Goal: Task Accomplishment & Management: Manage account settings

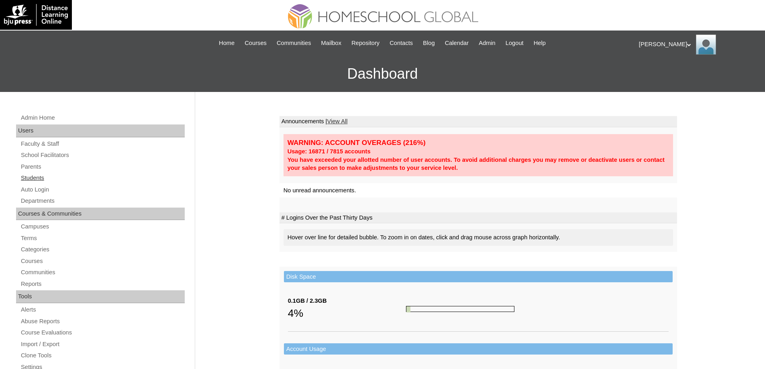
click at [76, 180] on link "Students" at bounding box center [102, 178] width 165 height 10
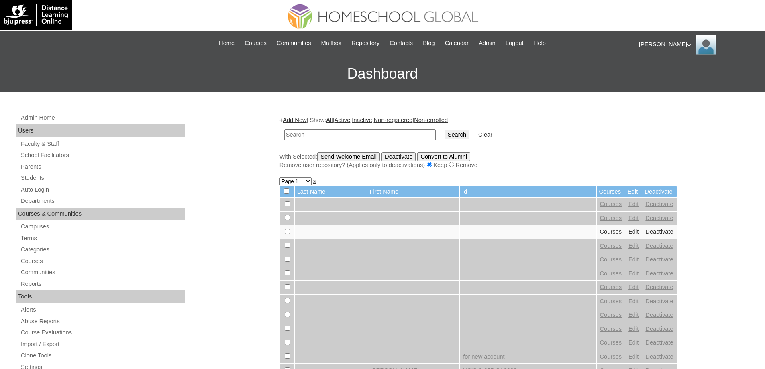
click at [352, 135] on input "text" at bounding box center [359, 134] width 151 height 11
drag, startPoint x: 326, startPoint y: 137, endPoint x: 342, endPoint y: 136, distance: 16.5
click at [328, 137] on input "text" at bounding box center [359, 134] width 151 height 11
paste input "MHP0209-TECHPH2025"
type input "MHP0209-TECHPH2025"
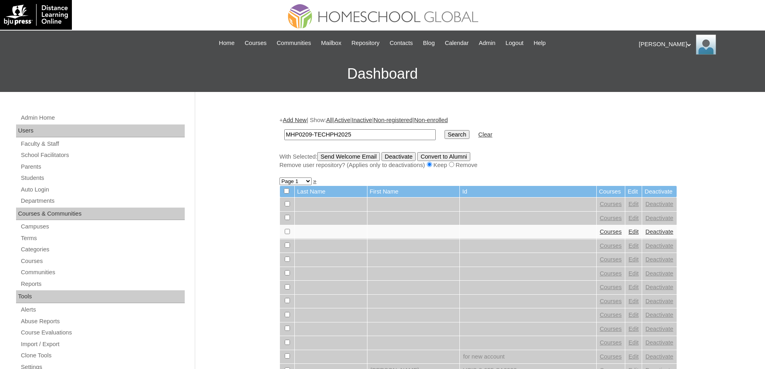
click at [450, 135] on input "Search" at bounding box center [457, 134] width 25 height 9
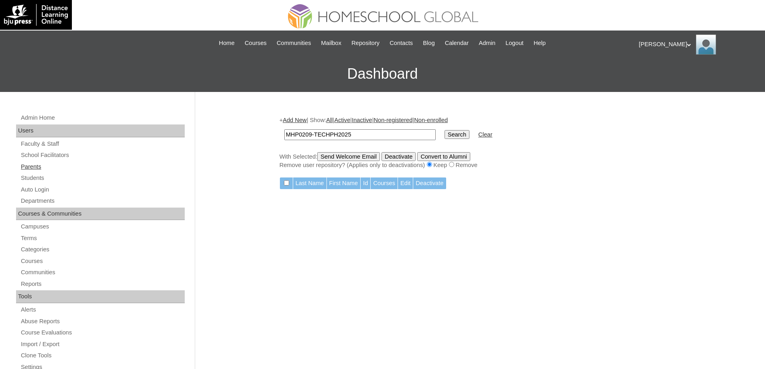
click at [37, 166] on link "Parents" at bounding box center [102, 167] width 165 height 10
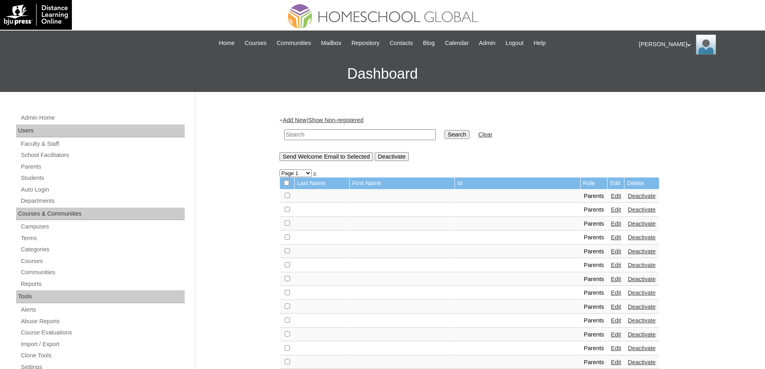
click at [357, 134] on input "text" at bounding box center [359, 134] width 151 height 11
paste input "MHP0209-TECHPH2025"
type input "MHP0209-TECHPH2025"
click at [462, 136] on input "Search" at bounding box center [457, 134] width 25 height 9
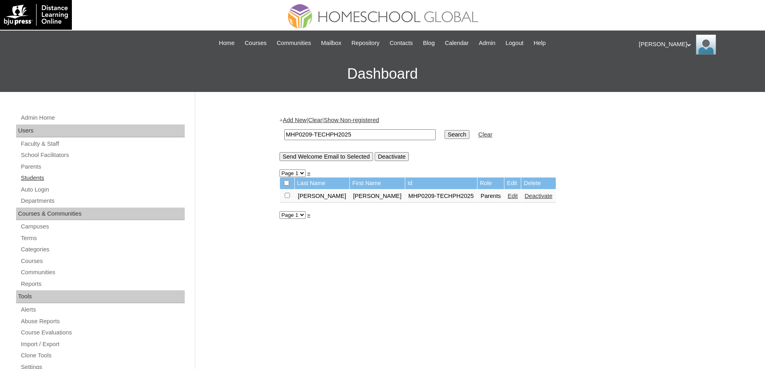
click at [41, 174] on link "Students" at bounding box center [102, 178] width 165 height 10
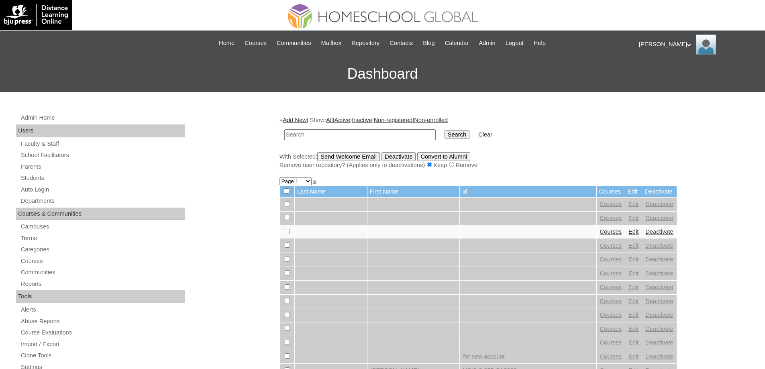
click at [337, 136] on input "text" at bounding box center [359, 134] width 151 height 11
type input "MHS00309-TECHPH2025"
click at [452, 135] on input "Search" at bounding box center [457, 134] width 25 height 9
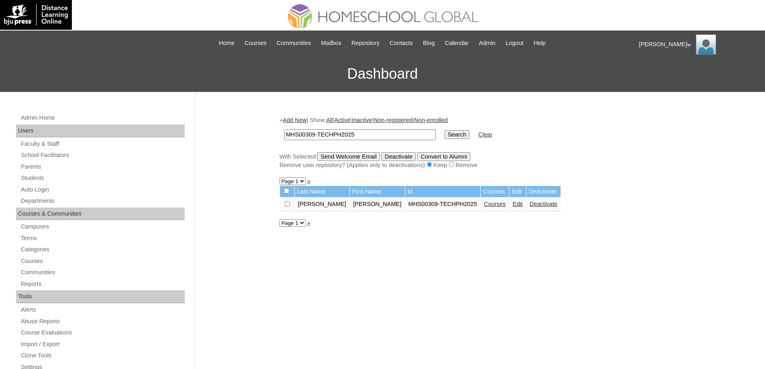
click at [484, 207] on link "Courses" at bounding box center [495, 204] width 22 height 6
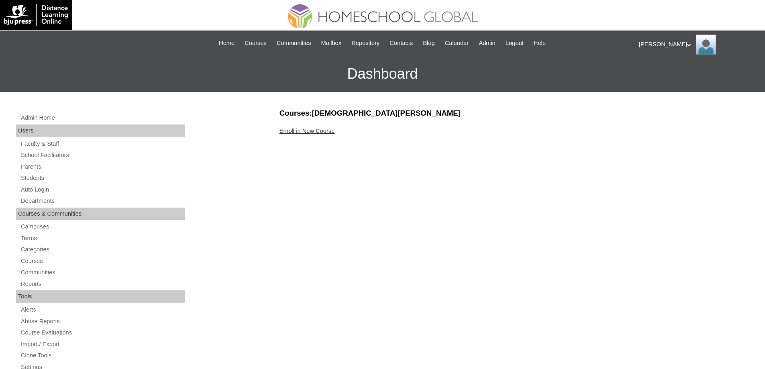
click at [319, 128] on link "Enroll in New Course" at bounding box center [307, 131] width 55 height 6
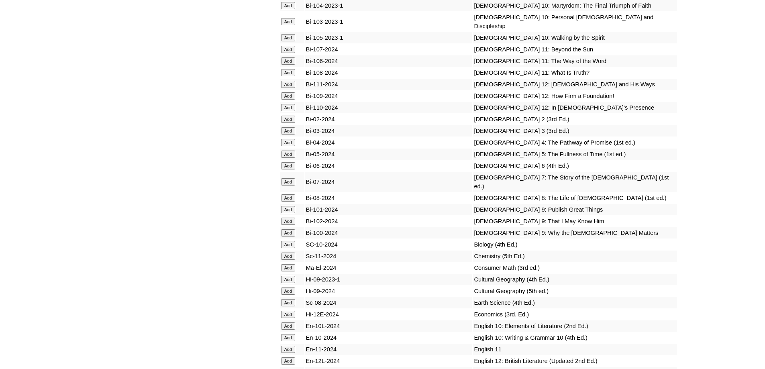
scroll to position [2170, 0]
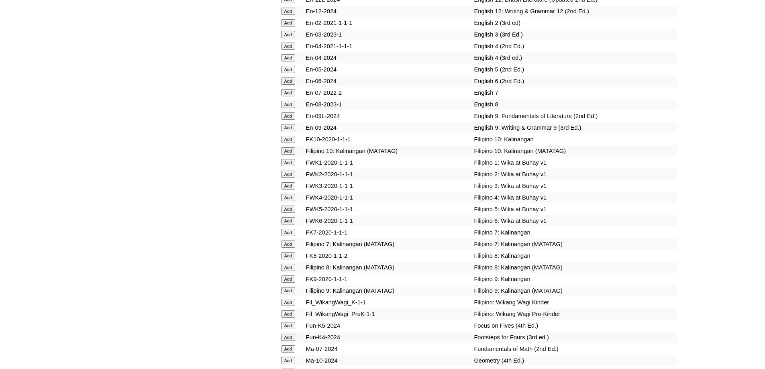
scroll to position [2571, 0]
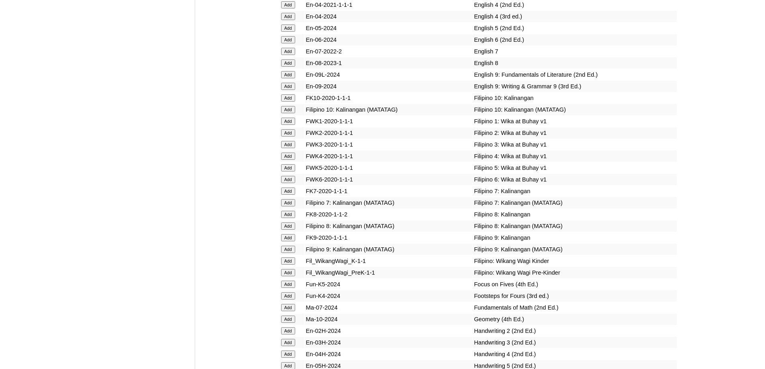
click at [297, 124] on form "Add" at bounding box center [292, 121] width 22 height 6
click at [289, 125] on input "Add" at bounding box center [288, 121] width 14 height 7
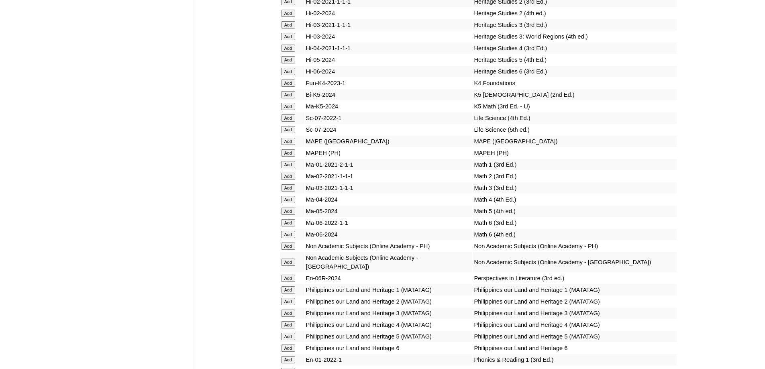
scroll to position [3013, 0]
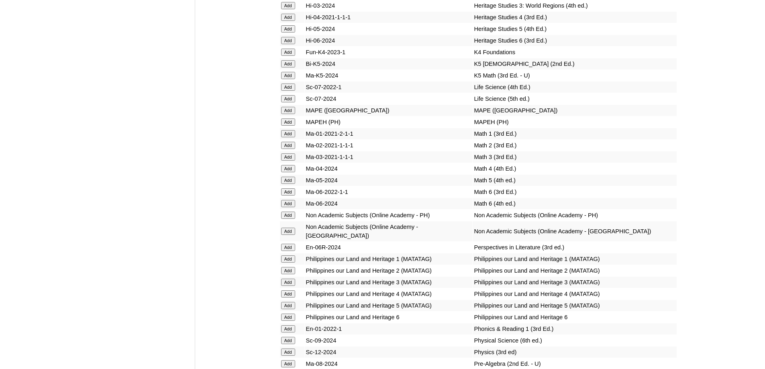
click at [290, 126] on input "Add" at bounding box center [288, 122] width 14 height 7
click at [286, 137] on input "Add" at bounding box center [288, 133] width 14 height 7
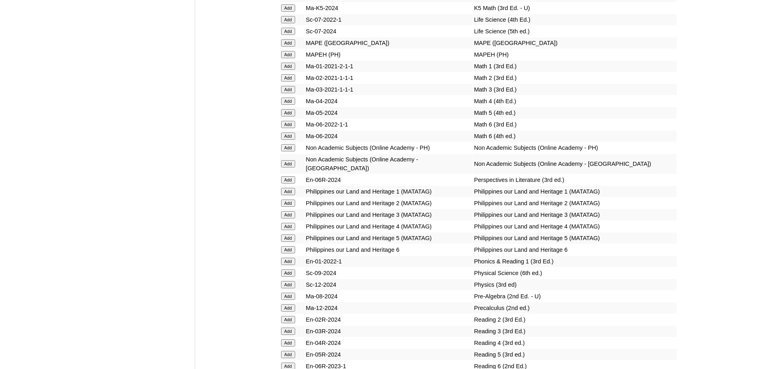
scroll to position [3094, 0]
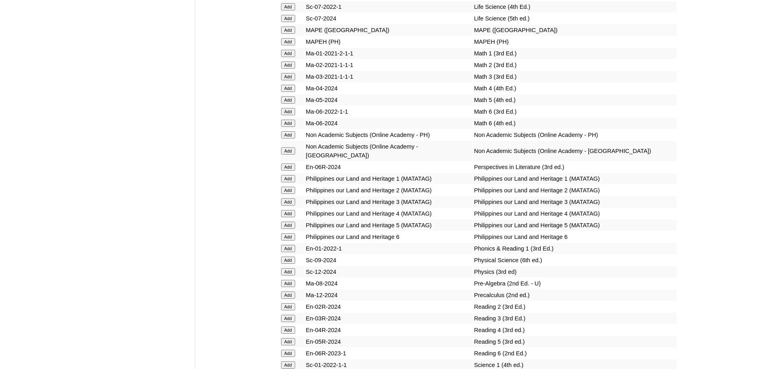
click at [293, 184] on td "Add" at bounding box center [292, 178] width 25 height 11
click at [292, 182] on input "Add" at bounding box center [288, 178] width 14 height 7
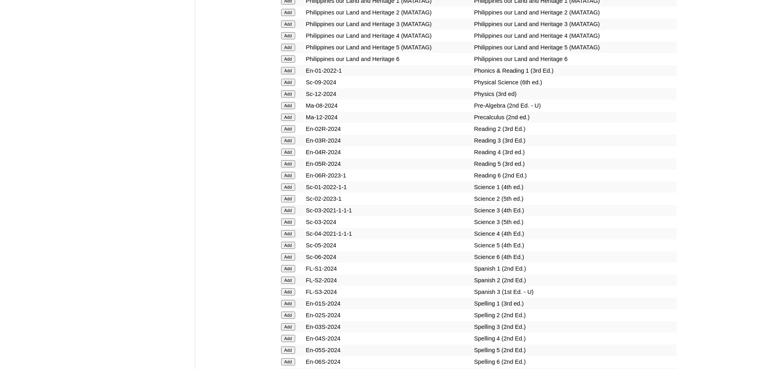
scroll to position [3294, 0]
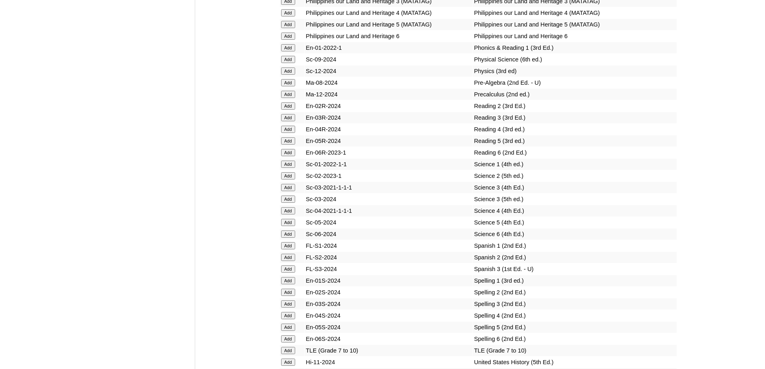
click at [294, 168] on input "Add" at bounding box center [288, 164] width 14 height 7
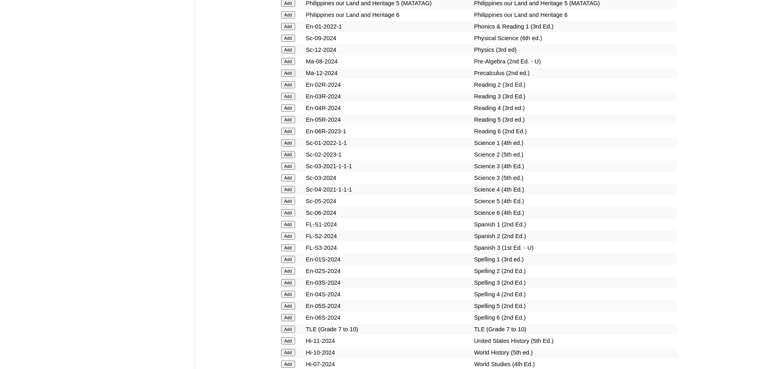
scroll to position [3415, 0]
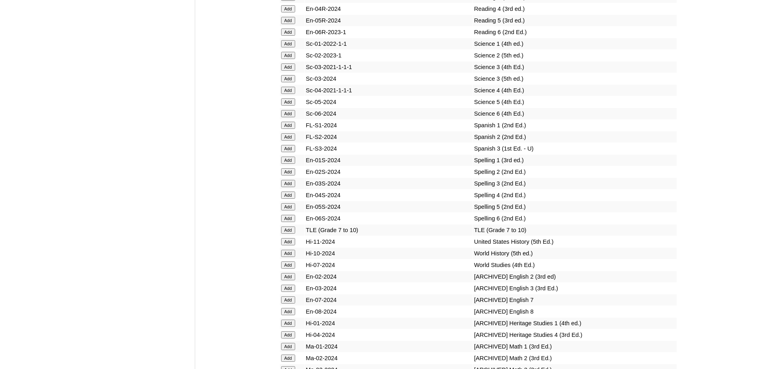
click at [288, 164] on input "Add" at bounding box center [288, 160] width 14 height 7
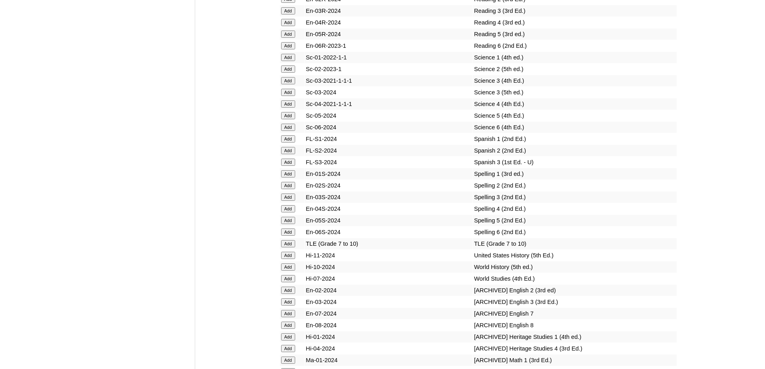
scroll to position [3254, 0]
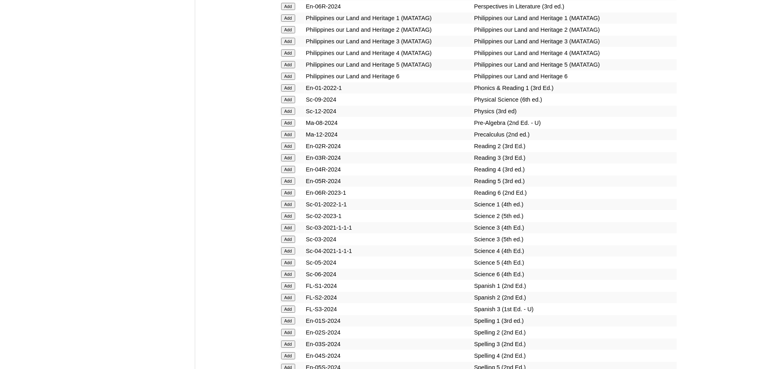
click at [288, 22] on input "Add" at bounding box center [288, 17] width 14 height 7
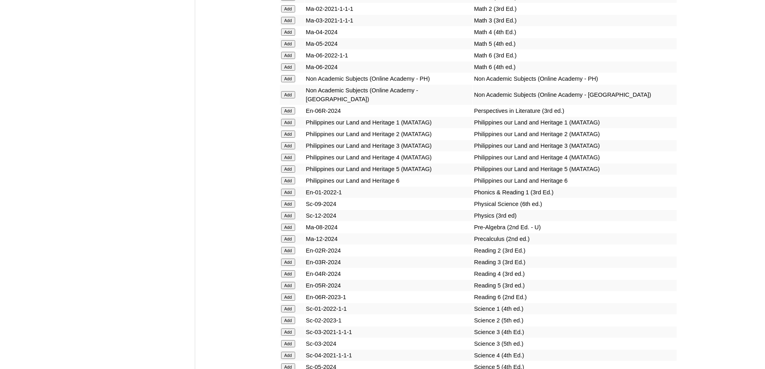
scroll to position [3134, 0]
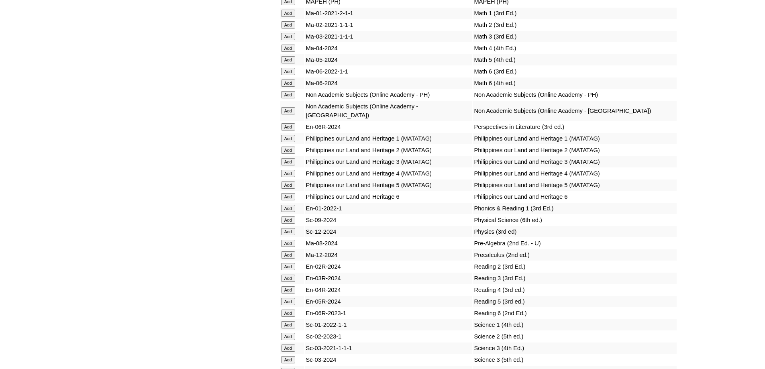
click at [290, 17] on input "Add" at bounding box center [288, 13] width 14 height 7
click at [289, 5] on input "Add" at bounding box center [288, 1] width 14 height 7
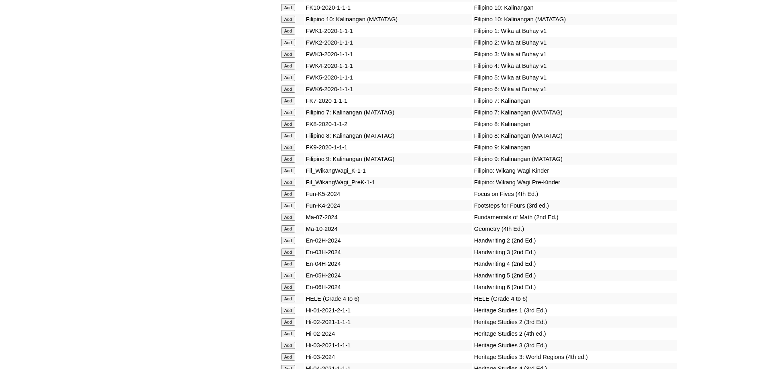
scroll to position [2652, 0]
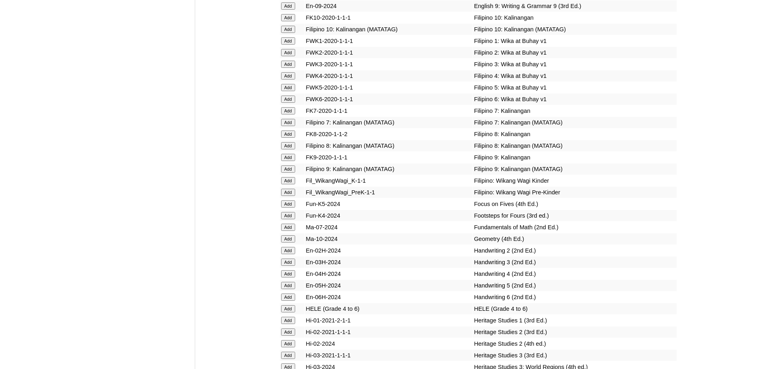
click at [284, 45] on input "Add" at bounding box center [288, 40] width 14 height 7
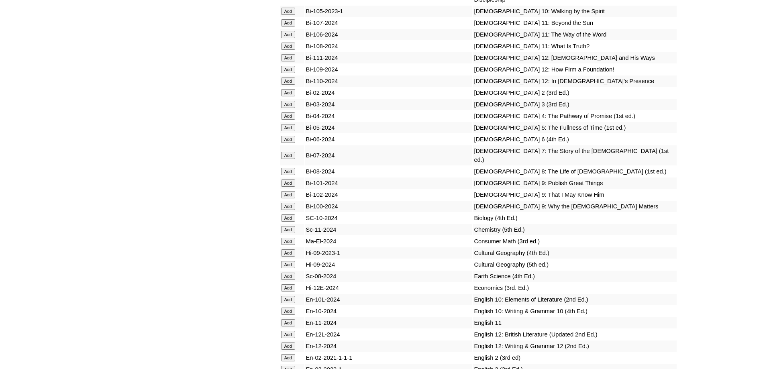
scroll to position [2170, 0]
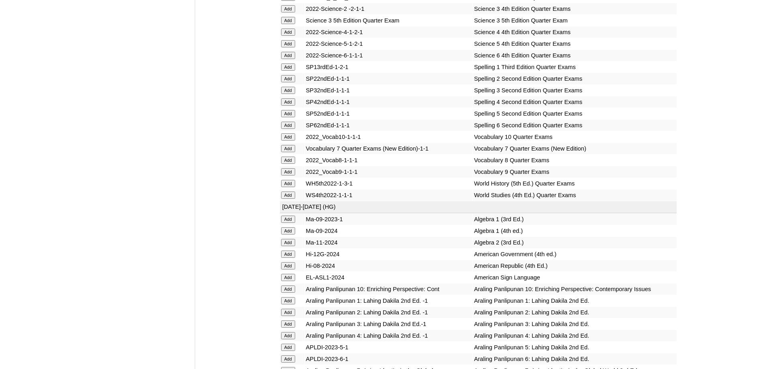
scroll to position [1768, 0]
click at [287, 71] on input "Add" at bounding box center [288, 67] width 14 height 7
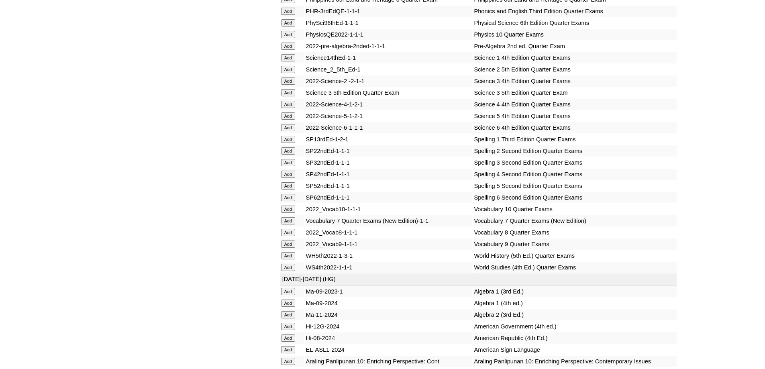
scroll to position [1687, 0]
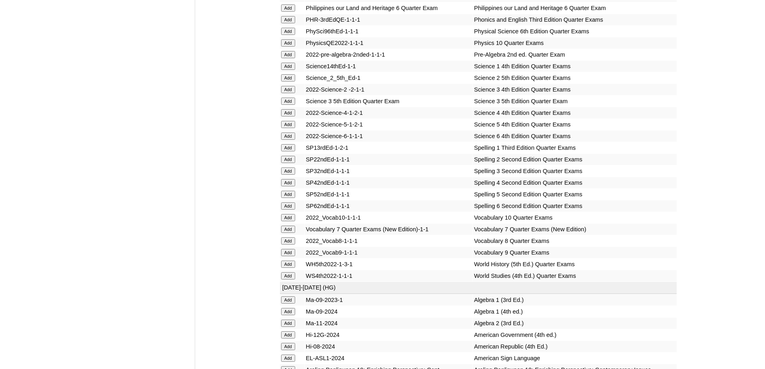
click at [289, 70] on input "Add" at bounding box center [288, 66] width 14 height 7
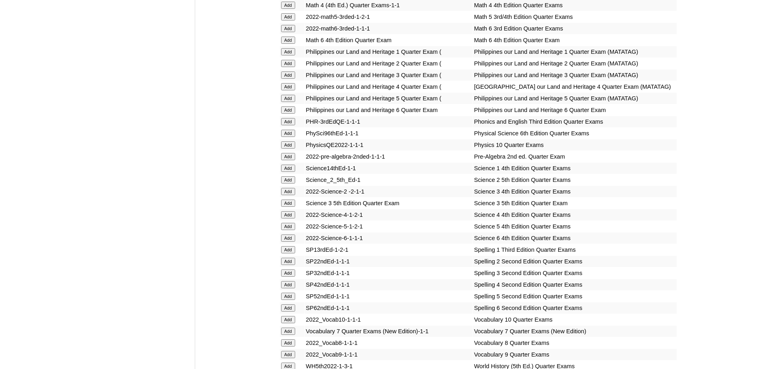
scroll to position [1567, 0]
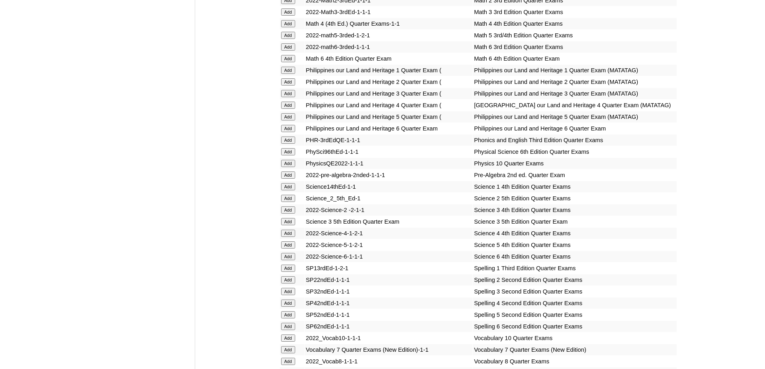
click at [287, 74] on input "Add" at bounding box center [288, 70] width 14 height 7
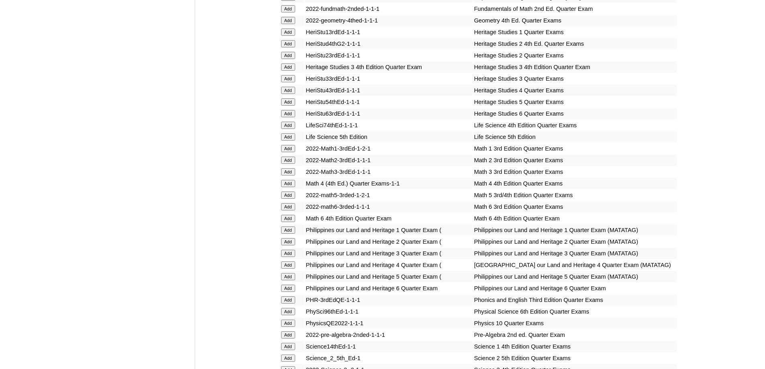
scroll to position [1406, 0]
click at [288, 153] on input "Add" at bounding box center [288, 149] width 14 height 7
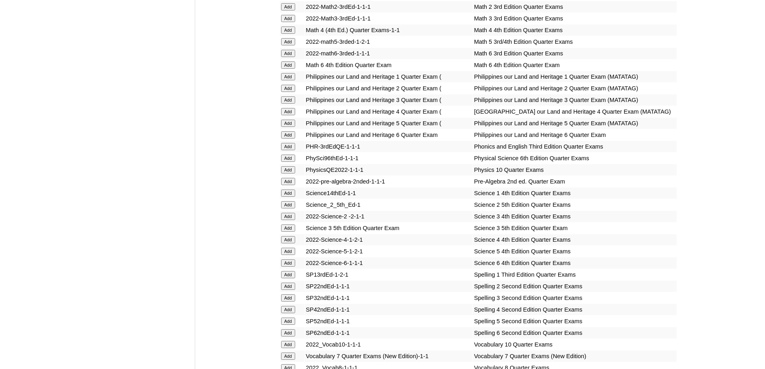
scroll to position [1567, 0]
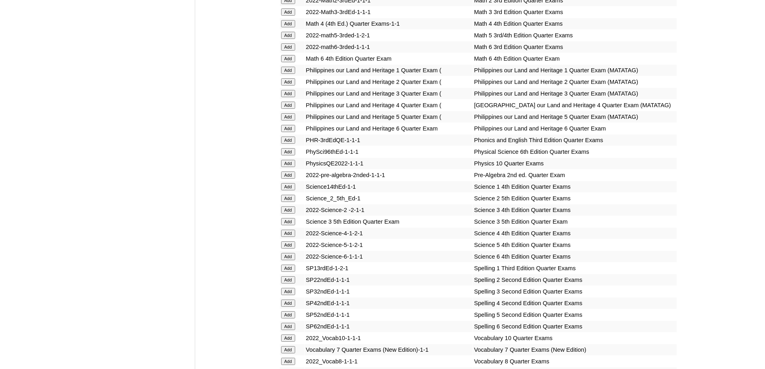
click at [290, 144] on input "Add" at bounding box center [288, 140] width 14 height 7
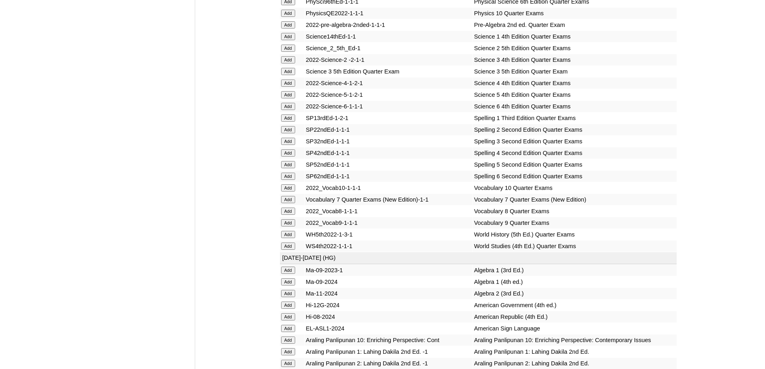
scroll to position [1728, 0]
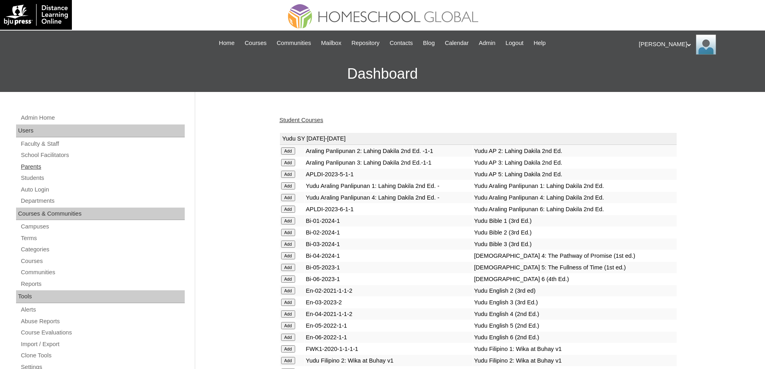
click at [85, 166] on link "Parents" at bounding box center [102, 167] width 165 height 10
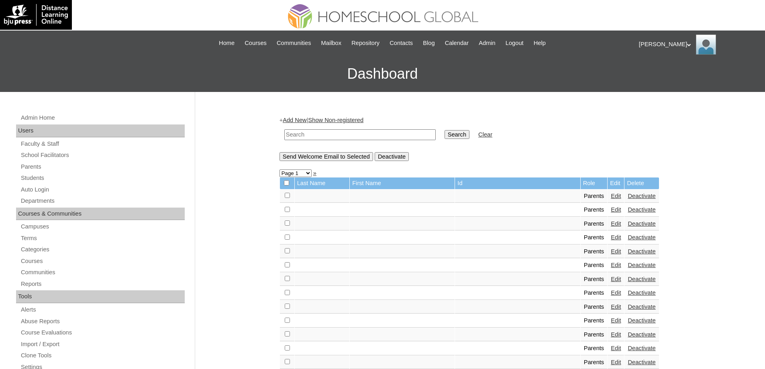
click at [316, 135] on input "text" at bounding box center [359, 134] width 151 height 11
paste input "MHP00298-TECHPH2022"
type input "MHP00298-TECHPH2022"
click at [469, 131] on input "Search" at bounding box center [457, 134] width 25 height 9
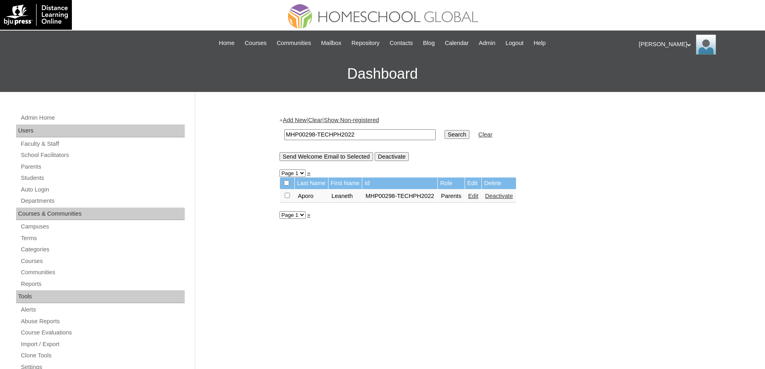
click at [479, 199] on link "Edit" at bounding box center [473, 196] width 10 height 6
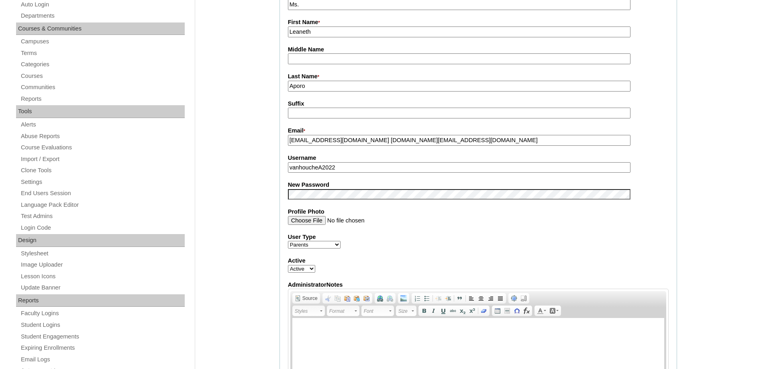
scroll to position [201, 0]
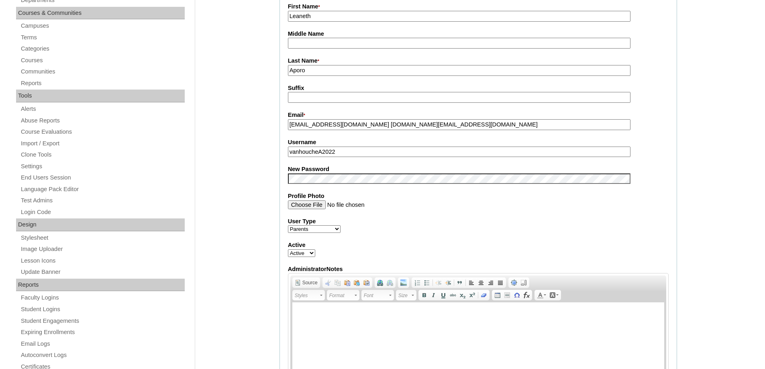
click at [258, 186] on div "Admin Home Users Faculty & Staff School Facilitators Parents Students Auto Logi…" at bounding box center [382, 367] width 765 height 953
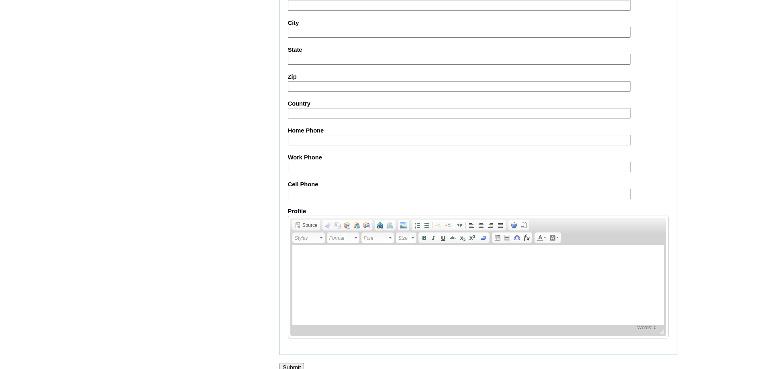
scroll to position [686, 0]
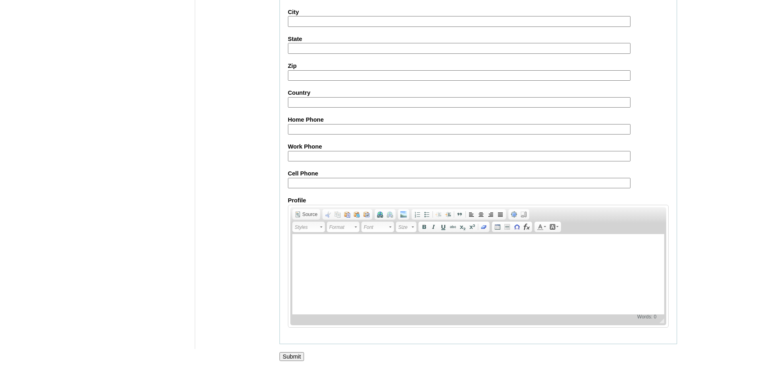
click at [297, 358] on input "Submit" at bounding box center [292, 356] width 25 height 9
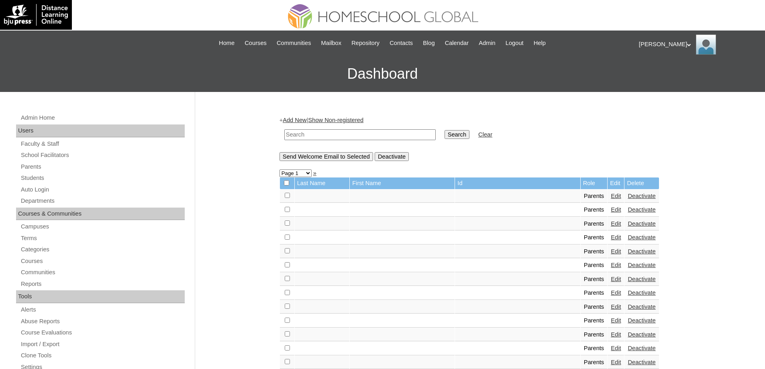
click at [344, 130] on input "text" at bounding box center [359, 134] width 151 height 11
paste input "techLav439"
type input "techLav439"
click at [468, 130] on input "Search" at bounding box center [457, 134] width 25 height 9
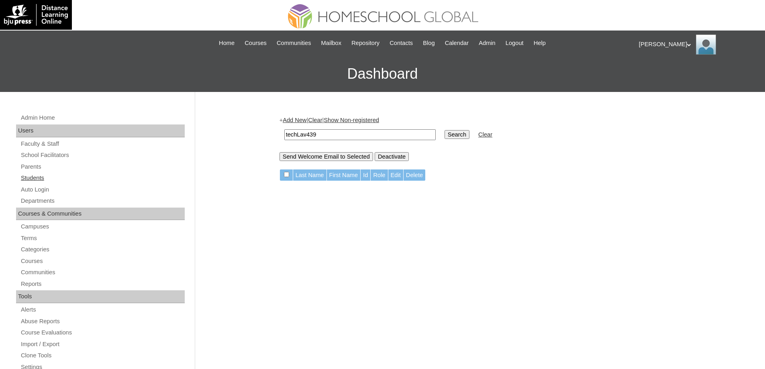
click at [86, 177] on link "Students" at bounding box center [102, 178] width 165 height 10
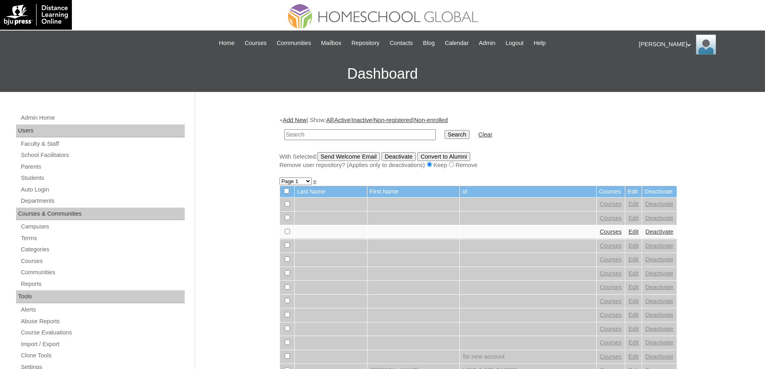
drag, startPoint x: 0, startPoint y: 0, endPoint x: 402, endPoint y: 138, distance: 425.3
click at [356, 135] on input "text" at bounding box center [359, 134] width 151 height 11
type input "MHS0162-TECHPH2024"
click at [445, 138] on table "MHS0162-TECHPH2024 Search Clear" at bounding box center [389, 135] width 218 height 20
click at [462, 135] on input "Search" at bounding box center [457, 134] width 25 height 9
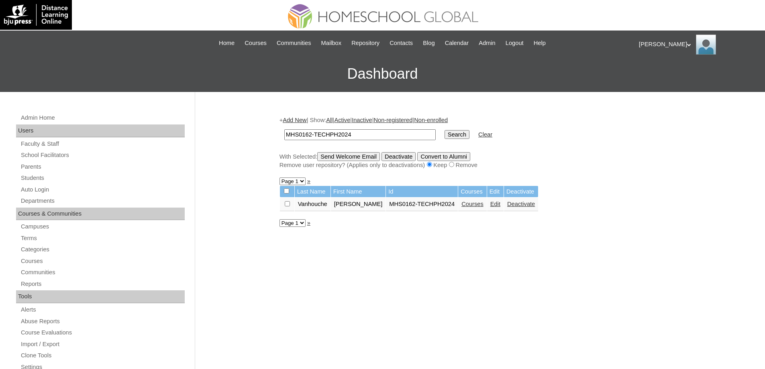
click at [492, 207] on link "Edit" at bounding box center [496, 204] width 10 height 6
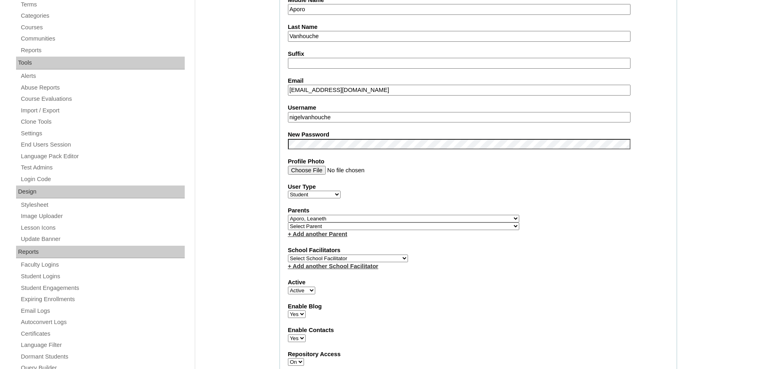
scroll to position [241, 0]
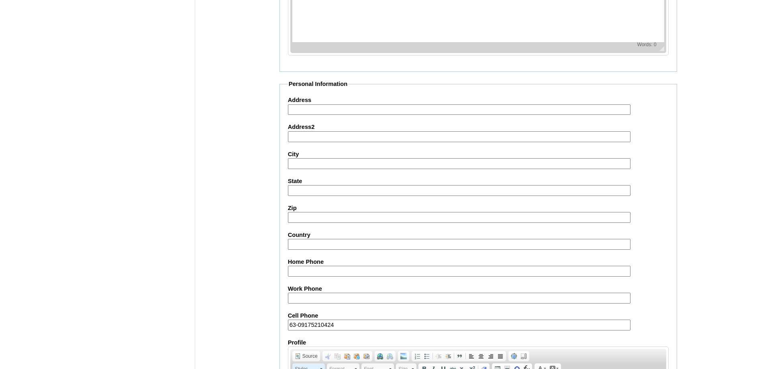
scroll to position [855, 0]
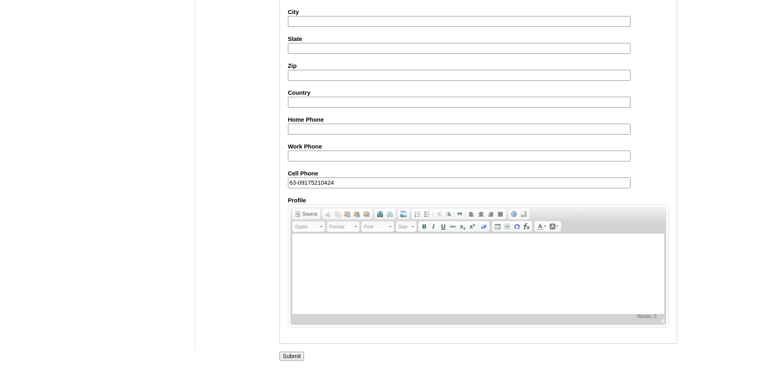
click at [297, 352] on input "Submit" at bounding box center [292, 356] width 25 height 9
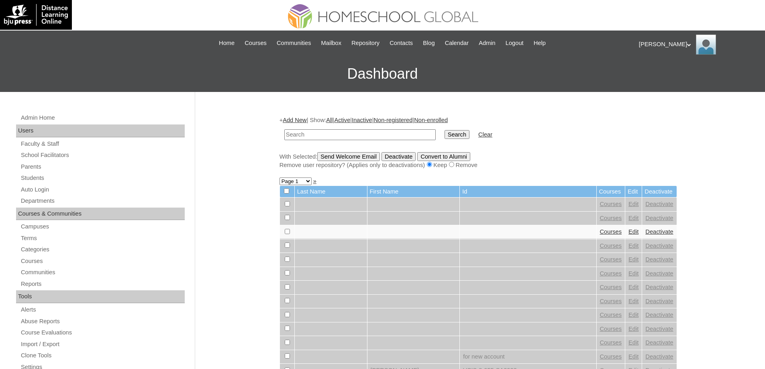
click at [375, 142] on td at bounding box center [360, 134] width 160 height 19
click at [375, 135] on input "text" at bounding box center [359, 134] width 151 height 11
paste input "MHS0162-TECHPH2024"
type input "MHS0162-TECHPH2024"
click at [461, 137] on input "Search" at bounding box center [457, 134] width 25 height 9
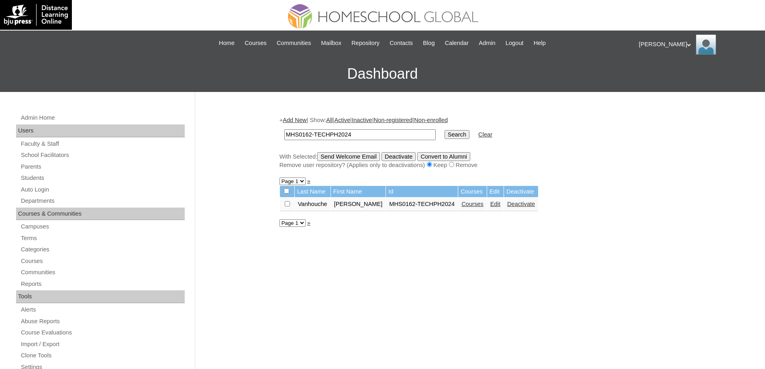
click at [464, 204] on link "Courses" at bounding box center [473, 204] width 22 height 6
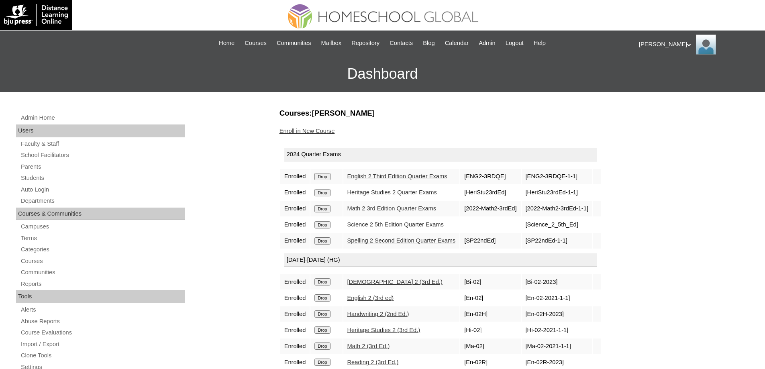
click at [329, 176] on input "Drop" at bounding box center [323, 176] width 16 height 7
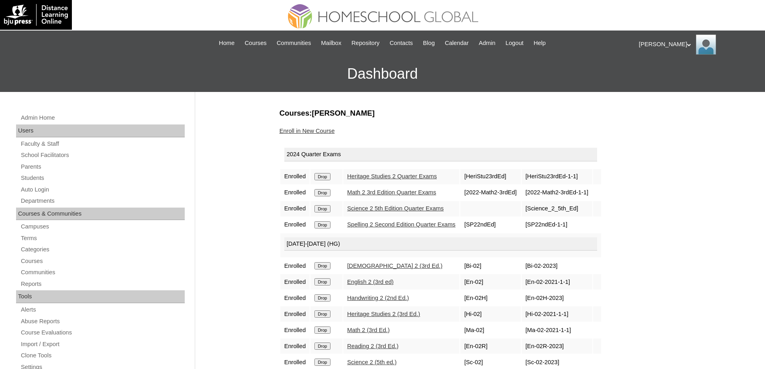
click at [329, 175] on input "Drop" at bounding box center [323, 176] width 16 height 7
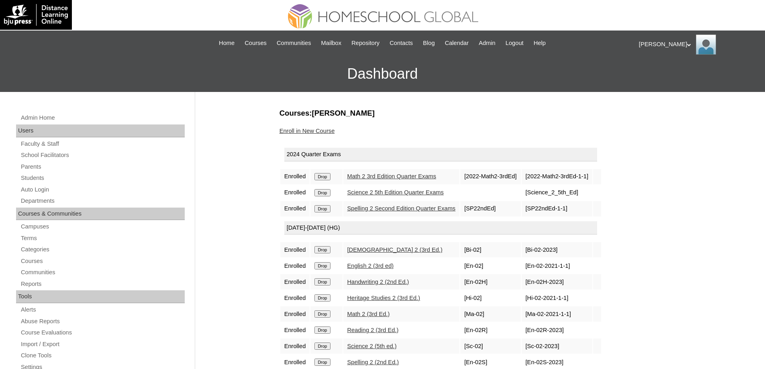
click at [325, 177] on input "Drop" at bounding box center [323, 176] width 16 height 7
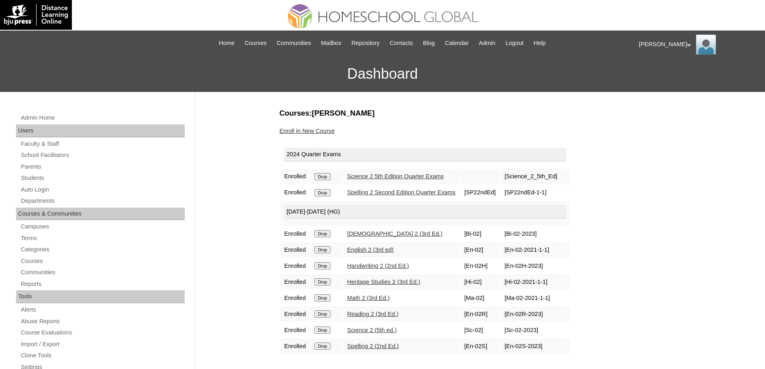
click at [331, 170] on td "Drop" at bounding box center [327, 176] width 32 height 15
click at [331, 172] on td "Drop" at bounding box center [327, 176] width 32 height 15
drag, startPoint x: 329, startPoint y: 178, endPoint x: 416, endPoint y: 28, distance: 173.7
click at [329, 178] on input "Drop" at bounding box center [323, 176] width 16 height 7
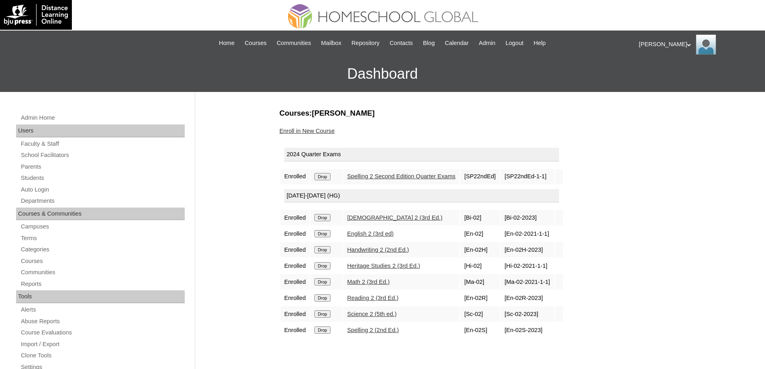
click at [326, 177] on input "Drop" at bounding box center [323, 176] width 16 height 7
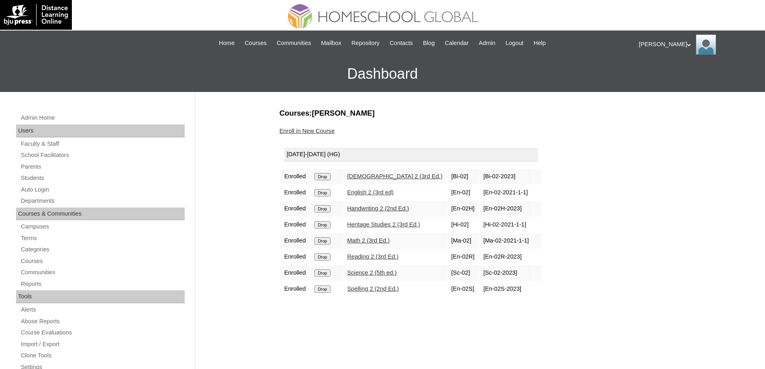
click at [333, 181] on td "Drop" at bounding box center [327, 176] width 32 height 15
drag, startPoint x: 333, startPoint y: 180, endPoint x: 419, endPoint y: 29, distance: 174.2
click at [330, 180] on input "Drop" at bounding box center [323, 176] width 16 height 7
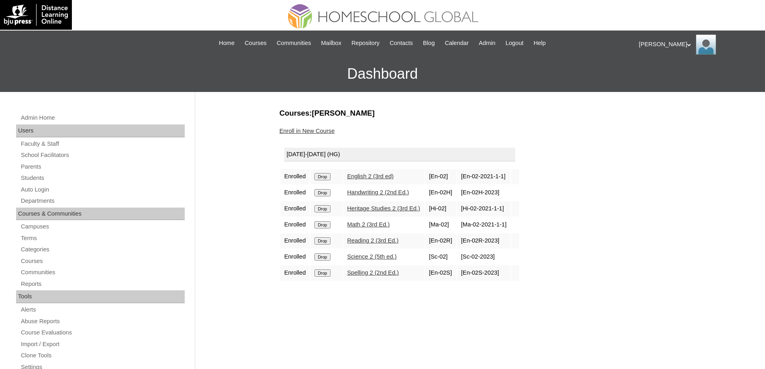
click at [330, 174] on input "Drop" at bounding box center [323, 176] width 16 height 7
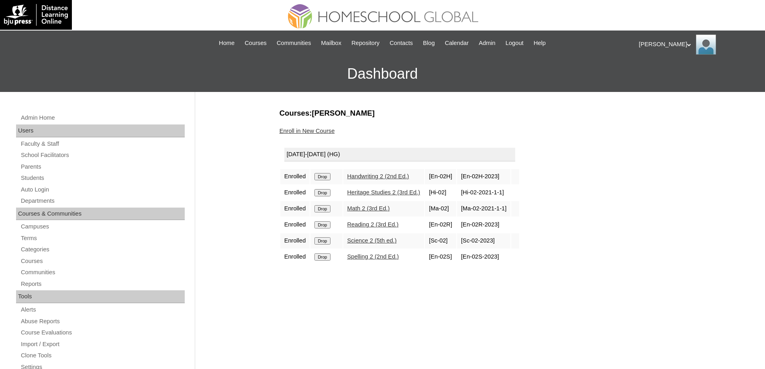
click at [327, 184] on td "Drop" at bounding box center [327, 176] width 32 height 15
click at [327, 181] on td "Drop" at bounding box center [327, 176] width 32 height 15
click at [330, 176] on input "Drop" at bounding box center [323, 176] width 16 height 7
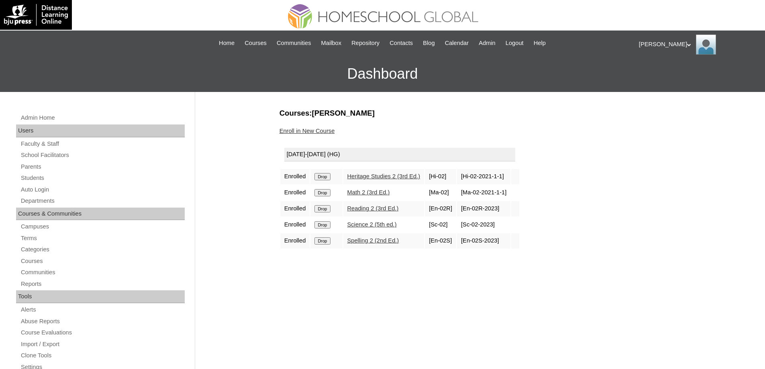
click at [338, 176] on form "Drop" at bounding box center [327, 176] width 24 height 6
click at [330, 177] on input "Drop" at bounding box center [323, 176] width 16 height 7
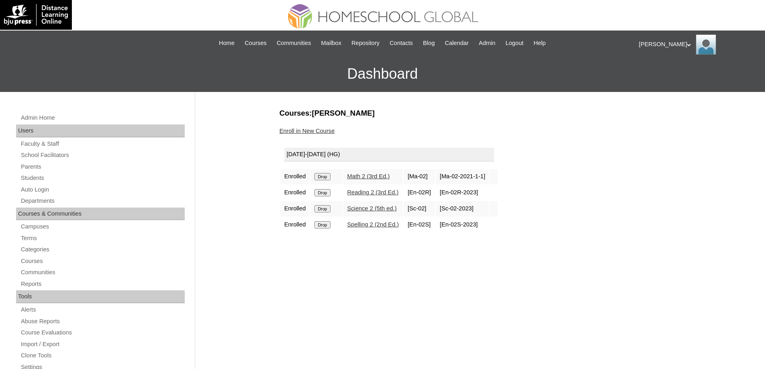
click at [326, 178] on input "Drop" at bounding box center [323, 176] width 16 height 7
drag, startPoint x: 0, startPoint y: 0, endPoint x: 420, endPoint y: 31, distance: 421.4
click at [328, 174] on input "Drop" at bounding box center [323, 176] width 16 height 7
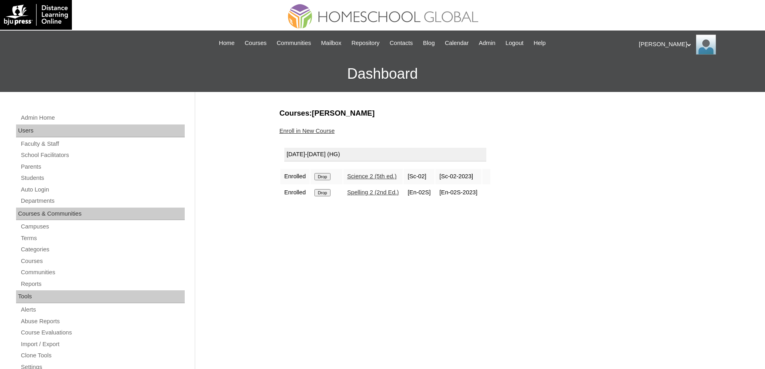
click at [330, 178] on input "Drop" at bounding box center [323, 176] width 16 height 7
click at [330, 179] on input "Drop" at bounding box center [323, 176] width 16 height 7
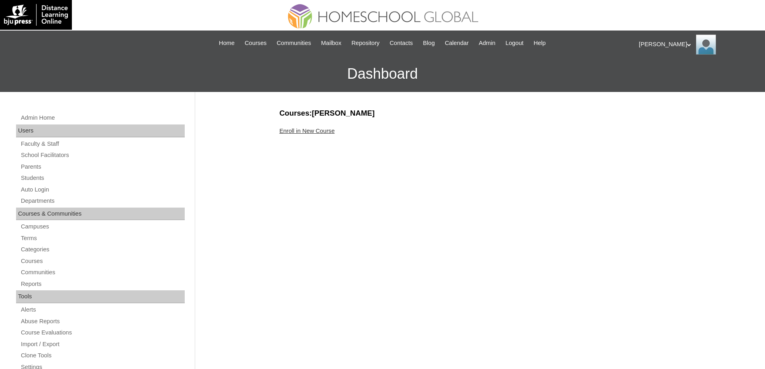
drag, startPoint x: 0, startPoint y: 0, endPoint x: 327, endPoint y: 133, distance: 353.6
click at [327, 133] on link "Enroll in New Course" at bounding box center [307, 131] width 55 height 6
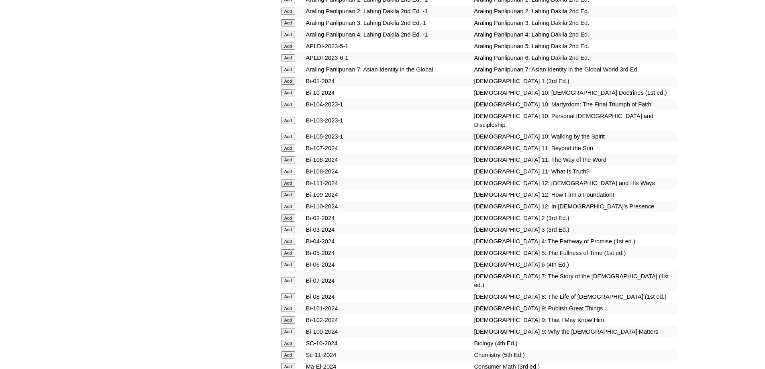
scroll to position [2049, 0]
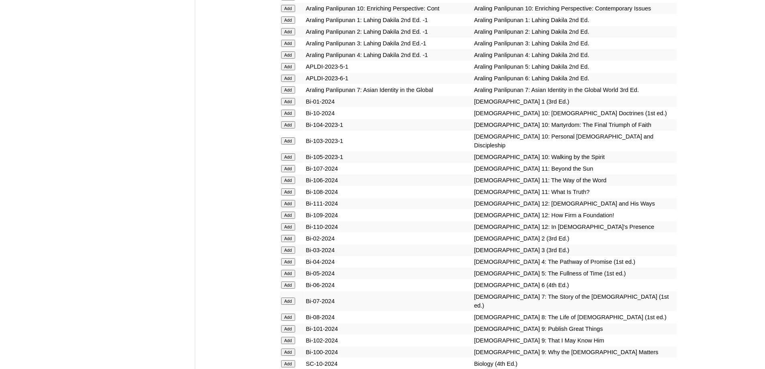
drag, startPoint x: 212, startPoint y: 112, endPoint x: 231, endPoint y: 109, distance: 19.6
click at [288, 47] on input "Add" at bounding box center [288, 43] width 14 height 7
click at [289, 254] on input "Add" at bounding box center [288, 250] width 14 height 7
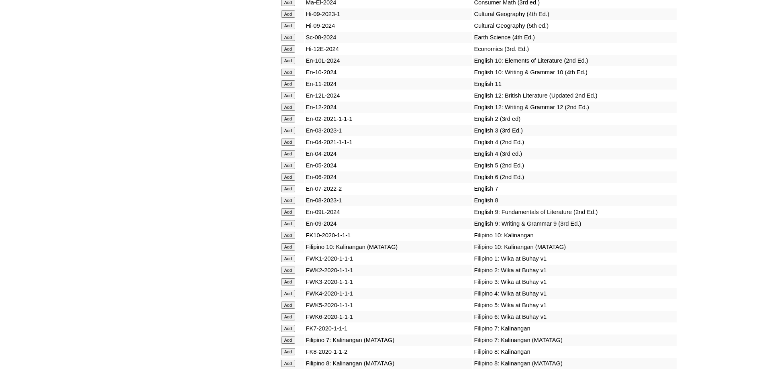
scroll to position [2485, 0]
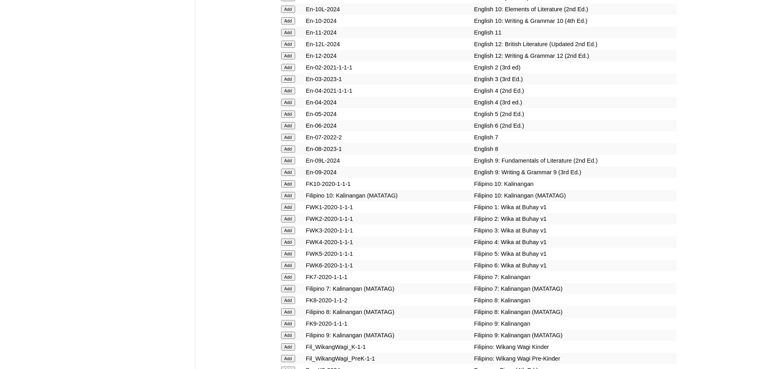
click at [292, 83] on input "Add" at bounding box center [288, 79] width 14 height 7
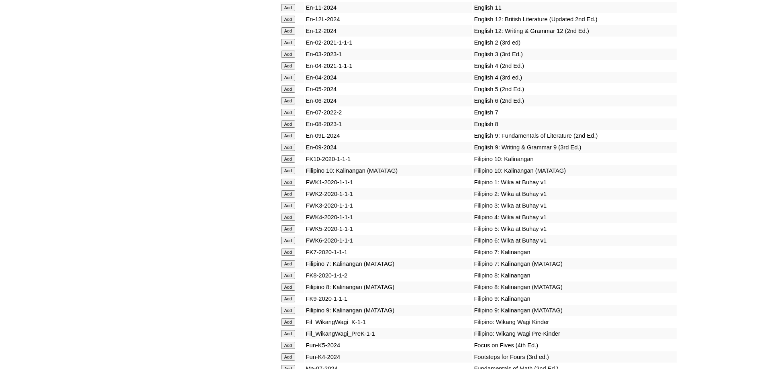
scroll to position [2606, 0]
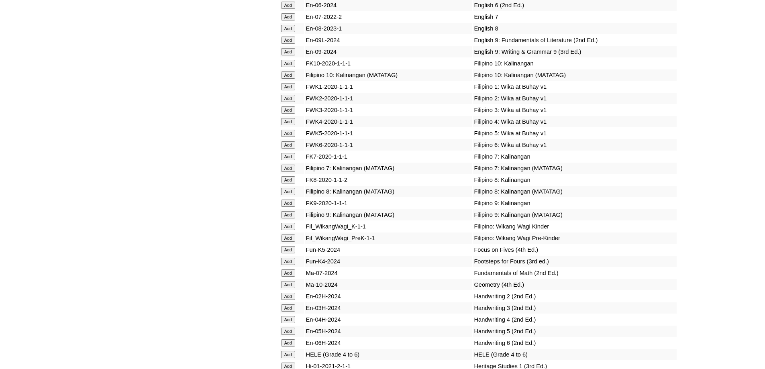
drag, startPoint x: 297, startPoint y: 186, endPoint x: 293, endPoint y: 188, distance: 4.1
click at [296, 113] on form "Add" at bounding box center [292, 109] width 22 height 6
click at [293, 114] on input "Add" at bounding box center [288, 109] width 14 height 7
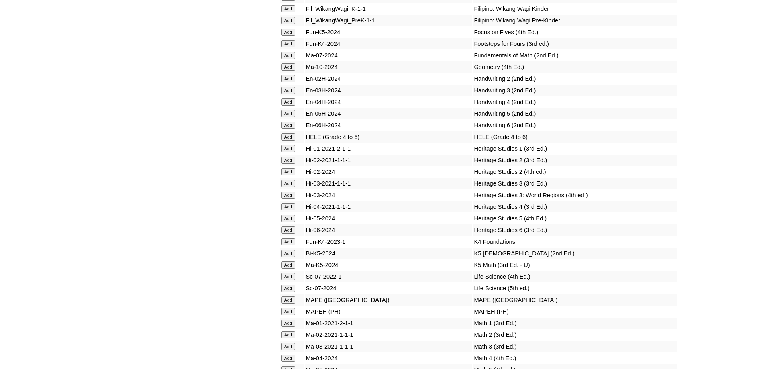
scroll to position [2869, 0]
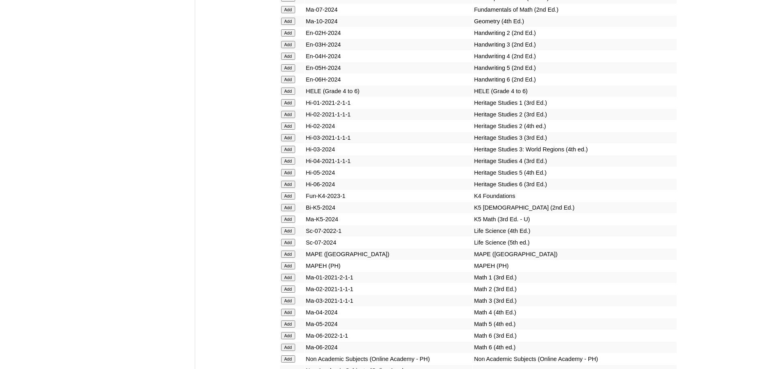
click at [293, 48] on input "Add" at bounding box center [288, 44] width 14 height 7
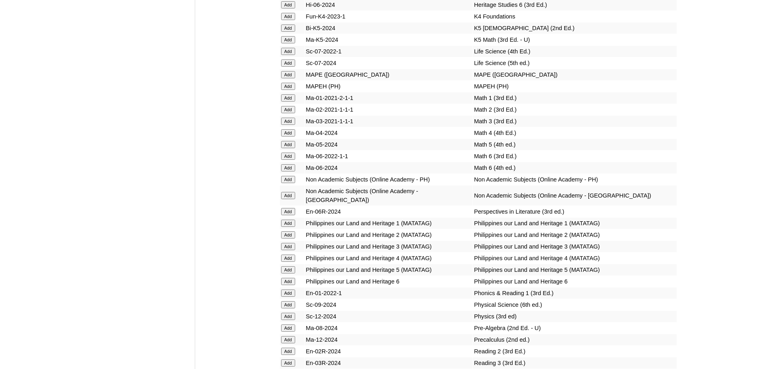
scroll to position [3108, 0]
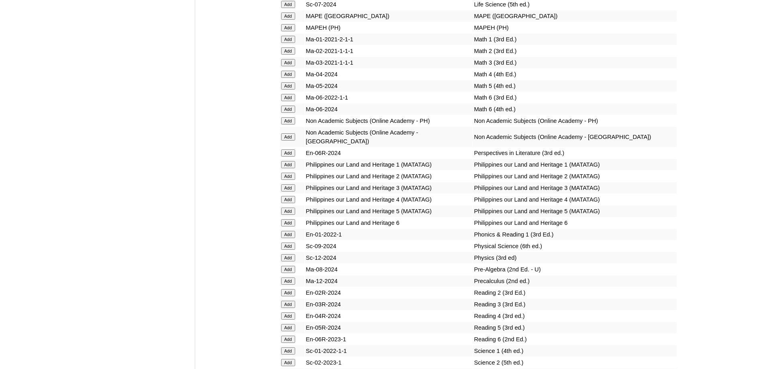
click at [286, 31] on input "Add" at bounding box center [288, 27] width 14 height 7
click at [286, 66] on input "Add" at bounding box center [288, 62] width 14 height 7
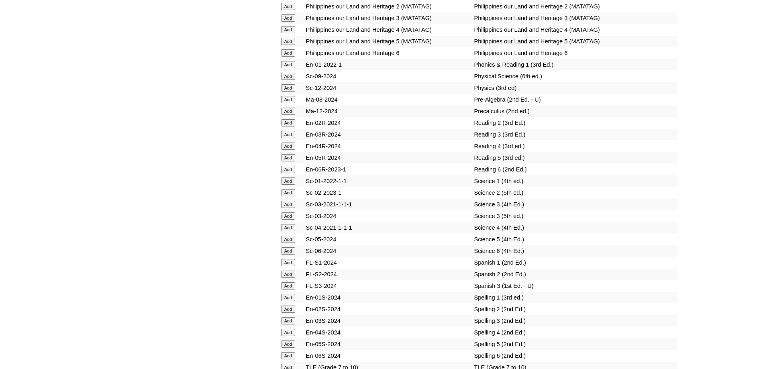
scroll to position [3341, 0]
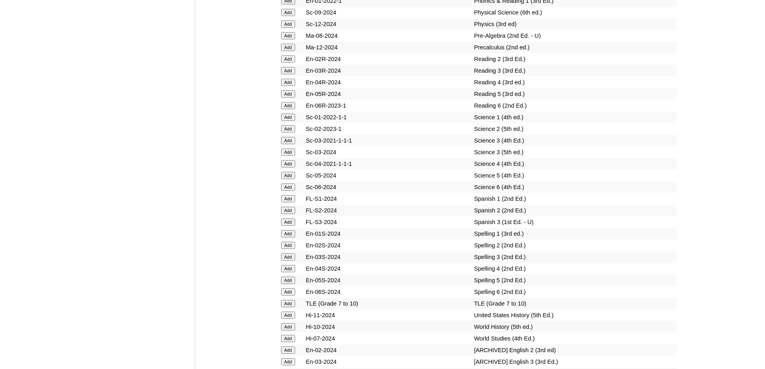
click at [293, 74] on input "Add" at bounding box center [288, 70] width 14 height 7
click at [287, 156] on input "Add" at bounding box center [288, 152] width 14 height 7
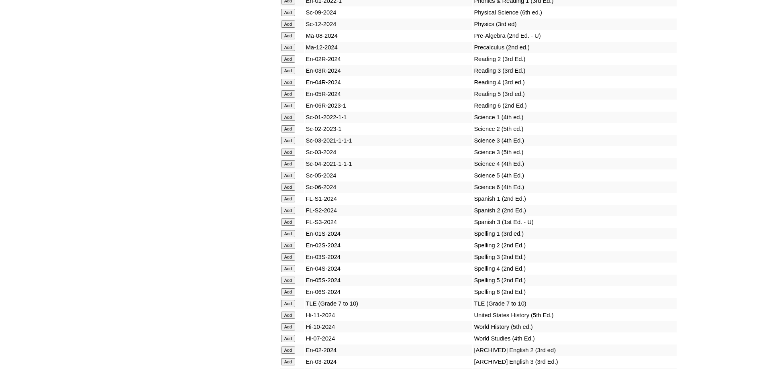
click at [287, 156] on input "Add" at bounding box center [288, 152] width 14 height 7
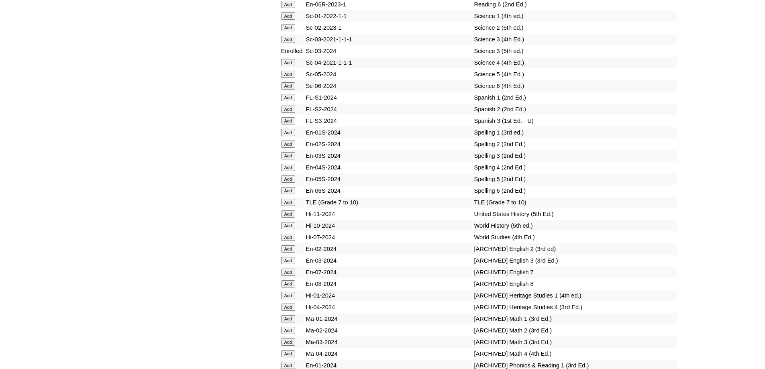
scroll to position [3457, 0]
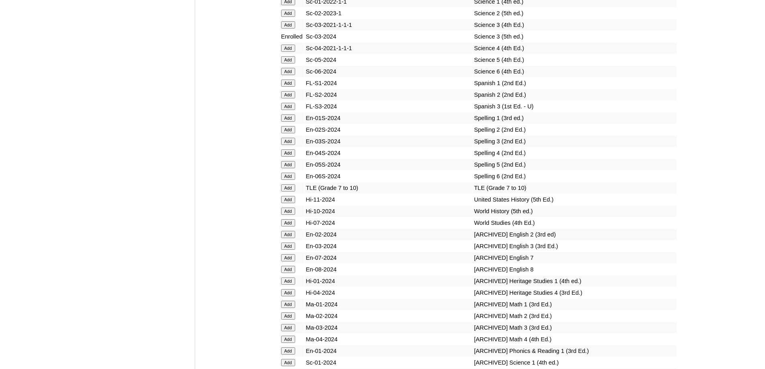
click at [293, 145] on input "Add" at bounding box center [288, 141] width 14 height 7
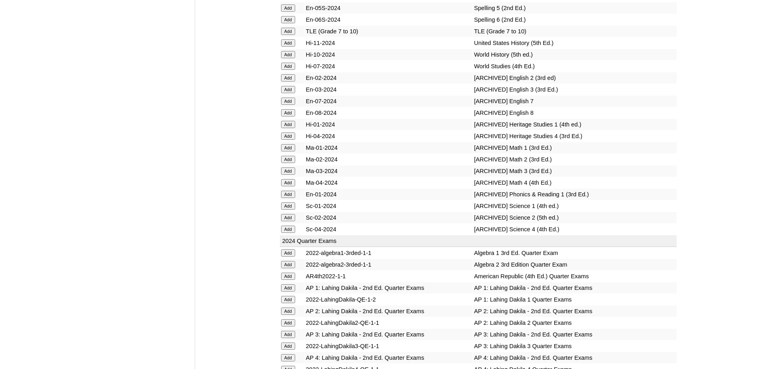
scroll to position [3658, 0]
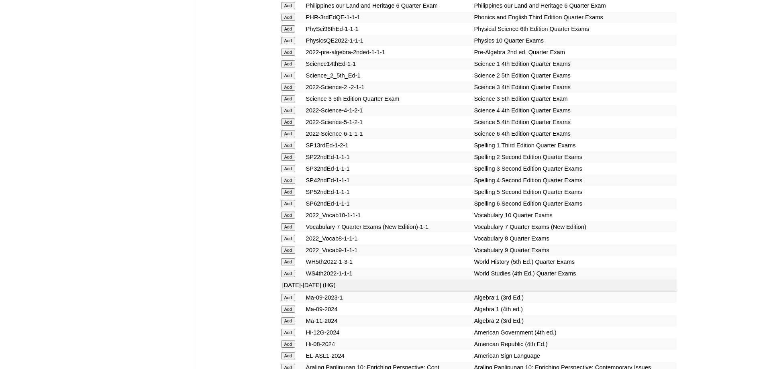
scroll to position [1658, 0]
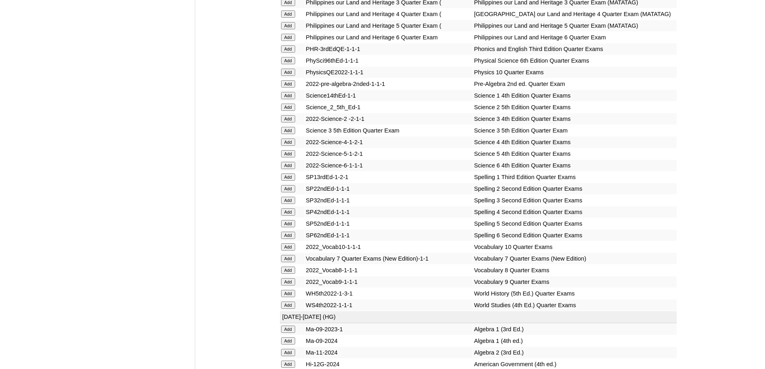
click at [285, 134] on input "Add" at bounding box center [288, 130] width 14 height 7
click at [290, 204] on input "Add" at bounding box center [288, 200] width 14 height 7
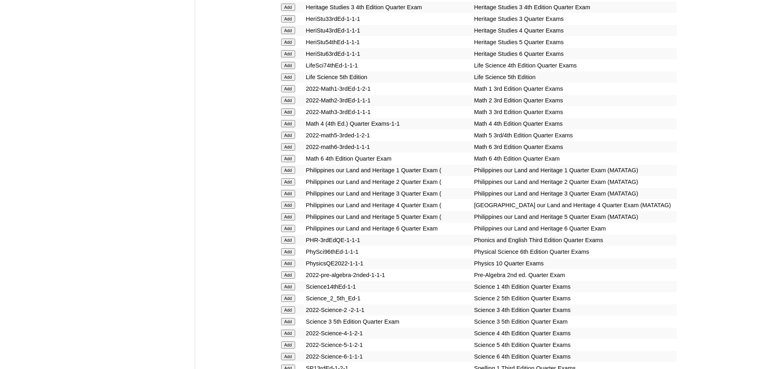
scroll to position [1457, 0]
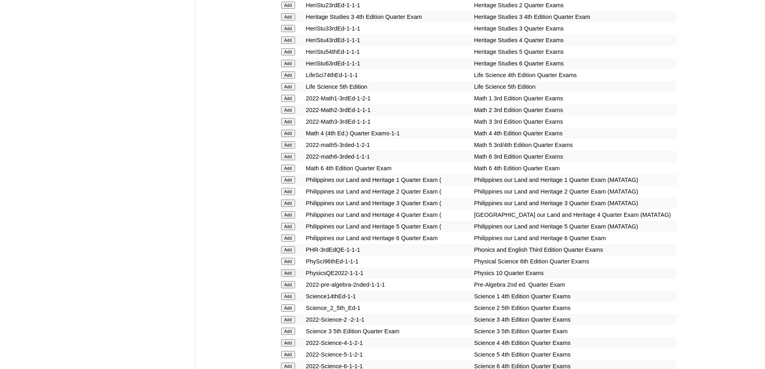
click at [285, 125] on input "Add" at bounding box center [288, 121] width 14 height 7
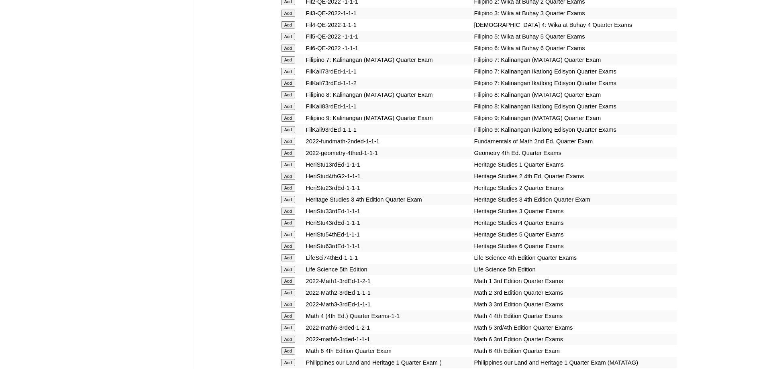
scroll to position [1256, 0]
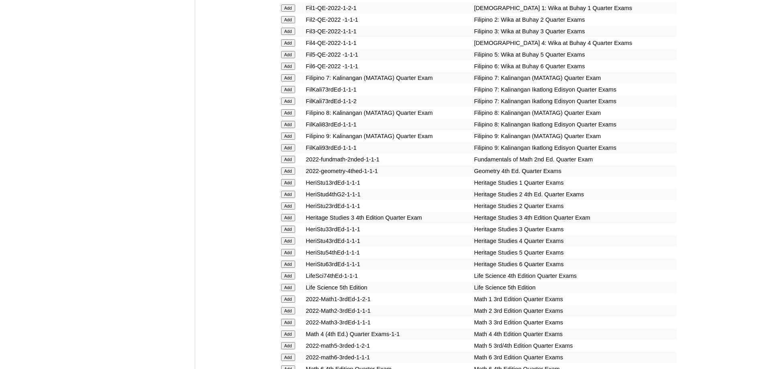
click at [287, 35] on input "Add" at bounding box center [288, 31] width 14 height 7
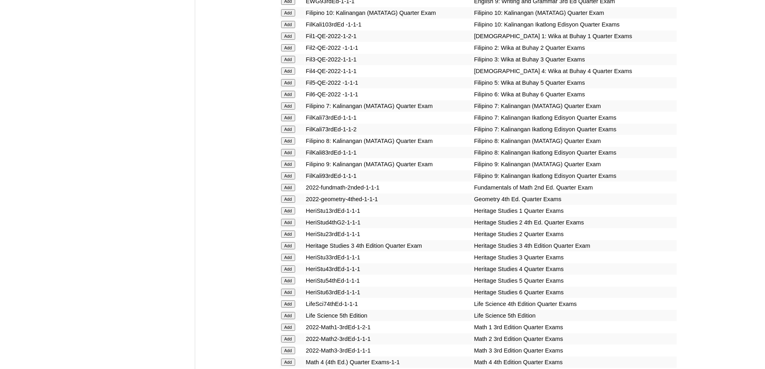
scroll to position [1096, 0]
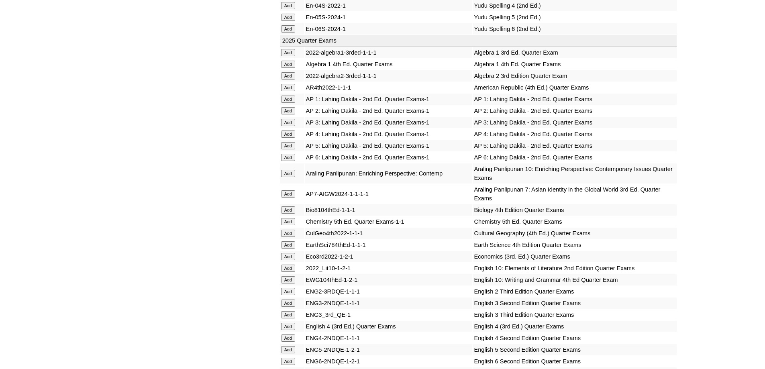
scroll to position [774, 0]
click at [288, 127] on input "Add" at bounding box center [288, 122] width 14 height 7
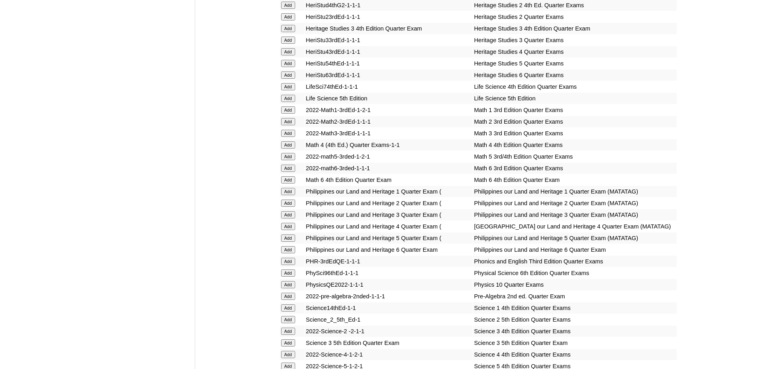
scroll to position [1457, 0]
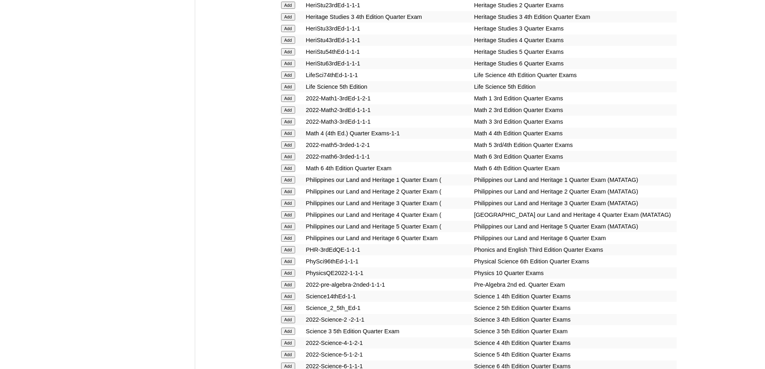
click at [295, 32] on input "Add" at bounding box center [288, 28] width 14 height 7
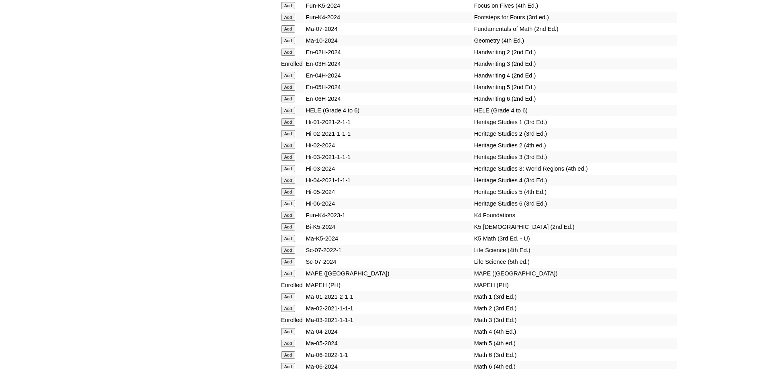
scroll to position [2863, 0]
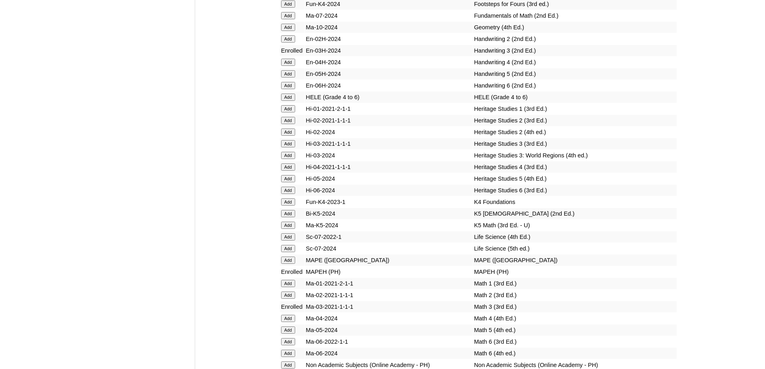
click at [292, 147] on input "Add" at bounding box center [288, 143] width 14 height 7
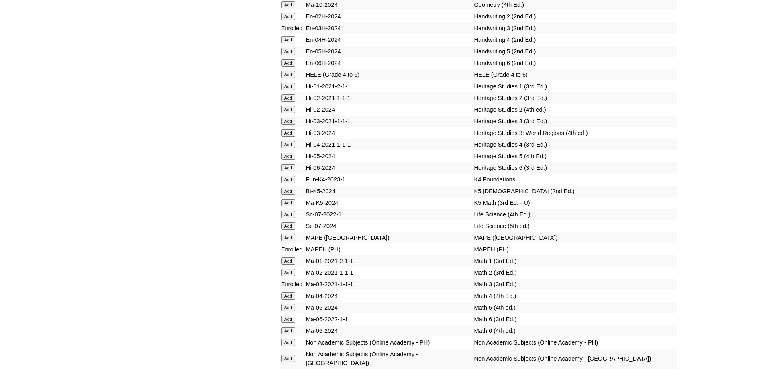
scroll to position [3064, 0]
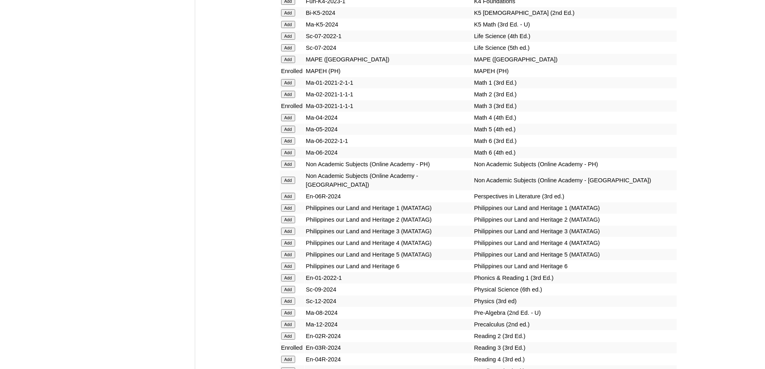
click at [288, 63] on input "Add" at bounding box center [288, 59] width 14 height 7
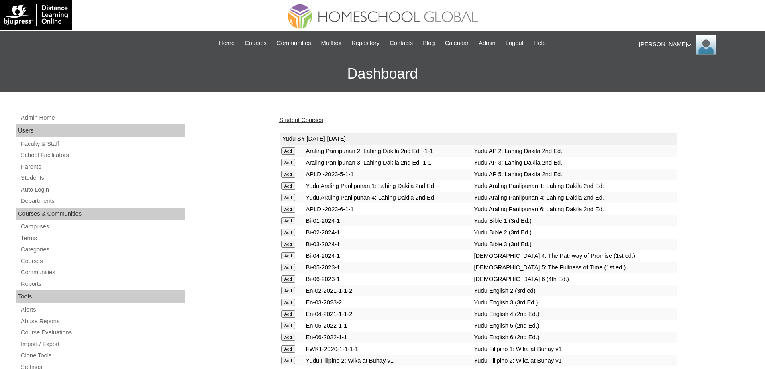
click at [315, 119] on link "Student Courses" at bounding box center [302, 120] width 44 height 6
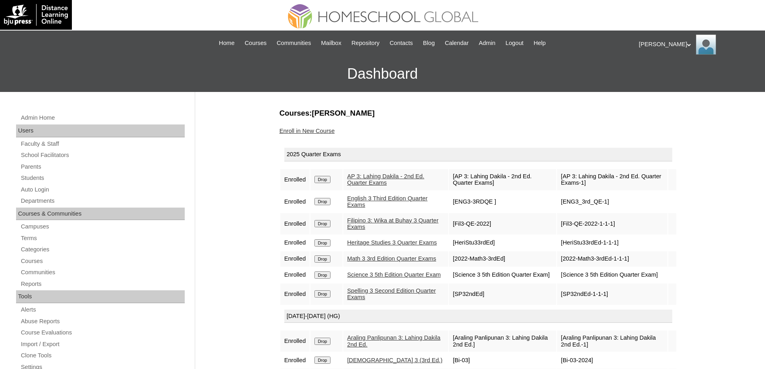
click at [321, 180] on input "Drop" at bounding box center [323, 179] width 16 height 7
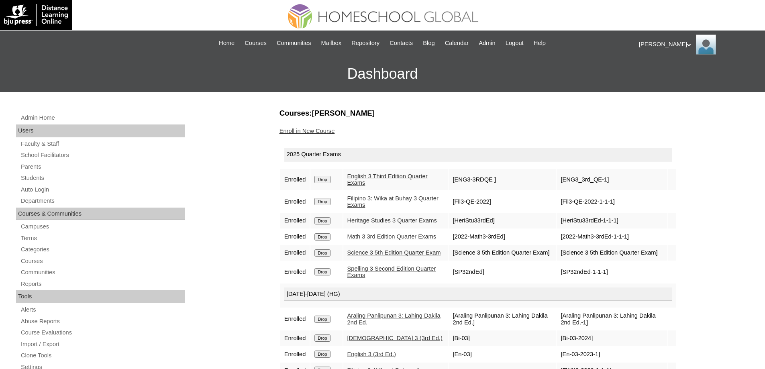
click at [326, 204] on input "Drop" at bounding box center [323, 201] width 16 height 7
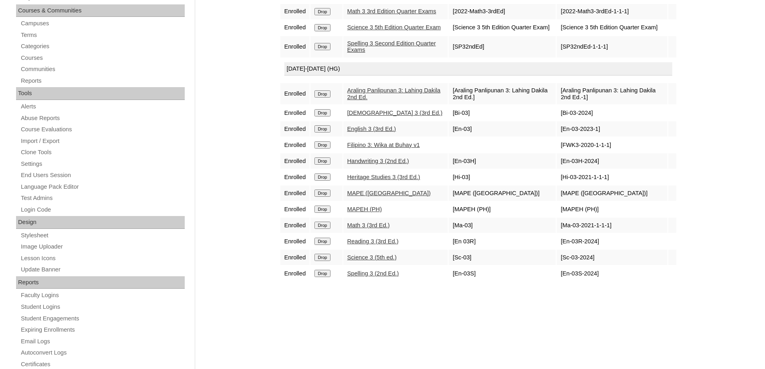
scroll to position [241, 0]
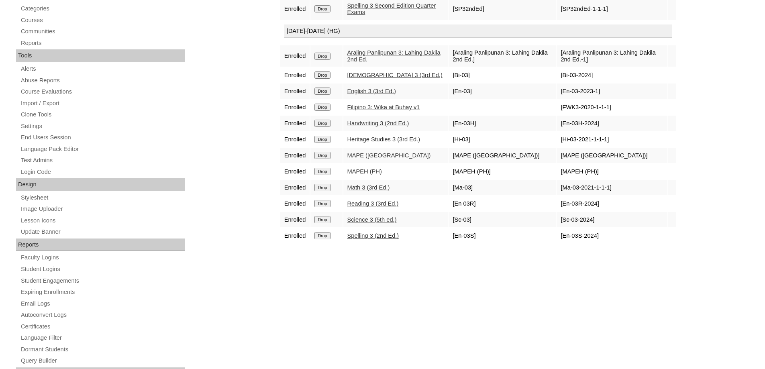
click at [330, 60] on input "Drop" at bounding box center [323, 56] width 16 height 7
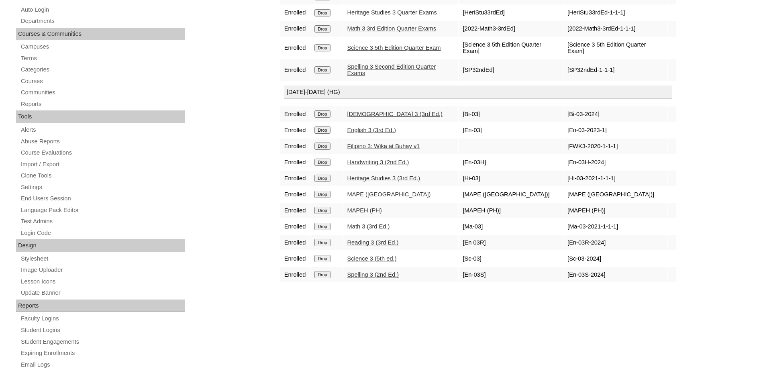
scroll to position [201, 0]
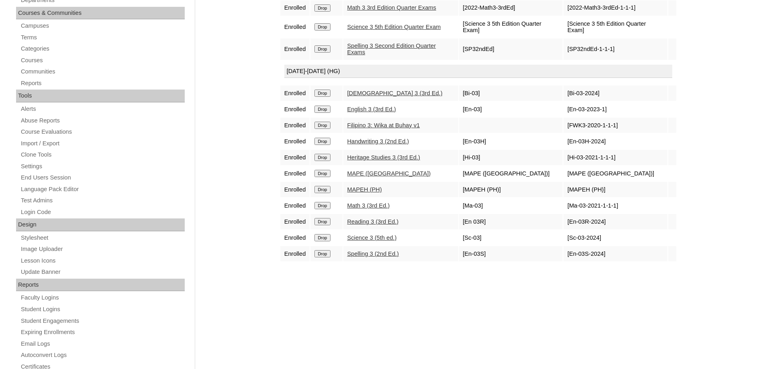
click at [330, 129] on input "Drop" at bounding box center [323, 125] width 16 height 7
click at [419, 16] on td "Math 3 3rd Edition Quarter Exams" at bounding box center [401, 7] width 115 height 15
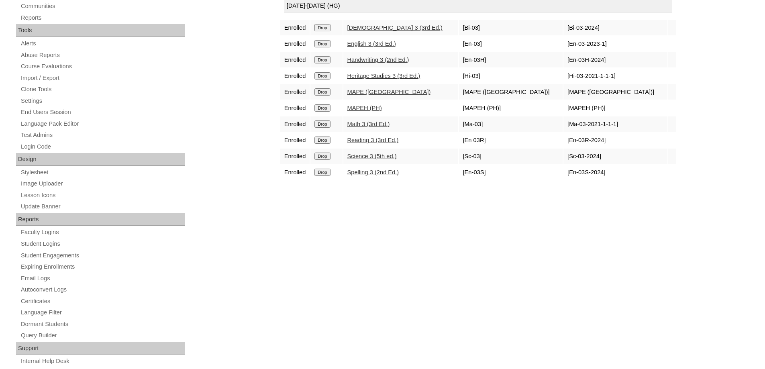
scroll to position [281, 0]
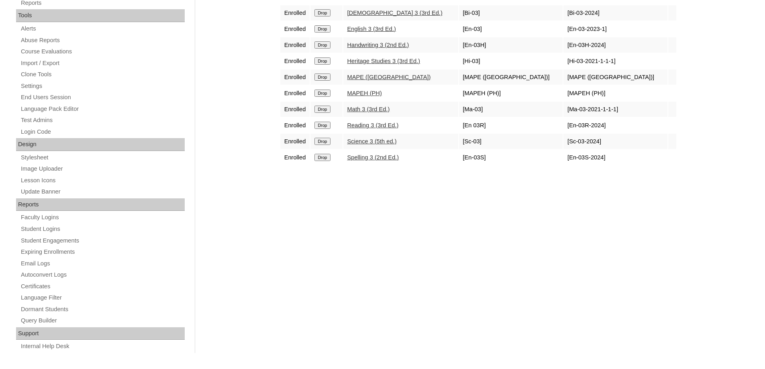
click at [330, 97] on input "Drop" at bounding box center [323, 93] width 16 height 7
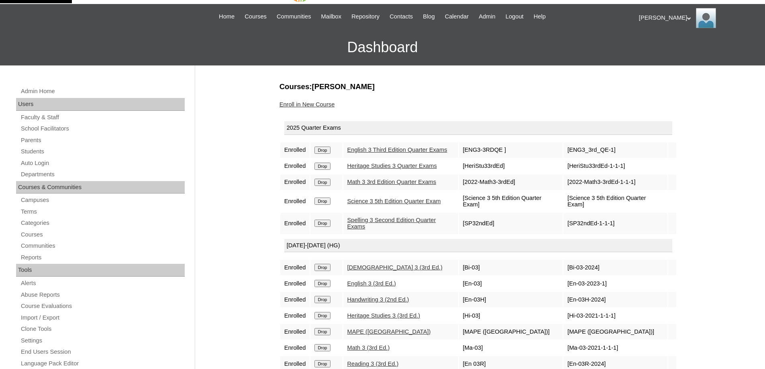
scroll to position [121, 0]
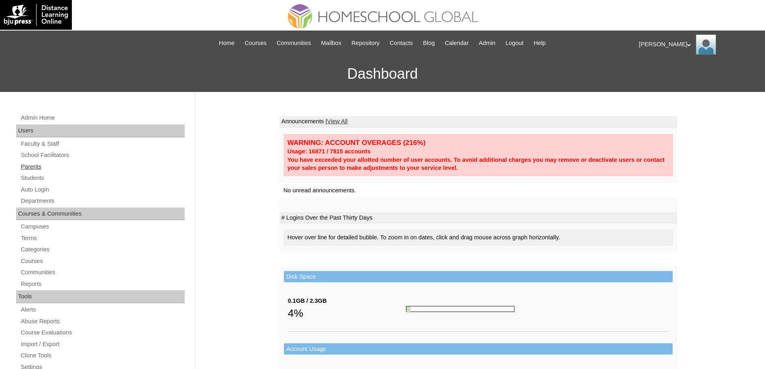
click at [61, 165] on link "Parents" at bounding box center [102, 167] width 165 height 10
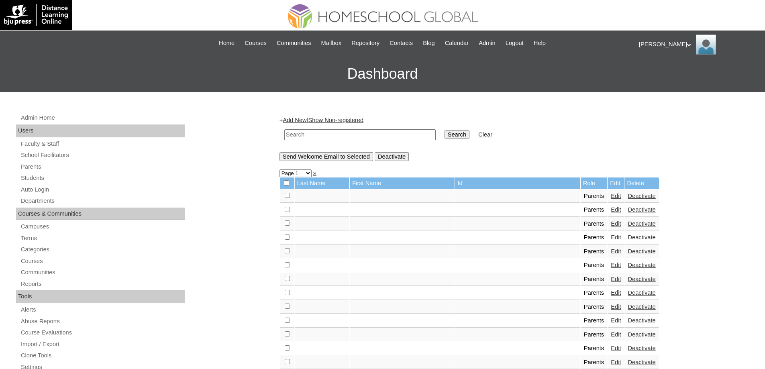
click at [321, 137] on input "text" at bounding box center [359, 134] width 151 height 11
paste input "MHP00176-TECHPH2023"
type input "MHP00176-TECHPH2023"
click at [450, 130] on input "Search" at bounding box center [457, 134] width 25 height 9
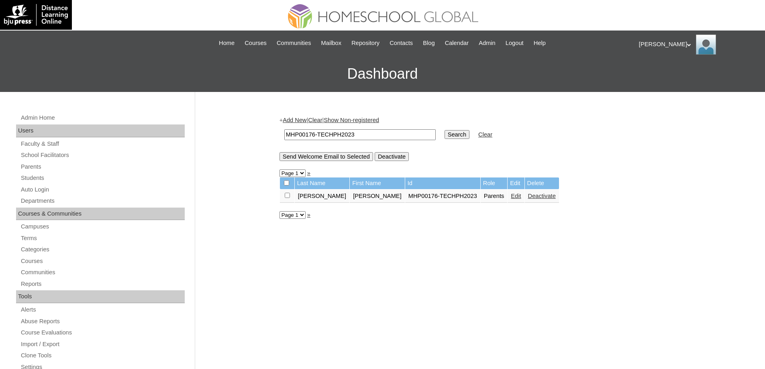
click at [511, 197] on link "Edit" at bounding box center [516, 196] width 10 height 6
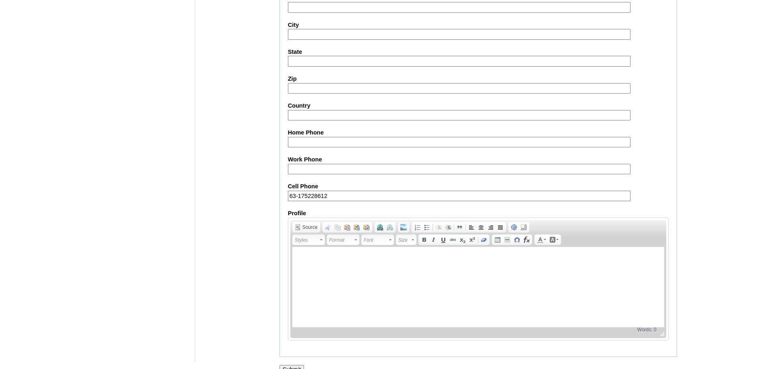
scroll to position [686, 0]
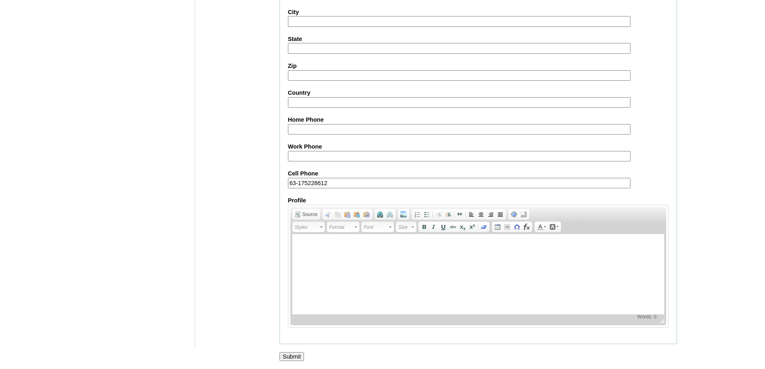
drag, startPoint x: 292, startPoint y: 355, endPoint x: 281, endPoint y: 252, distance: 103.9
click at [292, 354] on input "Submit" at bounding box center [292, 356] width 25 height 9
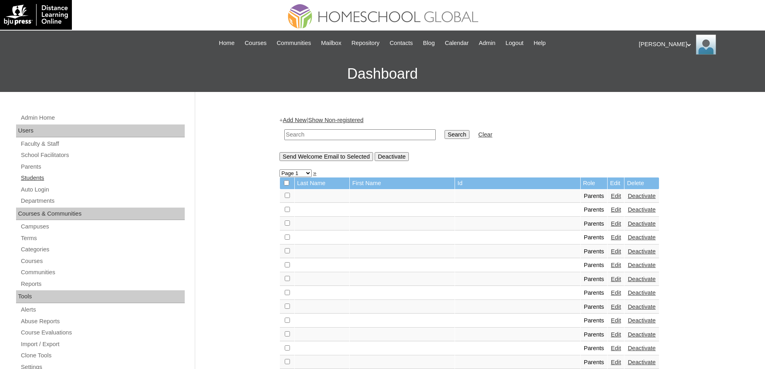
click at [76, 178] on link "Students" at bounding box center [102, 178] width 165 height 10
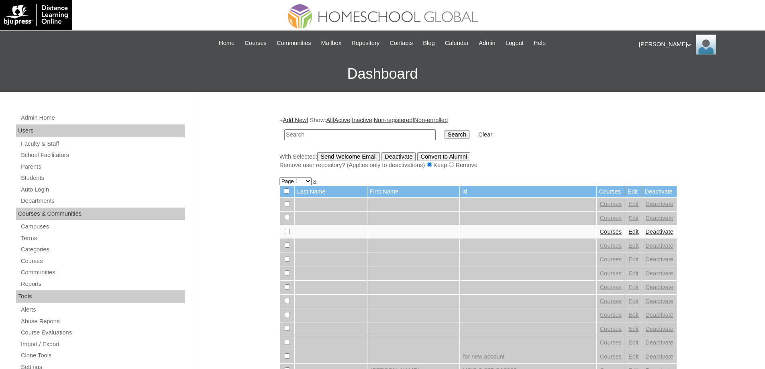
click at [346, 136] on input "text" at bounding box center [359, 134] width 151 height 11
click at [436, 135] on input "MHS0239-TECHPH2023" at bounding box center [359, 134] width 151 height 11
type input "MHS0239-TECHPH2023"
click at [456, 136] on input "Search" at bounding box center [457, 134] width 25 height 9
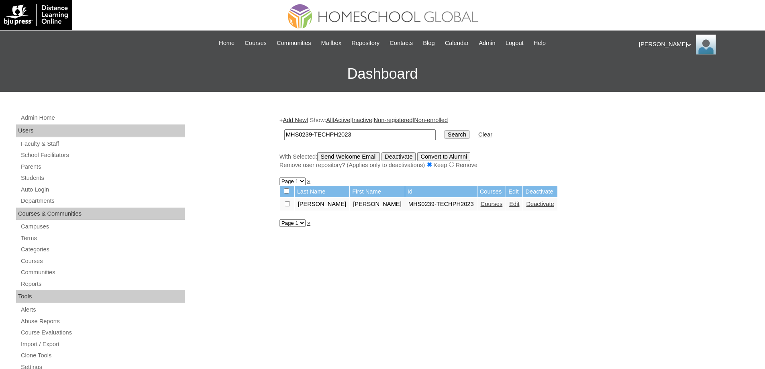
click at [509, 207] on link "Edit" at bounding box center [514, 204] width 10 height 6
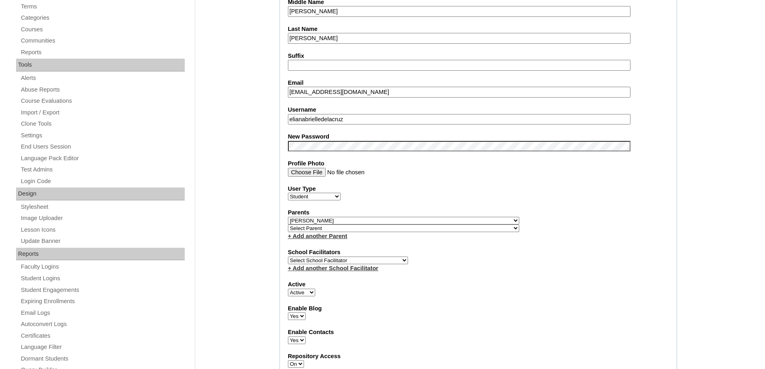
scroll to position [241, 0]
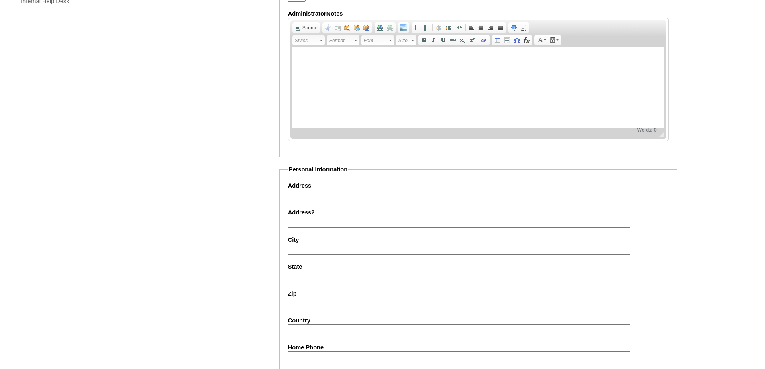
scroll to position [855, 0]
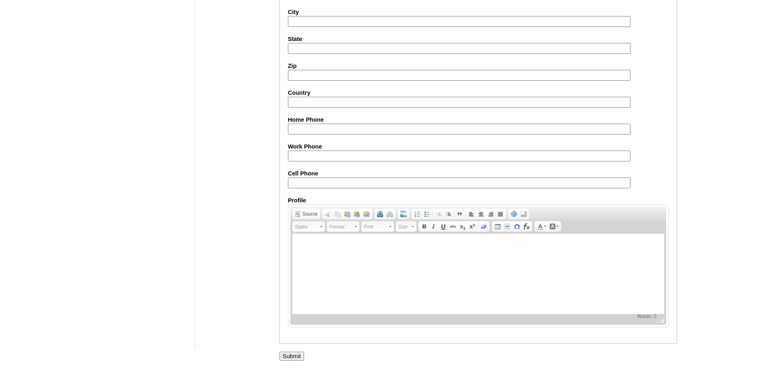
click at [297, 356] on input "Submit" at bounding box center [292, 356] width 25 height 9
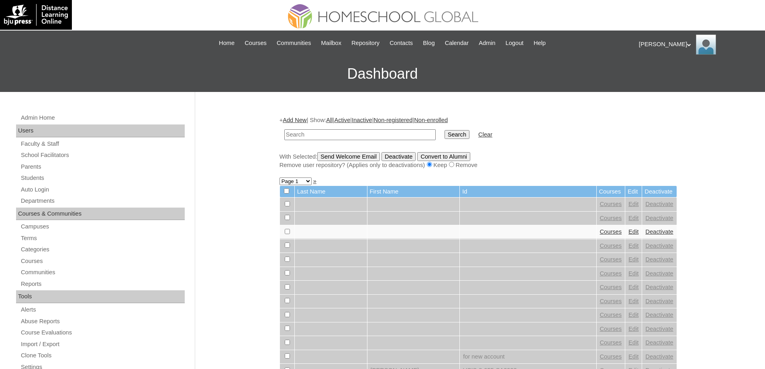
click at [364, 136] on input "text" at bounding box center [359, 134] width 151 height 11
type input "MHS0239-TECHPH2023"
click at [466, 134] on input "Search" at bounding box center [457, 134] width 25 height 9
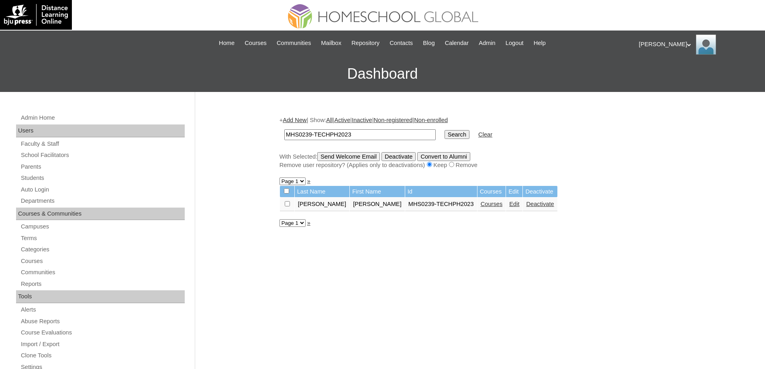
click at [481, 207] on link "Courses" at bounding box center [492, 204] width 22 height 6
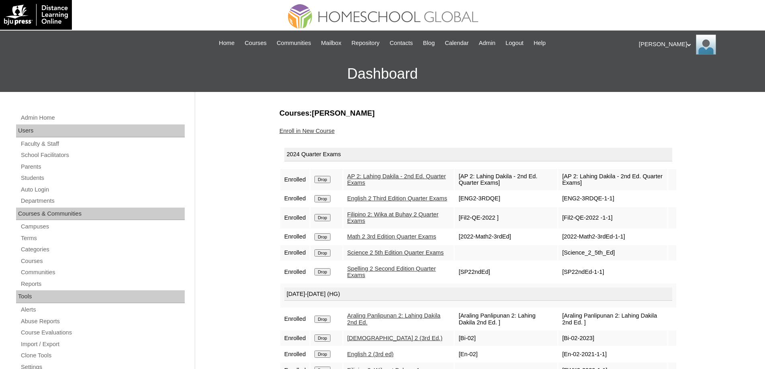
click at [330, 179] on input "Drop" at bounding box center [323, 179] width 16 height 7
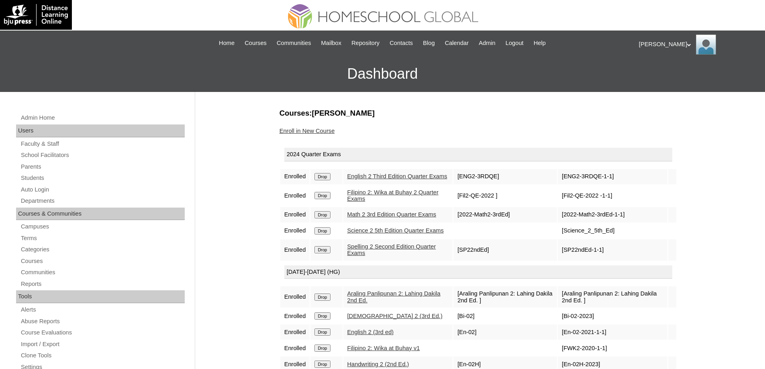
click at [328, 180] on input "Drop" at bounding box center [323, 176] width 16 height 7
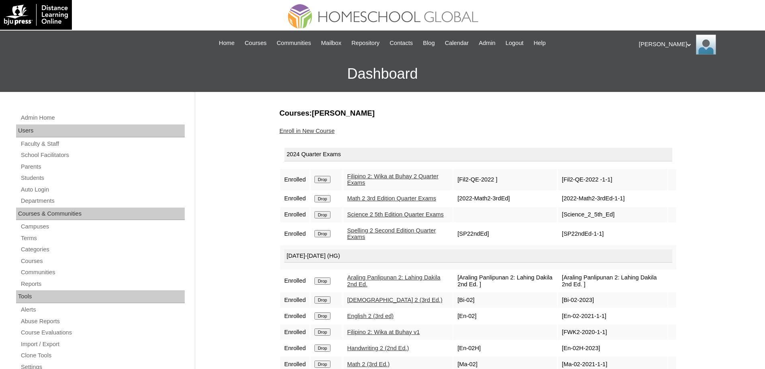
click at [330, 177] on input "Drop" at bounding box center [323, 179] width 16 height 7
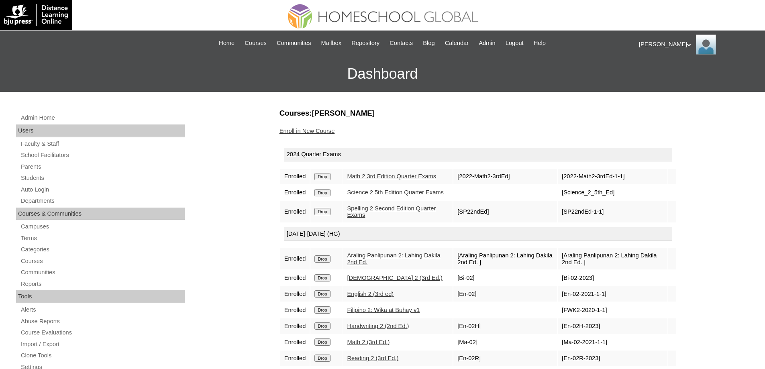
click at [330, 177] on input "Drop" at bounding box center [323, 176] width 16 height 7
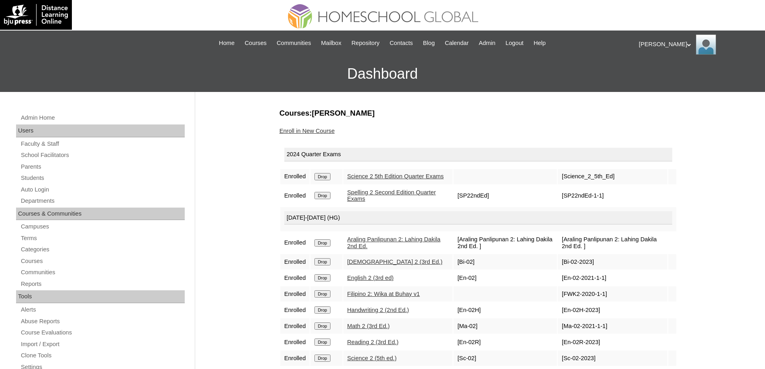
drag, startPoint x: 324, startPoint y: 182, endPoint x: 423, endPoint y: 33, distance: 179.7
click at [324, 180] on input "Drop" at bounding box center [323, 176] width 16 height 7
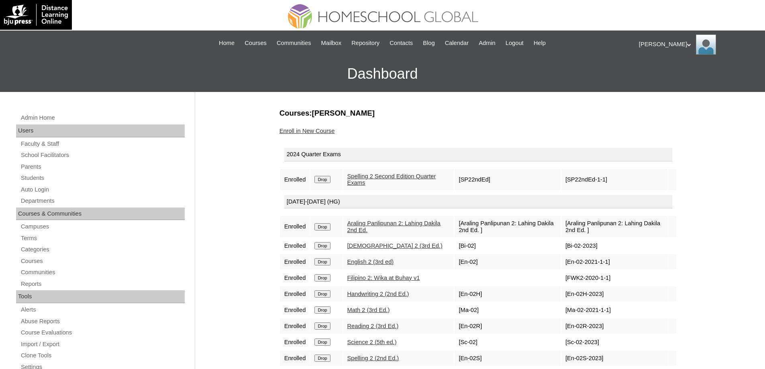
click at [337, 183] on td "Drop" at bounding box center [327, 179] width 32 height 21
click at [330, 182] on input "Drop" at bounding box center [323, 179] width 16 height 7
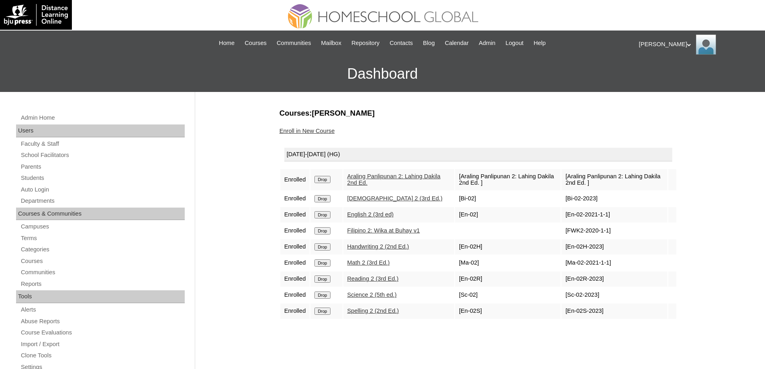
click at [327, 184] on td "Drop" at bounding box center [327, 179] width 32 height 21
click at [330, 179] on input "Drop" at bounding box center [323, 179] width 16 height 7
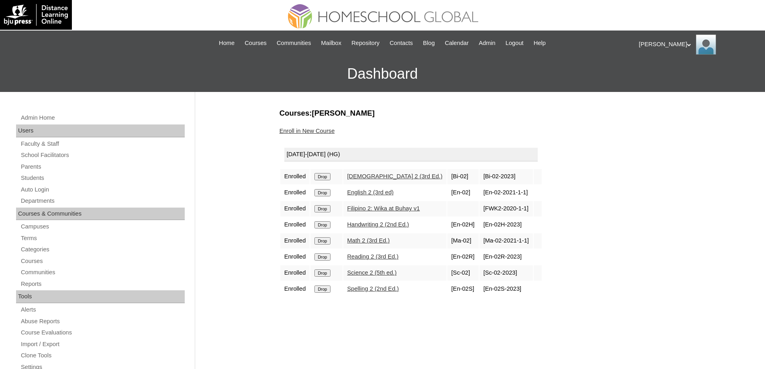
click at [324, 180] on input "Drop" at bounding box center [323, 176] width 16 height 7
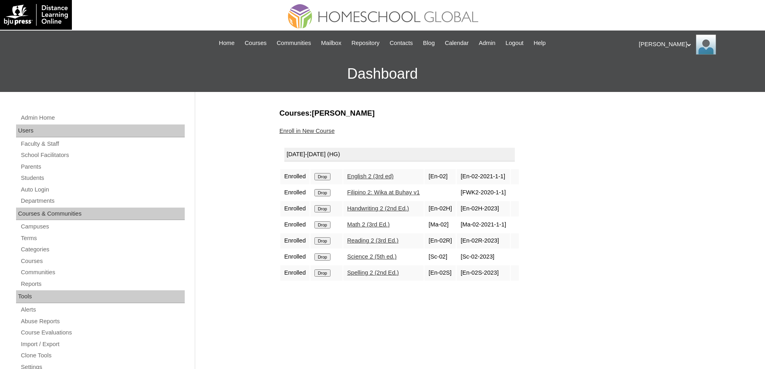
click at [330, 178] on input "Drop" at bounding box center [323, 176] width 16 height 7
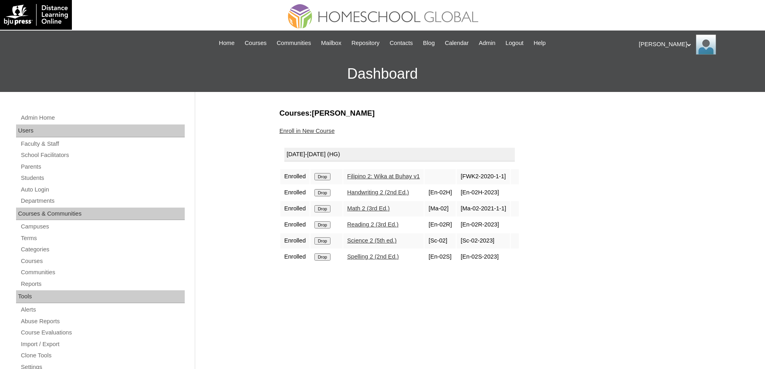
click at [327, 178] on input "Drop" at bounding box center [323, 176] width 16 height 7
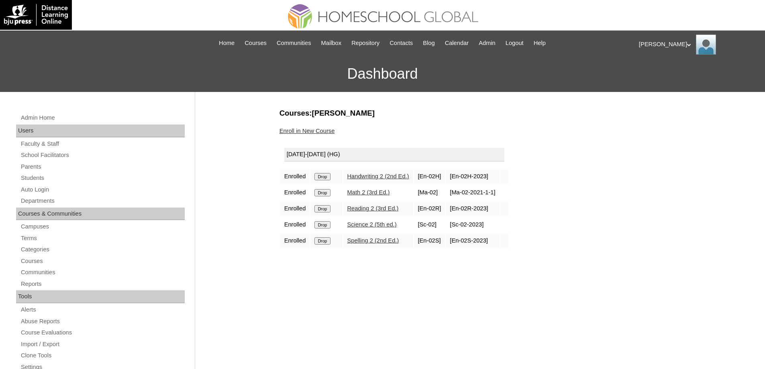
click at [330, 176] on input "Drop" at bounding box center [323, 176] width 16 height 7
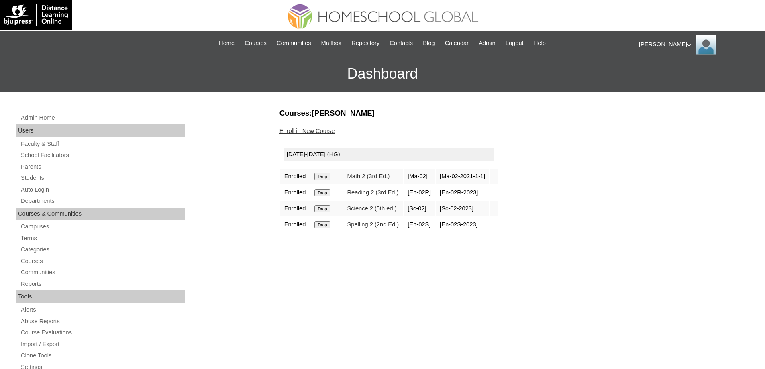
click at [328, 172] on td "Drop" at bounding box center [327, 176] width 32 height 15
click at [328, 175] on input "Drop" at bounding box center [323, 176] width 16 height 7
click at [328, 178] on input "Drop" at bounding box center [323, 176] width 16 height 7
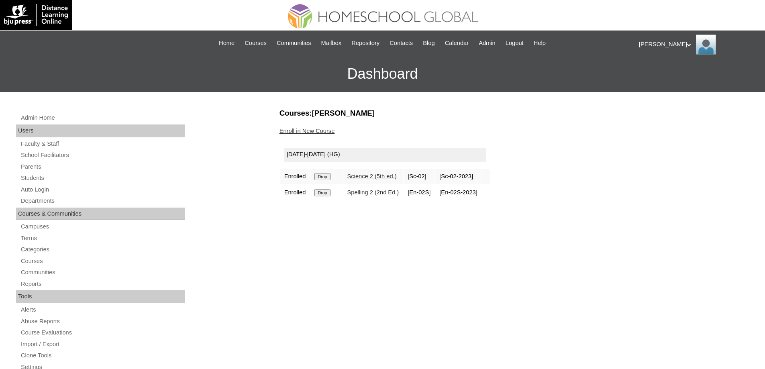
drag, startPoint x: 0, startPoint y: 0, endPoint x: 419, endPoint y: 29, distance: 420.1
click at [321, 177] on input "Drop" at bounding box center [323, 176] width 16 height 7
click at [328, 180] on input "Drop" at bounding box center [323, 176] width 16 height 7
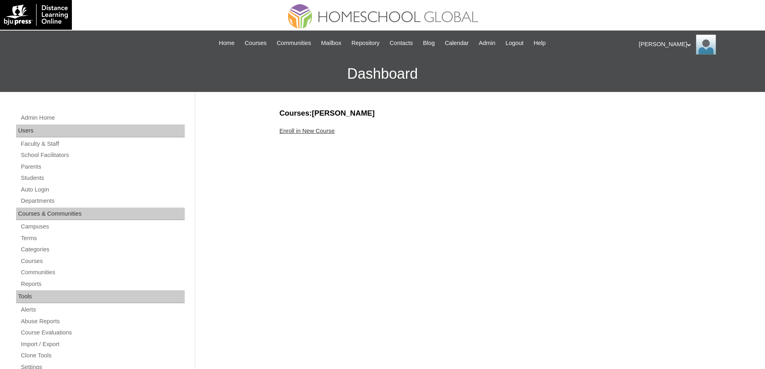
click at [303, 132] on link "Enroll in New Course" at bounding box center [307, 131] width 55 height 6
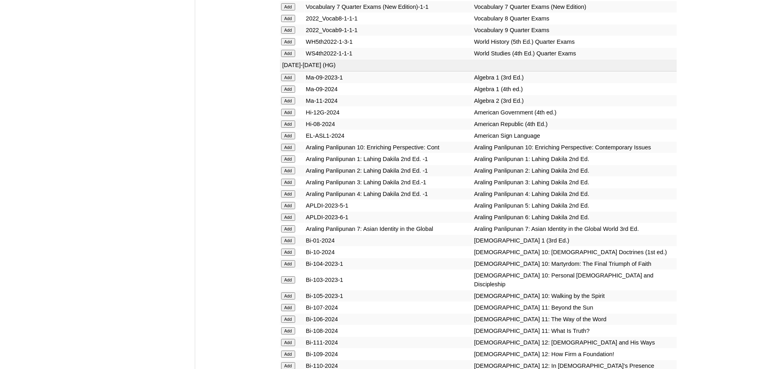
scroll to position [2037, 0]
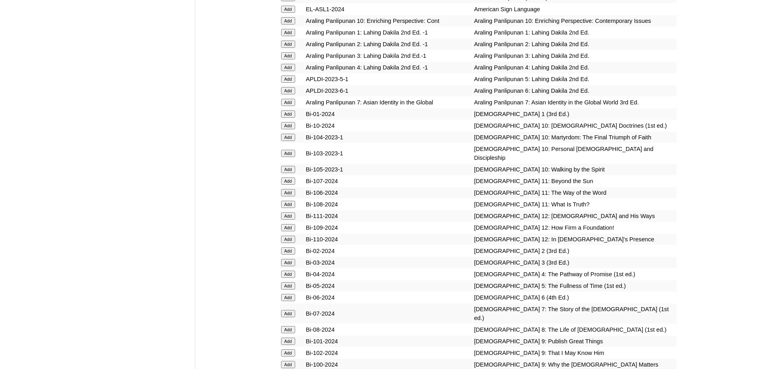
click at [290, 59] on input "Add" at bounding box center [288, 55] width 14 height 7
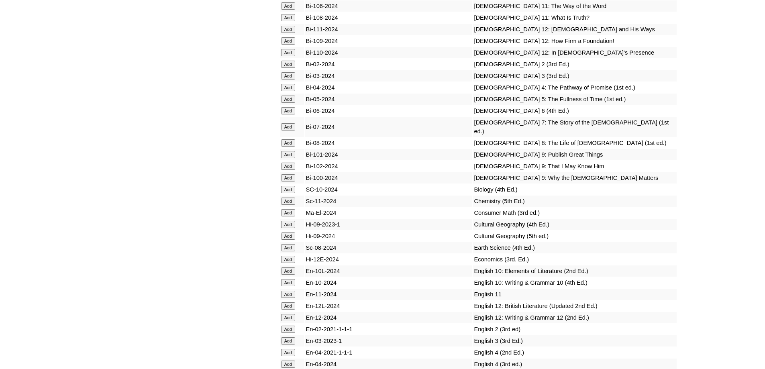
scroll to position [2237, 0]
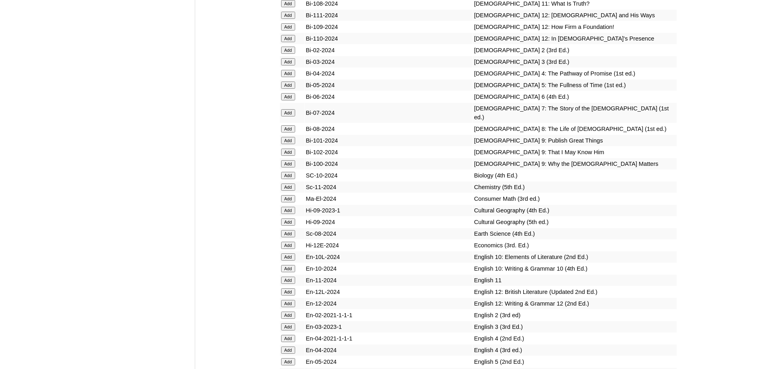
click at [295, 67] on td "Add" at bounding box center [292, 61] width 25 height 11
click at [289, 65] on input "Add" at bounding box center [288, 61] width 14 height 7
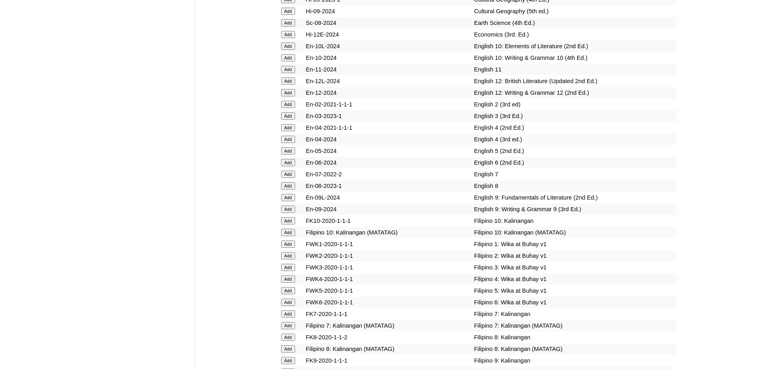
scroll to position [2475, 0]
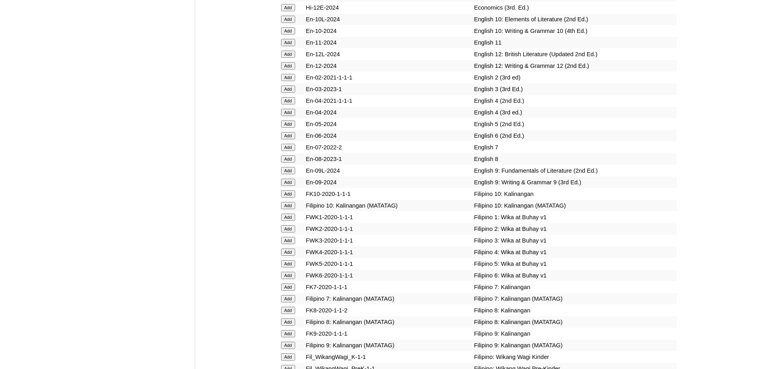
click at [293, 93] on input "Add" at bounding box center [288, 89] width 14 height 7
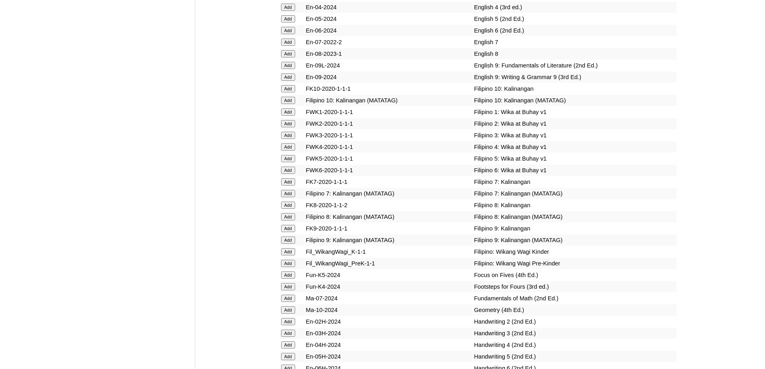
scroll to position [2596, 0]
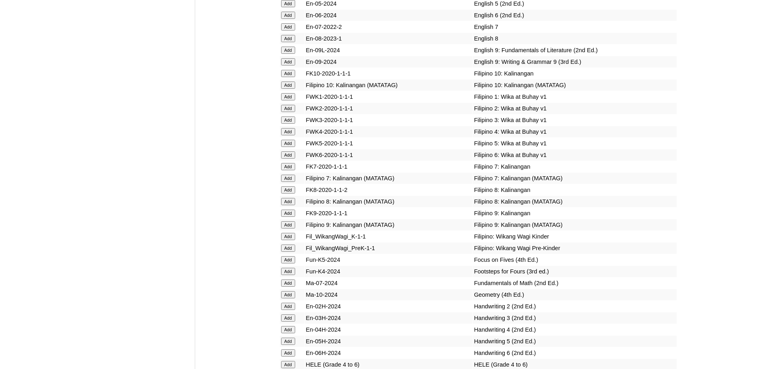
click at [287, 124] on input "Add" at bounding box center [288, 120] width 14 height 7
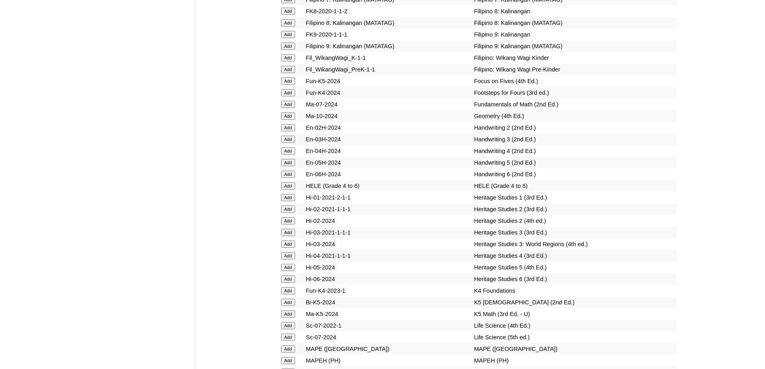
scroll to position [2794, 0]
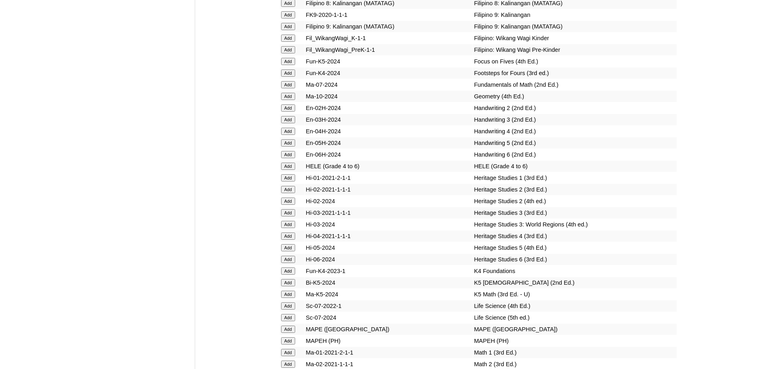
click at [292, 125] on td "Add" at bounding box center [292, 119] width 25 height 11
click at [291, 123] on input "Add" at bounding box center [288, 119] width 14 height 7
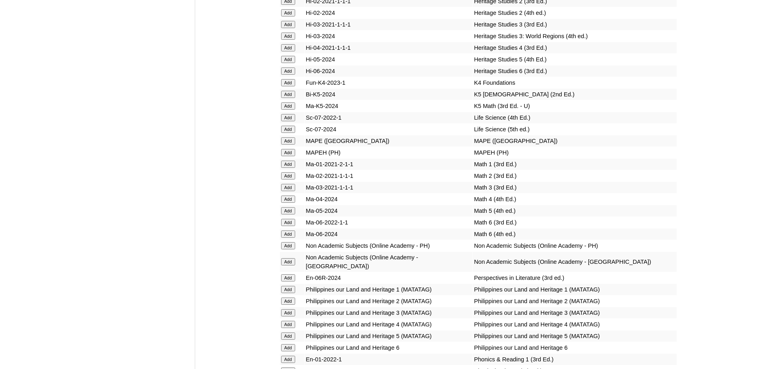
scroll to position [2988, 0]
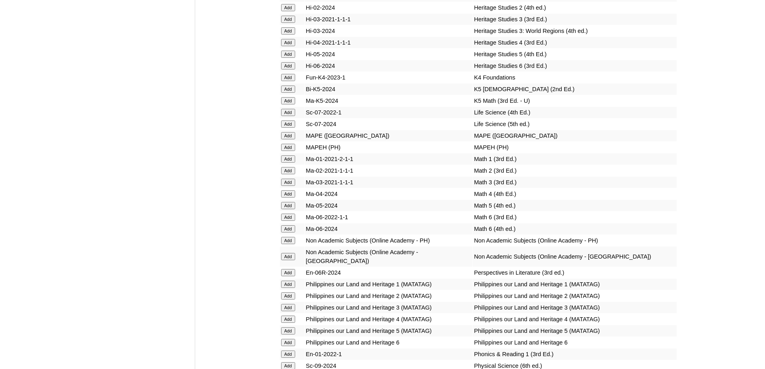
click at [292, 151] on input "Add" at bounding box center [288, 147] width 14 height 7
click at [290, 151] on input "Add" at bounding box center [288, 147] width 14 height 7
click at [288, 151] on input "Add" at bounding box center [288, 147] width 14 height 7
click at [288, 186] on input "Add" at bounding box center [288, 182] width 14 height 7
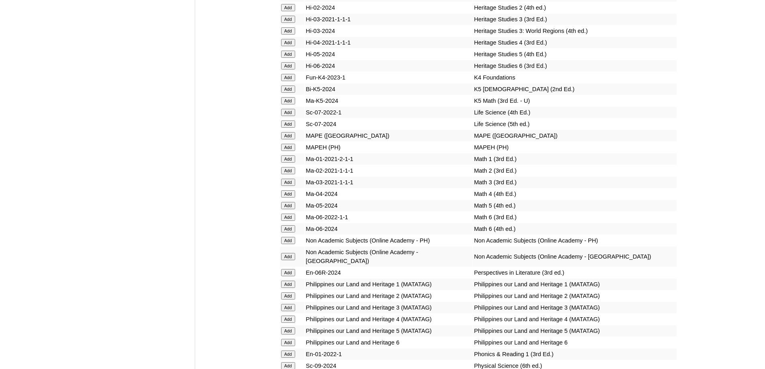
click at [288, 186] on input "Add" at bounding box center [288, 182] width 14 height 7
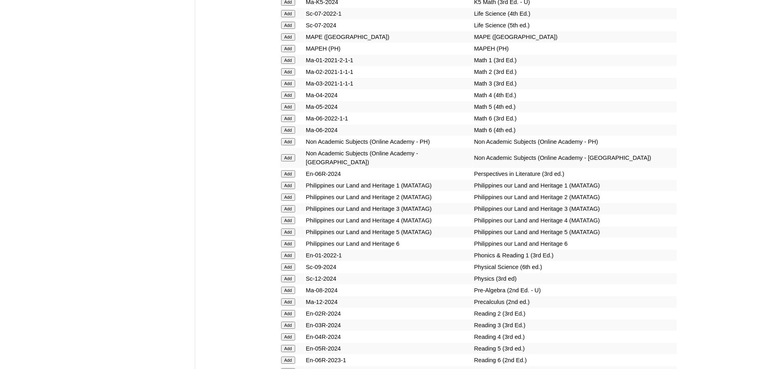
scroll to position [3108, 0]
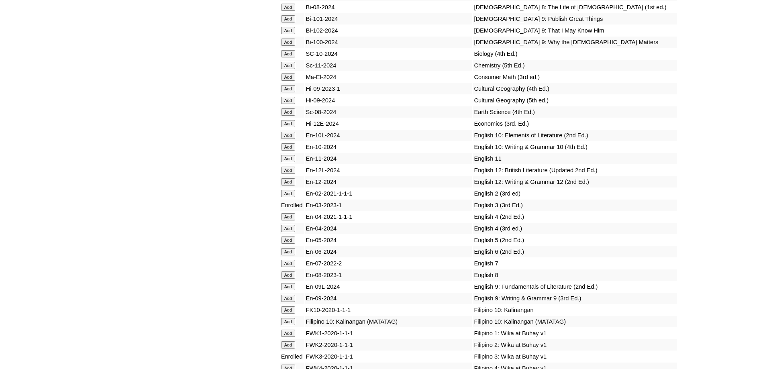
scroll to position [3299, 0]
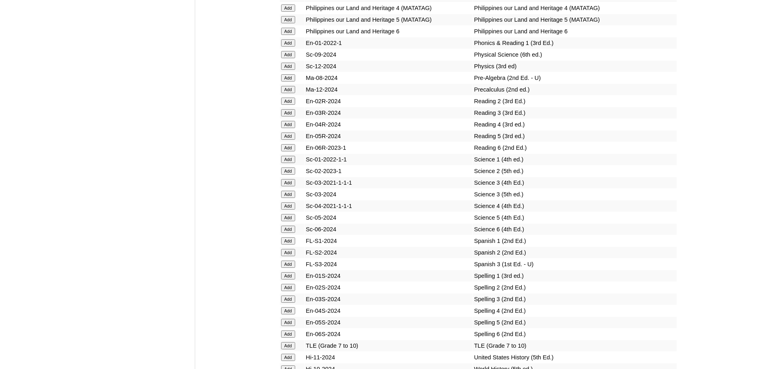
click at [289, 117] on input "Add" at bounding box center [288, 112] width 14 height 7
click at [287, 117] on input "Add" at bounding box center [288, 112] width 14 height 7
click at [287, 198] on input "Add" at bounding box center [288, 194] width 14 height 7
click at [285, 198] on input "Add" at bounding box center [288, 194] width 14 height 7
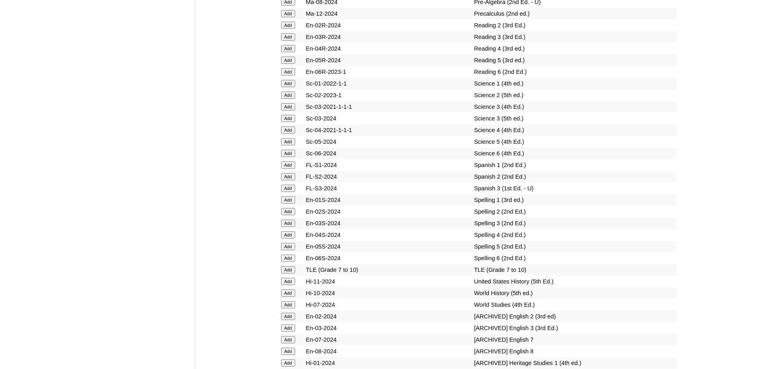
scroll to position [3380, 0]
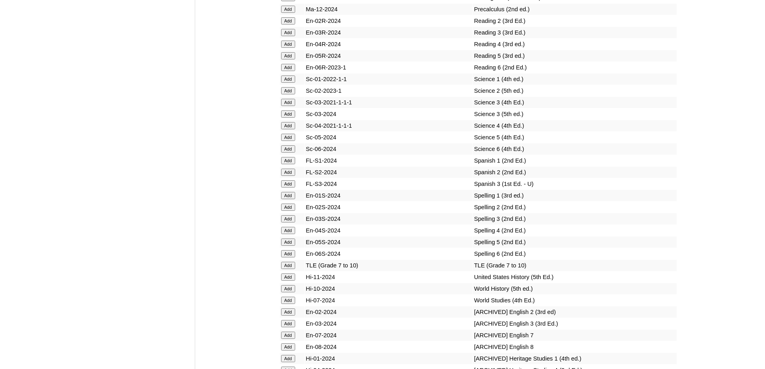
click at [293, 223] on input "Add" at bounding box center [288, 218] width 14 height 7
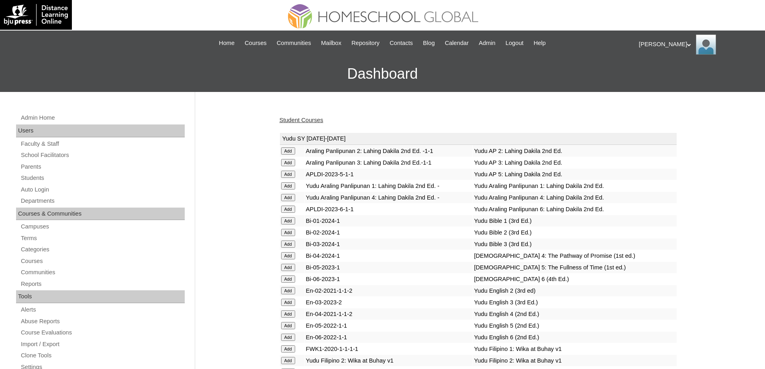
click at [313, 121] on link "Student Courses" at bounding box center [302, 120] width 44 height 6
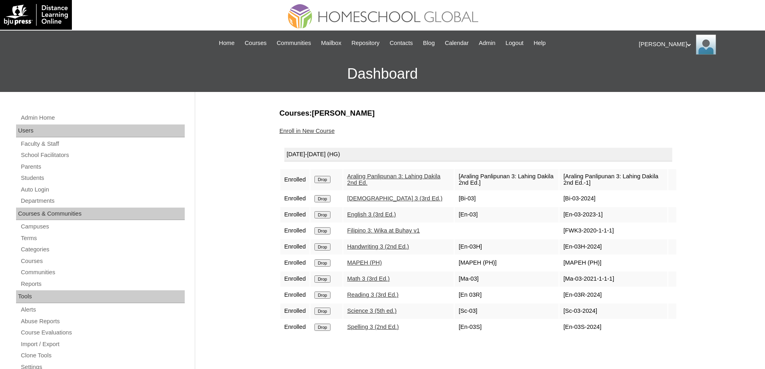
click at [317, 133] on link "Enroll in New Course" at bounding box center [307, 131] width 55 height 6
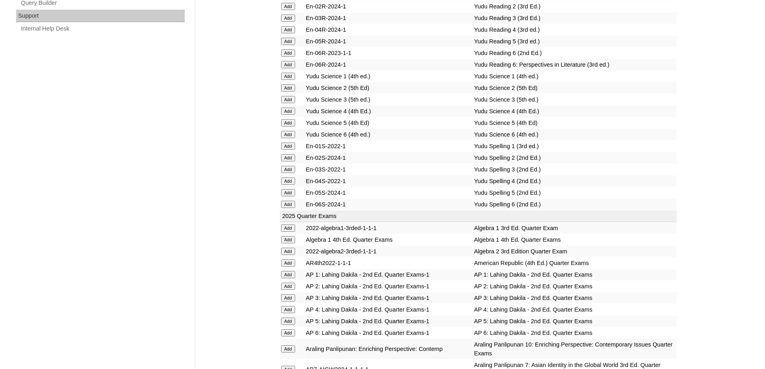
scroll to position [804, 0]
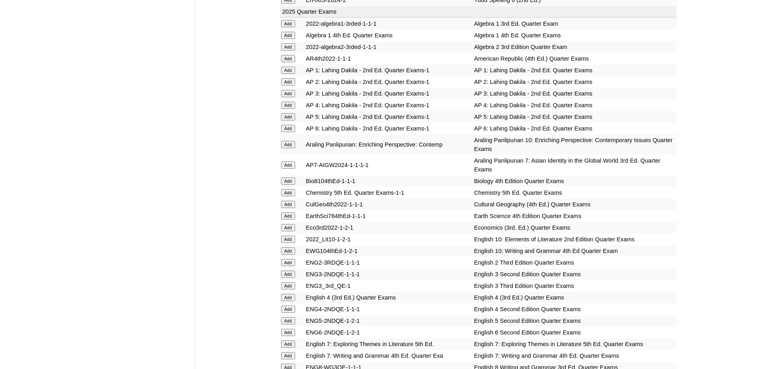
click at [288, 97] on input "Add" at bounding box center [288, 93] width 14 height 7
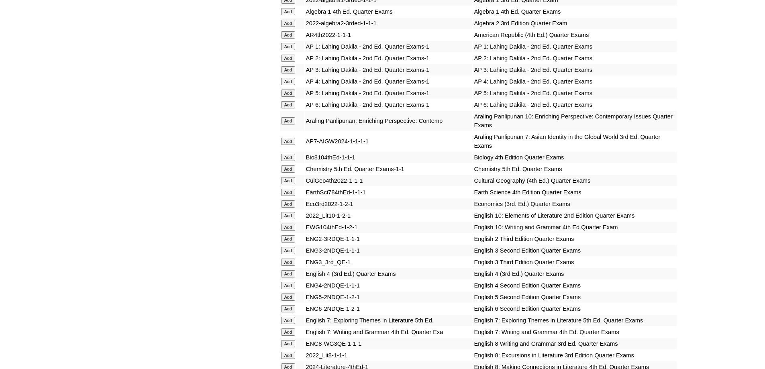
scroll to position [884, 0]
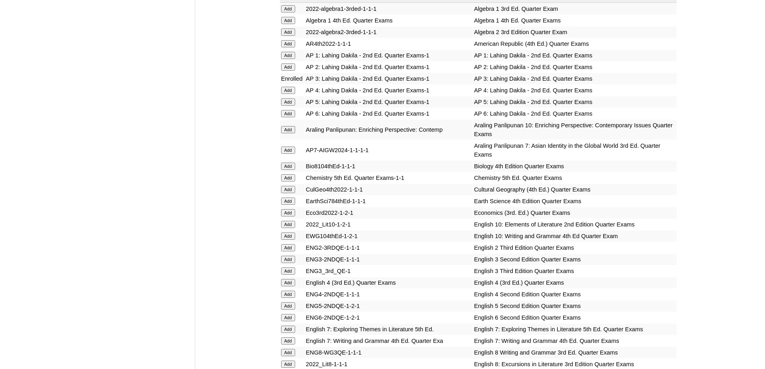
scroll to position [844, 0]
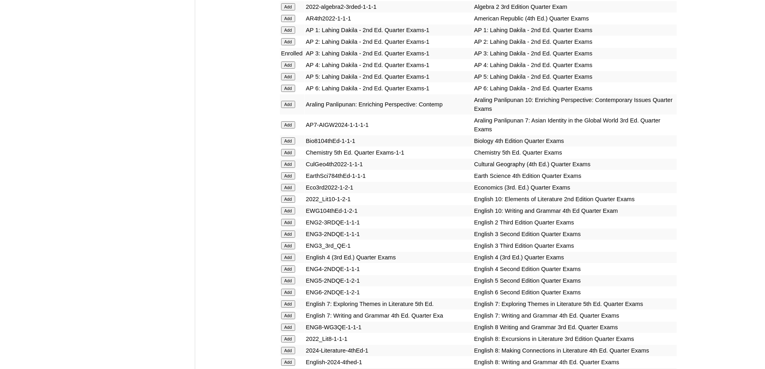
click at [290, 249] on input "Add" at bounding box center [288, 245] width 14 height 7
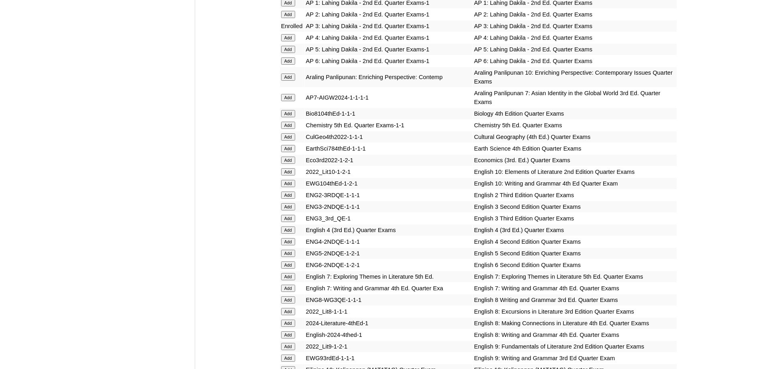
scroll to position [1085, 0]
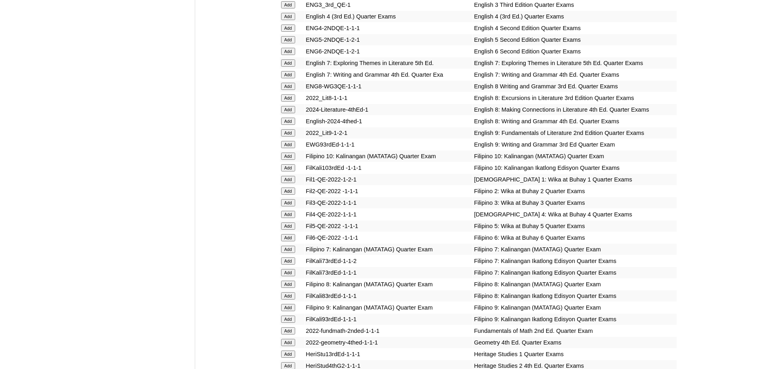
click at [292, 207] on input "Add" at bounding box center [288, 202] width 14 height 7
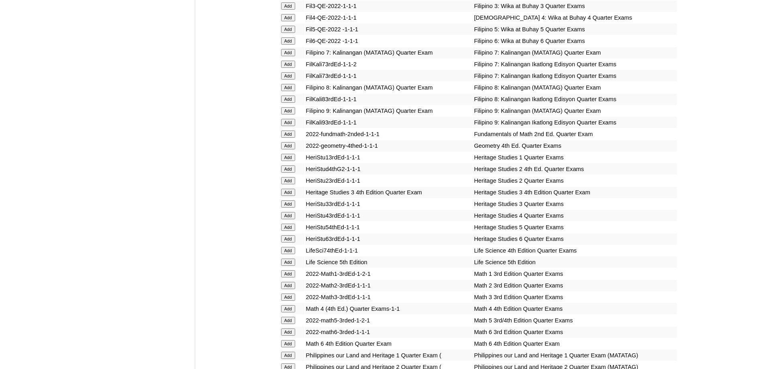
scroll to position [1326, 0]
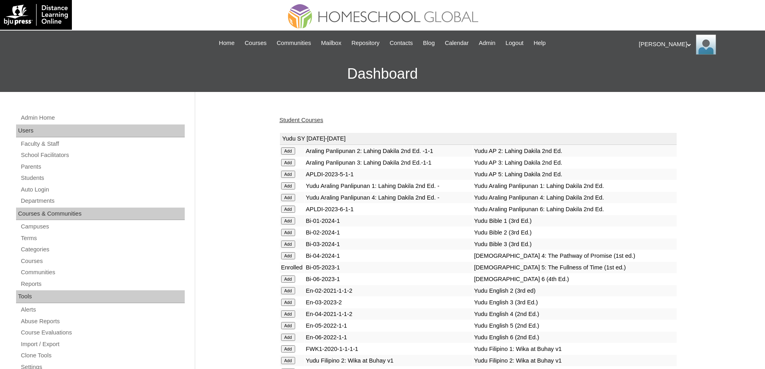
click at [305, 122] on link "Student Courses" at bounding box center [302, 120] width 44 height 6
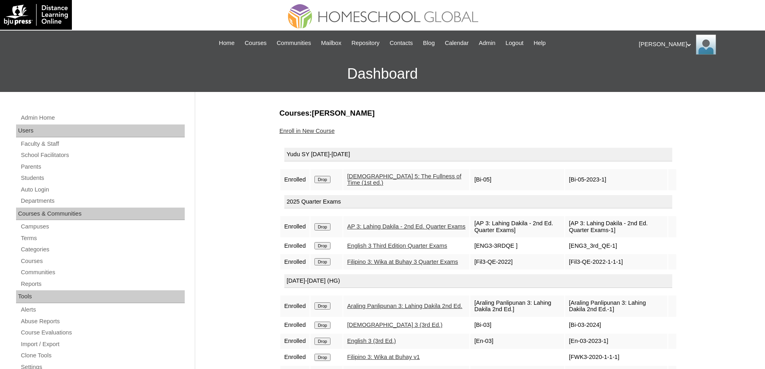
click at [326, 179] on input "Drop" at bounding box center [323, 179] width 16 height 7
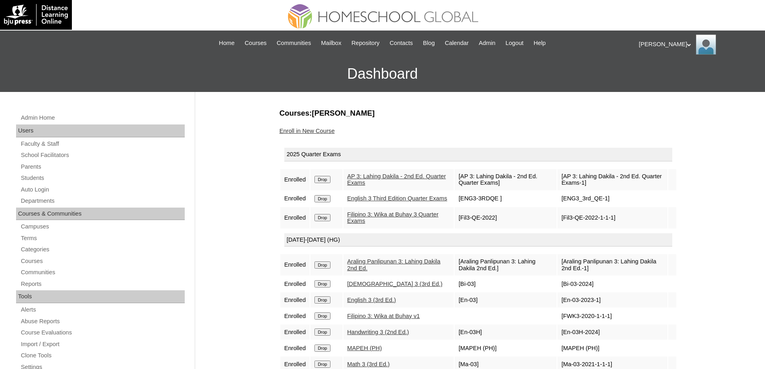
click at [323, 133] on link "Enroll in New Course" at bounding box center [307, 131] width 55 height 6
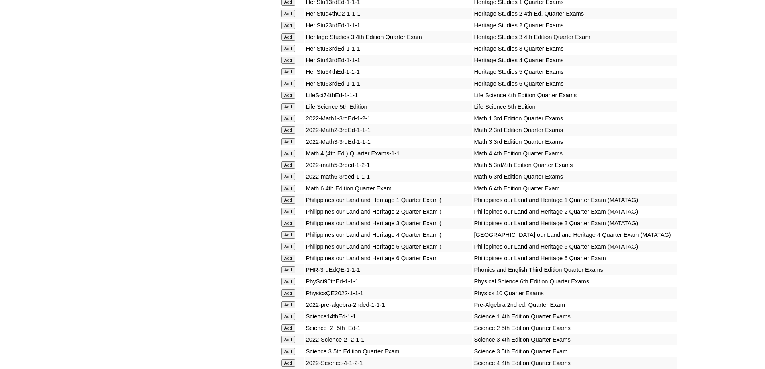
scroll to position [1446, 0]
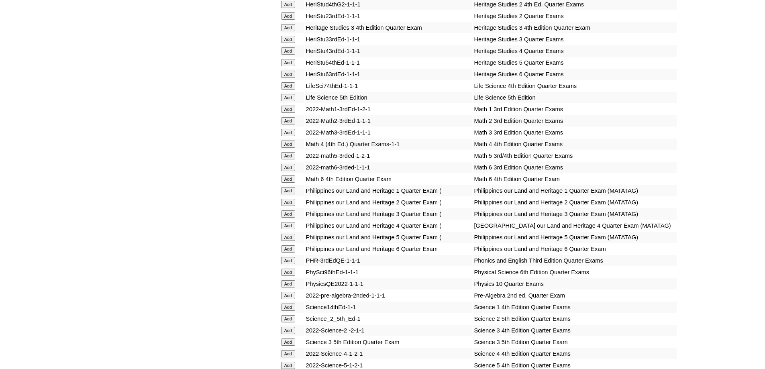
click at [291, 136] on input "Add" at bounding box center [288, 132] width 14 height 7
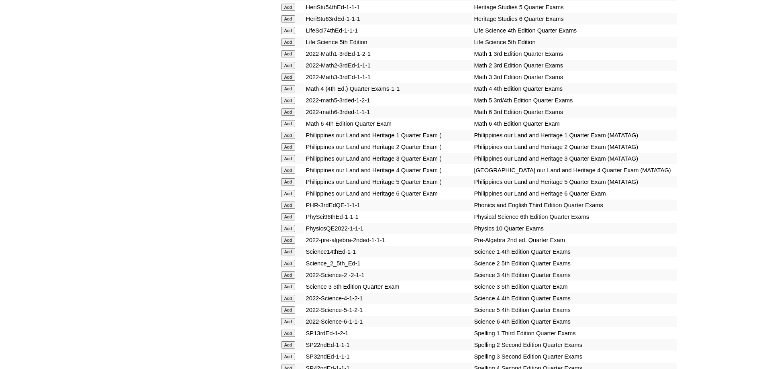
scroll to position [1647, 0]
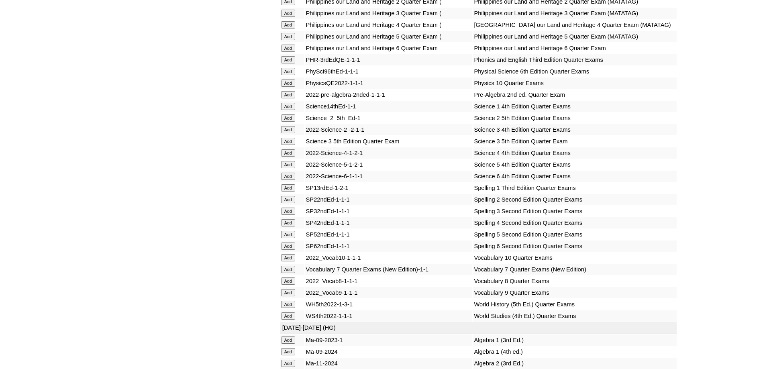
click at [298, 144] on form "Add" at bounding box center [292, 141] width 22 height 6
click at [297, 144] on form "Add" at bounding box center [292, 141] width 22 height 6
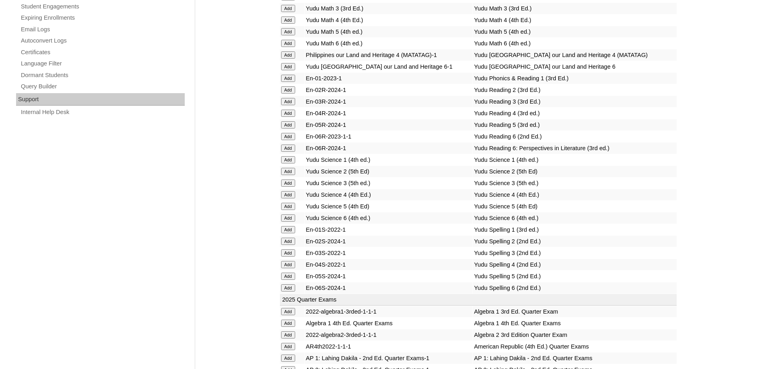
scroll to position [522, 0]
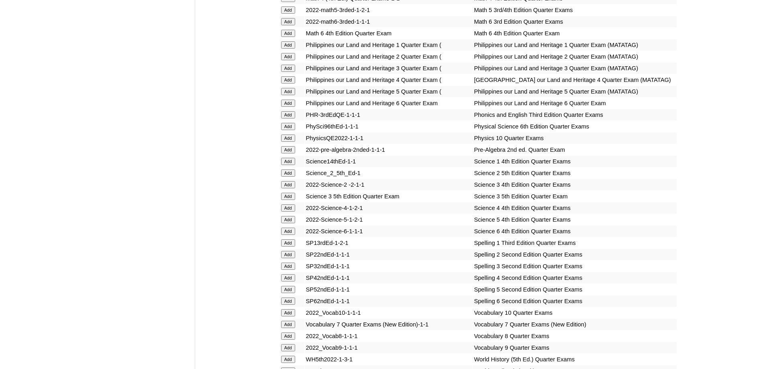
scroll to position [1607, 0]
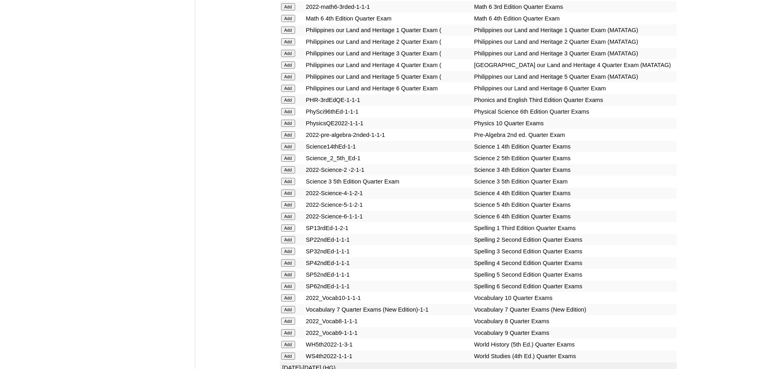
click at [288, 185] on input "Add" at bounding box center [288, 181] width 14 height 7
click at [289, 255] on input "Add" at bounding box center [288, 251] width 14 height 7
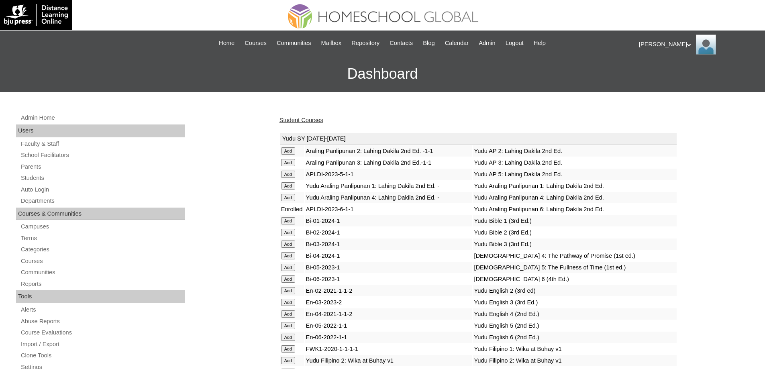
click at [315, 121] on link "Student Courses" at bounding box center [302, 120] width 44 height 6
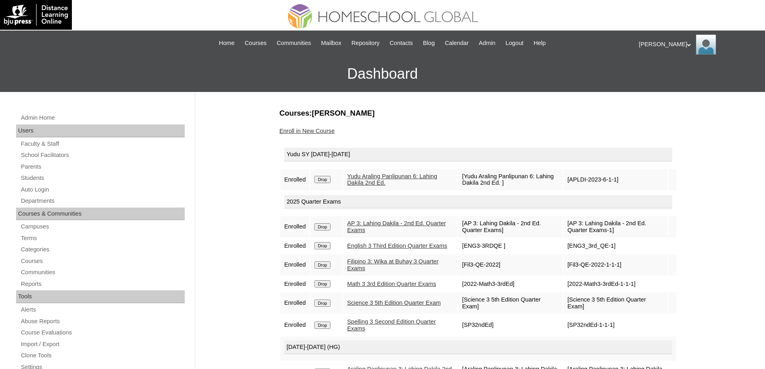
click at [320, 182] on input "Drop" at bounding box center [323, 179] width 16 height 7
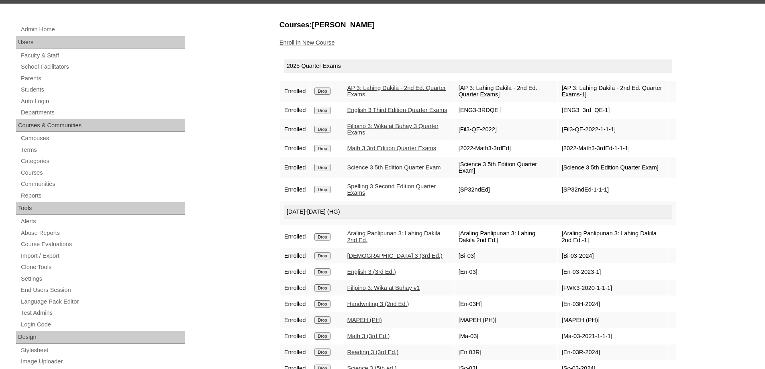
scroll to position [40, 0]
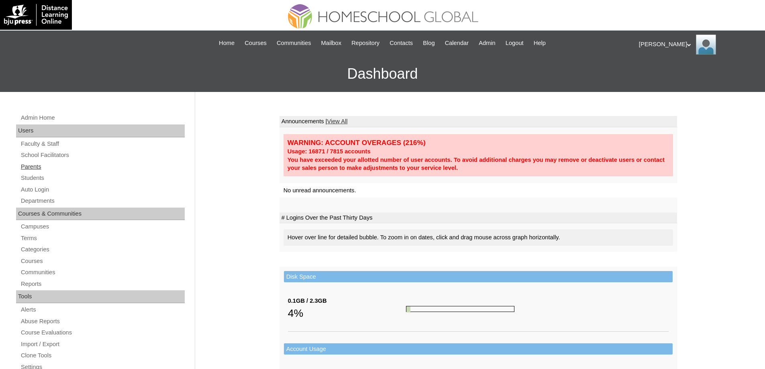
click at [45, 165] on link "Parents" at bounding box center [102, 167] width 165 height 10
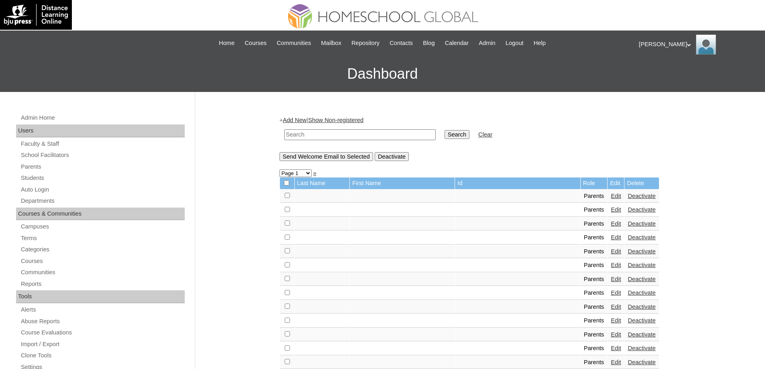
click at [323, 126] on td at bounding box center [360, 134] width 160 height 19
drag, startPoint x: 398, startPoint y: 133, endPoint x: 403, endPoint y: 133, distance: 4.4
click at [398, 133] on input "text" at bounding box center [359, 134] width 151 height 11
paste input "MHP0210-TECHPH2025"
type input "MHP0210-TECHPH2025"
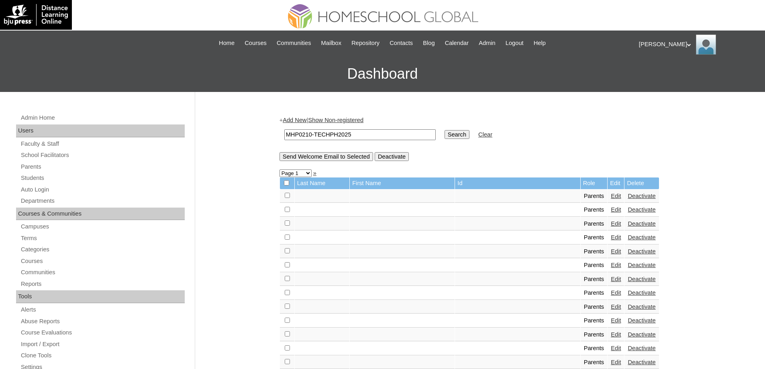
click at [465, 138] on input "Search" at bounding box center [457, 134] width 25 height 9
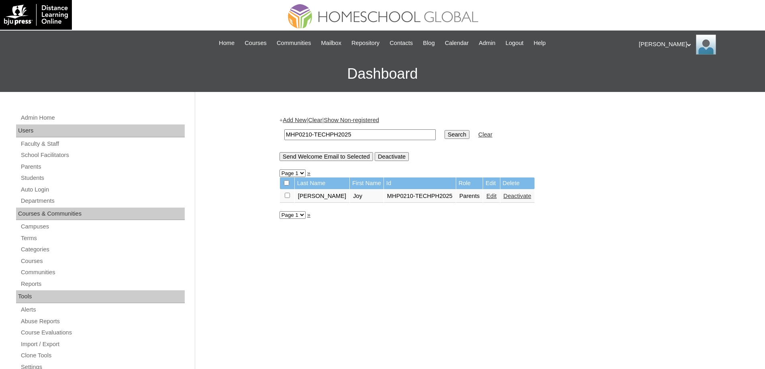
click at [487, 197] on link "Edit" at bounding box center [492, 196] width 10 height 6
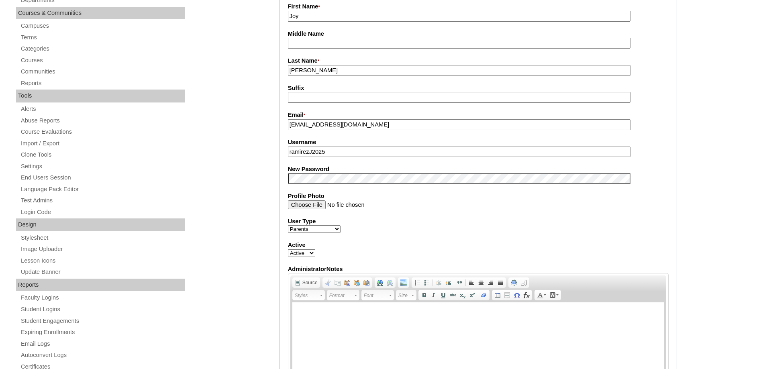
scroll to position [241, 0]
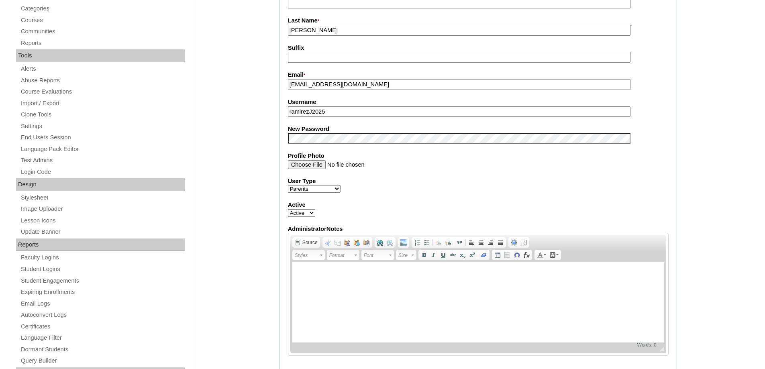
click at [325, 146] on fieldset "Account Information User Id * MHP0210-TECHPH2025 Title Ms. First Name * Joy Mid…" at bounding box center [479, 132] width 398 height 481
click at [258, 154] on div "Admin Home Users Faculty & Staff School Facilitators Parents Students Auto Logi…" at bounding box center [382, 327] width 765 height 953
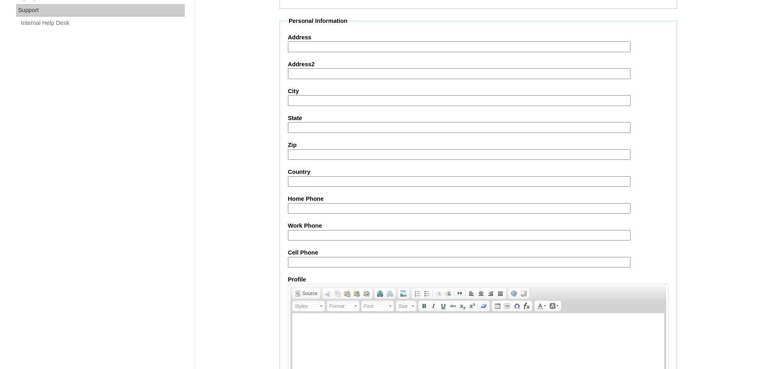
scroll to position [686, 0]
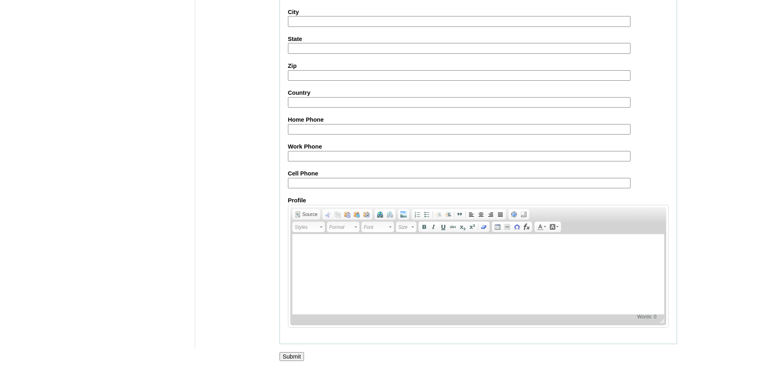
click at [290, 353] on input "Submit" at bounding box center [292, 356] width 25 height 9
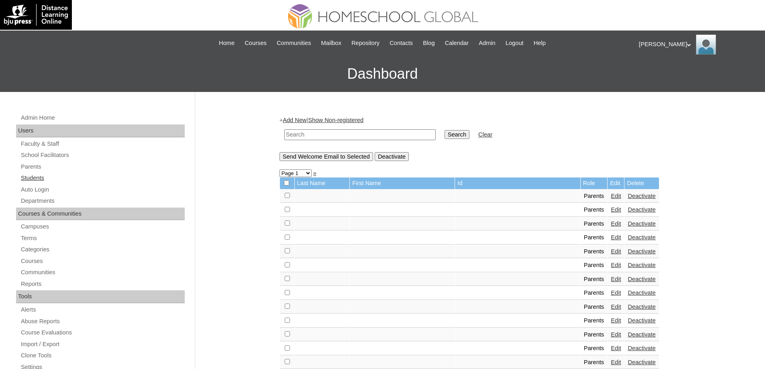
click at [29, 181] on link "Students" at bounding box center [102, 178] width 165 height 10
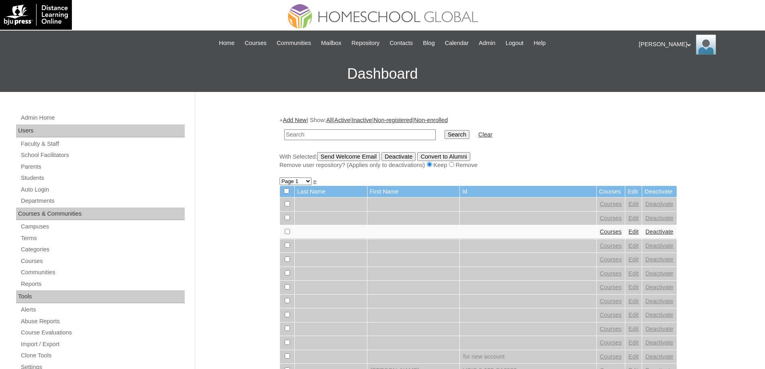
click at [367, 137] on input "text" at bounding box center [359, 134] width 151 height 11
type input "MHS00310-TECHPH2025"
click at [440, 132] on td "MHS00310-TECHPH2025" at bounding box center [360, 134] width 160 height 19
click at [458, 135] on input "Search" at bounding box center [457, 134] width 25 height 9
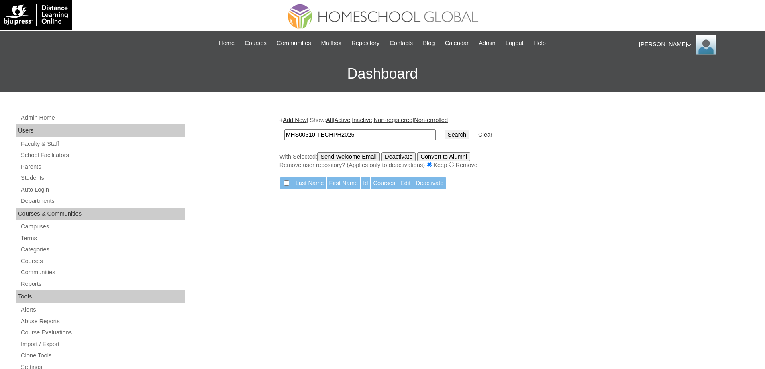
click at [301, 118] on link "Add New" at bounding box center [295, 120] width 24 height 6
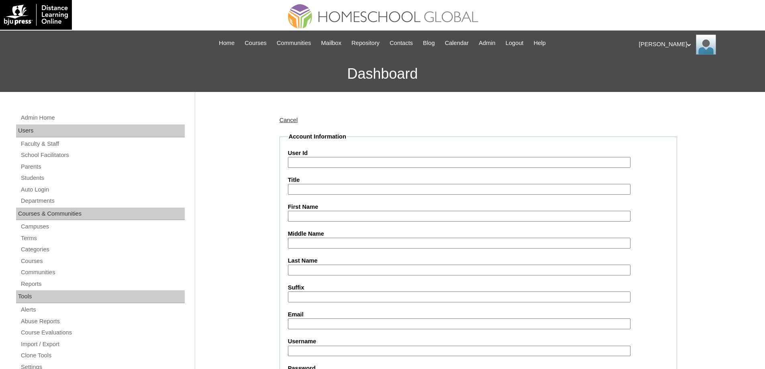
click at [327, 161] on input "User Id" at bounding box center [459, 162] width 343 height 11
paste input "MHS00310-TECHPH2025"
type input "MHS00310-TECHPH2025"
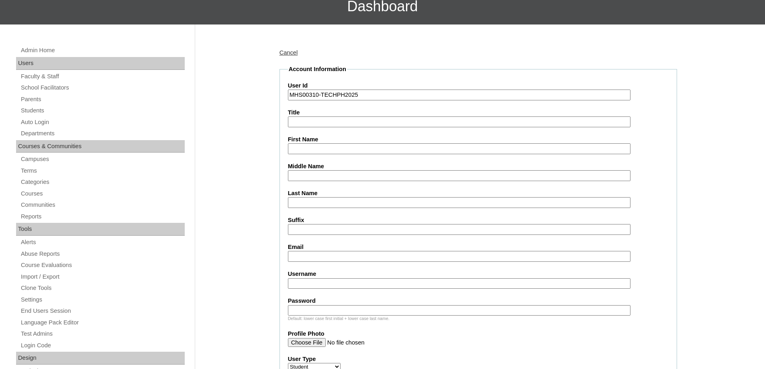
scroll to position [40, 0]
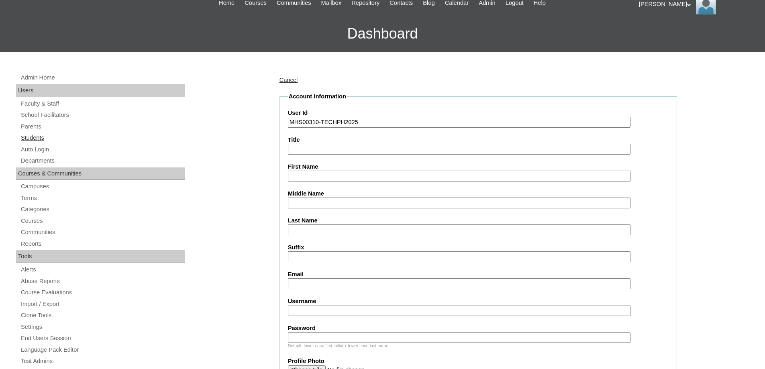
click at [37, 135] on link "Students" at bounding box center [102, 138] width 165 height 10
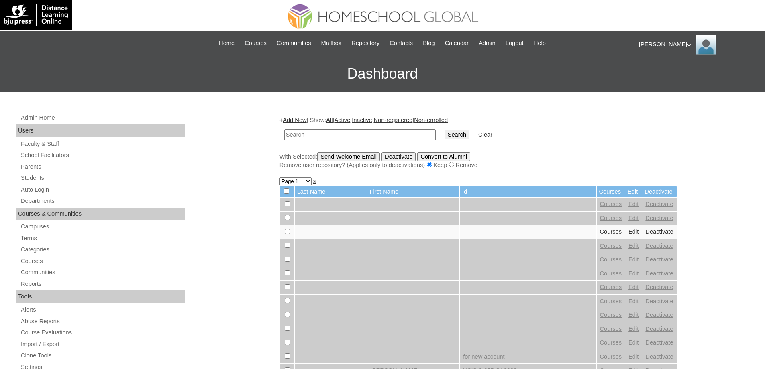
click at [348, 137] on input "text" at bounding box center [359, 134] width 151 height 11
type input "MHS00310-TECHPH2025"
click at [458, 140] on td "Search" at bounding box center [457, 134] width 33 height 19
click at [460, 137] on input "Search" at bounding box center [457, 134] width 25 height 9
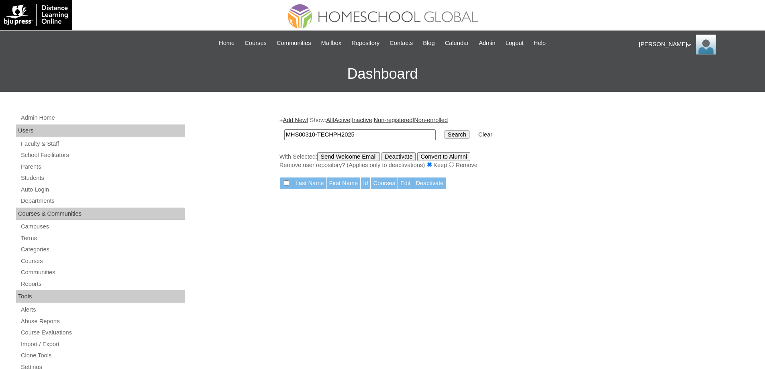
click at [303, 123] on link "Add New" at bounding box center [295, 120] width 24 height 6
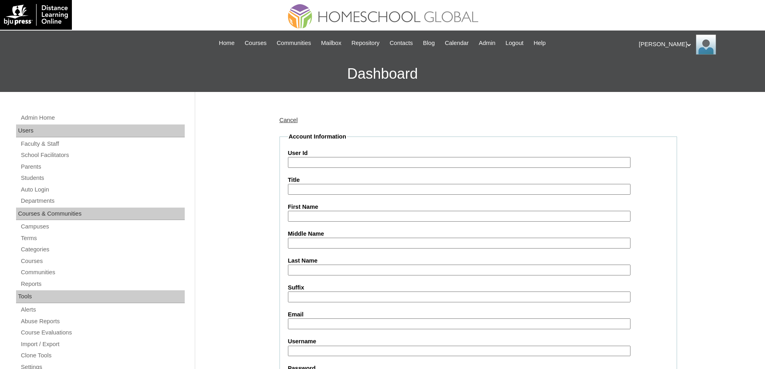
click at [323, 160] on input "User Id" at bounding box center [459, 162] width 343 height 11
click at [312, 166] on input "User Id" at bounding box center [459, 162] width 343 height 11
paste input "MHS00310-TECHPH2025"
type input "MHS00310-TECHPH2025"
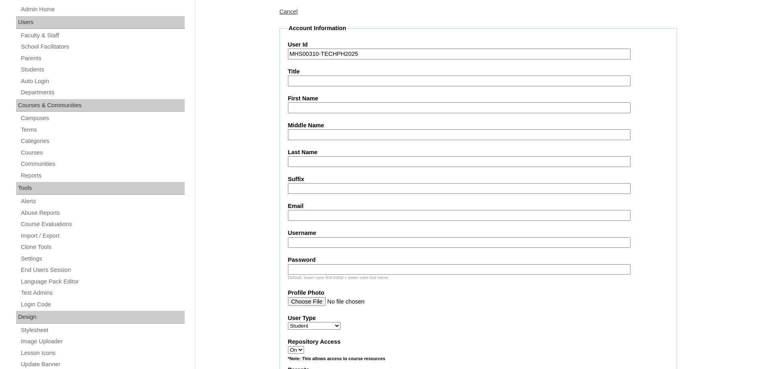
scroll to position [121, 0]
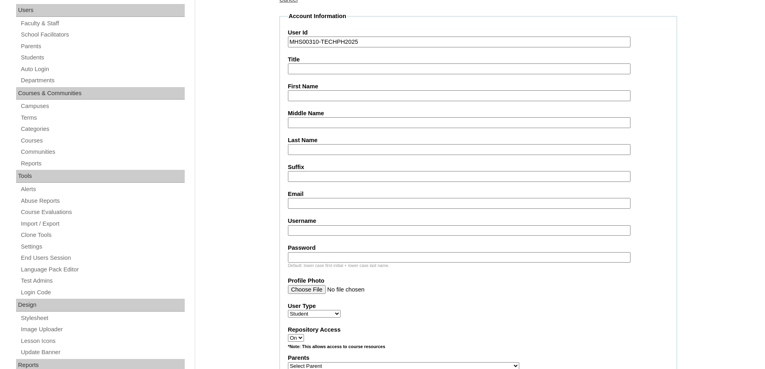
click at [318, 113] on label "Middle Name" at bounding box center [478, 113] width 381 height 8
click at [318, 117] on input "Middle Name" at bounding box center [459, 122] width 343 height 11
click at [322, 92] on input "First Name" at bounding box center [459, 95] width 343 height 11
click at [331, 98] on input "First Name" at bounding box center [459, 95] width 343 height 11
paste input "Olego"
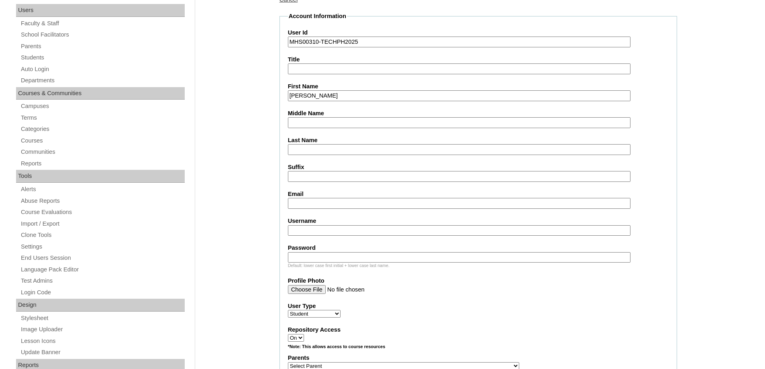
type input "Olego"
click at [333, 121] on input "Middle Name" at bounding box center [459, 122] width 343 height 11
paste input "Ramirez"
type input "Ramirez"
drag, startPoint x: 331, startPoint y: 98, endPoint x: 252, endPoint y: 96, distance: 78.8
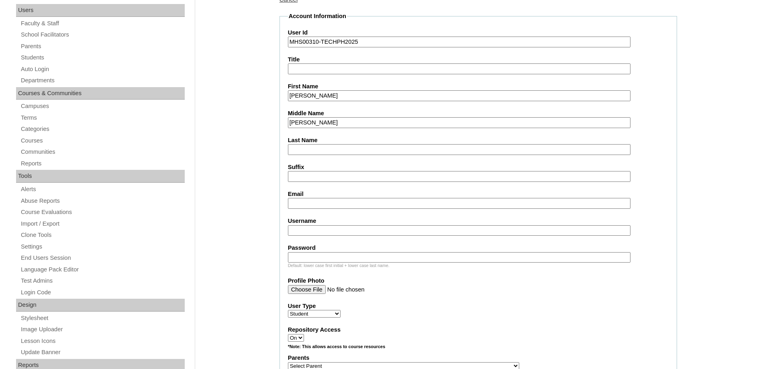
paste input "Evan Jared"
type input "Evan Jared"
click at [301, 151] on input "Last Name" at bounding box center [459, 149] width 343 height 11
drag, startPoint x: 327, startPoint y: 121, endPoint x: 292, endPoint y: 142, distance: 41.4
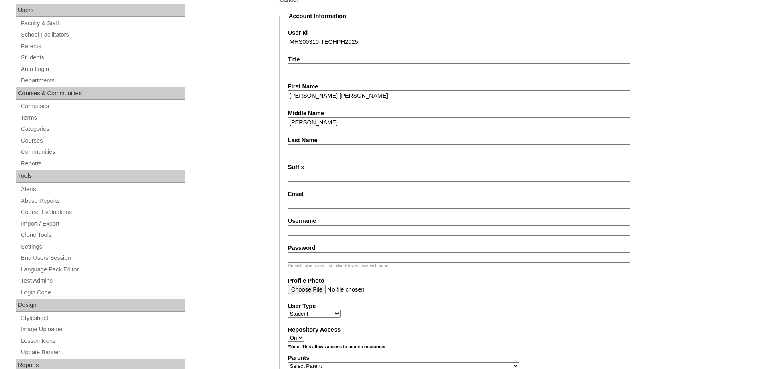
click at [311, 154] on input "Last Name" at bounding box center [459, 149] width 343 height 11
paste input "Ramirez"
type input "Ramirez"
click at [313, 126] on input "Middle Name" at bounding box center [459, 122] width 343 height 11
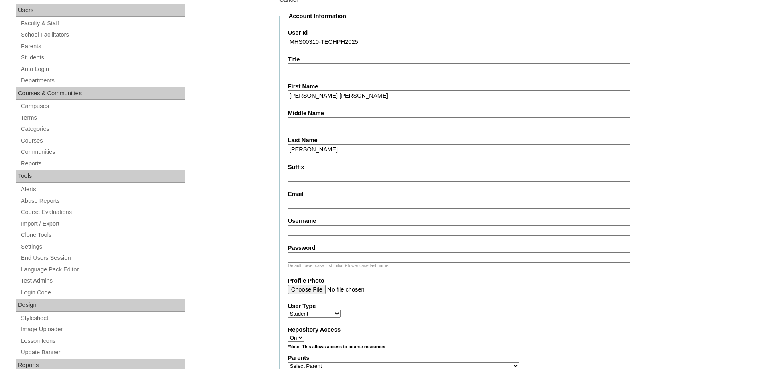
paste input "Olego"
type input "Olego"
drag, startPoint x: 310, startPoint y: 203, endPoint x: 312, endPoint y: 198, distance: 4.9
click at [310, 203] on input "Email" at bounding box center [459, 203] width 343 height 11
click at [310, 209] on input "Email" at bounding box center [459, 203] width 343 height 11
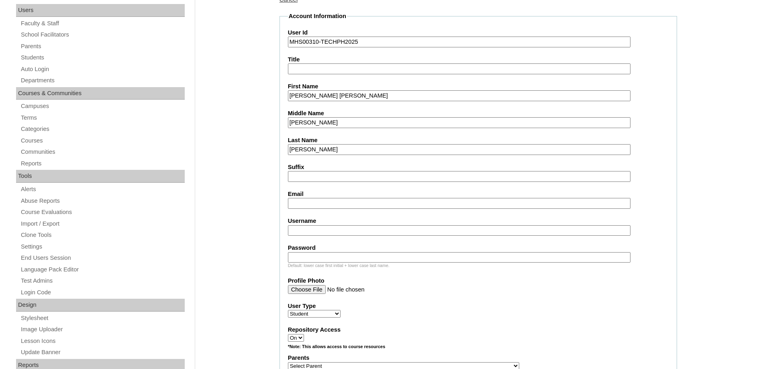
paste input "ramirezerwinjames@gmail.com"
type input "ramirezerwinjames@gmail.com"
paste input "ramirezerwinjames@gmail.com"
type input "ramirezerwinjames@gmail.com"
drag, startPoint x: 348, startPoint y: 231, endPoint x: 354, endPoint y: 236, distance: 8.0
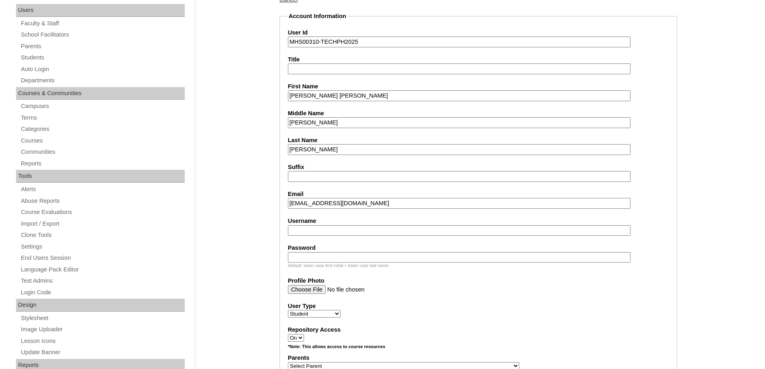
click at [348, 230] on input "Username" at bounding box center [459, 230] width 343 height 11
paste input "ramirezJ2025"
type input "ramirezJ2025"
click at [342, 259] on input "Password" at bounding box center [459, 257] width 343 height 11
paste input "techEpH453"
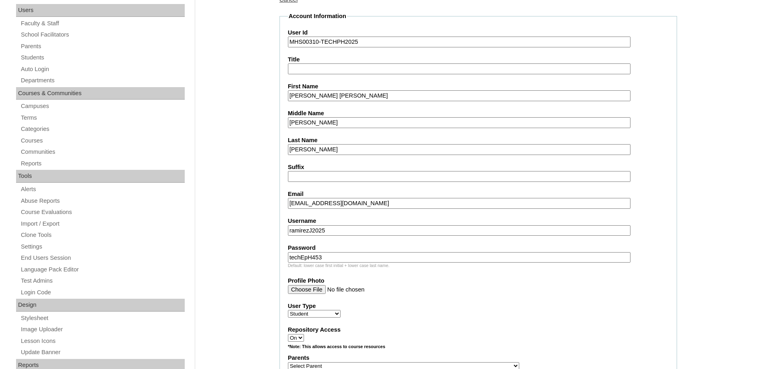
type input "techEpH453"
drag, startPoint x: 284, startPoint y: 219, endPoint x: 270, endPoint y: 195, distance: 28.7
drag, startPoint x: 333, startPoint y: 260, endPoint x: 252, endPoint y: 238, distance: 84.0
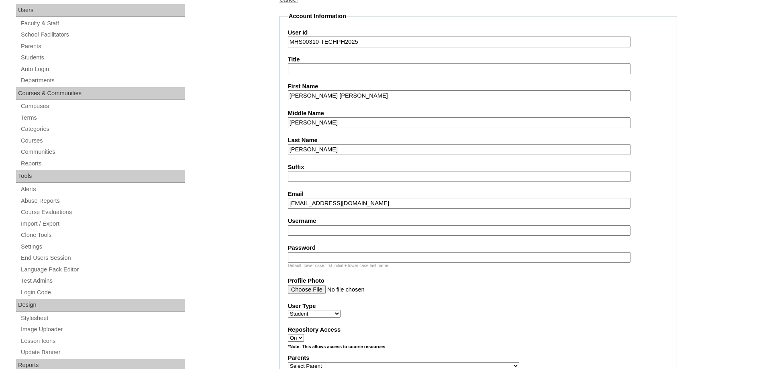
click at [336, 236] on fieldset "Account Information User Id MHS00310-TECHPH2025 Title First Name Evan Jared Mid…" at bounding box center [479, 337] width 398 height 650
drag, startPoint x: 340, startPoint y: 230, endPoint x: 338, endPoint y: 226, distance: 4.3
click at [340, 230] on input "Username" at bounding box center [459, 230] width 343 height 11
paste input "evanjaredramirez"
type input "evanjaredramirez"
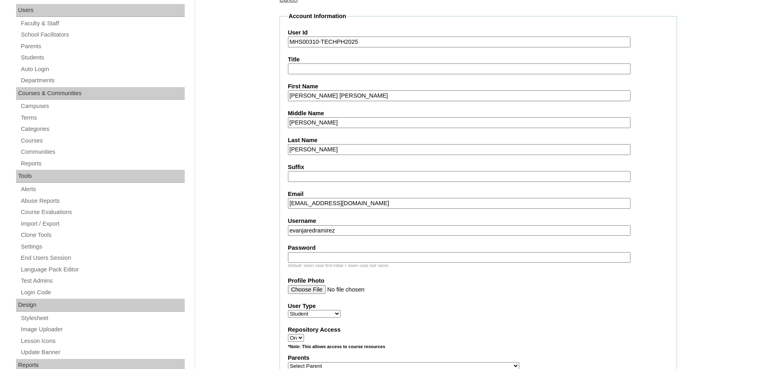
click at [339, 256] on input "Password" at bounding box center [459, 257] width 343 height 11
paste input "250006885"
type input "250006885"
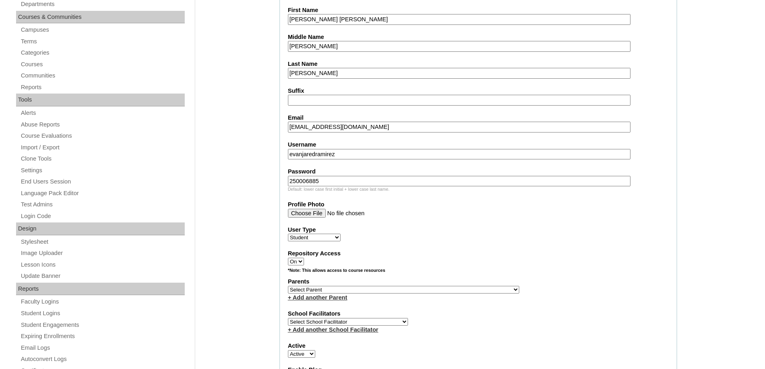
scroll to position [201, 0]
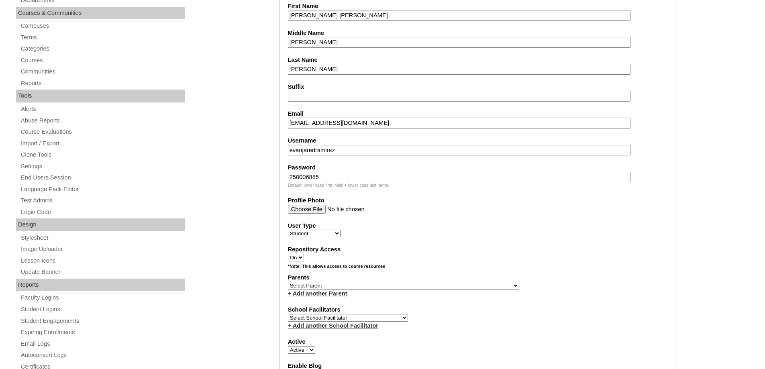
click at [319, 286] on select "Select Parent , , , , , , , , , , , , , , , , , , , , , , , , , , , , , , , , ,…" at bounding box center [403, 286] width 231 height 8
select select "44012"
click at [288, 282] on select "Select Parent , , , , , , , , , , , , , , , , , , , , , , , , , , , , , , , , ,…" at bounding box center [403, 286] width 231 height 8
click at [511, 267] on div "*Note: This allows access to course resources" at bounding box center [478, 269] width 381 height 10
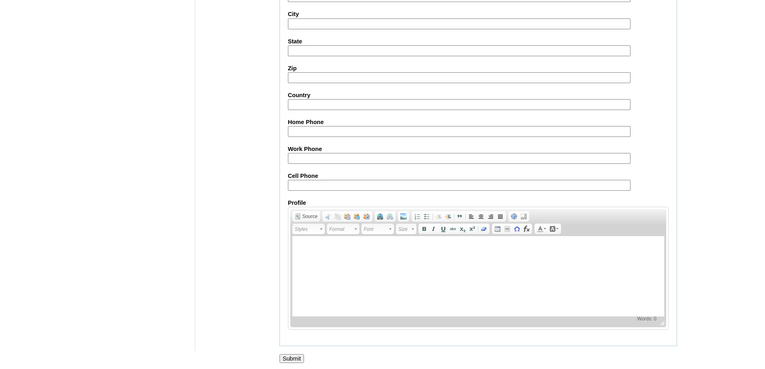
scroll to position [853, 0]
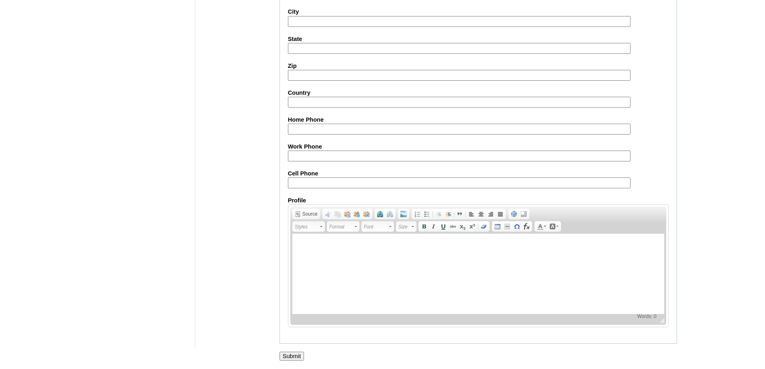
click at [292, 354] on input "Submit" at bounding box center [292, 356] width 25 height 9
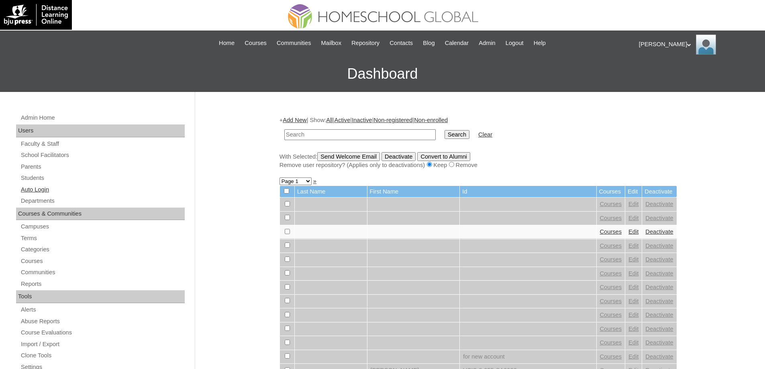
click at [67, 187] on link "Auto Login" at bounding box center [102, 190] width 165 height 10
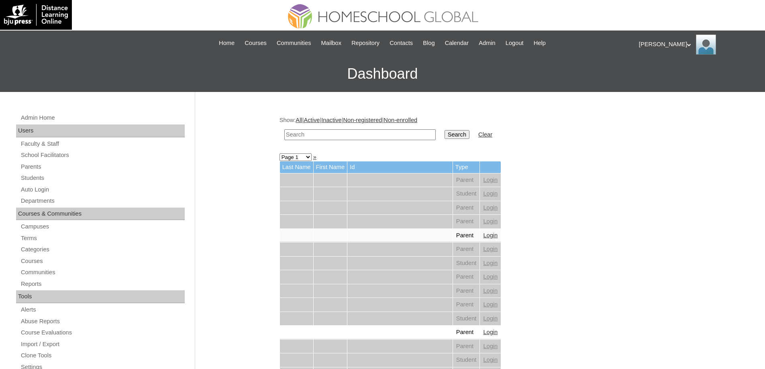
click at [381, 133] on input "text" at bounding box center [359, 134] width 151 height 11
paste input "MHS00310-TECHPH2025"
type input "MHS00310-TECHPH2025"
click at [461, 136] on input "Search" at bounding box center [457, 134] width 25 height 9
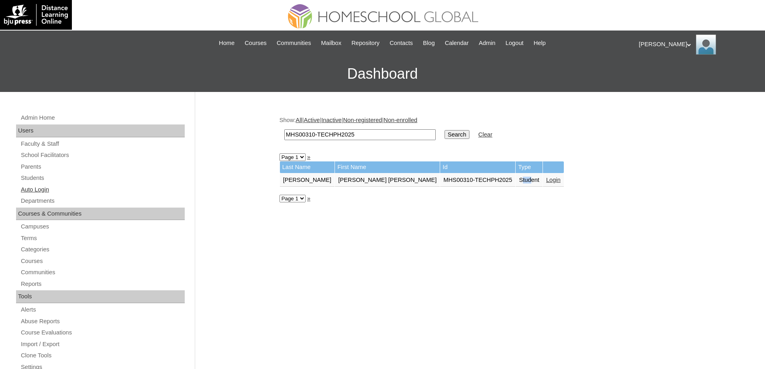
drag, startPoint x: 452, startPoint y: 180, endPoint x: 122, endPoint y: 186, distance: 330.3
click at [516, 186] on td "Student" at bounding box center [529, 181] width 27 height 14
click at [50, 180] on link "Students" at bounding box center [102, 178] width 165 height 10
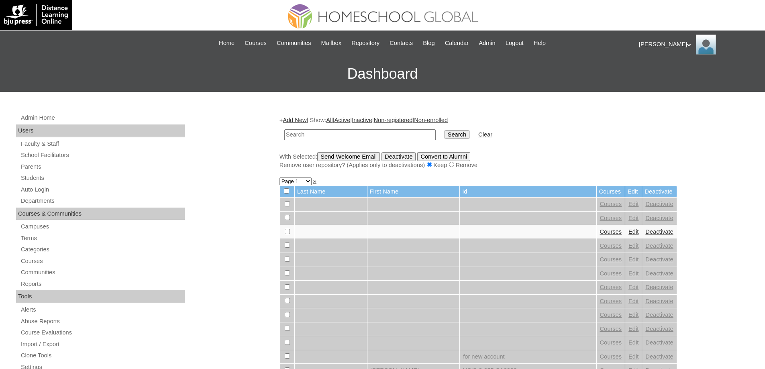
drag, startPoint x: 0, startPoint y: 0, endPoint x: 423, endPoint y: 133, distance: 443.0
click at [390, 134] on input "text" at bounding box center [359, 134] width 151 height 11
type input "MHS00310-TECHPH2025"
click at [465, 130] on td "Search" at bounding box center [457, 134] width 33 height 19
click at [464, 134] on input "Search" at bounding box center [457, 134] width 25 height 9
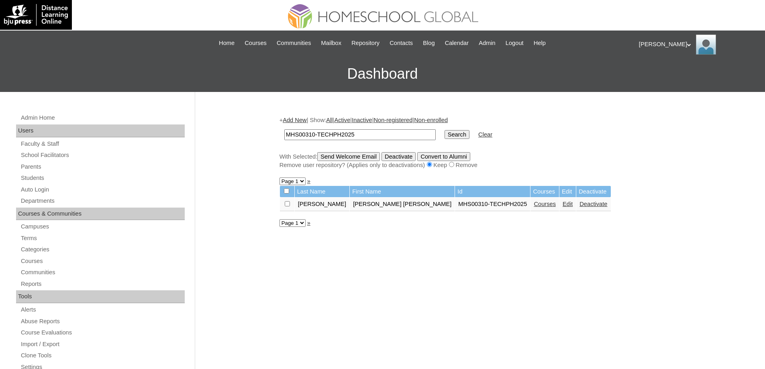
click at [534, 204] on link "Courses" at bounding box center [545, 204] width 22 height 6
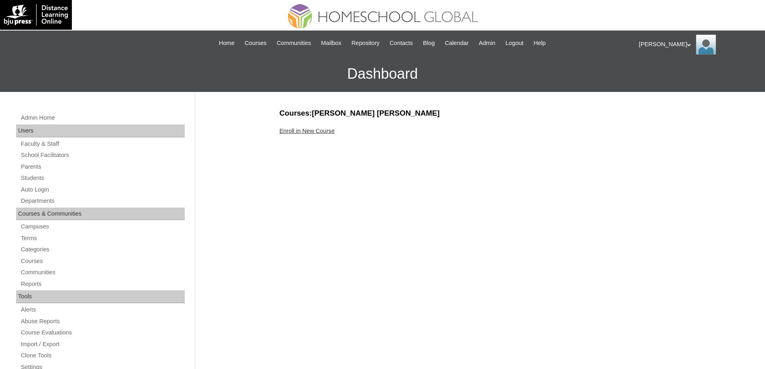
click at [331, 132] on link "Enroll in New Course" at bounding box center [307, 131] width 55 height 6
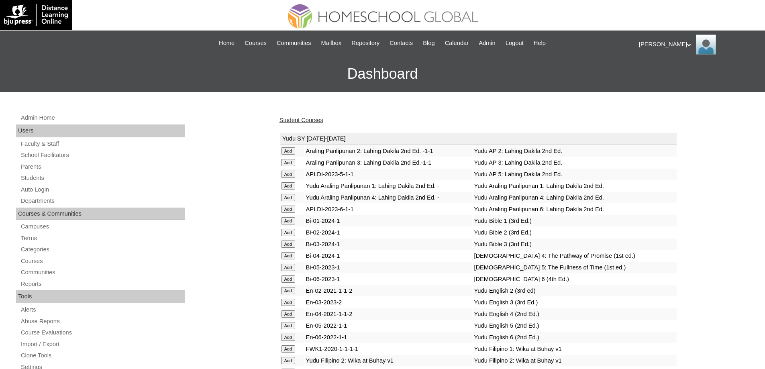
click at [314, 120] on link "Student Courses" at bounding box center [302, 120] width 44 height 6
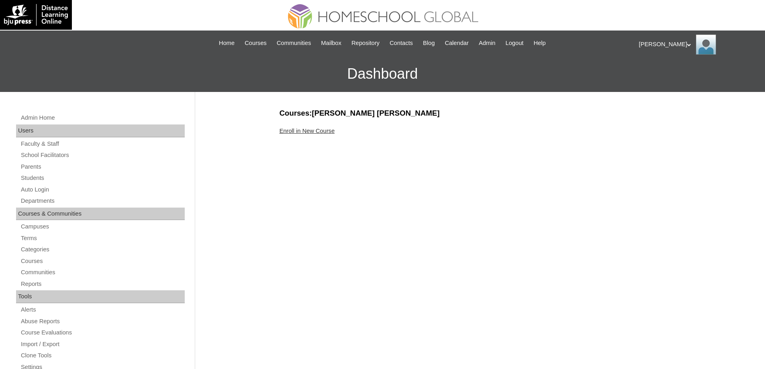
click at [325, 128] on link "Enroll in New Course" at bounding box center [307, 131] width 55 height 6
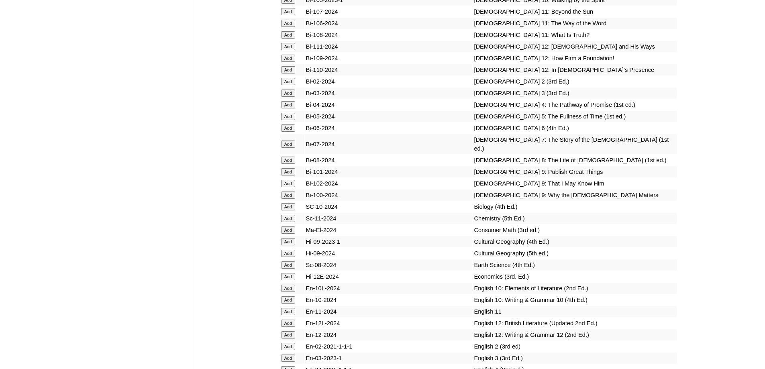
scroll to position [2210, 0]
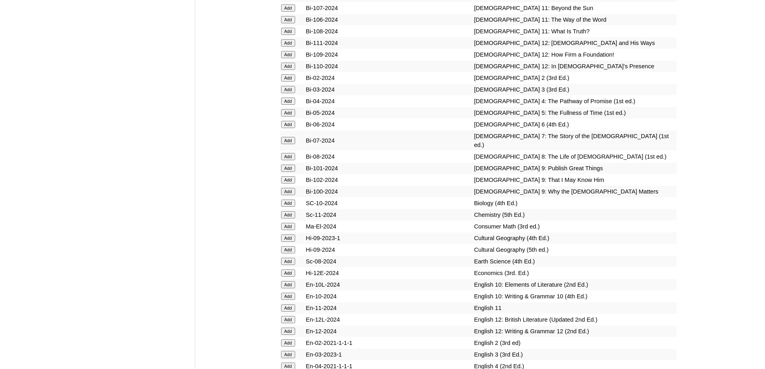
click at [290, 105] on input "Add" at bounding box center [288, 101] width 14 height 7
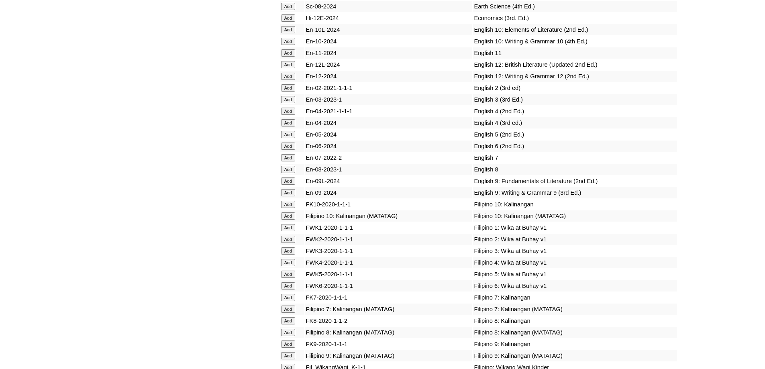
scroll to position [2483, 0]
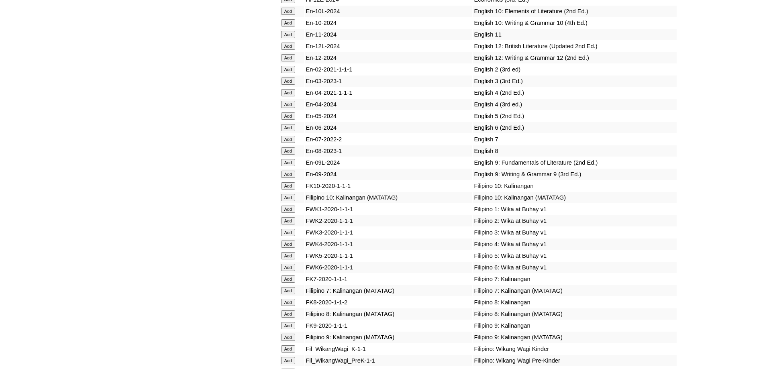
click at [293, 108] on input "Add" at bounding box center [288, 104] width 14 height 7
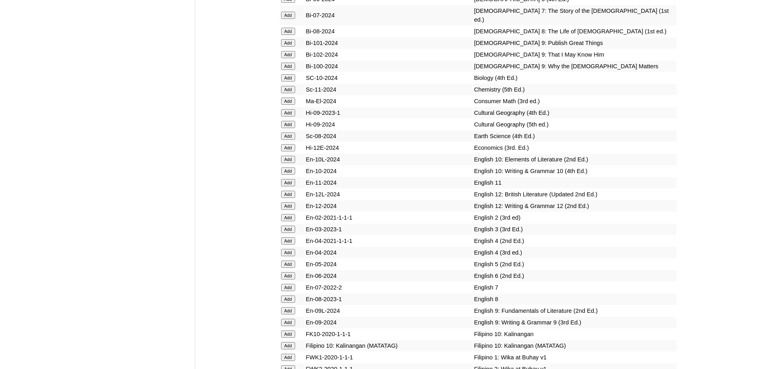
scroll to position [2282, 0]
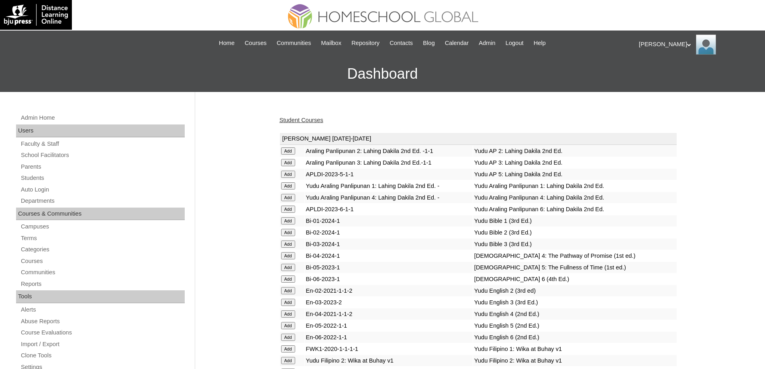
click at [310, 118] on link "Student Courses" at bounding box center [302, 120] width 44 height 6
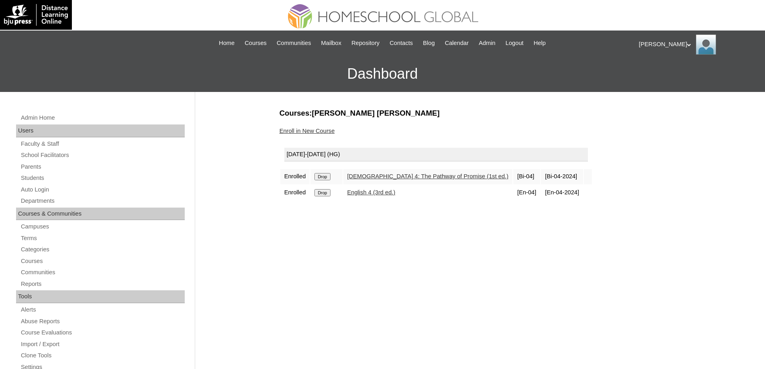
click at [310, 118] on h3 "Courses:[PERSON_NAME] [PERSON_NAME]" at bounding box center [479, 113] width 398 height 10
click at [306, 130] on link "Enroll in New Course" at bounding box center [307, 131] width 55 height 6
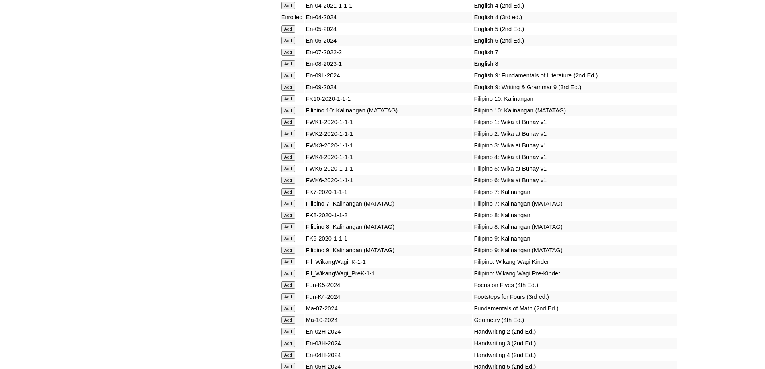
scroll to position [2591, 0]
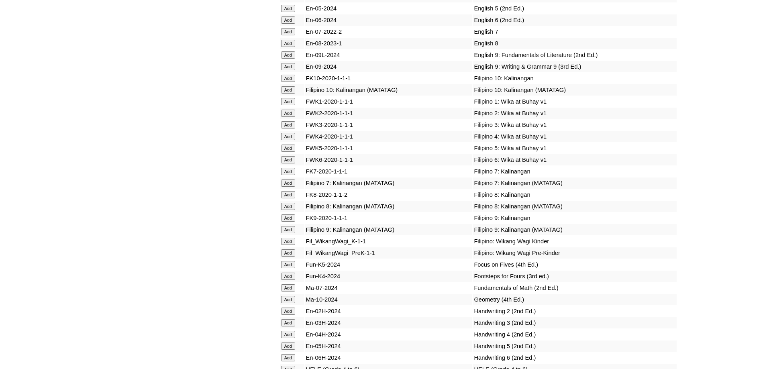
click at [287, 140] on input "Add" at bounding box center [288, 136] width 14 height 7
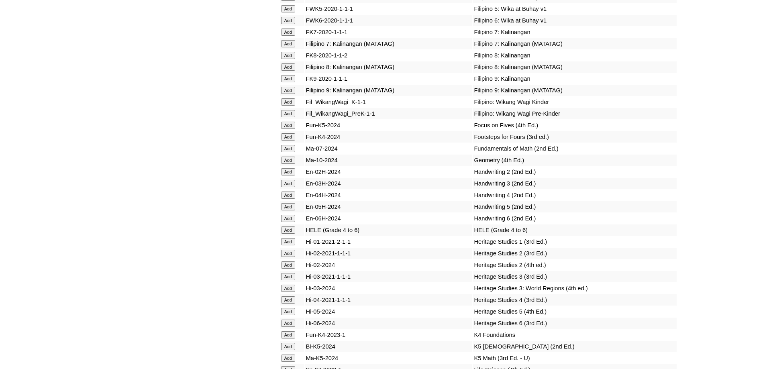
scroll to position [2832, 0]
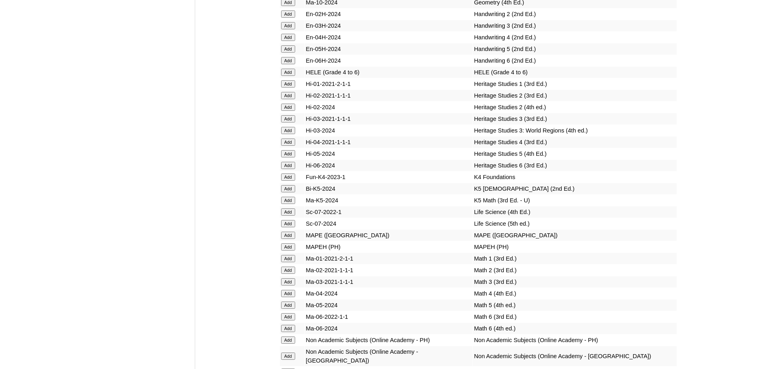
scroll to position [2910, 0]
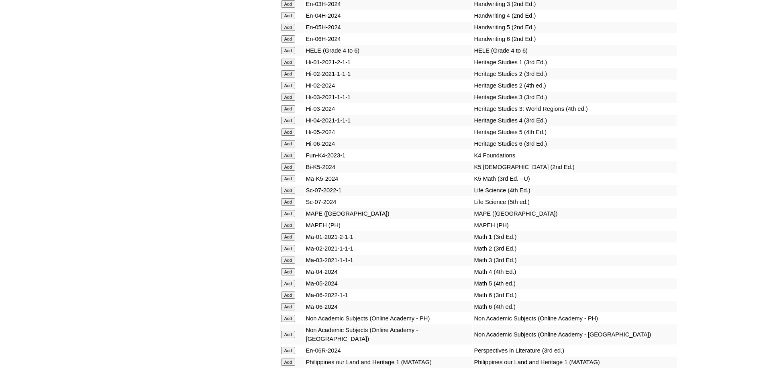
click at [288, 54] on input "Add" at bounding box center [288, 50] width 14 height 7
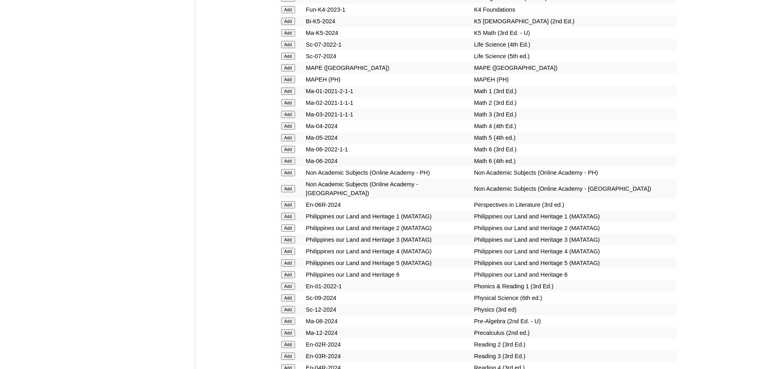
scroll to position [3071, 0]
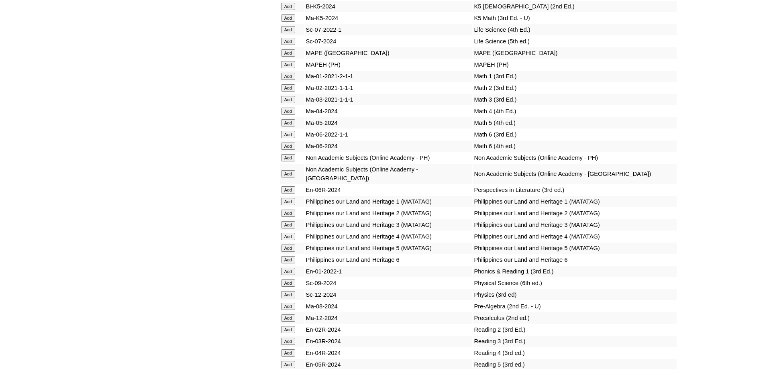
click at [291, 68] on input "Add" at bounding box center [288, 64] width 14 height 7
click at [292, 68] on input "Add" at bounding box center [288, 64] width 14 height 7
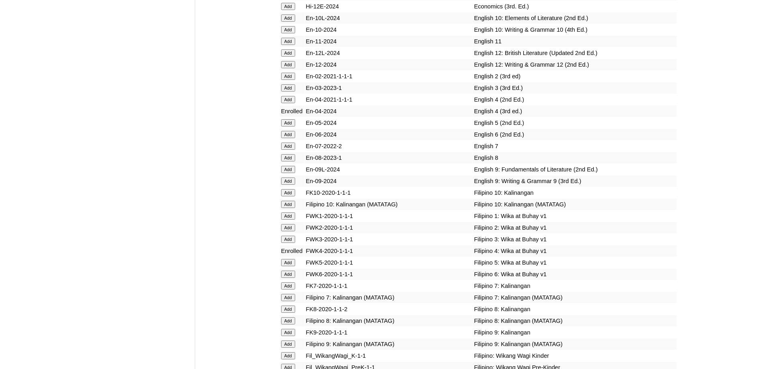
scroll to position [3103, 0]
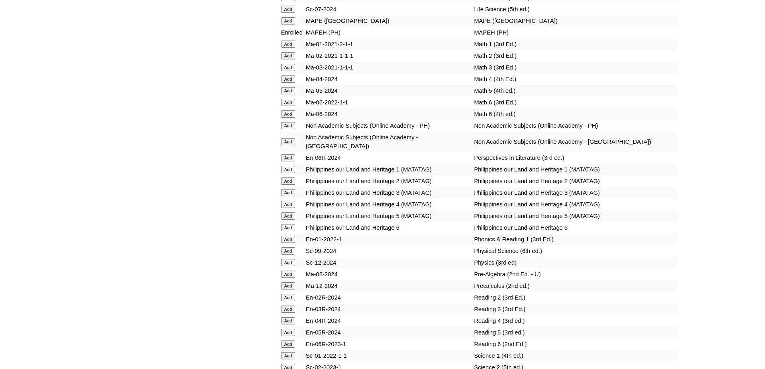
click at [289, 83] on input "Add" at bounding box center [288, 79] width 14 height 7
click at [290, 208] on input "Add" at bounding box center [288, 204] width 14 height 7
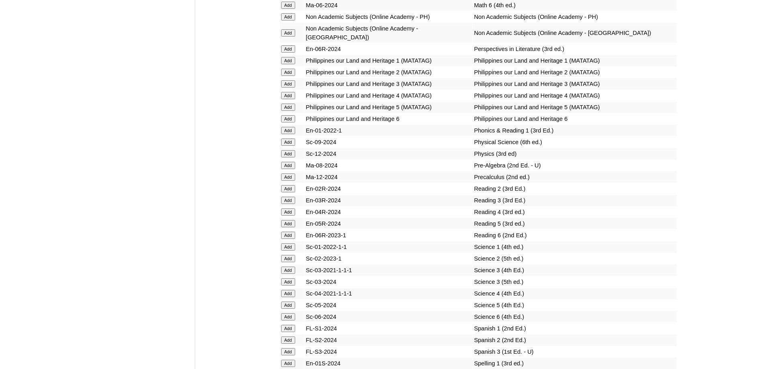
scroll to position [3223, 0]
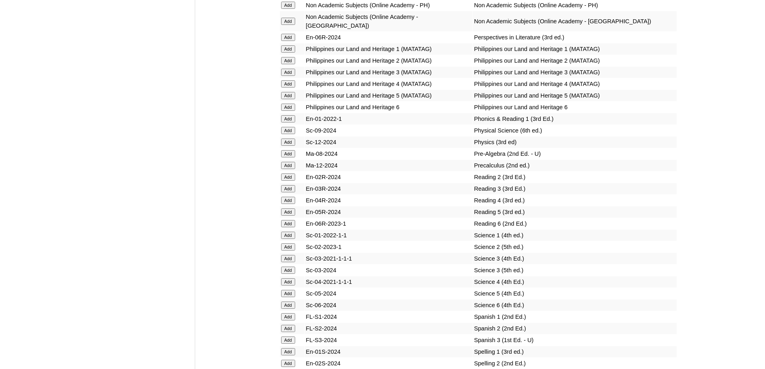
click at [289, 204] on input "Add" at bounding box center [288, 200] width 14 height 7
click at [282, 286] on input "Add" at bounding box center [288, 281] width 14 height 7
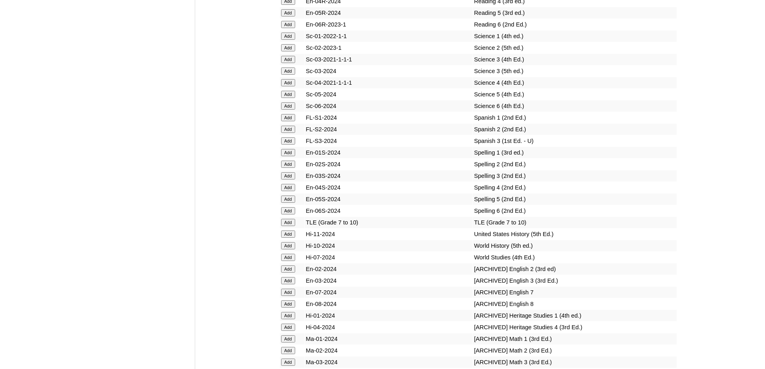
scroll to position [3424, 0]
click at [293, 190] on input "Add" at bounding box center [288, 185] width 14 height 7
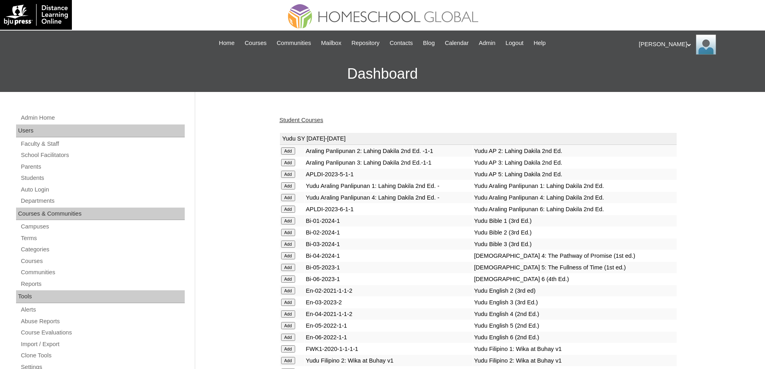
click at [317, 121] on link "Student Courses" at bounding box center [302, 120] width 44 height 6
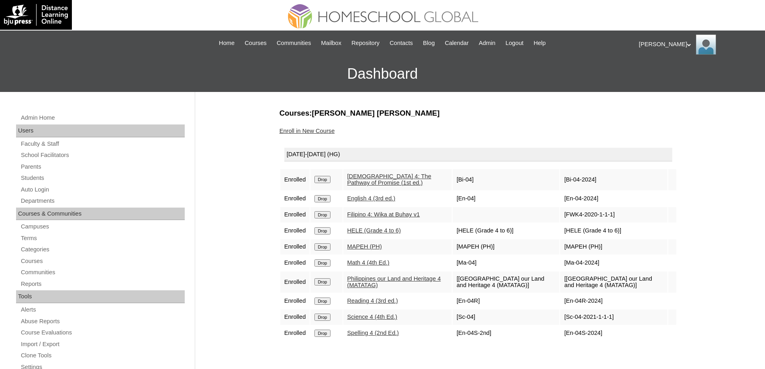
click at [317, 128] on link "Enroll in New Course" at bounding box center [307, 131] width 55 height 6
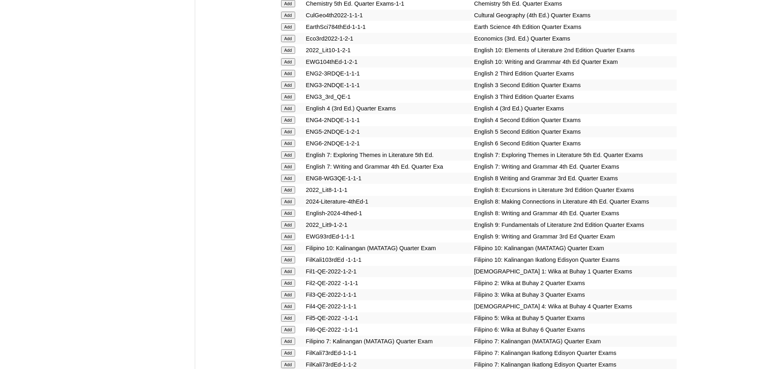
scroll to position [1004, 0]
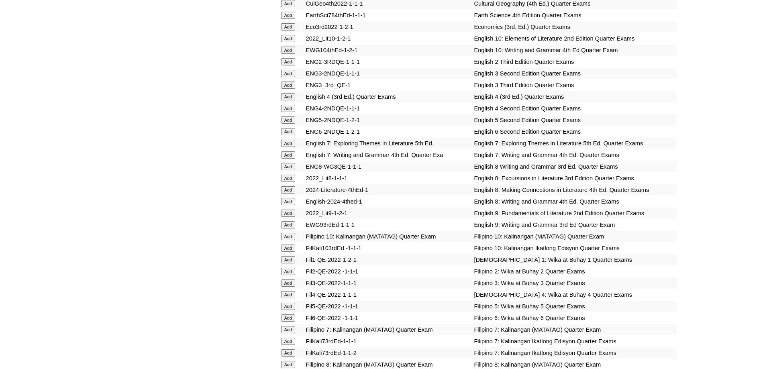
click at [293, 100] on input "Add" at bounding box center [288, 96] width 14 height 7
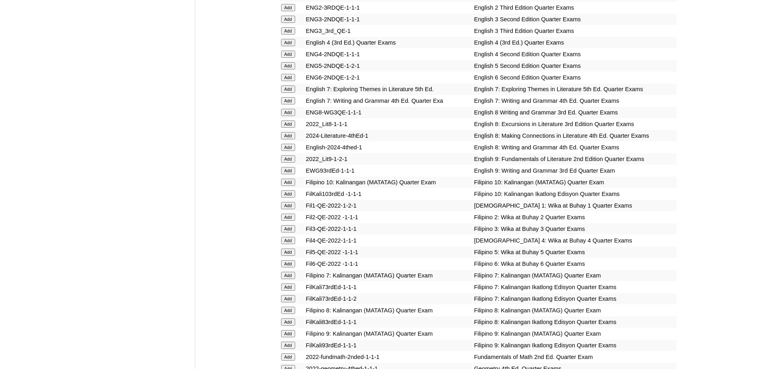
scroll to position [1125, 0]
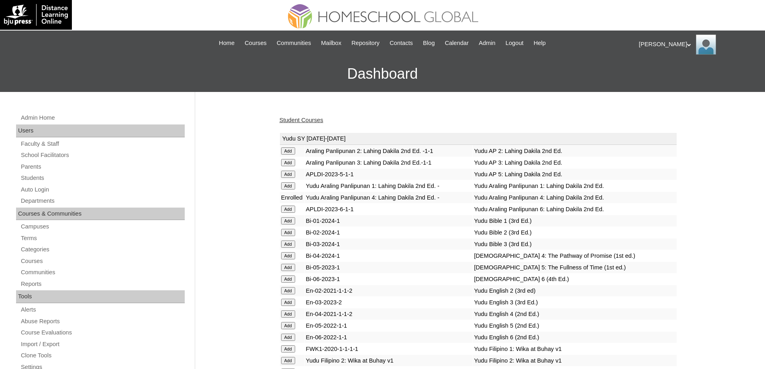
click at [303, 122] on link "Student Courses" at bounding box center [302, 120] width 44 height 6
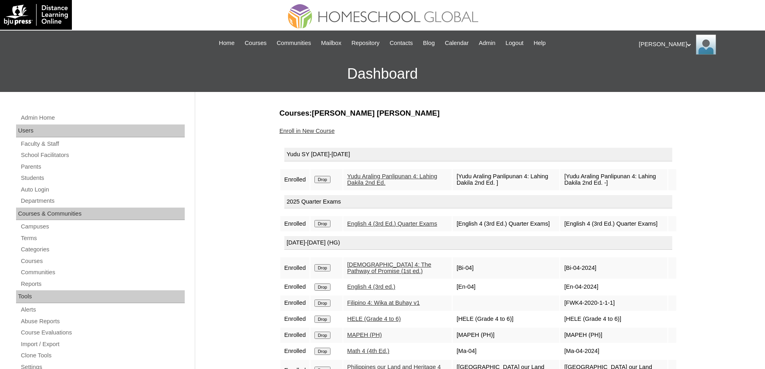
drag, startPoint x: 310, startPoint y: 186, endPoint x: 315, endPoint y: 182, distance: 5.7
click at [310, 185] on td "Enrolled" at bounding box center [295, 179] width 30 height 21
click at [319, 179] on input "Drop" at bounding box center [323, 179] width 16 height 7
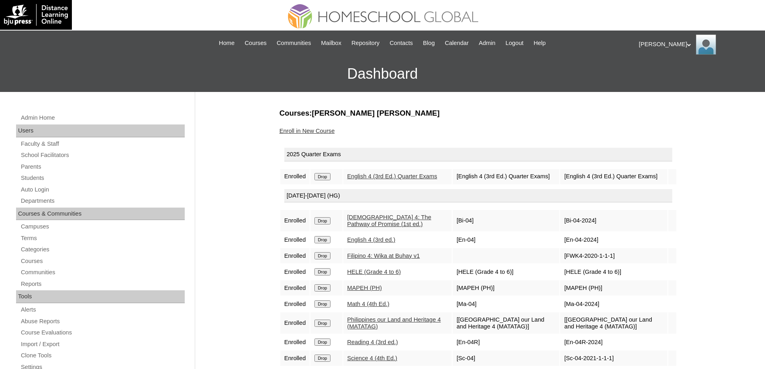
click at [332, 134] on link "Enroll in New Course" at bounding box center [307, 131] width 55 height 6
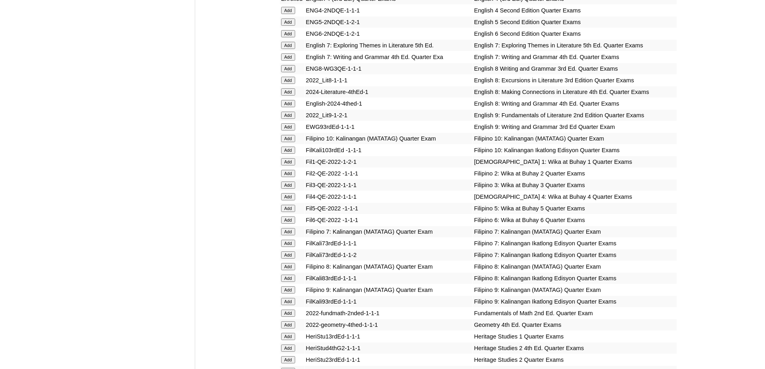
scroll to position [1125, 0]
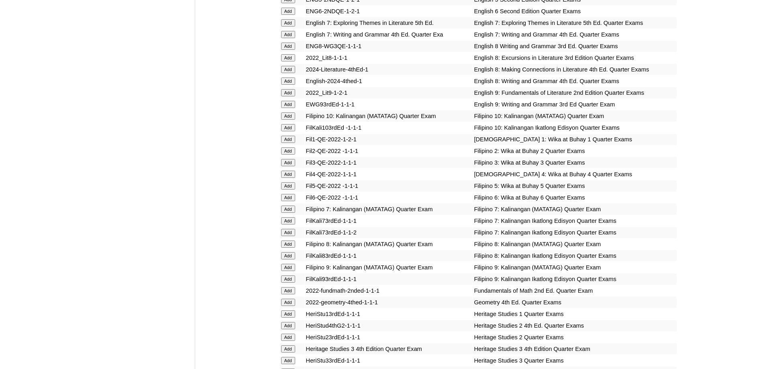
click at [288, 178] on input "Add" at bounding box center [288, 174] width 14 height 7
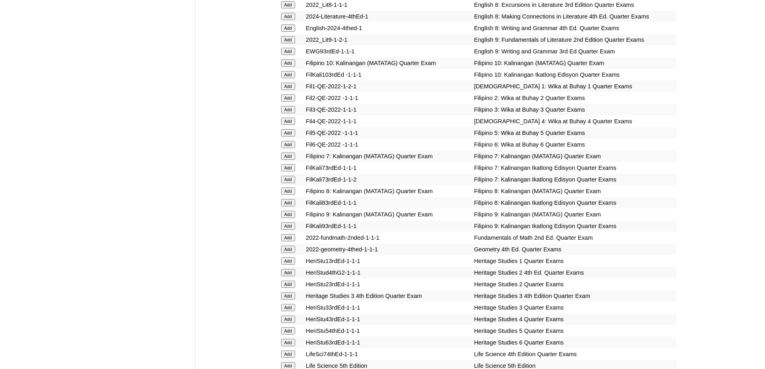
scroll to position [1326, 0]
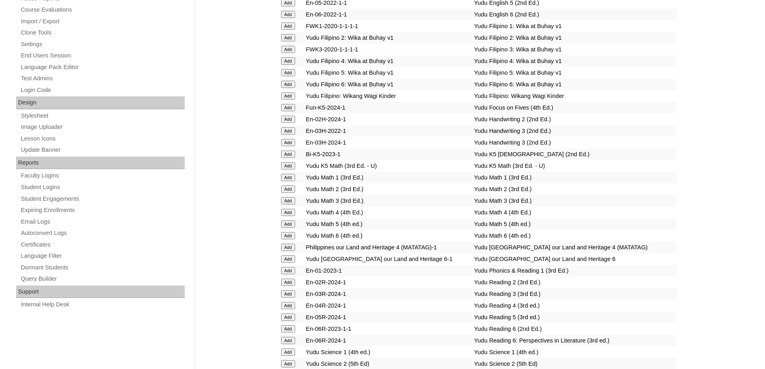
scroll to position [1380, 0]
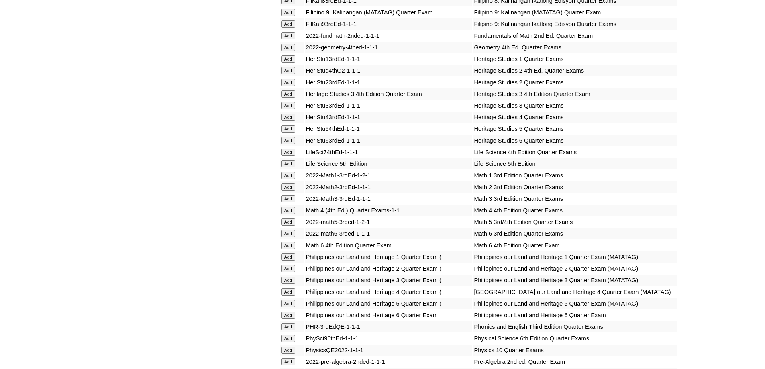
click at [288, 214] on input "Add" at bounding box center [288, 210] width 14 height 7
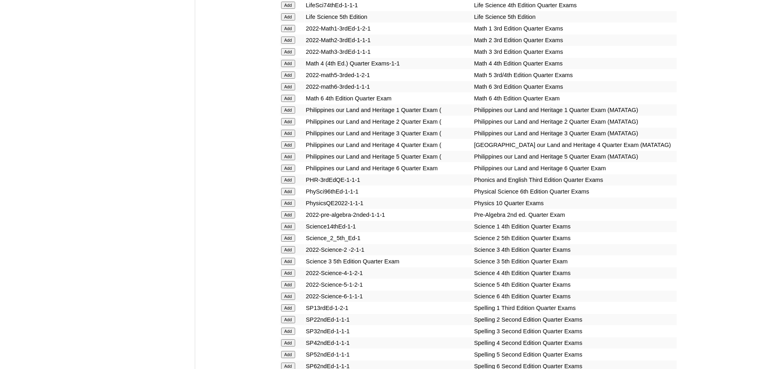
scroll to position [1541, 0]
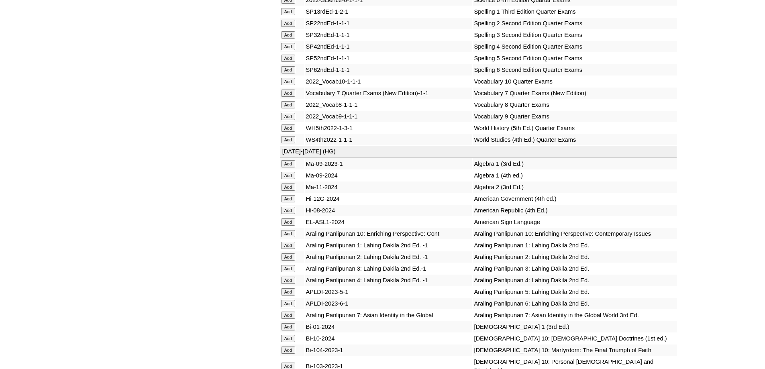
scroll to position [1812, 0]
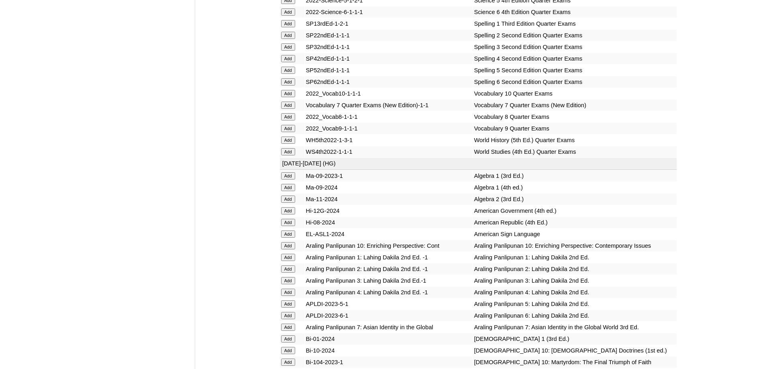
click at [291, 62] on input "Add" at bounding box center [288, 58] width 14 height 7
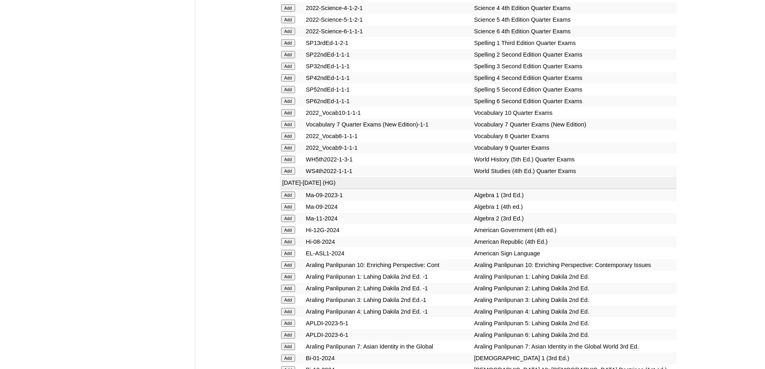
scroll to position [1651, 0]
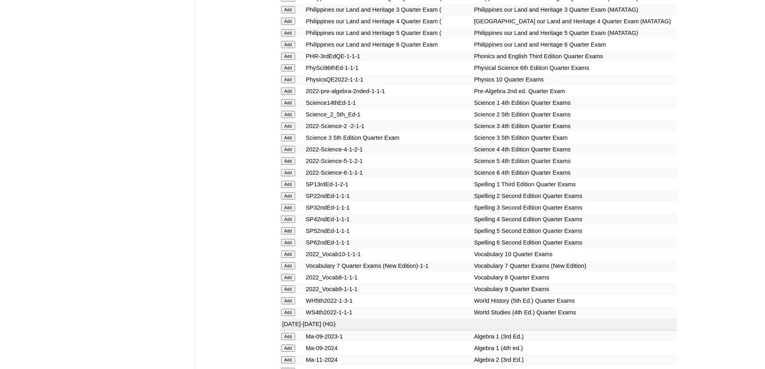
click at [291, 25] on input "Add" at bounding box center [288, 21] width 14 height 7
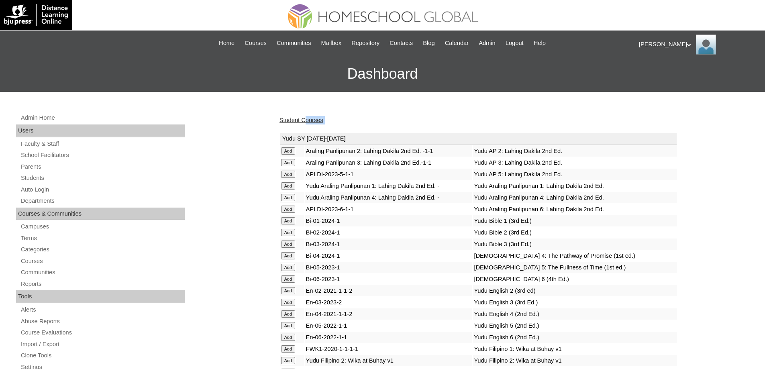
click at [307, 123] on link "Student Courses" at bounding box center [302, 120] width 44 height 6
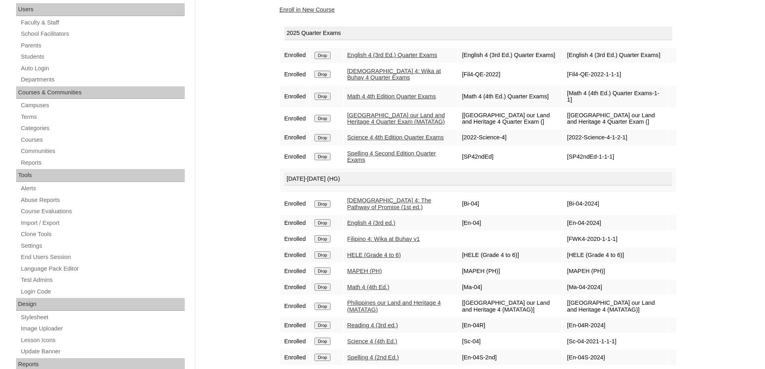
scroll to position [121, 0]
click at [637, 186] on div "[DATE]-[DATE] (HG)" at bounding box center [478, 180] width 388 height 14
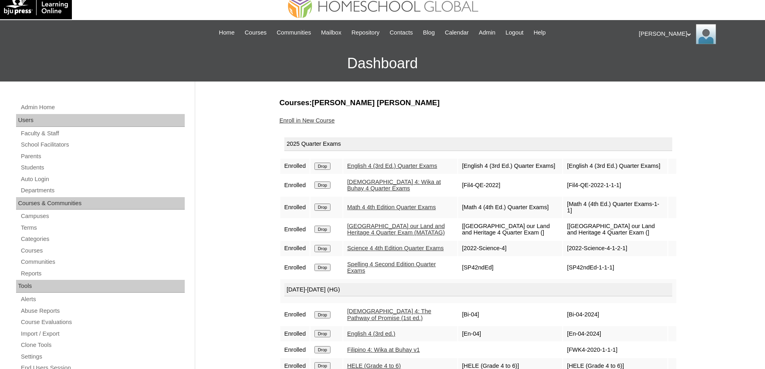
scroll to position [0, 0]
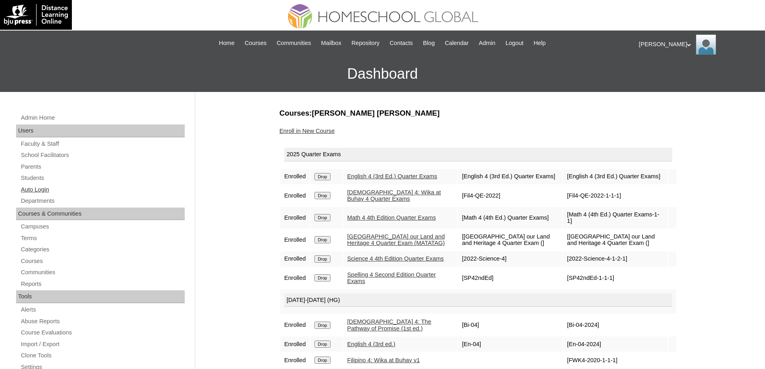
click at [43, 190] on link "Auto Login" at bounding box center [102, 190] width 165 height 10
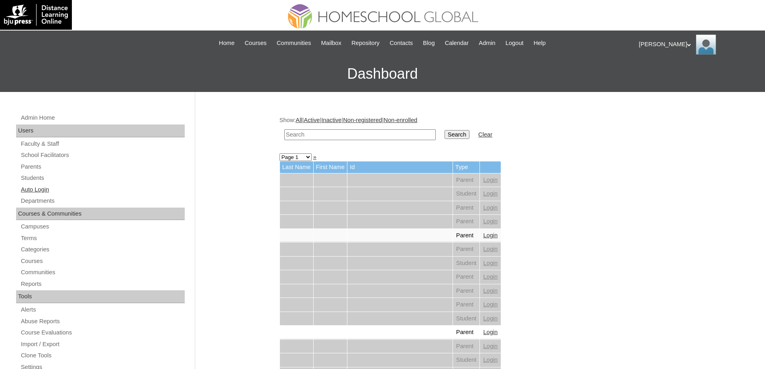
drag, startPoint x: 47, startPoint y: 191, endPoint x: 52, endPoint y: 191, distance: 4.4
click at [47, 191] on link "Auto Login" at bounding box center [102, 190] width 165 height 10
click at [377, 139] on input "text" at bounding box center [359, 134] width 151 height 11
paste input "Tatli"
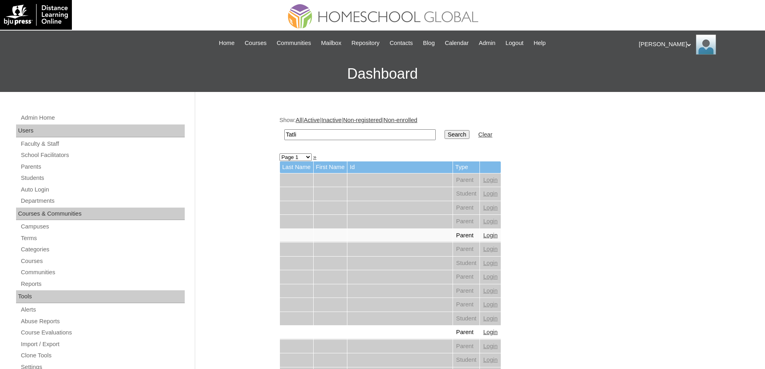
type input "Tatli"
click at [462, 135] on input "Search" at bounding box center [457, 134] width 25 height 9
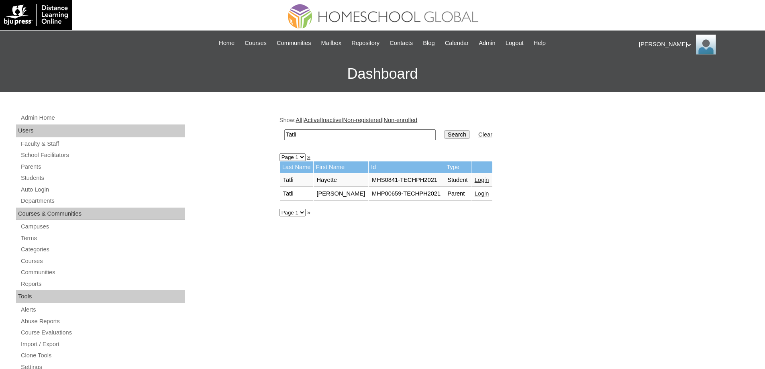
click at [480, 183] on link "Login" at bounding box center [482, 180] width 14 height 6
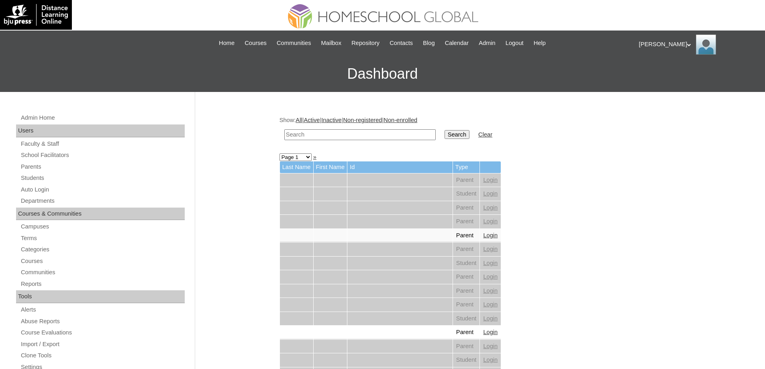
click at [399, 131] on input "text" at bounding box center [359, 134] width 151 height 11
paste input "Caitlin"
type input "Caitlin"
click at [456, 138] on input "Search" at bounding box center [457, 134] width 25 height 9
click at [457, 137] on input "Search" at bounding box center [457, 134] width 25 height 9
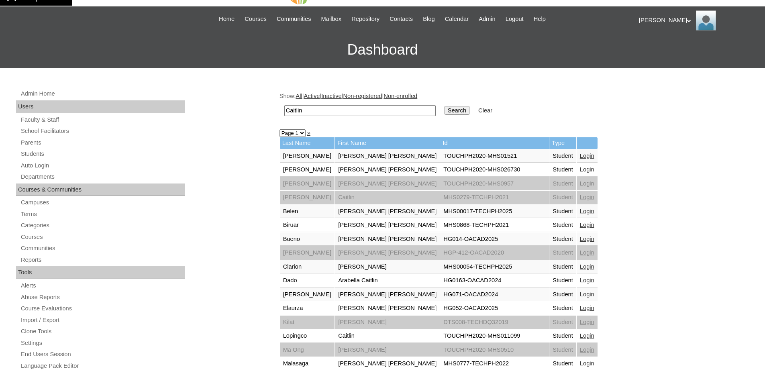
scroll to position [121, 0]
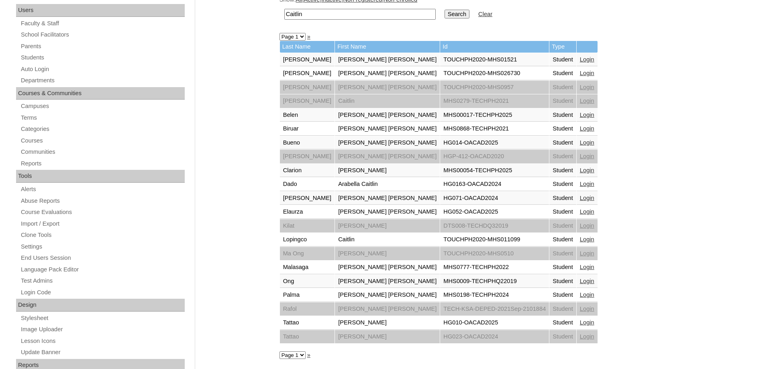
click at [311, 358] on link "»" at bounding box center [308, 355] width 3 height 6
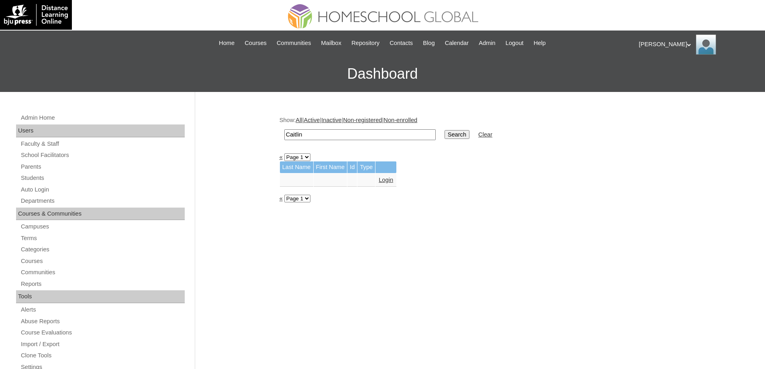
drag, startPoint x: 626, startPoint y: 226, endPoint x: 572, endPoint y: 208, distance: 56.7
drag, startPoint x: 376, startPoint y: 133, endPoint x: 329, endPoint y: 136, distance: 47.1
click at [206, 119] on div "Admin Home Users Faculty & Staff School Facilitators Parents Students Auto Logi…" at bounding box center [382, 369] width 765 height 554
paste input "Nicole Iso"
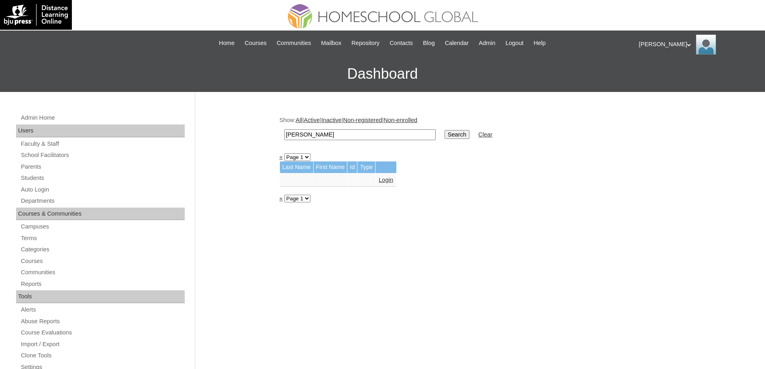
type input "Nicole Iso"
click at [477, 142] on tr "Nicole Iso Search Clear" at bounding box center [388, 134] width 216 height 19
click at [469, 139] on input "Search" at bounding box center [457, 134] width 25 height 9
click at [324, 134] on input "[PERSON_NAME]" at bounding box center [359, 134] width 151 height 11
drag, startPoint x: 325, startPoint y: 137, endPoint x: 243, endPoint y: 129, distance: 82.0
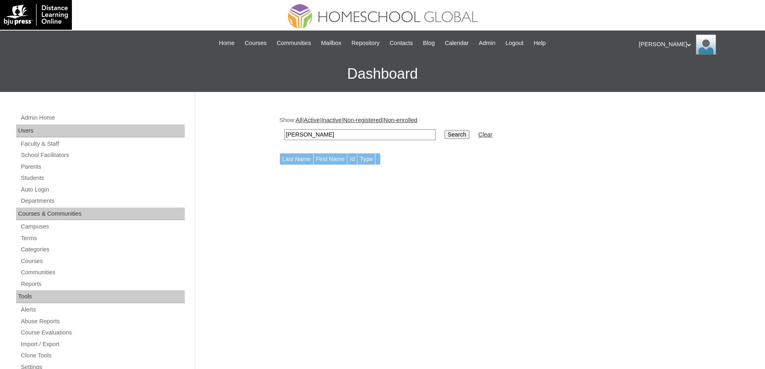
click at [241, 129] on div "Admin Home Users Faculty & Staff School Facilitators Parents Students Auto Logi…" at bounding box center [382, 369] width 765 height 554
click at [346, 132] on input "[PERSON_NAME]" at bounding box center [359, 134] width 151 height 11
drag, startPoint x: 344, startPoint y: 135, endPoint x: 237, endPoint y: 132, distance: 106.9
click at [243, 133] on div "Admin Home Users Faculty & Staff School Facilitators Parents Students Auto Logi…" at bounding box center [382, 369] width 765 height 554
paste input "[PERSON_NAME]"
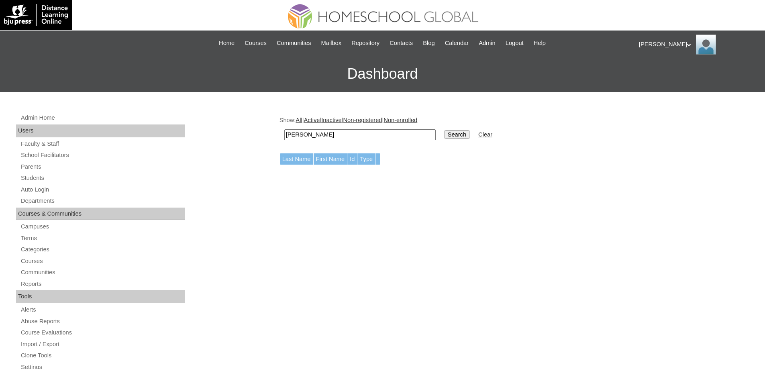
type input "[PERSON_NAME]"
click at [460, 134] on input "Search" at bounding box center [457, 134] width 25 height 9
click at [394, 184] on td "Login" at bounding box center [386, 181] width 21 height 14
click at [393, 181] on link "Login" at bounding box center [386, 180] width 14 height 6
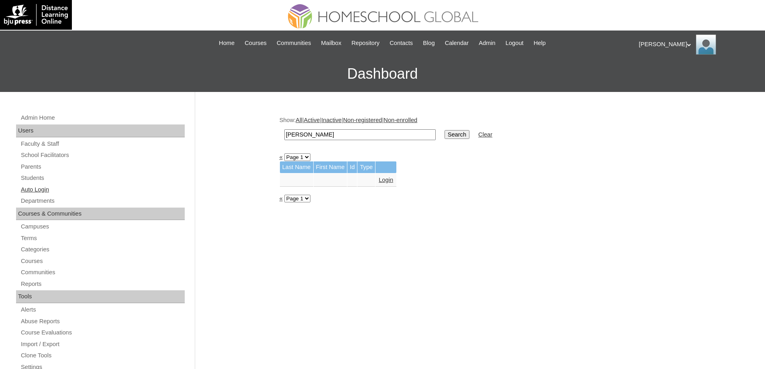
drag, startPoint x: 42, startPoint y: 190, endPoint x: 48, endPoint y: 186, distance: 7.2
click at [42, 189] on link "Auto Login" at bounding box center [102, 190] width 165 height 10
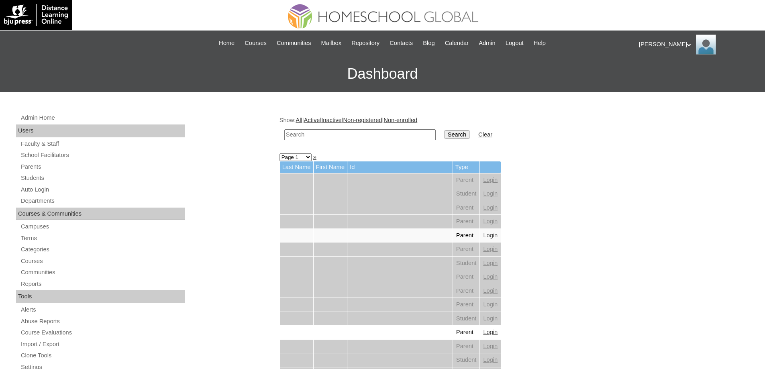
click at [310, 136] on input "text" at bounding box center [359, 134] width 151 height 11
paste input "[PERSON_NAME]"
type input "[PERSON_NAME]"
click at [451, 138] on input "Search" at bounding box center [457, 134] width 25 height 9
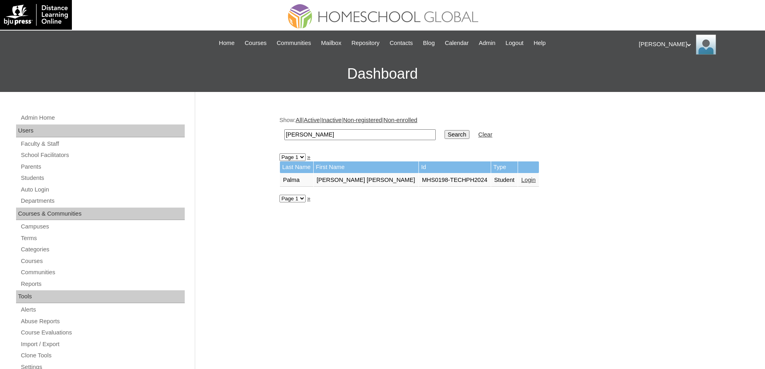
click at [521, 178] on link "Login" at bounding box center [528, 180] width 14 height 6
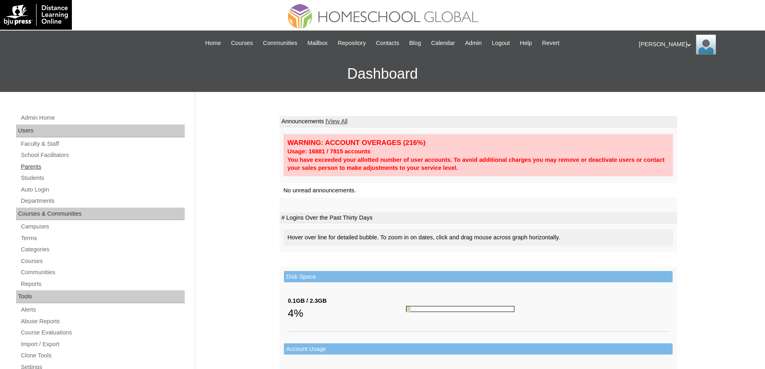
click at [71, 169] on link "Parents" at bounding box center [102, 167] width 165 height 10
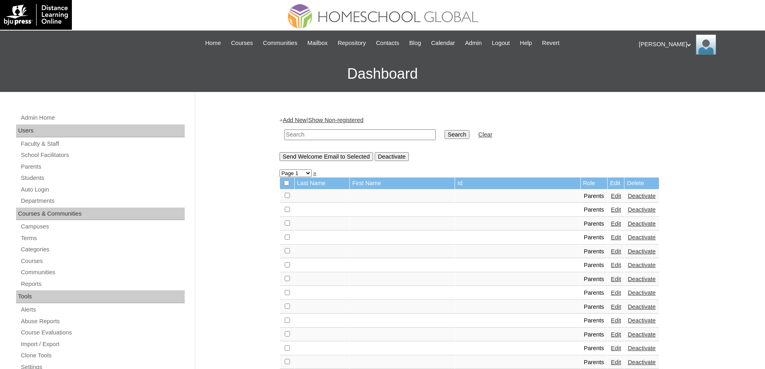
drag, startPoint x: 333, startPoint y: 134, endPoint x: 427, endPoint y: 142, distance: 93.9
click at [336, 134] on input "text" at bounding box center [359, 134] width 151 height 11
paste input "MHP0213-TECHPH2025"
type input "MHP0213-TECHPH2025"
click at [454, 141] on td "Search" at bounding box center [457, 134] width 33 height 19
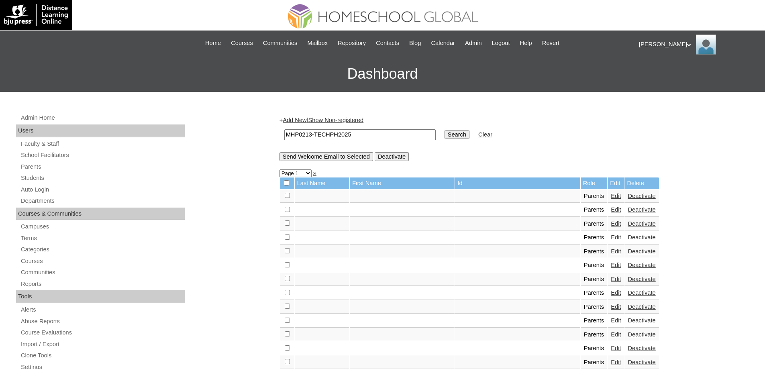
click at [466, 136] on input "Search" at bounding box center [457, 134] width 25 height 9
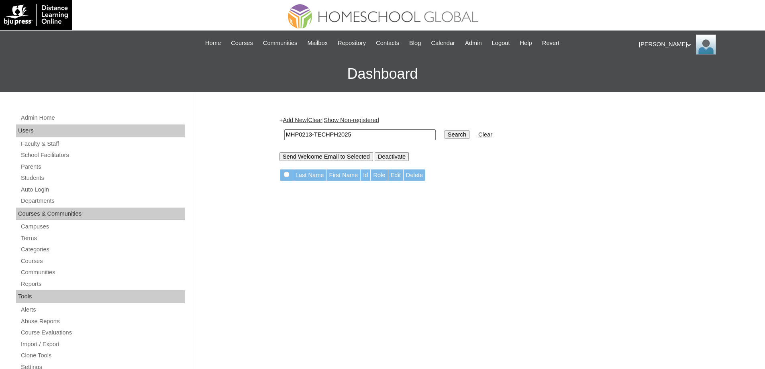
click at [302, 120] on link "Add New" at bounding box center [295, 120] width 24 height 6
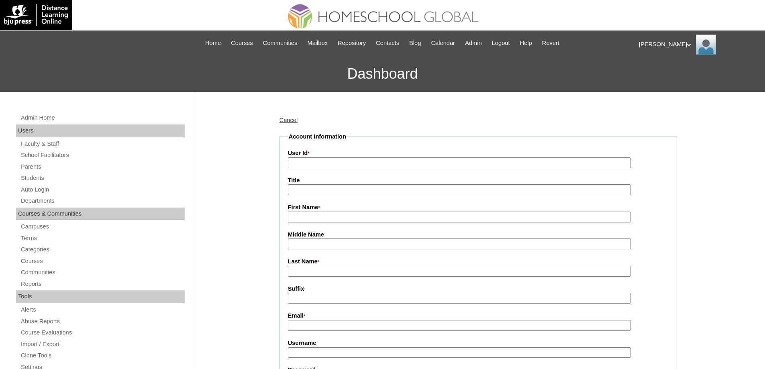
click at [311, 164] on input "User Id *" at bounding box center [459, 162] width 343 height 11
paste input "MHP0213-TECHPH2025"
type input "MHP0213-TECHPH2025"
drag, startPoint x: 274, startPoint y: 172, endPoint x: 260, endPoint y: 171, distance: 14.1
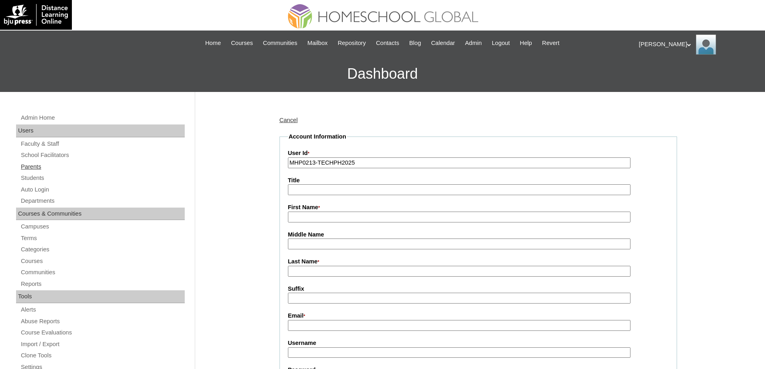
click at [59, 170] on link "Parents" at bounding box center [102, 167] width 165 height 10
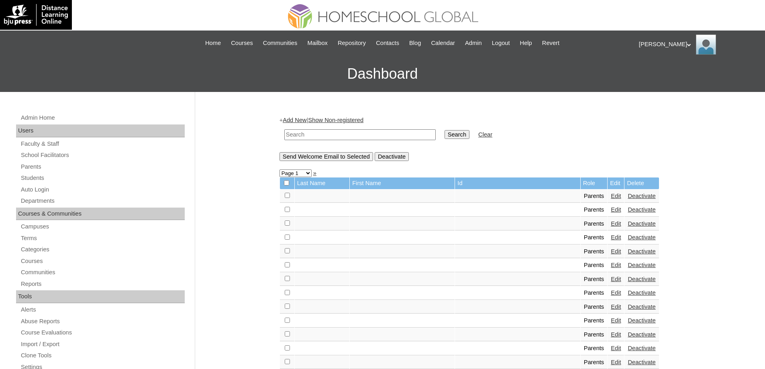
drag, startPoint x: 337, startPoint y: 137, endPoint x: 440, endPoint y: 138, distance: 103.3
click at [337, 137] on input "text" at bounding box center [359, 134] width 151 height 11
paste input "MHP0213-TECHPH2025"
type input "MHP0213-TECHPH2025"
click at [452, 138] on input "Search" at bounding box center [457, 134] width 25 height 9
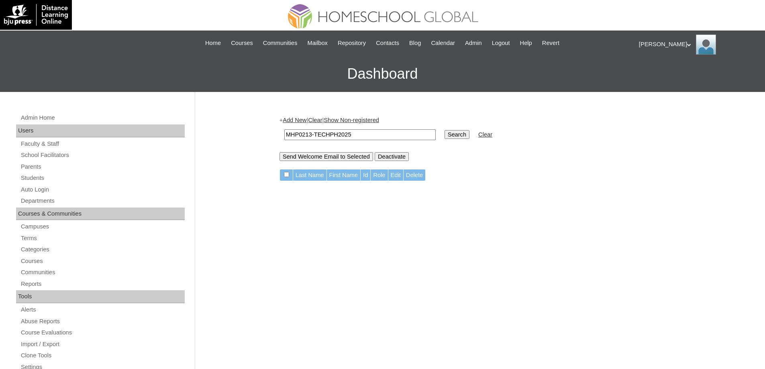
click at [304, 121] on link "Add New" at bounding box center [295, 120] width 24 height 6
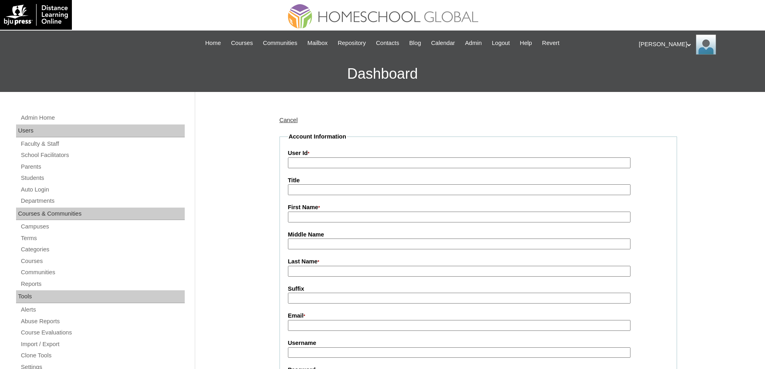
click at [317, 166] on input "User Id *" at bounding box center [459, 162] width 343 height 11
paste input "MHP0213-TECHPH2025"
type input "MHP0213-TECHPH2025"
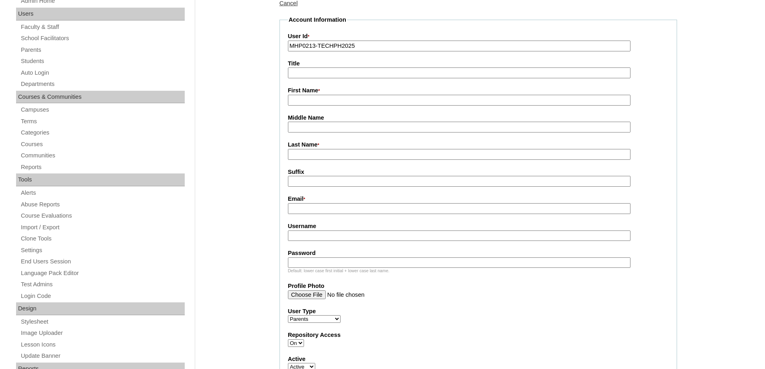
scroll to position [121, 0]
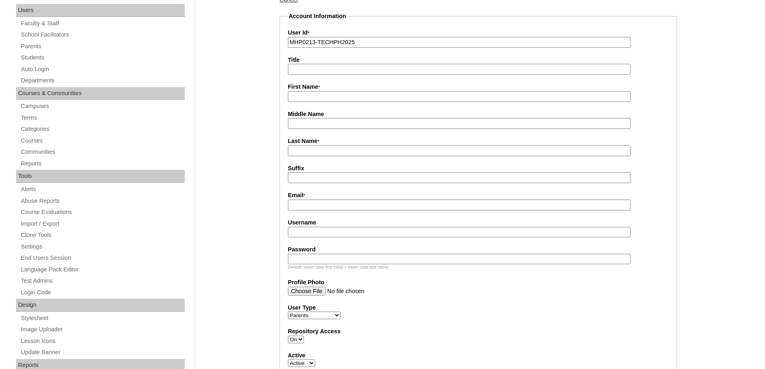
click at [311, 93] on input "First Name *" at bounding box center [459, 96] width 343 height 11
paste input "[PERSON_NAME]"
type input "[PERSON_NAME]"
drag, startPoint x: 299, startPoint y: 151, endPoint x: 293, endPoint y: 152, distance: 6.1
click at [299, 151] on input "Last Name *" at bounding box center [459, 150] width 343 height 11
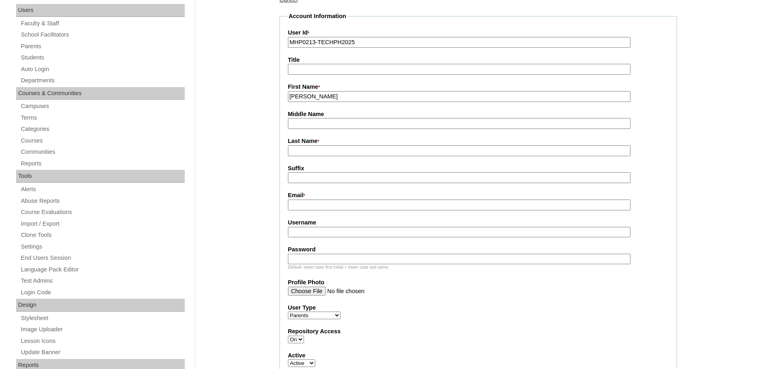
paste input "[PERSON_NAME]"
type input "[PERSON_NAME]"
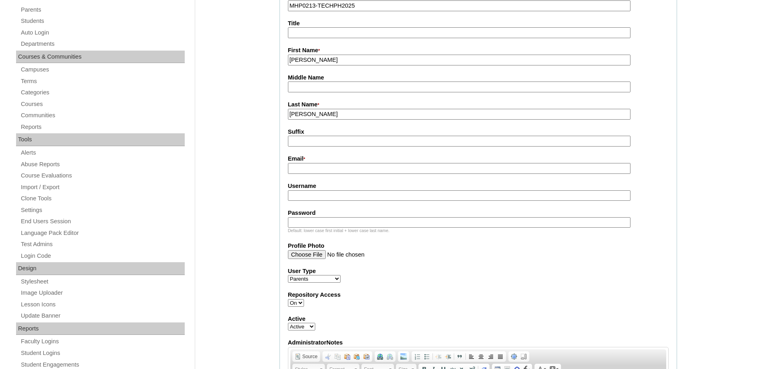
scroll to position [161, 0]
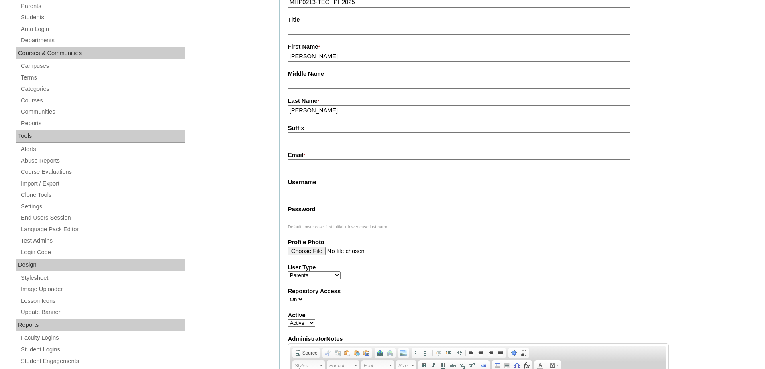
click at [297, 167] on input "Email *" at bounding box center [459, 165] width 343 height 11
click at [336, 168] on input "Email *" at bounding box center [459, 165] width 343 height 11
paste input "[EMAIL_ADDRESS][PERSON_NAME][DOMAIN_NAME]"
type input "[EMAIL_ADDRESS][PERSON_NAME][DOMAIN_NAME]"
click at [323, 188] on input "Username" at bounding box center [459, 192] width 343 height 11
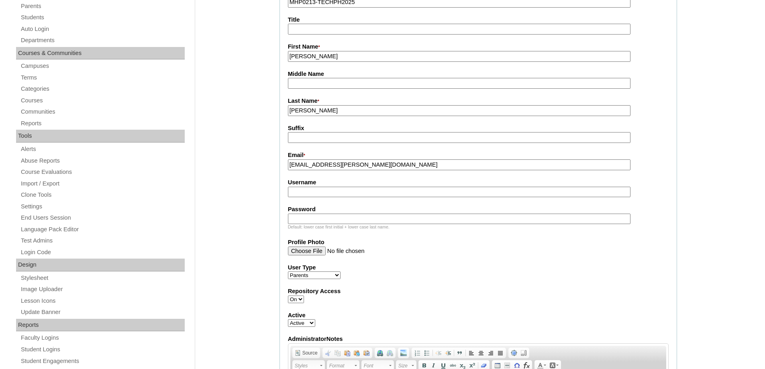
paste input "montillaB2025"
type input "montillaB2025"
click at [321, 217] on input "Password" at bounding box center [459, 219] width 343 height 11
paste input "techNJLA770"
type input "techNJLA770"
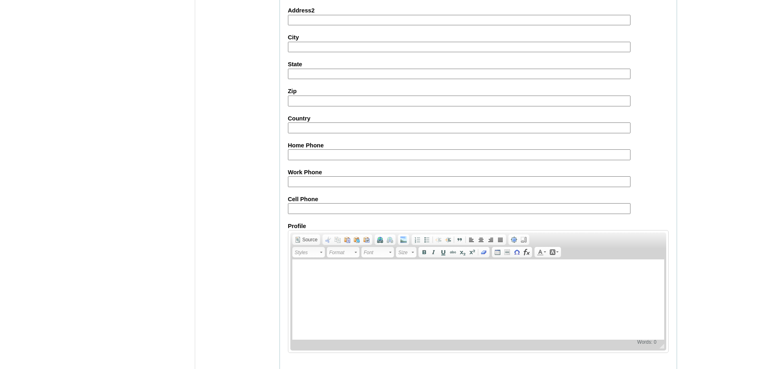
scroll to position [716, 0]
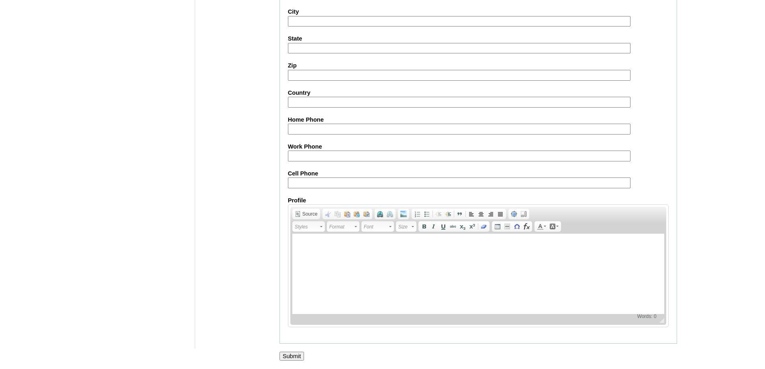
click at [300, 185] on input "Cell Phone" at bounding box center [459, 183] width 343 height 11
paste input "688-9956580246"
type input "688-9956580246"
drag, startPoint x: 245, startPoint y: 256, endPoint x: 249, endPoint y: 259, distance: 4.8
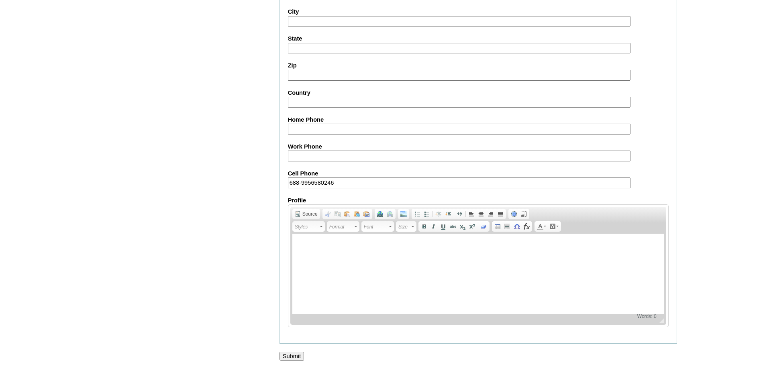
click at [289, 353] on input "Submit" at bounding box center [292, 356] width 25 height 9
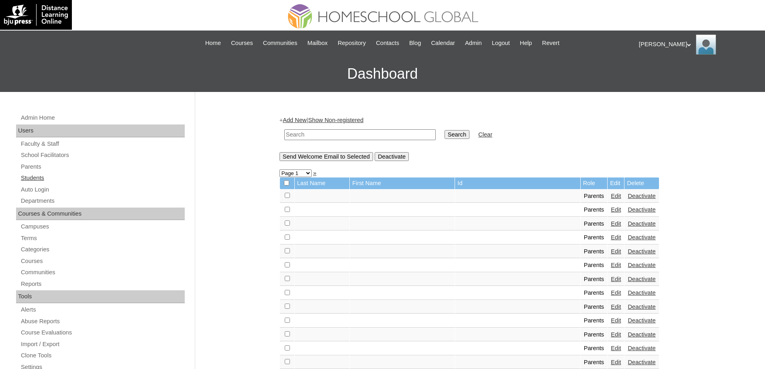
click at [57, 177] on link "Students" at bounding box center [102, 178] width 165 height 10
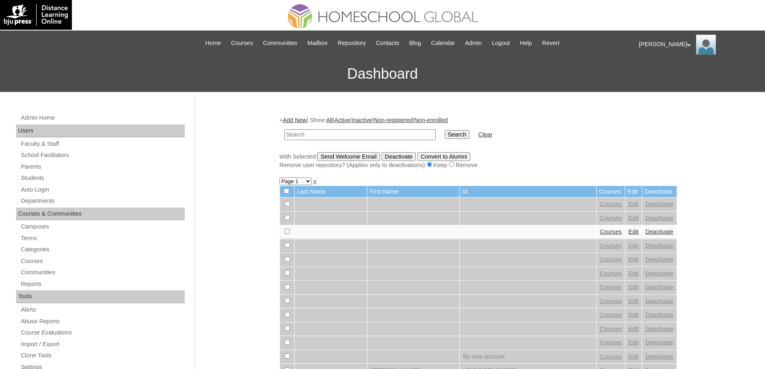
drag, startPoint x: 0, startPoint y: 0, endPoint x: 347, endPoint y: 135, distance: 372.2
click at [346, 135] on input "text" at bounding box center [359, 134] width 151 height 11
type input "MHS00315-TECHPH2025"
click at [458, 134] on input "Search" at bounding box center [457, 134] width 25 height 9
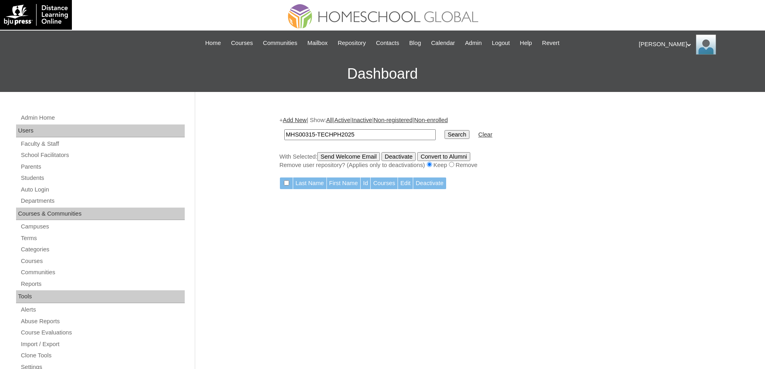
click at [297, 119] on link "Add New" at bounding box center [295, 120] width 24 height 6
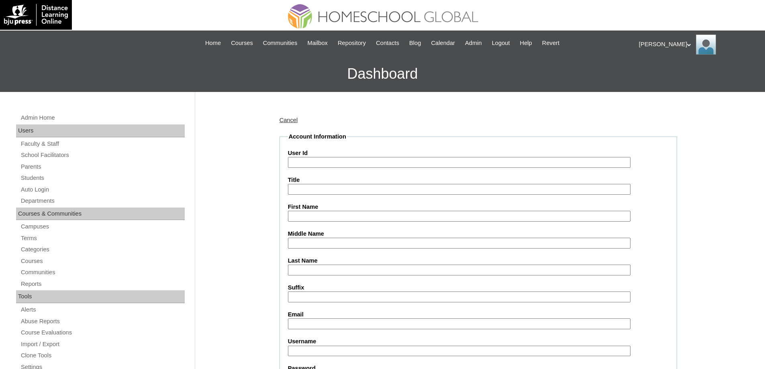
click at [323, 164] on input "User Id" at bounding box center [459, 162] width 343 height 11
paste input "MHS00315-TECHPH2025"
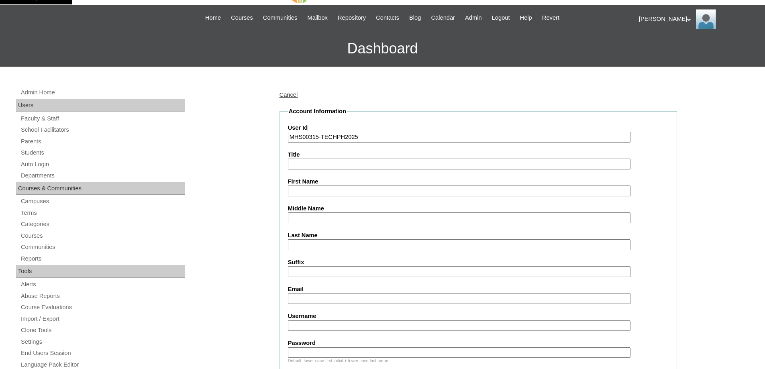
scroll to position [121, 0]
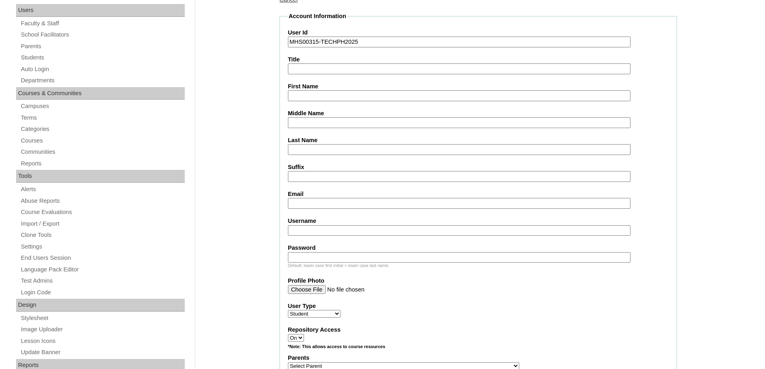
type input "MHS00315-TECHPH2025"
click at [304, 98] on input "First Name" at bounding box center [459, 95] width 343 height 11
click at [311, 93] on input "First Name" at bounding box center [459, 95] width 343 height 11
paste input "[PERSON_NAME]"
type input "[PERSON_NAME]"
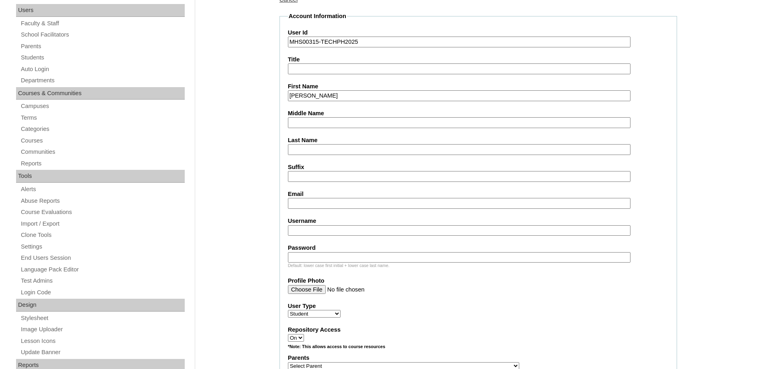
click at [315, 122] on input "Middle Name" at bounding box center [459, 122] width 343 height 11
paste input "Angelo"
type input "Angelo"
click at [309, 143] on label "Last Name" at bounding box center [478, 140] width 381 height 8
click at [309, 144] on input "Last Name" at bounding box center [459, 149] width 343 height 11
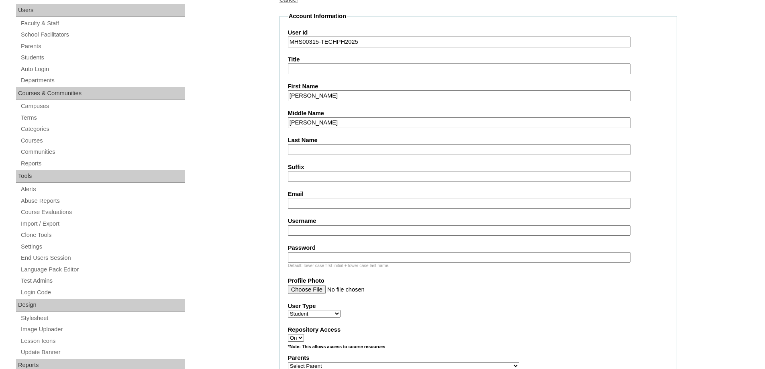
click at [301, 152] on input "Last Name" at bounding box center [459, 149] width 343 height 11
paste input "[PERSON_NAME]"
type input "[PERSON_NAME]"
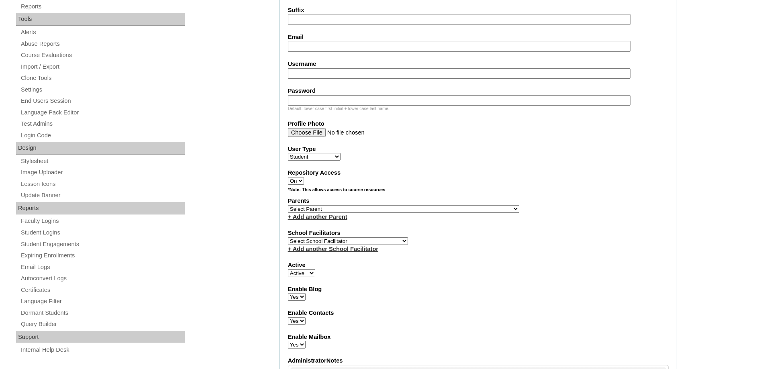
scroll to position [321, 0]
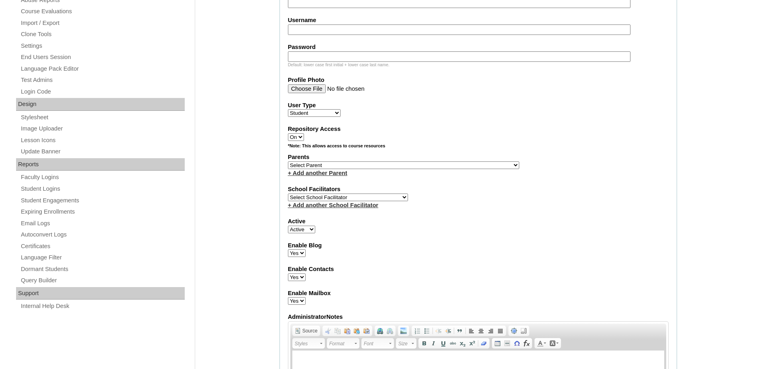
click at [299, 27] on input "Username" at bounding box center [459, 30] width 343 height 11
click at [303, 11] on fieldset "Account Information User Id MHS00315-TECHPH2025 Title First Name Lester Aureliu…" at bounding box center [479, 136] width 398 height 650
click at [303, 5] on input "Email" at bounding box center [459, 2] width 343 height 11
paste input "berniseann.montilla@gmail.com"
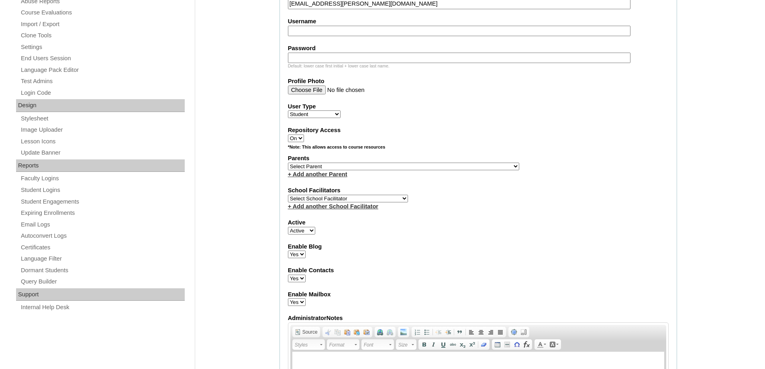
type input "berniseann.montilla@gmail.com"
click at [315, 35] on fieldset "Account Information User Id MHS00315-TECHPH2025 Title First Name Lester Aureliu…" at bounding box center [479, 137] width 398 height 650
click at [313, 27] on input "Username" at bounding box center [459, 31] width 343 height 11
paste input "lesteraureliusmontilla"
type input "lesteraureliusmontilla"
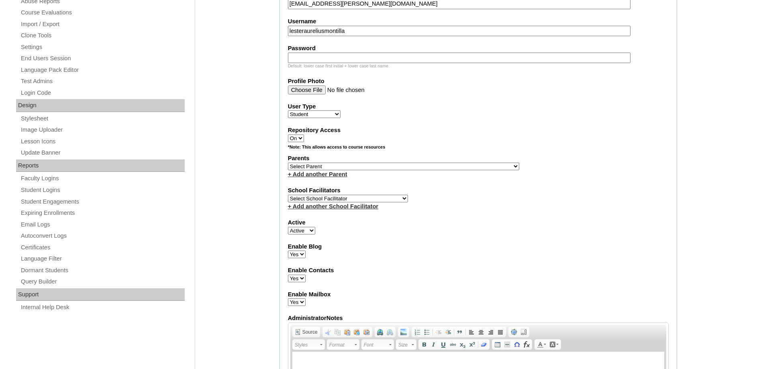
click at [330, 55] on input "Password" at bounding box center [459, 58] width 343 height 11
paste input "250006745"
type input "250006745"
click at [481, 126] on fieldset "Account Information User Id MHS00315-TECHPH2025 Title First Name Lester Aureliu…" at bounding box center [479, 137] width 398 height 650
click at [372, 165] on select "Select Parent , , , , , , , , , , , , , , , , , , , , , , , , , , , , , , , , ,…" at bounding box center [403, 167] width 231 height 8
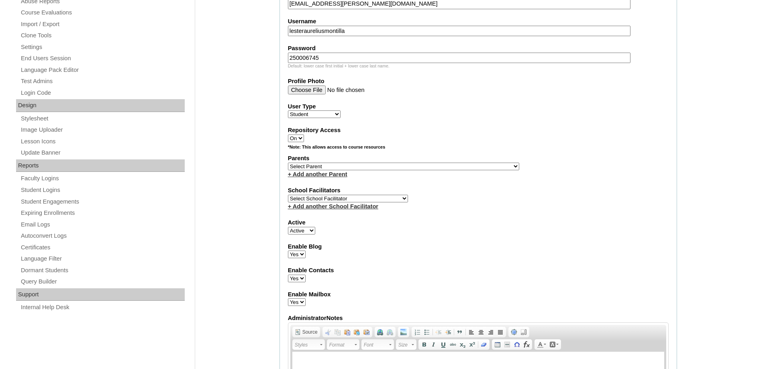
select select "44026"
click at [288, 163] on select "Select Parent , , , , , , , , , , , , , , , , , , , , , , , , , , , , , , , , ,…" at bounding box center [403, 167] width 231 height 8
drag, startPoint x: 487, startPoint y: 237, endPoint x: 487, endPoint y: 232, distance: 4.8
click at [488, 236] on fieldset "Account Information User Id MHS00315-TECHPH2025 Title First Name Lester Aureliu…" at bounding box center [479, 137] width 398 height 650
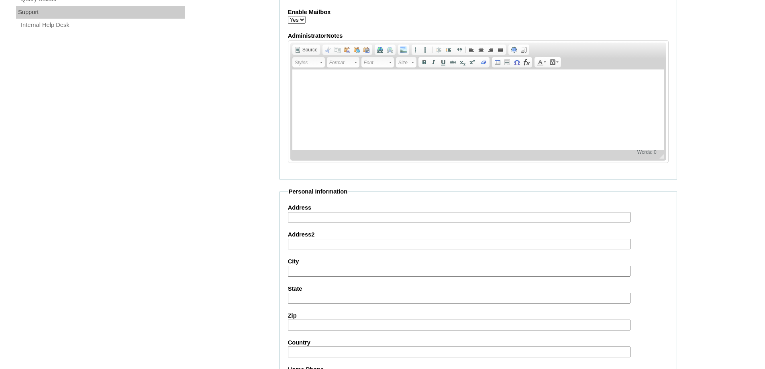
scroll to position [853, 0]
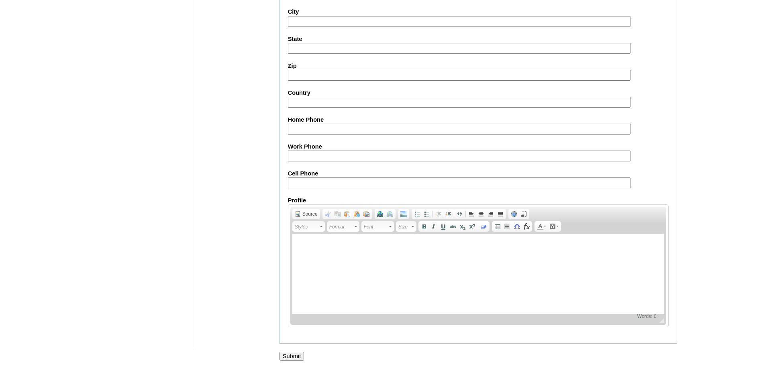
click at [295, 358] on input "Submit" at bounding box center [292, 356] width 25 height 9
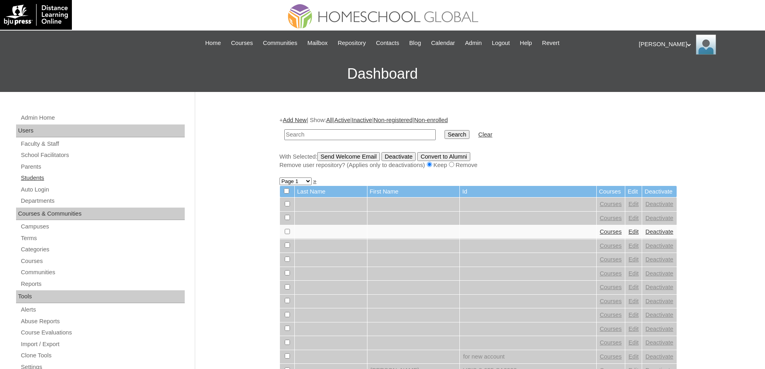
drag, startPoint x: 65, startPoint y: 172, endPoint x: 62, endPoint y: 175, distance: 4.3
click at [63, 175] on div "Admin Home Users Faculty & Staff School Facilitators Parents Students Auto Logi…" at bounding box center [101, 372] width 179 height 519
click at [61, 176] on link "Students" at bounding box center [102, 178] width 165 height 10
drag, startPoint x: 375, startPoint y: 136, endPoint x: 421, endPoint y: 136, distance: 46.2
click at [376, 136] on input "text" at bounding box center [359, 134] width 151 height 11
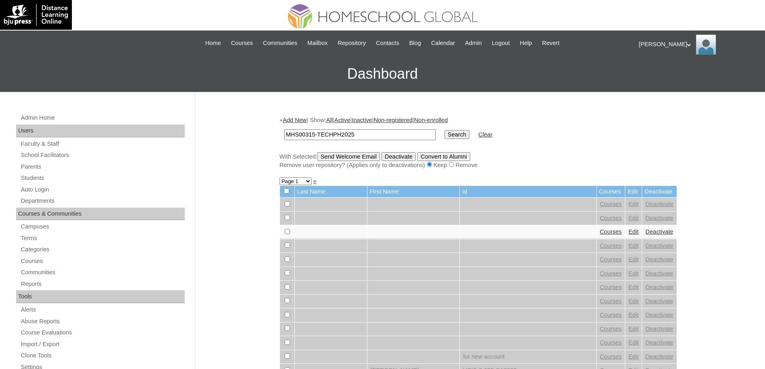
type input "MHS00315-TECHPH2025"
click at [470, 135] on input "Search" at bounding box center [457, 134] width 25 height 9
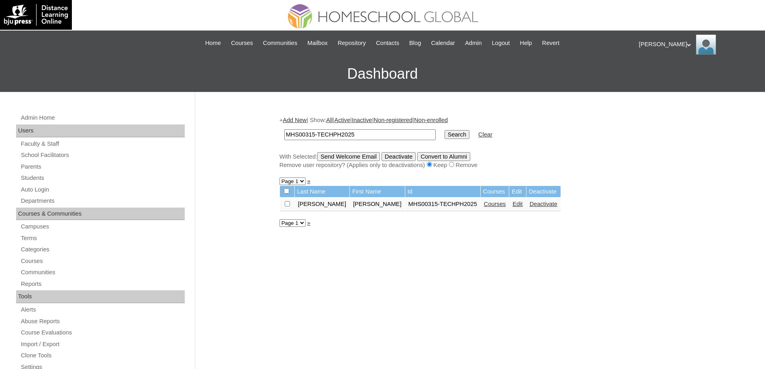
click at [484, 205] on link "Courses" at bounding box center [495, 204] width 22 height 6
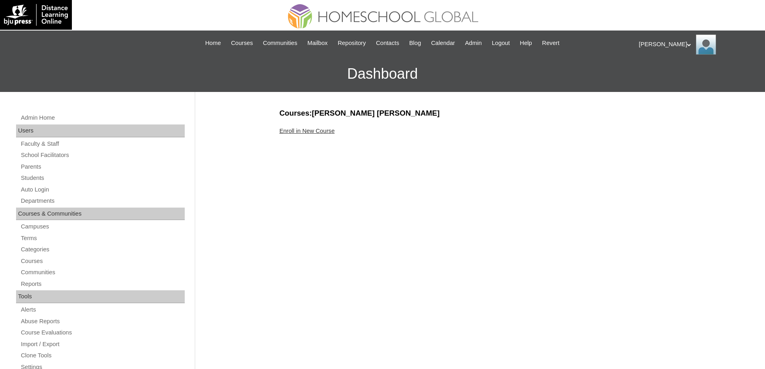
click at [313, 128] on link "Enroll in New Course" at bounding box center [307, 131] width 55 height 6
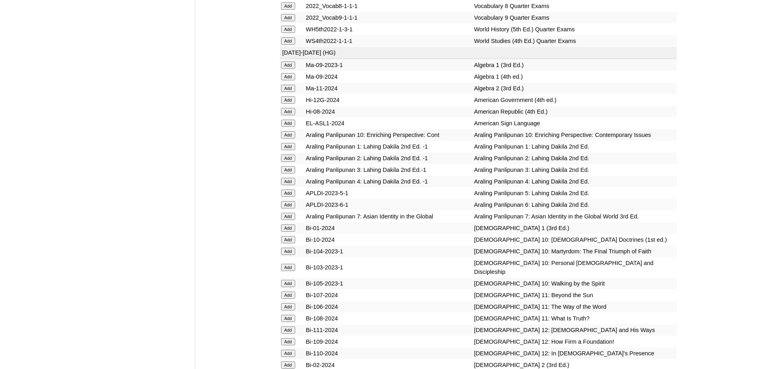
scroll to position [2049, 0]
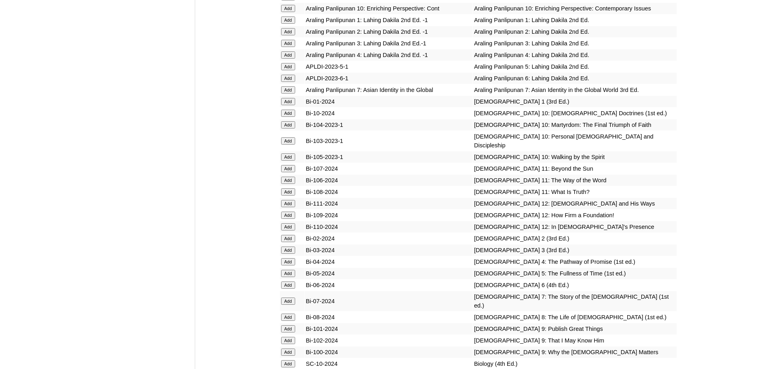
click at [291, 105] on input "Add" at bounding box center [288, 101] width 14 height 7
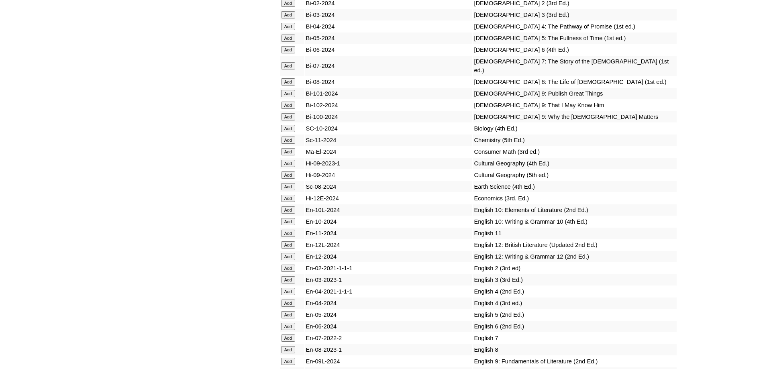
scroll to position [2411, 0]
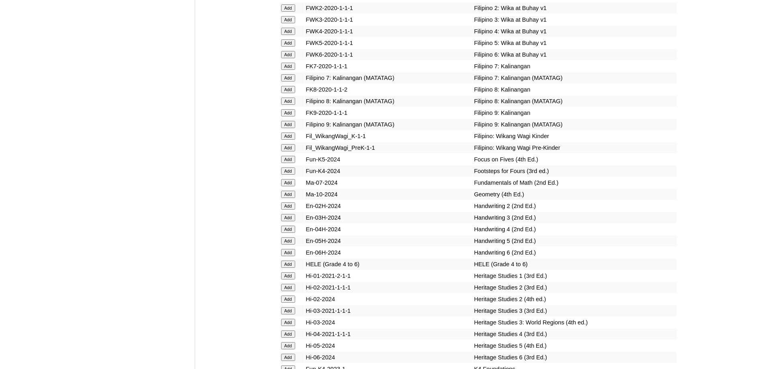
scroll to position [2717, 0]
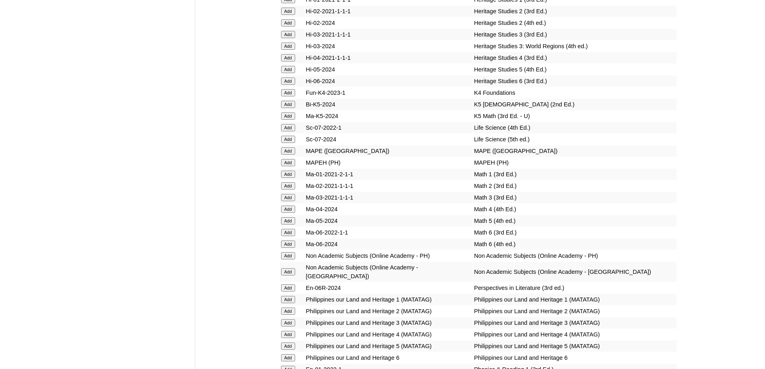
scroll to position [2998, 0]
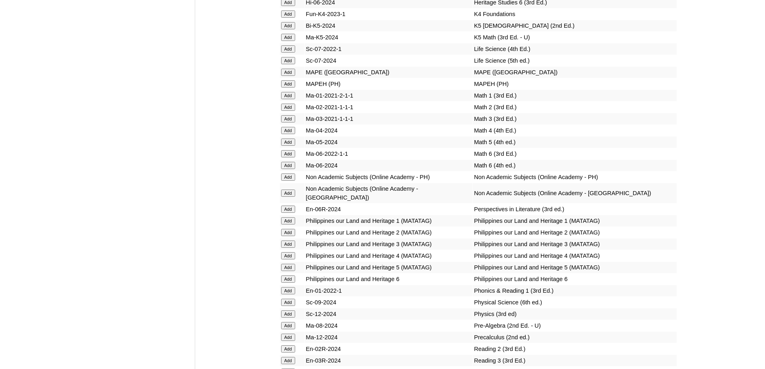
scroll to position [3055, 0]
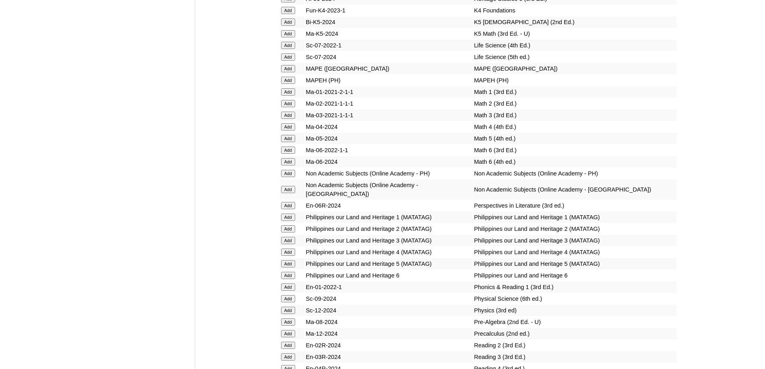
click at [288, 96] on input "Add" at bounding box center [288, 91] width 14 height 7
click at [290, 84] on input "Add" at bounding box center [288, 80] width 14 height 7
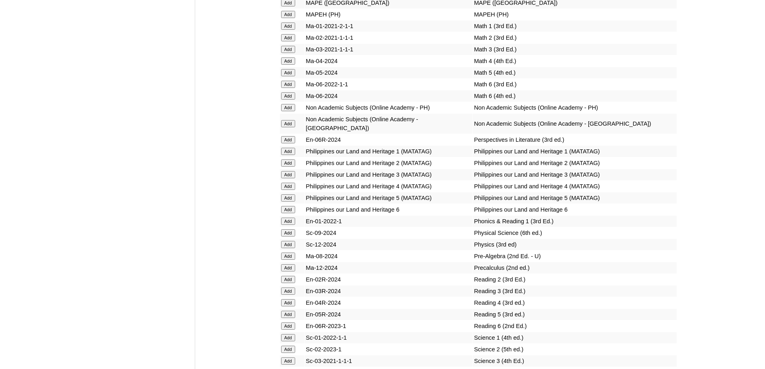
scroll to position [3135, 0]
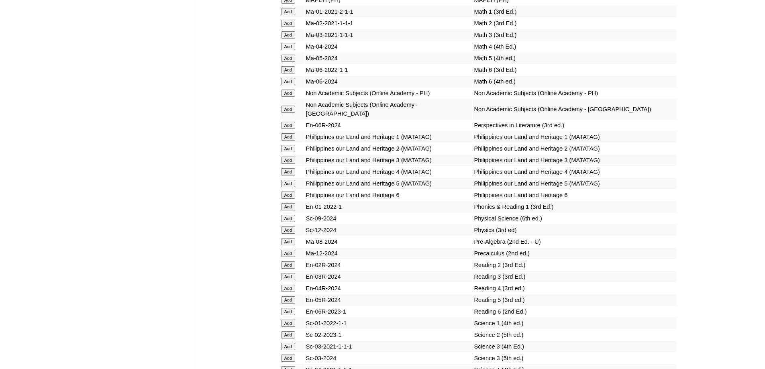
click at [293, 141] on input "Add" at bounding box center [288, 136] width 14 height 7
click at [290, 211] on input "Add" at bounding box center [288, 206] width 14 height 7
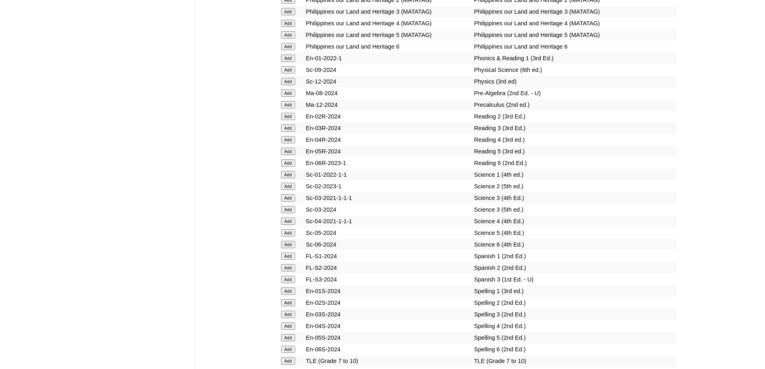
scroll to position [3296, 0]
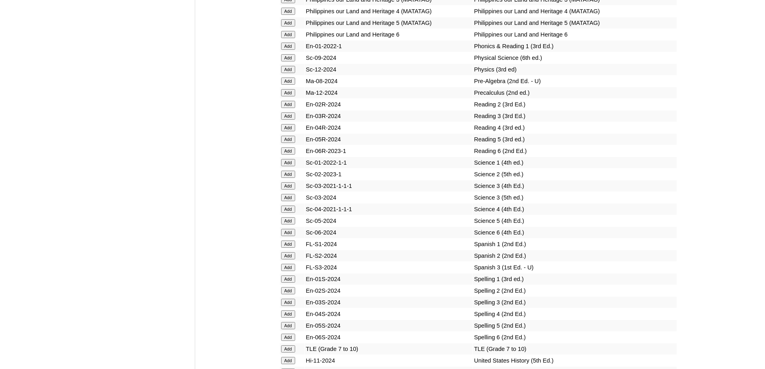
click at [290, 166] on input "Add" at bounding box center [288, 162] width 14 height 7
click at [292, 283] on input "Add" at bounding box center [288, 279] width 14 height 7
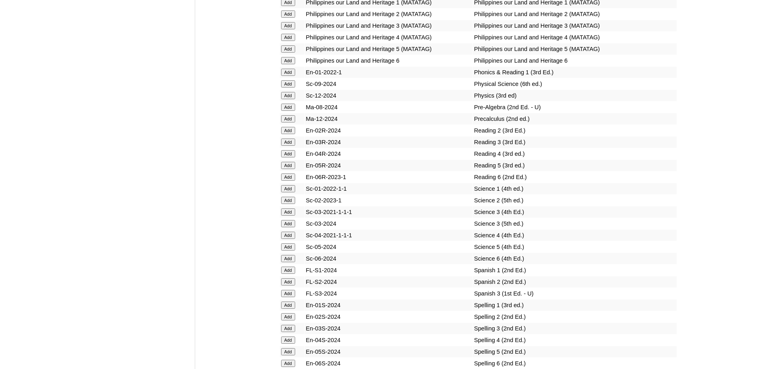
scroll to position [3256, 0]
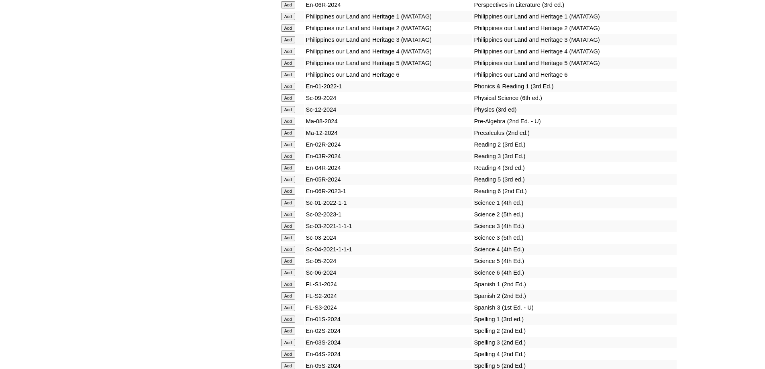
click at [290, 20] on input "Add" at bounding box center [288, 16] width 14 height 7
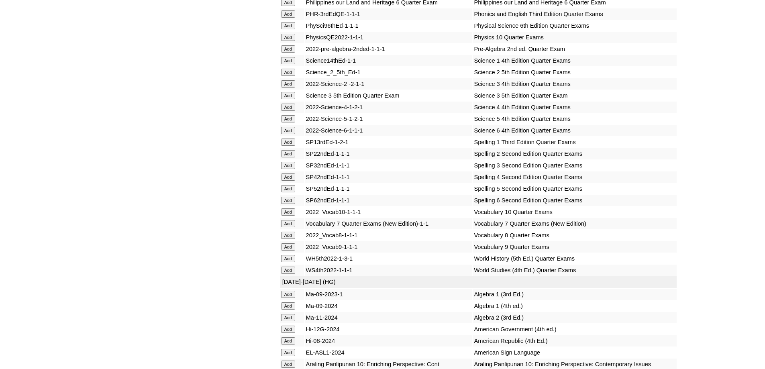
scroll to position [1689, 0]
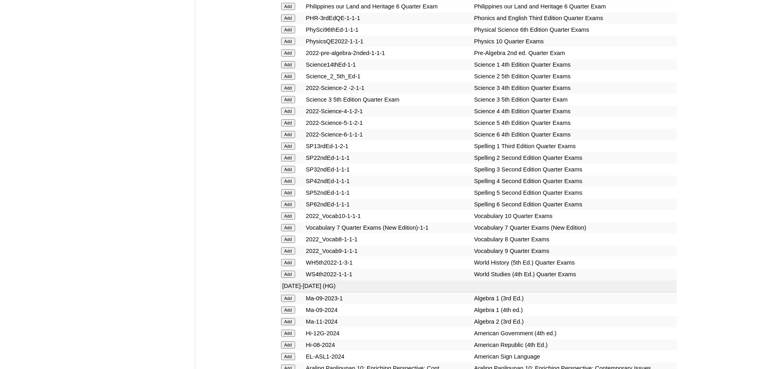
click at [291, 68] on input "Add" at bounding box center [288, 64] width 14 height 7
click at [291, 150] on input "Add" at bounding box center [288, 146] width 14 height 7
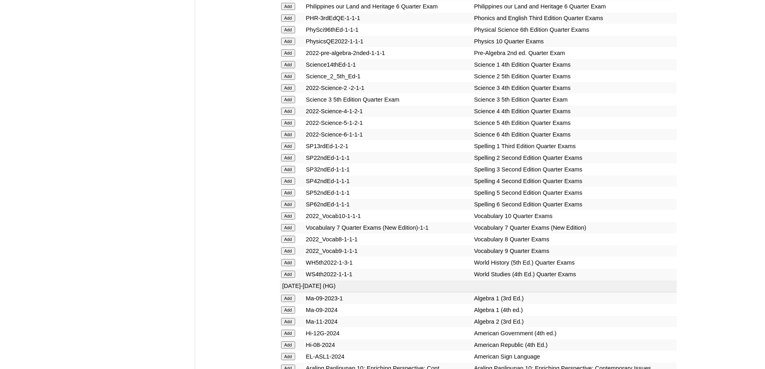
click at [291, 150] on input "Add" at bounding box center [288, 146] width 14 height 7
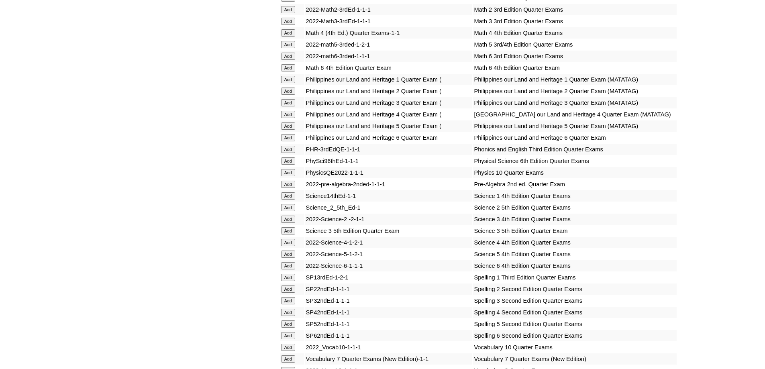
scroll to position [1528, 0]
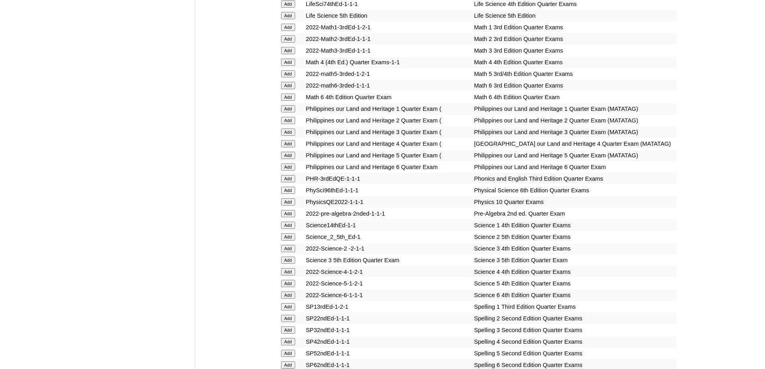
click at [290, 112] on input "Add" at bounding box center [288, 108] width 14 height 7
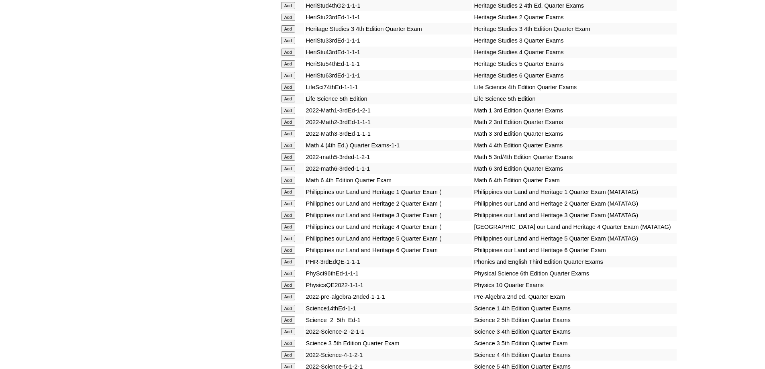
scroll to position [1408, 0]
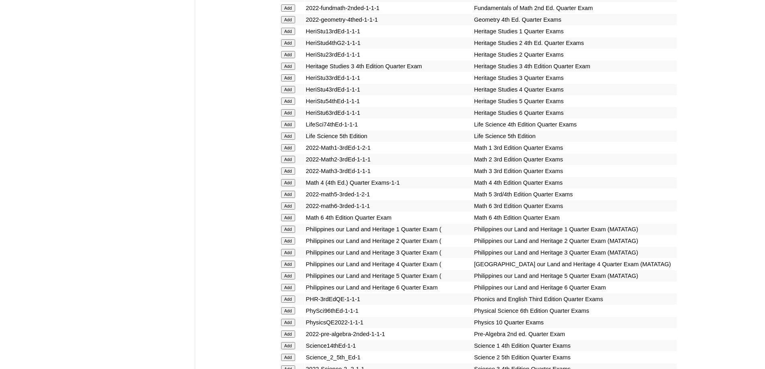
click at [293, 151] on input "Add" at bounding box center [288, 147] width 14 height 7
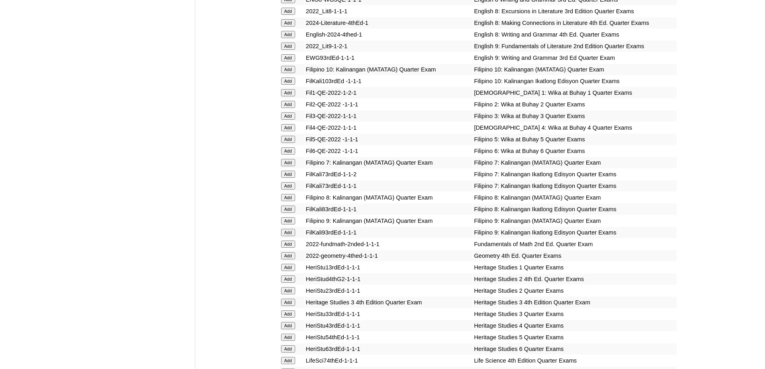
scroll to position [1167, 0]
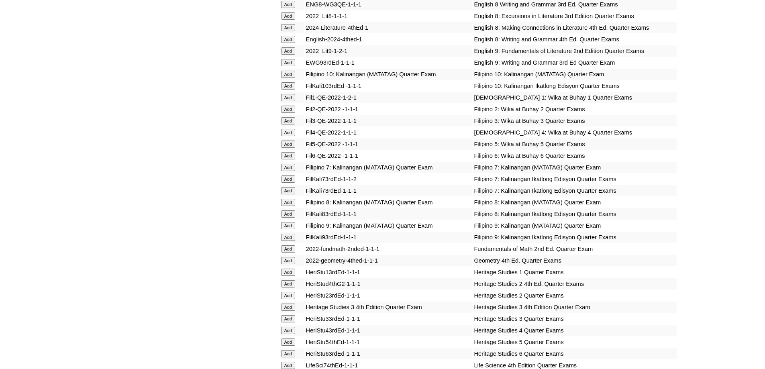
click at [294, 101] on input "Add" at bounding box center [288, 97] width 14 height 7
click at [293, 101] on input "Add" at bounding box center [288, 97] width 14 height 7
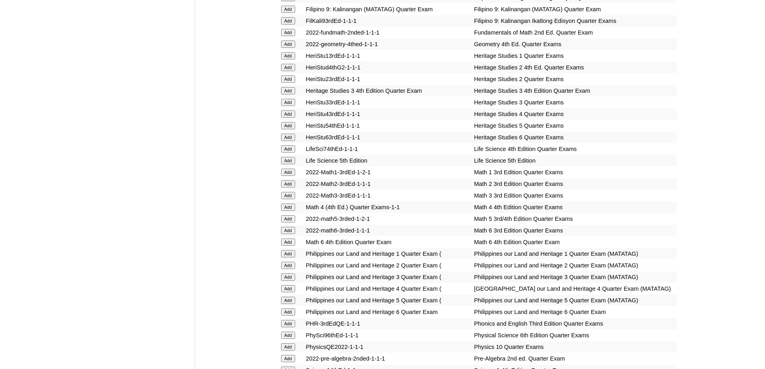
scroll to position [1448, 0]
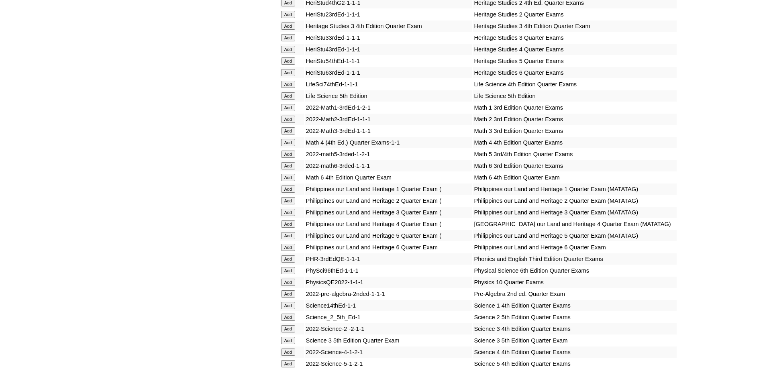
click at [290, 263] on input "Add" at bounding box center [288, 259] width 14 height 7
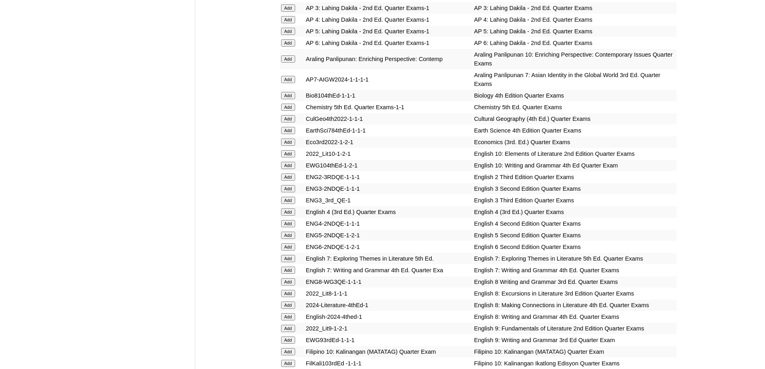
scroll to position [885, 0]
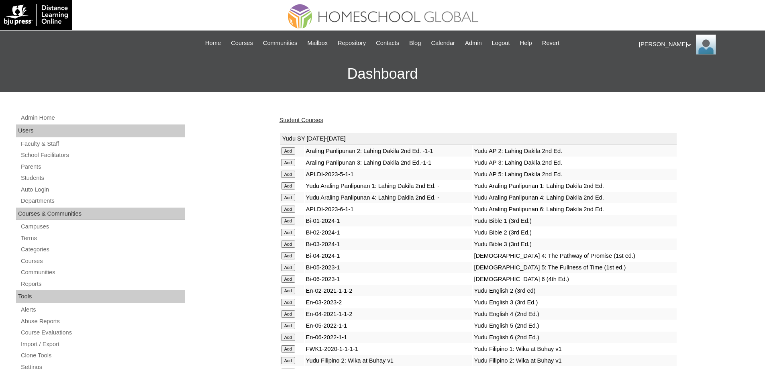
click at [305, 121] on link "Student Courses" at bounding box center [302, 120] width 44 height 6
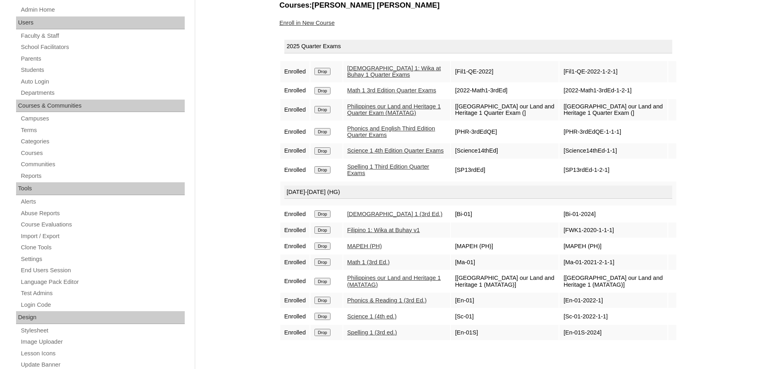
scroll to position [121, 0]
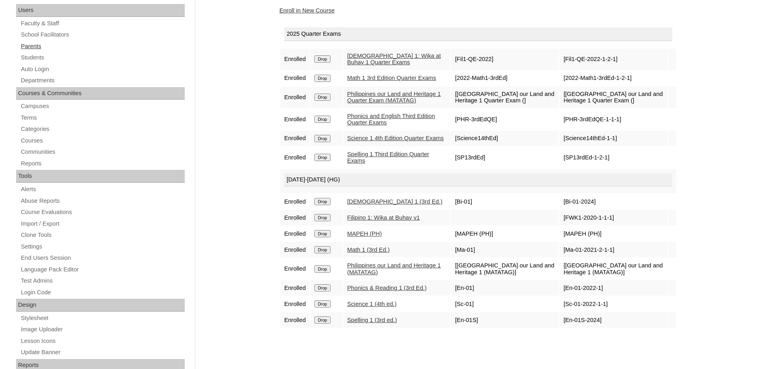
click at [39, 47] on link "Parents" at bounding box center [102, 46] width 165 height 10
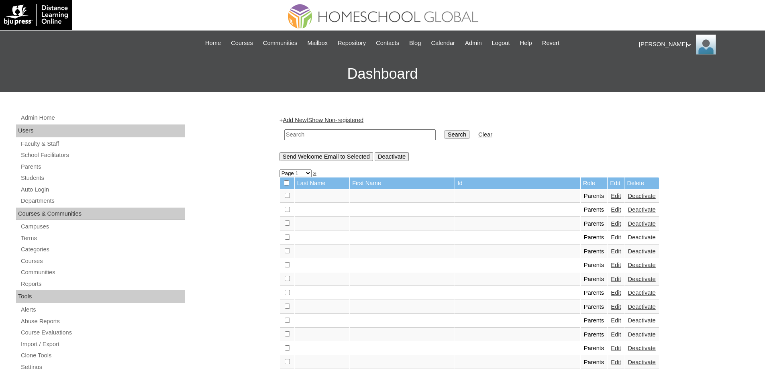
drag, startPoint x: 334, startPoint y: 136, endPoint x: 338, endPoint y: 137, distance: 4.4
click at [334, 136] on input "text" at bounding box center [359, 134] width 151 height 11
paste input "MHP00125-TECHPH2023"
type input "MHP00125-TECHPH2023"
click at [470, 134] on input "Search" at bounding box center [457, 134] width 25 height 9
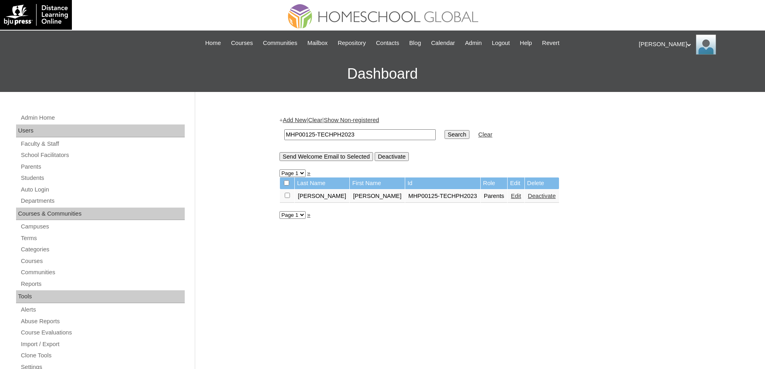
click at [511, 197] on link "Edit" at bounding box center [516, 196] width 10 height 6
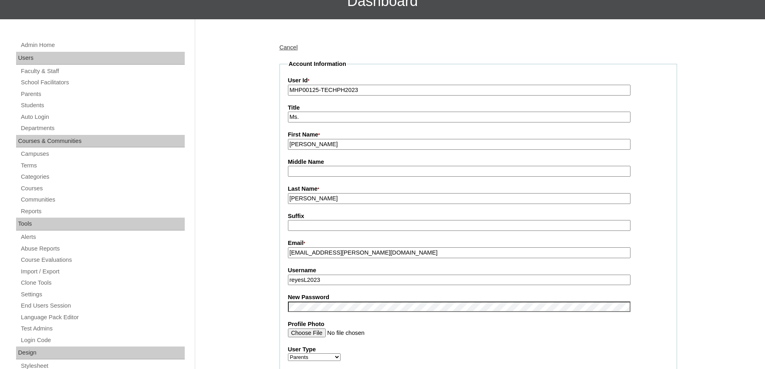
scroll to position [281, 0]
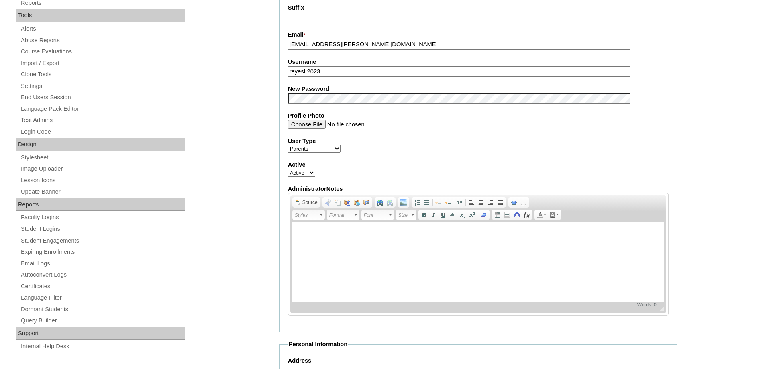
click at [325, 107] on fieldset "Account Information User Id * MHP00125-TECHPH2023 Title Ms. First Name * Noliza…" at bounding box center [479, 91] width 398 height 481
click at [257, 135] on div "Admin Home Users Faculty & Staff School Facilitators Parents Students Auto Logi…" at bounding box center [382, 287] width 765 height 953
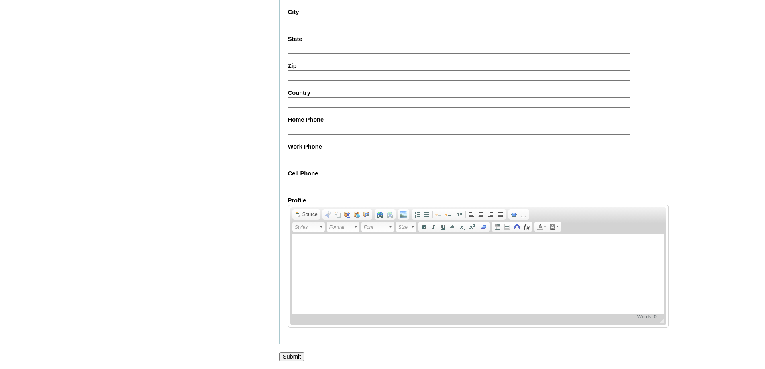
scroll to position [686, 0]
click at [297, 356] on input "Submit" at bounding box center [292, 356] width 25 height 9
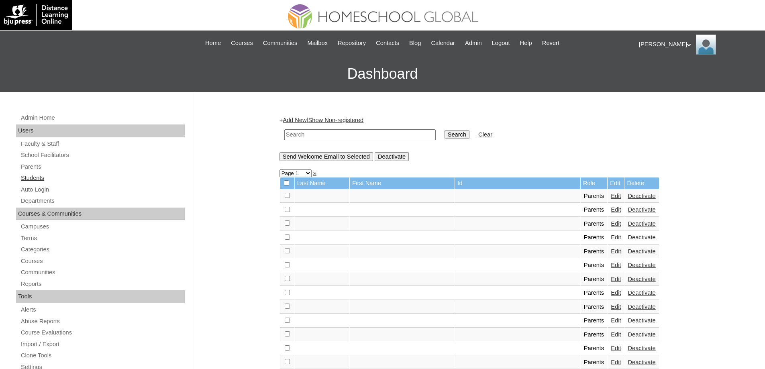
click at [64, 182] on link "Students" at bounding box center [102, 178] width 165 height 10
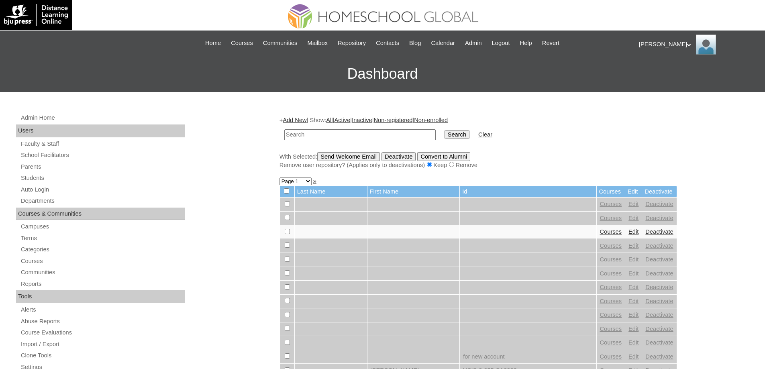
click at [381, 138] on input "text" at bounding box center [359, 134] width 151 height 11
type input "MHS0169-TECHPH2023"
click at [450, 133] on input "Search" at bounding box center [457, 134] width 25 height 9
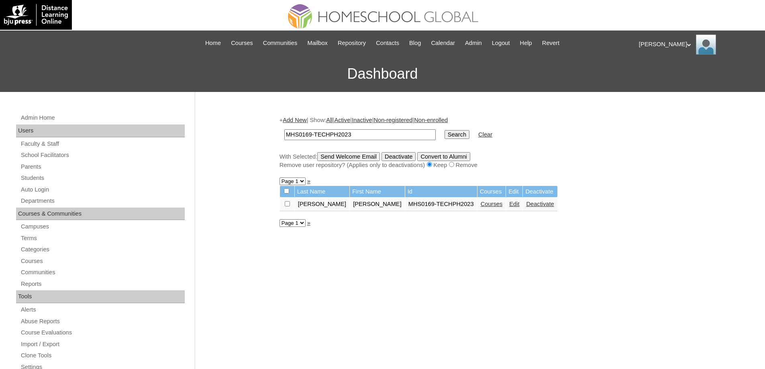
click at [509, 207] on link "Edit" at bounding box center [514, 204] width 10 height 6
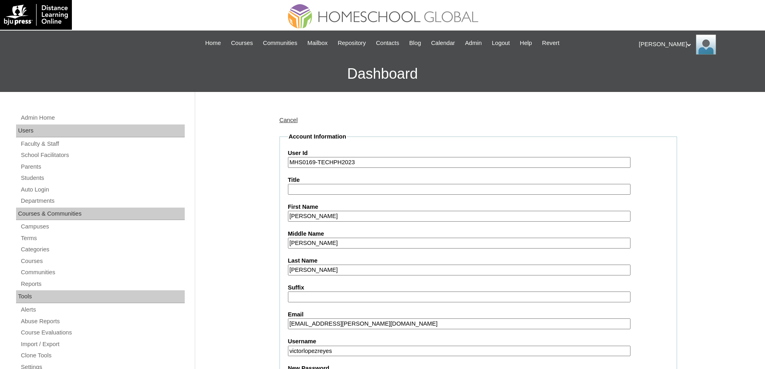
scroll to position [321, 0]
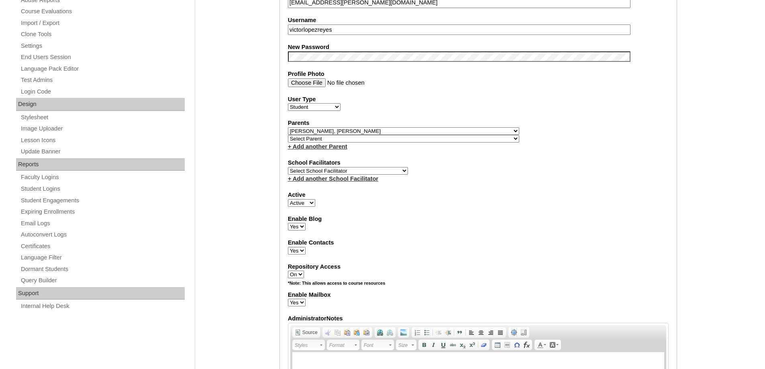
drag, startPoint x: 270, startPoint y: 112, endPoint x: 280, endPoint y: 169, distance: 57.5
click at [270, 112] on div "Admin Home Users Faculty & Staff School Facilitators Parents Students Auto Logi…" at bounding box center [382, 332] width 765 height 1123
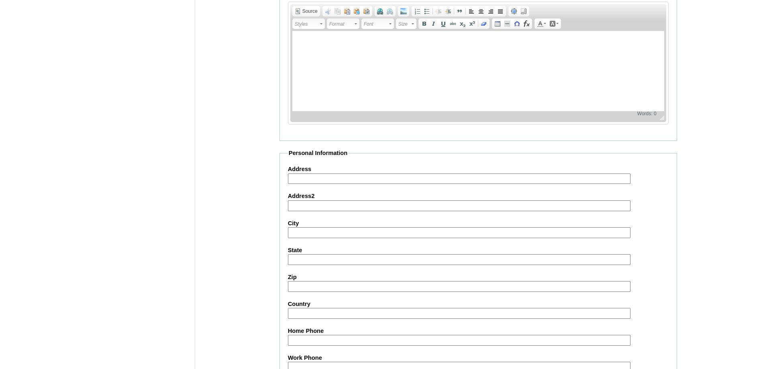
scroll to position [844, 0]
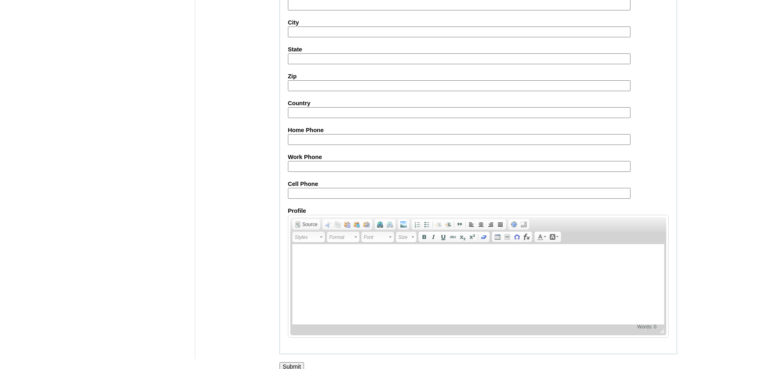
click at [297, 366] on input "Submit" at bounding box center [292, 366] width 25 height 9
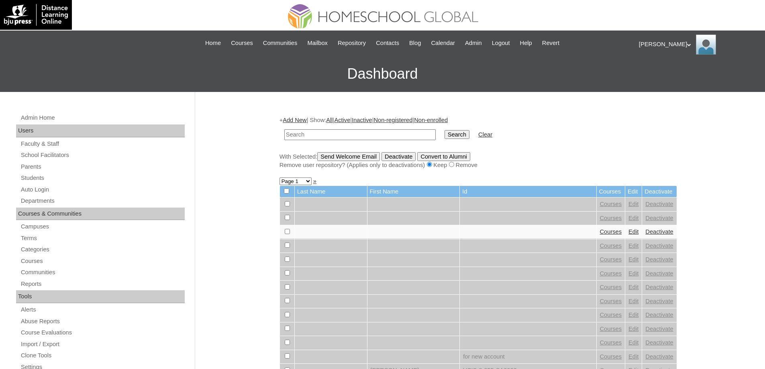
click at [75, 164] on link "Parents" at bounding box center [102, 167] width 165 height 10
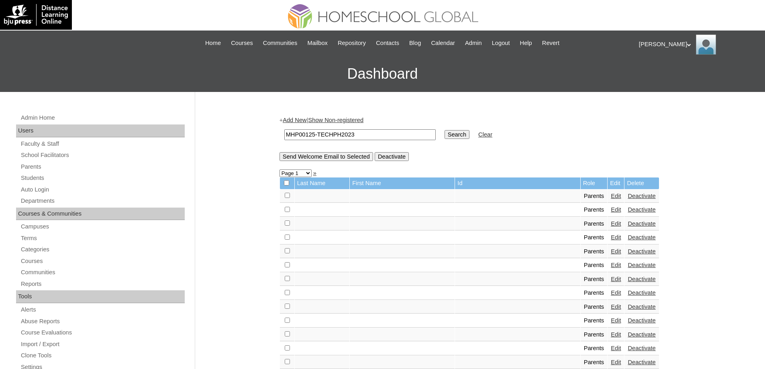
type input "MHP00125-TECHPH2023"
click at [460, 133] on input "Search" at bounding box center [457, 134] width 25 height 9
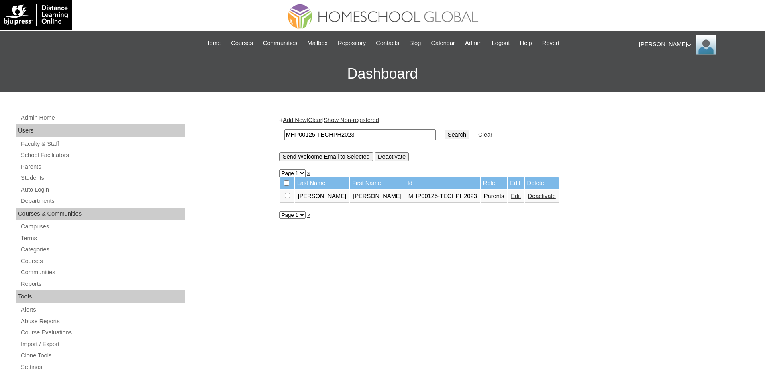
click at [511, 198] on link "Edit" at bounding box center [516, 196] width 10 height 6
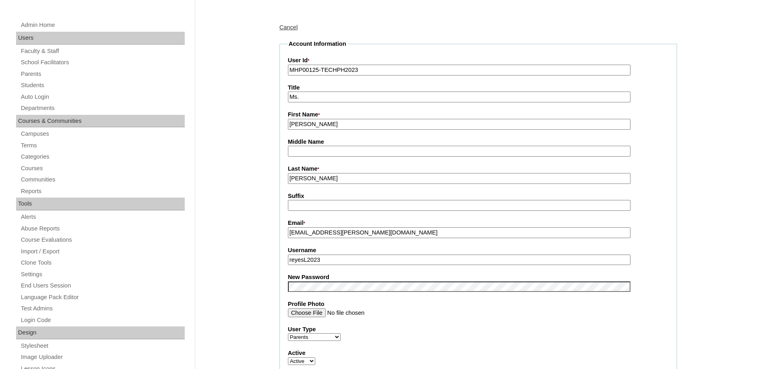
scroll to position [362, 0]
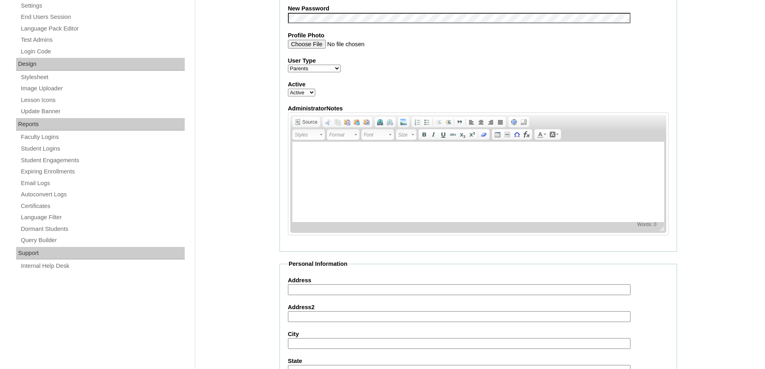
click at [319, 27] on fieldset "Account Information User Id * MHP00125-TECHPH2023 Title Ms. First Name * Noliza…" at bounding box center [479, 11] width 398 height 481
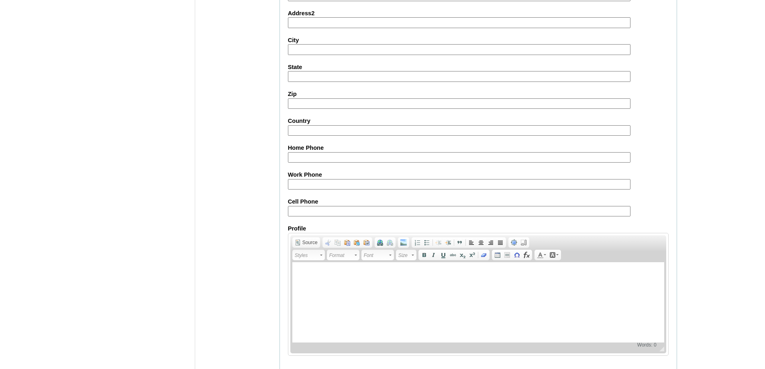
scroll to position [686, 0]
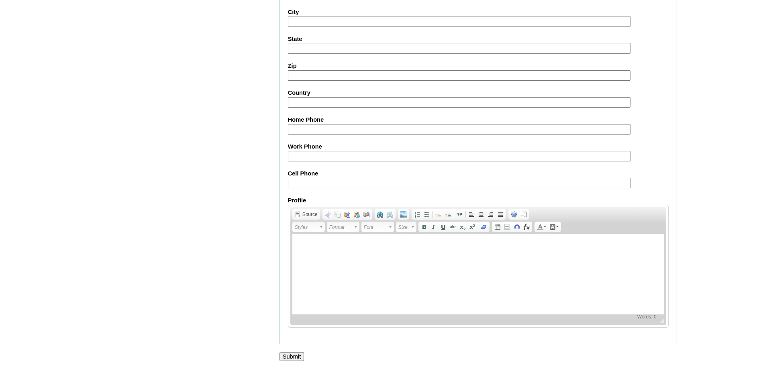
click at [295, 359] on input "Submit" at bounding box center [292, 356] width 25 height 9
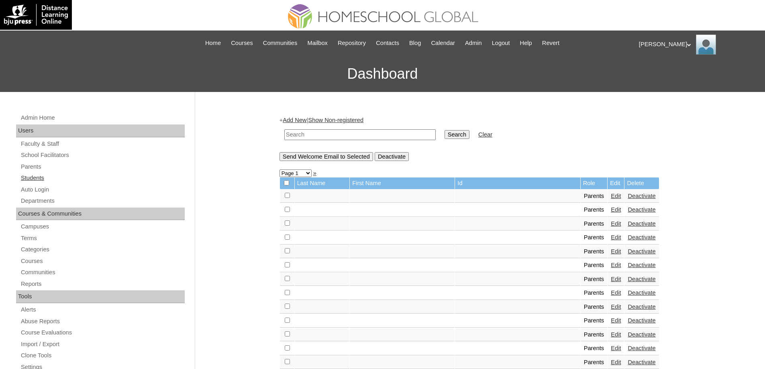
click at [54, 176] on link "Students" at bounding box center [102, 178] width 165 height 10
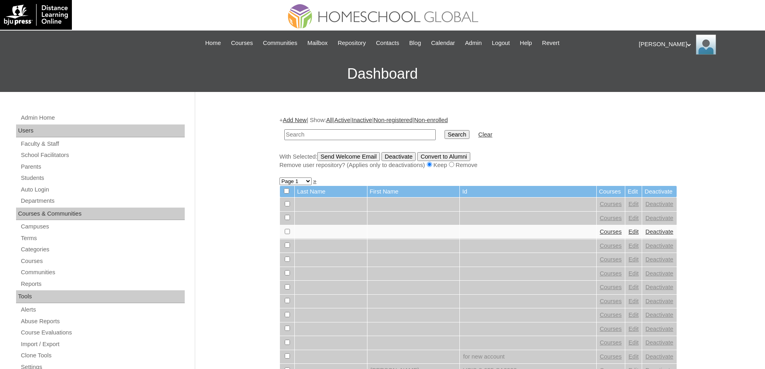
drag, startPoint x: 0, startPoint y: 0, endPoint x: 431, endPoint y: 135, distance: 451.7
click at [382, 134] on input "text" at bounding box center [359, 134] width 151 height 11
type input "MHS0169-TECHPH2023"
click at [470, 137] on input "Search" at bounding box center [457, 134] width 25 height 9
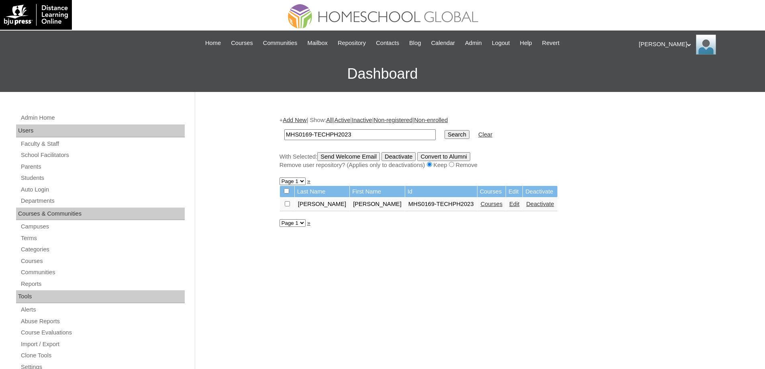
click at [523, 206] on td "Deactivate" at bounding box center [540, 205] width 34 height 14
click at [509, 205] on link "Edit" at bounding box center [514, 204] width 10 height 6
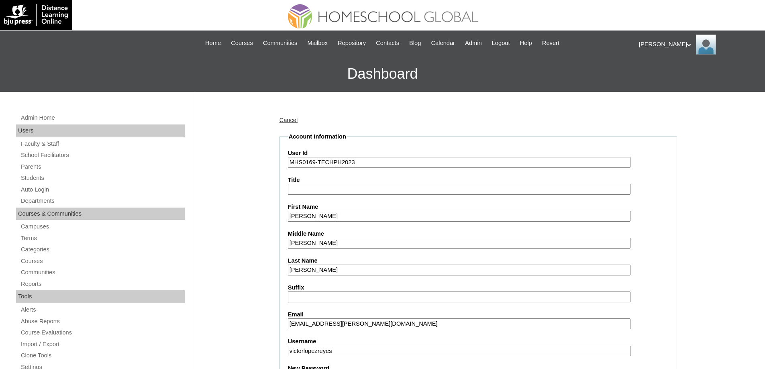
scroll to position [241, 0]
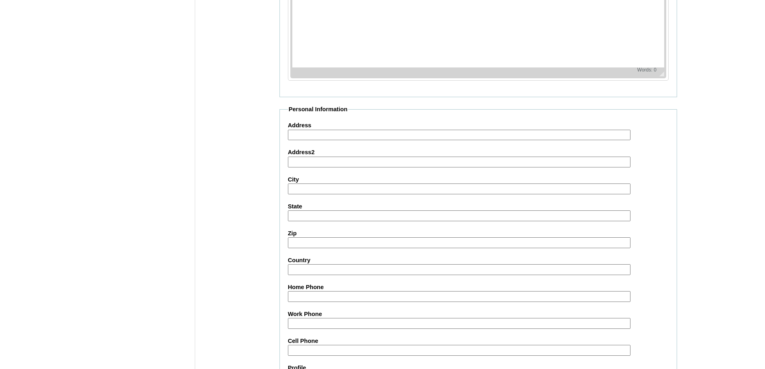
scroll to position [855, 0]
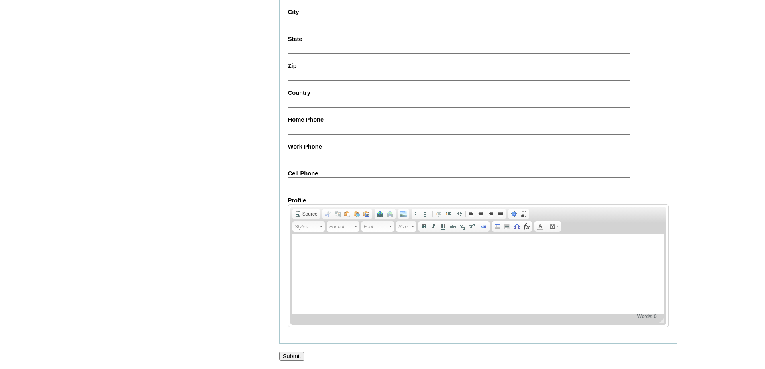
click at [292, 355] on input "Submit" at bounding box center [292, 356] width 25 height 9
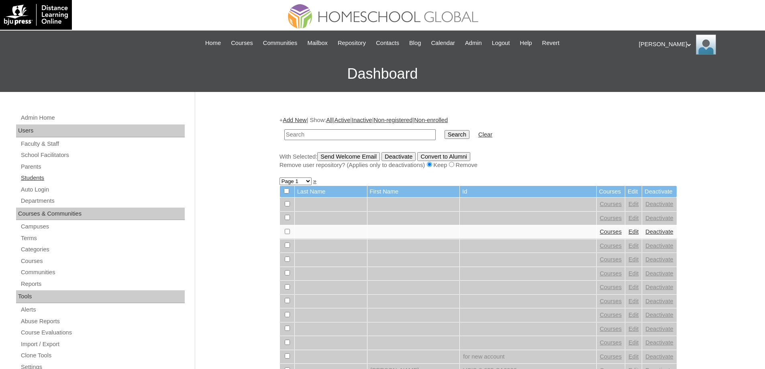
click at [49, 175] on link "Students" at bounding box center [102, 178] width 165 height 10
drag, startPoint x: 0, startPoint y: 0, endPoint x: 384, endPoint y: 133, distance: 406.8
click at [383, 133] on input "text" at bounding box center [359, 134] width 151 height 11
type input "MHS0169-TECHPH2023"
click at [456, 131] on input "Search" at bounding box center [457, 134] width 25 height 9
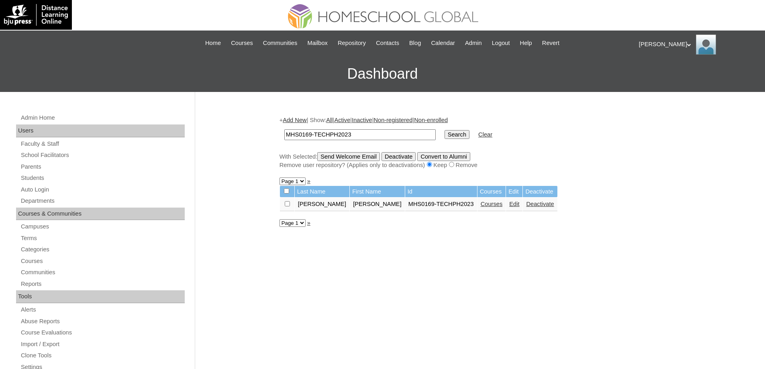
click at [481, 207] on link "Courses" at bounding box center [492, 204] width 22 height 6
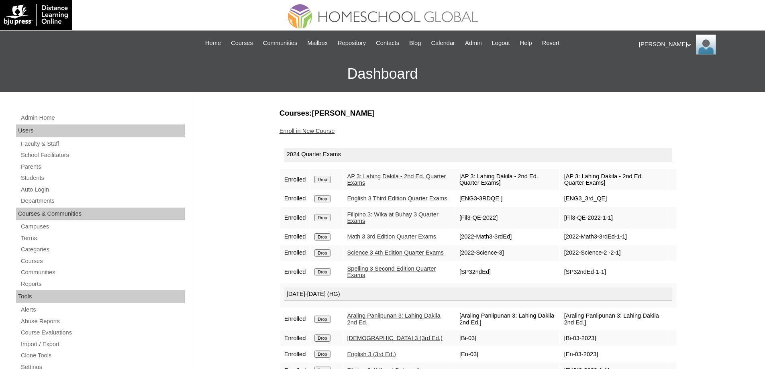
click at [318, 178] on input "Drop" at bounding box center [323, 179] width 16 height 7
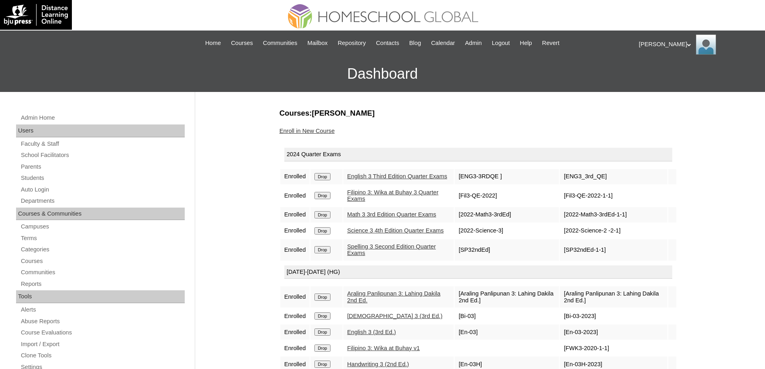
click at [328, 179] on input "Drop" at bounding box center [323, 176] width 16 height 7
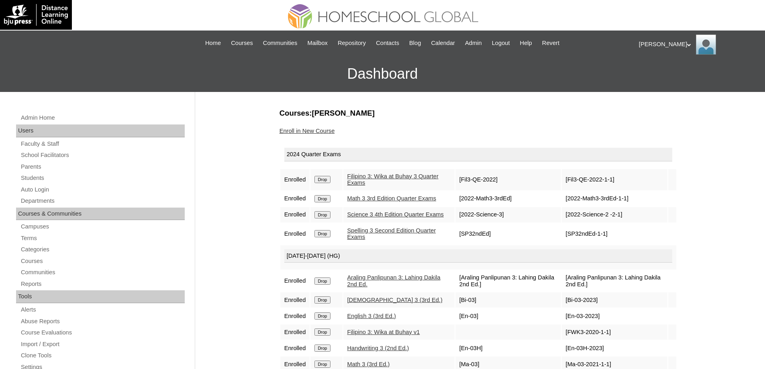
click at [327, 180] on input "Drop" at bounding box center [323, 179] width 16 height 7
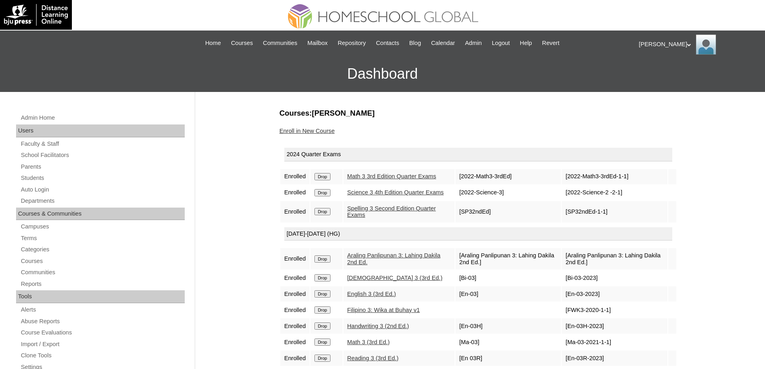
click at [327, 180] on input "Drop" at bounding box center [323, 176] width 16 height 7
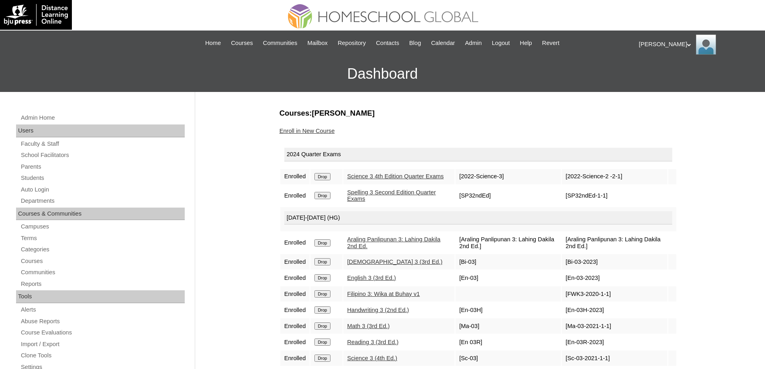
click at [325, 180] on input "Drop" at bounding box center [323, 176] width 16 height 7
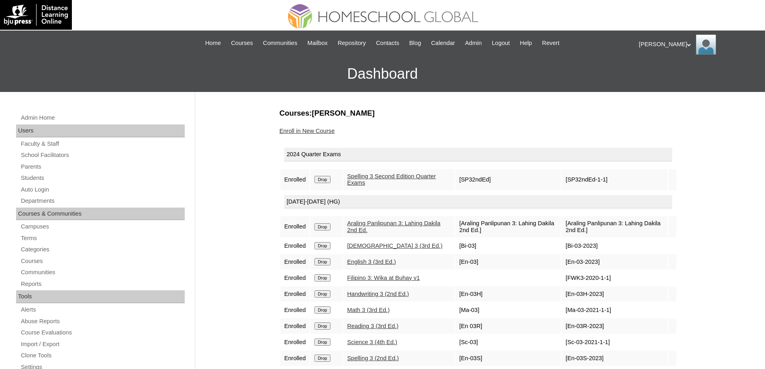
click at [330, 180] on input "Drop" at bounding box center [323, 179] width 16 height 7
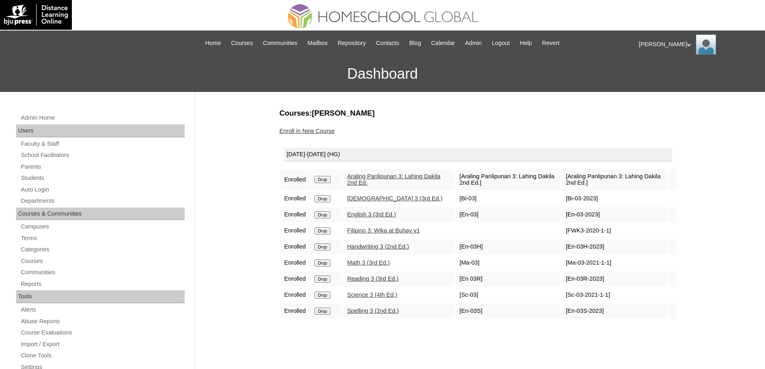
click at [327, 180] on input "Drop" at bounding box center [323, 179] width 16 height 7
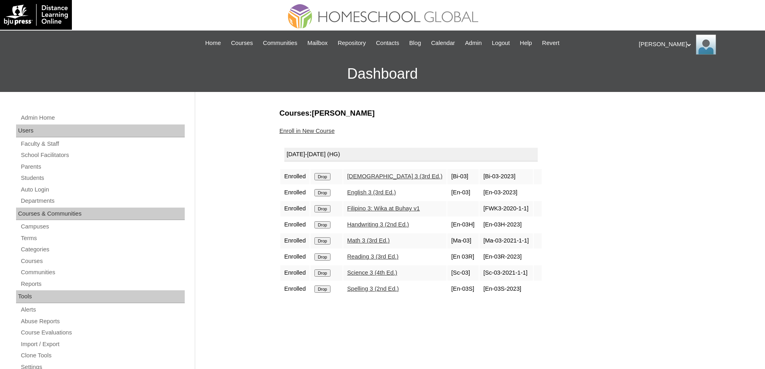
click at [328, 179] on input "Drop" at bounding box center [323, 176] width 16 height 7
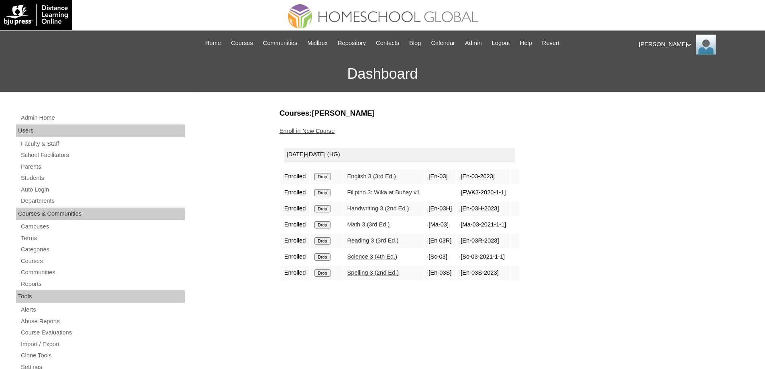
drag, startPoint x: 0, startPoint y: 0, endPoint x: 327, endPoint y: 176, distance: 370.8
click at [327, 176] on input "Drop" at bounding box center [323, 176] width 16 height 7
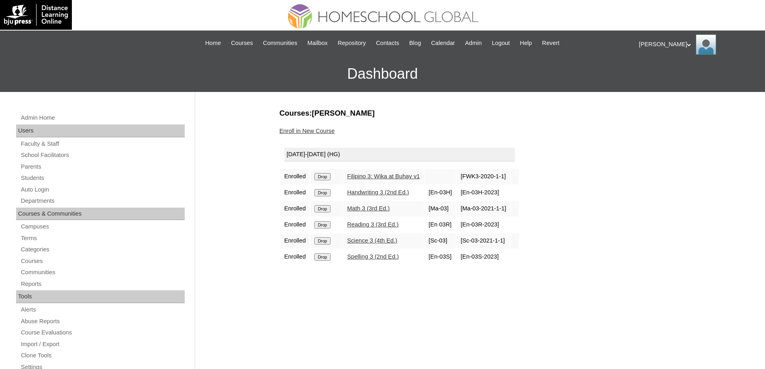
drag, startPoint x: 0, startPoint y: 0, endPoint x: 416, endPoint y: 23, distance: 416.5
click at [327, 178] on input "Drop" at bounding box center [323, 176] width 16 height 7
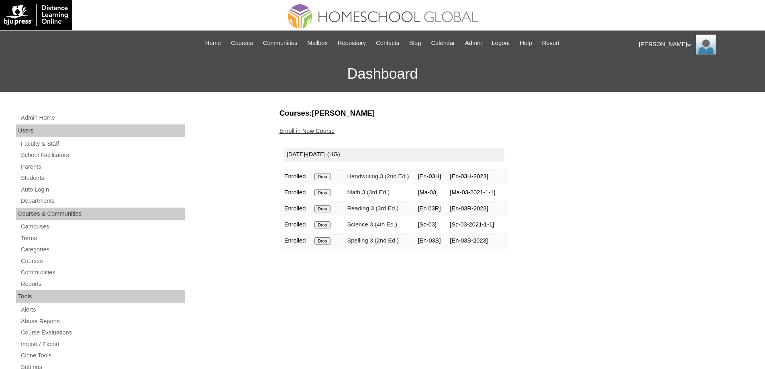
click at [327, 176] on input "Drop" at bounding box center [323, 176] width 16 height 7
click at [421, 28] on img at bounding box center [383, 14] width 212 height 29
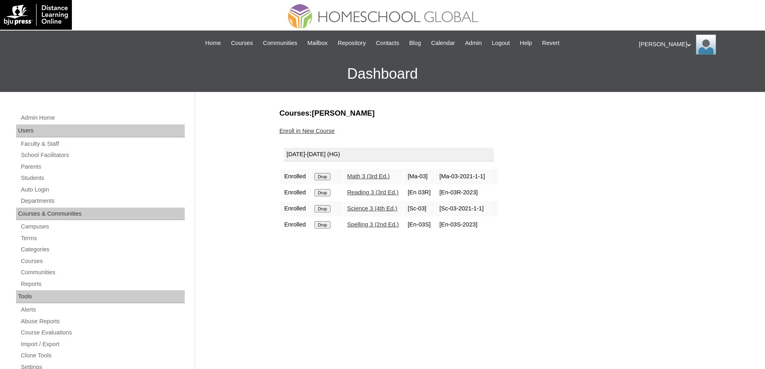
click at [330, 176] on input "Drop" at bounding box center [323, 176] width 16 height 7
click at [327, 177] on input "Drop" at bounding box center [323, 176] width 16 height 7
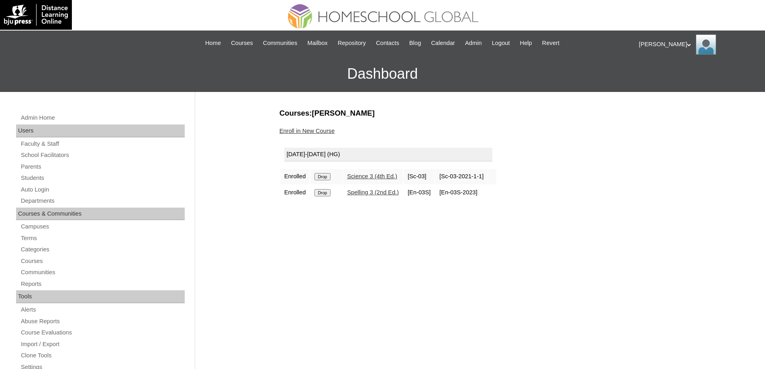
drag, startPoint x: 0, startPoint y: 0, endPoint x: 417, endPoint y: 28, distance: 417.6
click at [330, 178] on input "Drop" at bounding box center [323, 176] width 16 height 7
click at [330, 179] on input "Drop" at bounding box center [323, 176] width 16 height 7
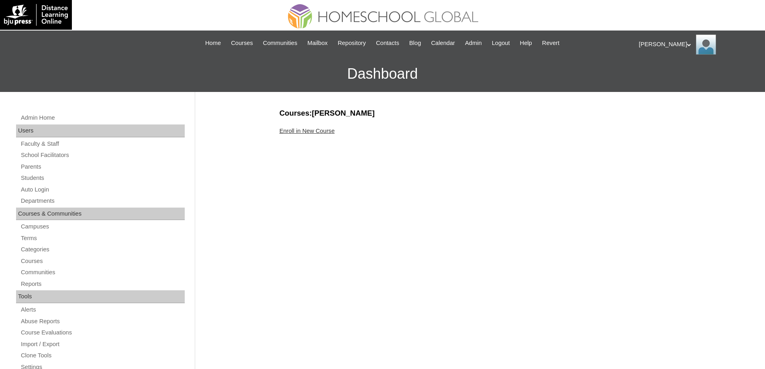
click at [317, 133] on link "Enroll in New Course" at bounding box center [307, 131] width 55 height 6
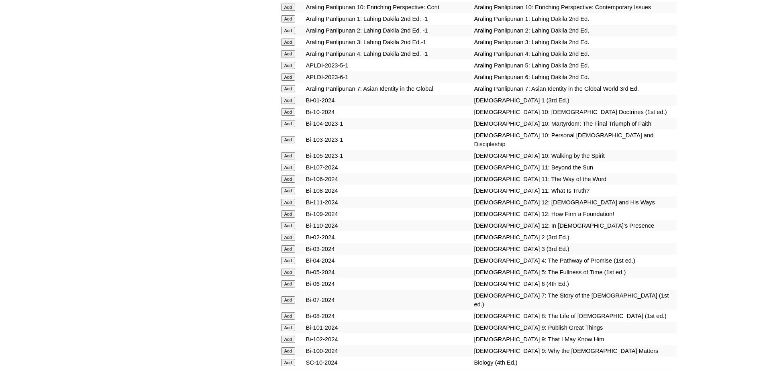
scroll to position [2149, 0]
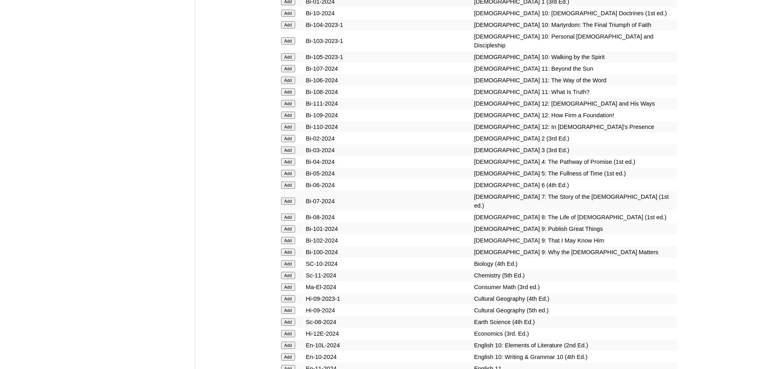
click at [290, 166] on input "Add" at bounding box center [288, 161] width 14 height 7
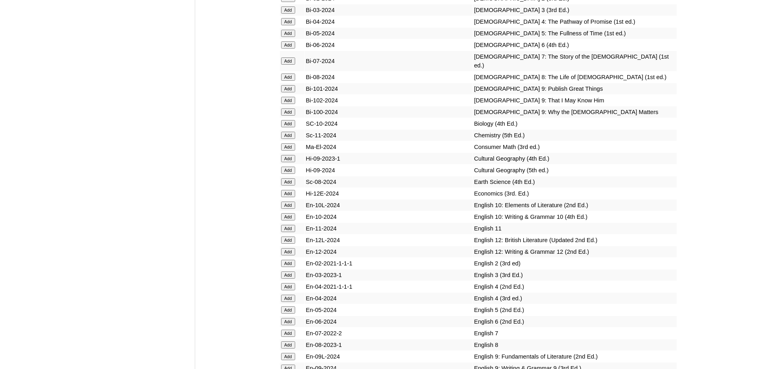
scroll to position [2390, 0]
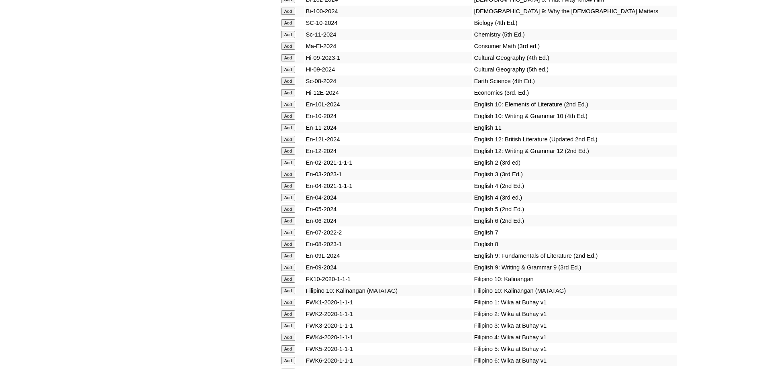
click at [281, 201] on input "Add" at bounding box center [288, 197] width 14 height 7
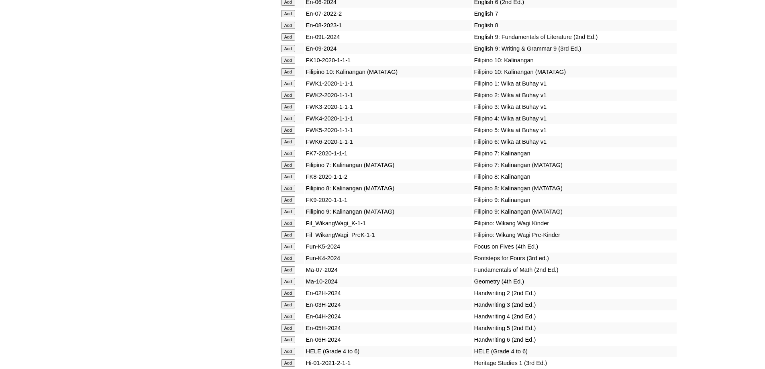
scroll to position [2636, 0]
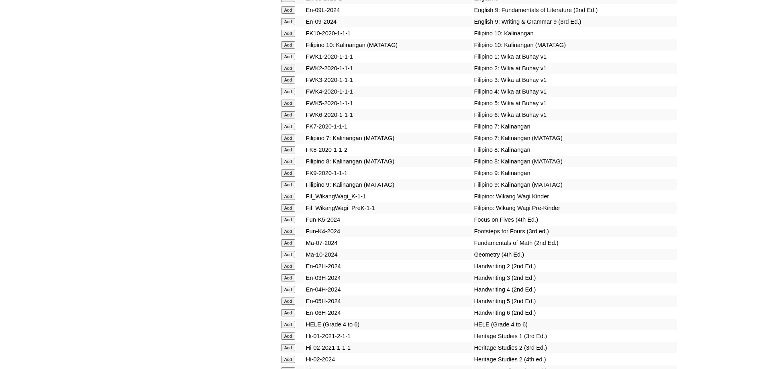
click at [291, 95] on input "Add" at bounding box center [288, 91] width 14 height 7
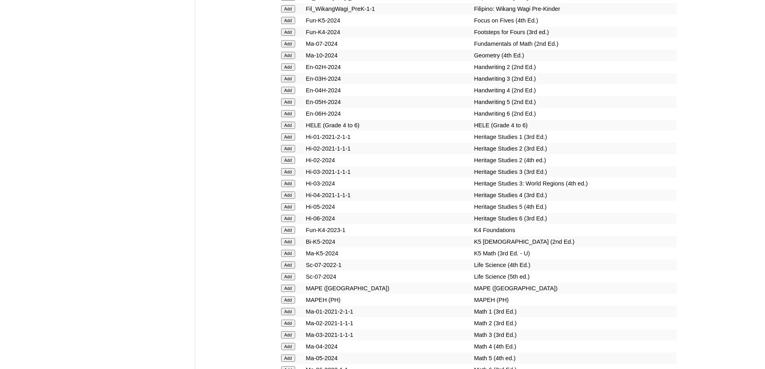
scroll to position [2837, 0]
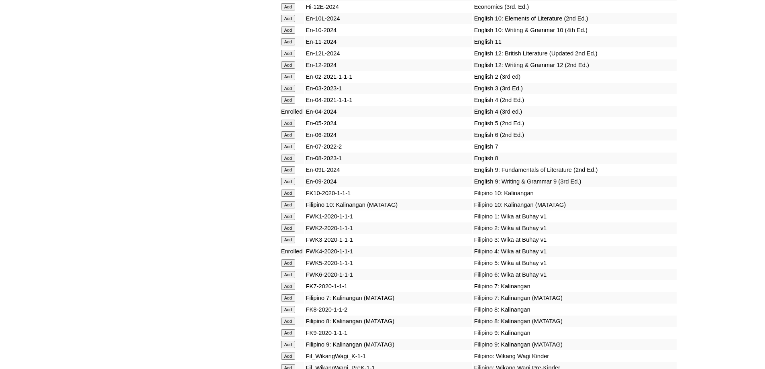
scroll to position [2868, 0]
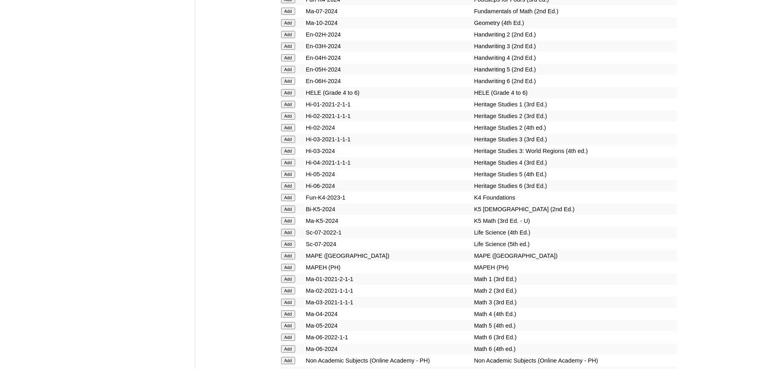
click at [289, 96] on input "Add" at bounding box center [288, 92] width 14 height 7
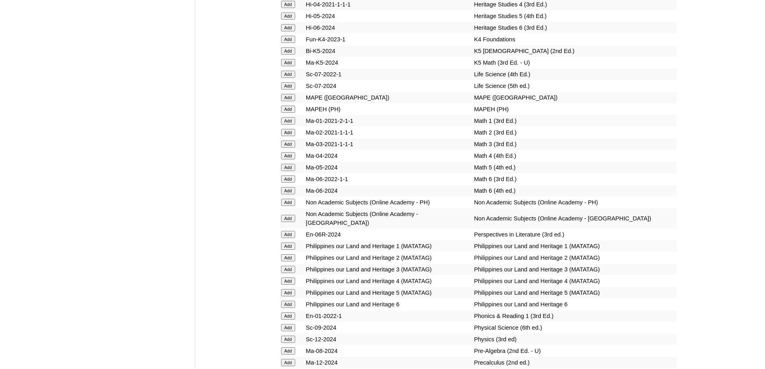
scroll to position [3029, 0]
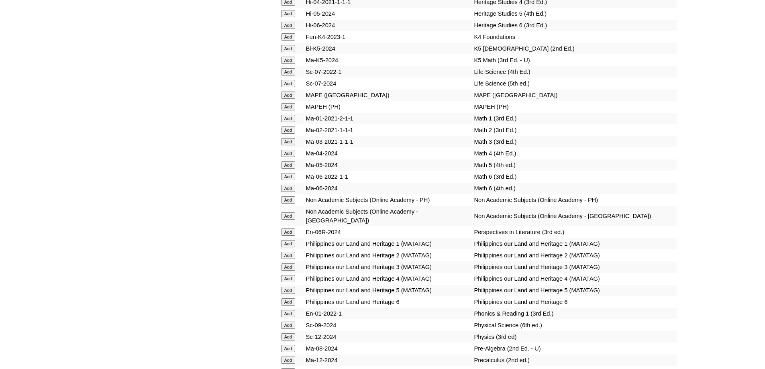
click at [292, 110] on input "Add" at bounding box center [288, 106] width 14 height 7
click at [289, 157] on input "Add" at bounding box center [288, 153] width 14 height 7
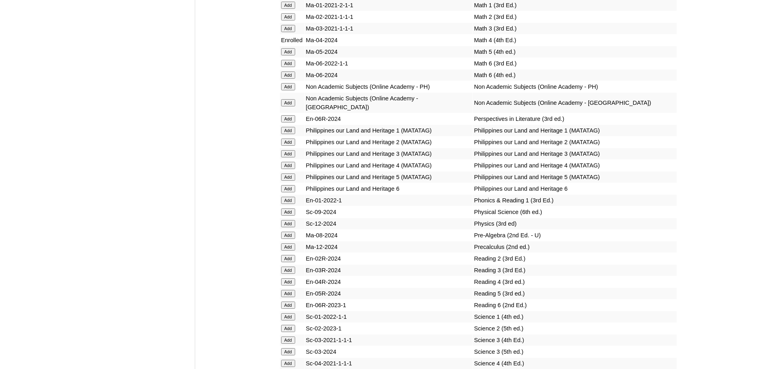
scroll to position [3220, 0]
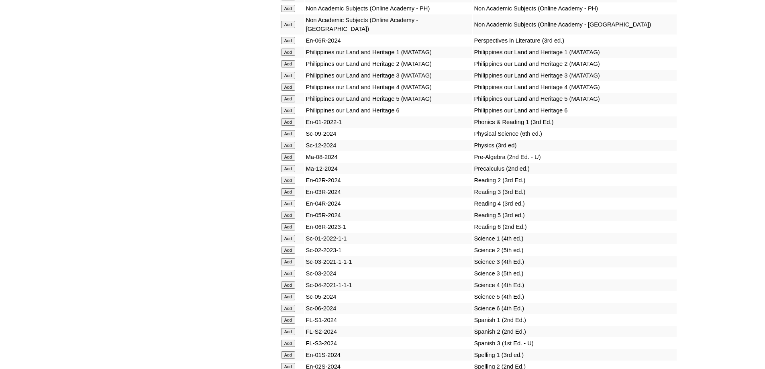
click at [288, 91] on input "Add" at bounding box center [288, 87] width 14 height 7
click at [291, 207] on input "Add" at bounding box center [288, 203] width 14 height 7
click at [290, 289] on input "Add" at bounding box center [288, 285] width 14 height 7
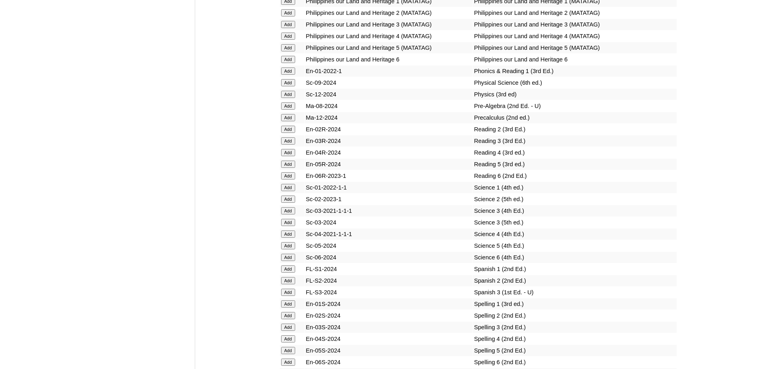
scroll to position [3381, 0]
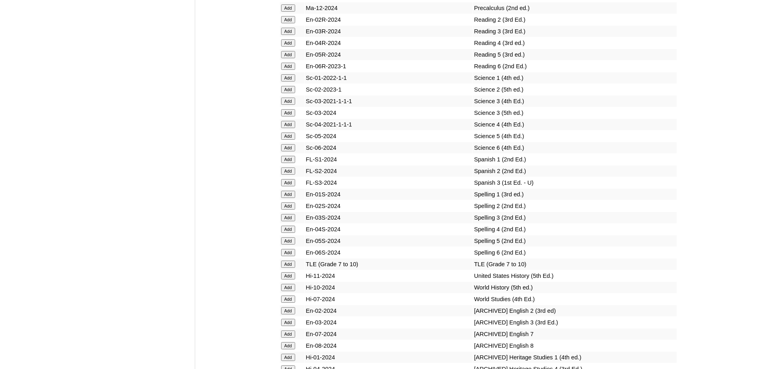
click at [284, 233] on input "Add" at bounding box center [288, 229] width 14 height 7
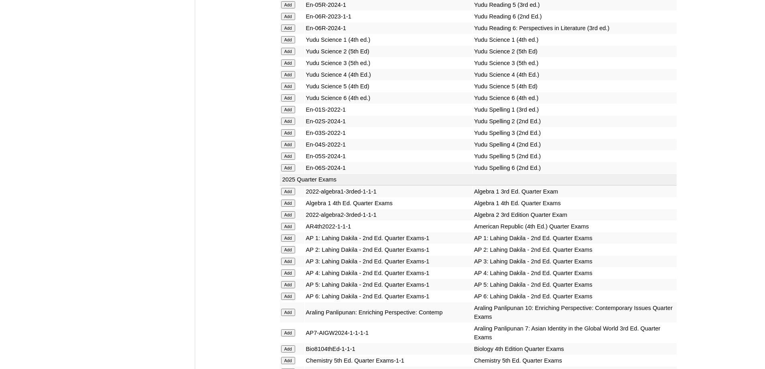
scroll to position [683, 0]
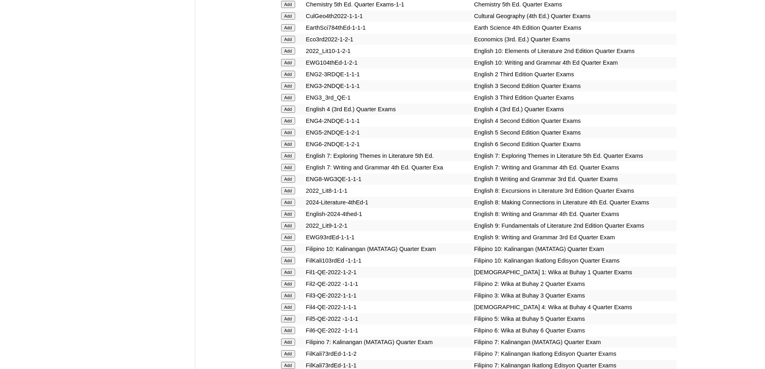
scroll to position [1004, 0]
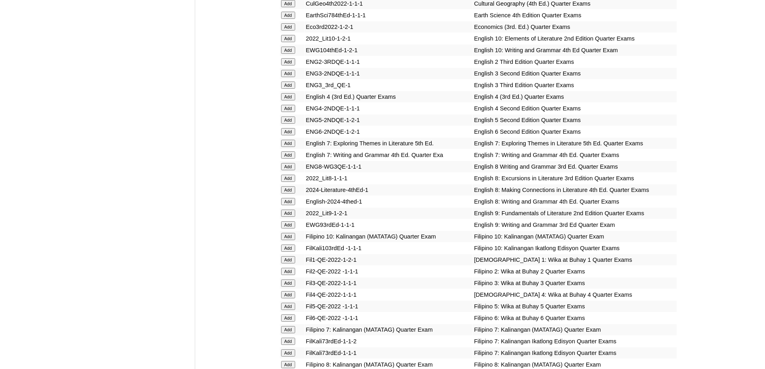
click at [288, 100] on input "Add" at bounding box center [288, 96] width 14 height 7
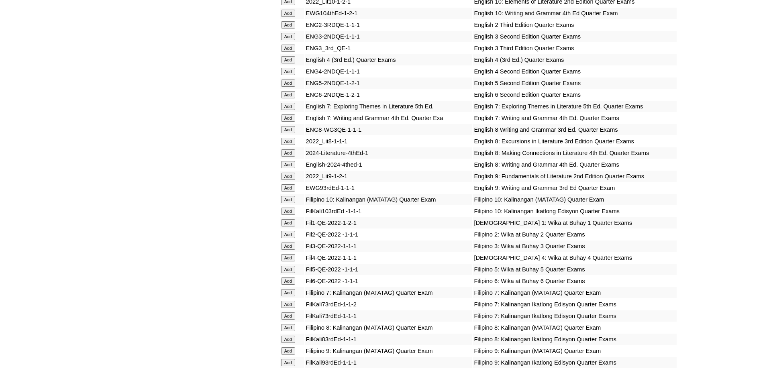
scroll to position [1165, 0]
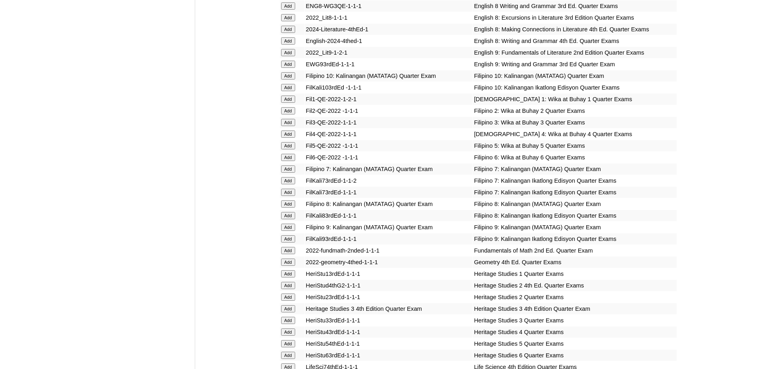
click at [293, 138] on input "Add" at bounding box center [288, 134] width 14 height 7
click at [291, 138] on input "Add" at bounding box center [288, 134] width 14 height 7
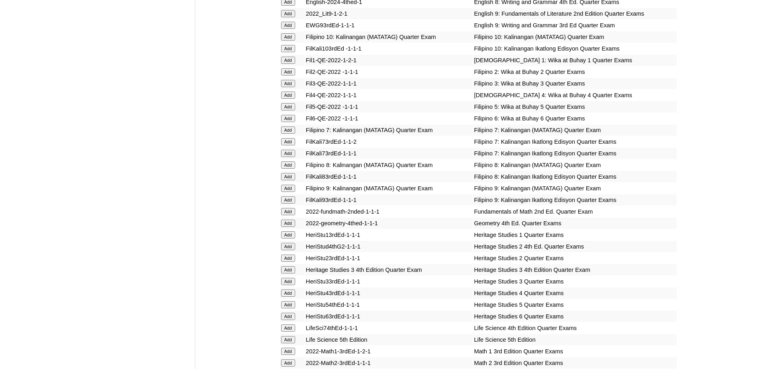
scroll to position [1326, 0]
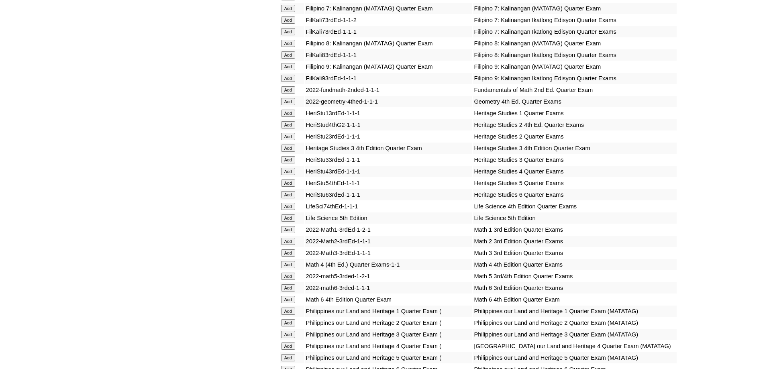
click at [283, 268] on input "Add" at bounding box center [288, 264] width 14 height 7
click at [285, 268] on input "Add" at bounding box center [288, 264] width 14 height 7
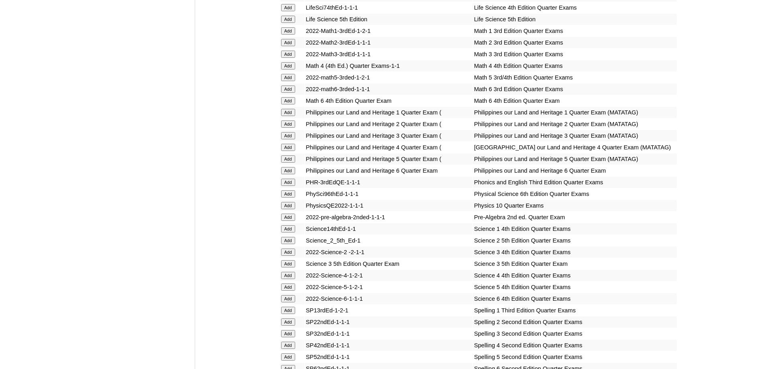
scroll to position [1567, 0]
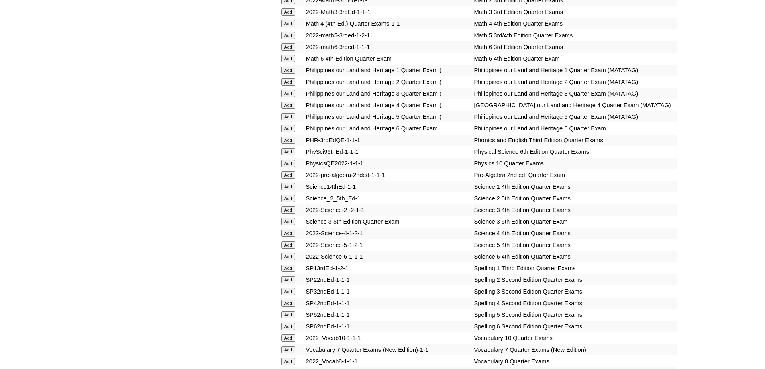
click at [290, 109] on input "Add" at bounding box center [288, 105] width 14 height 7
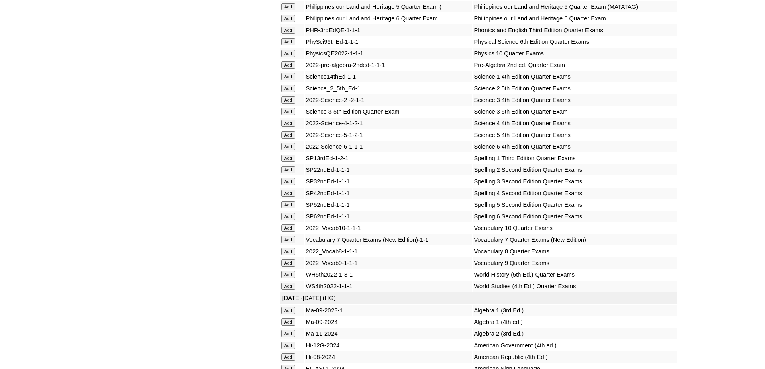
scroll to position [1687, 0]
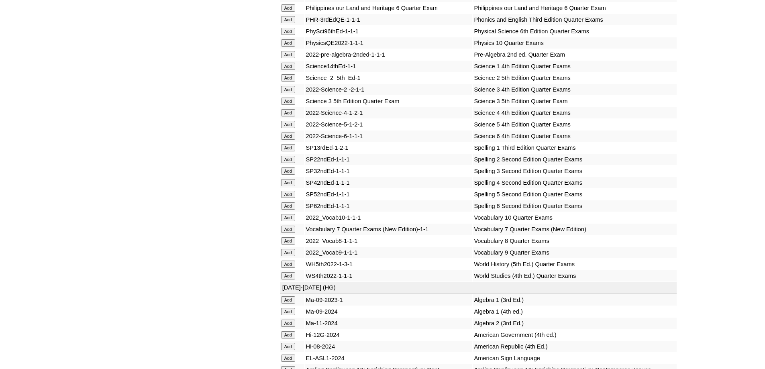
drag, startPoint x: 296, startPoint y: 202, endPoint x: 290, endPoint y: 200, distance: 6.2
click at [295, 117] on input "Add" at bounding box center [288, 112] width 14 height 7
click at [290, 117] on input "Add" at bounding box center [288, 112] width 14 height 7
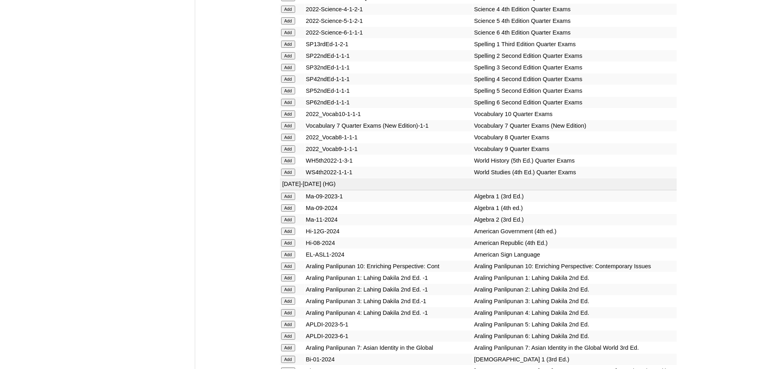
scroll to position [1808, 0]
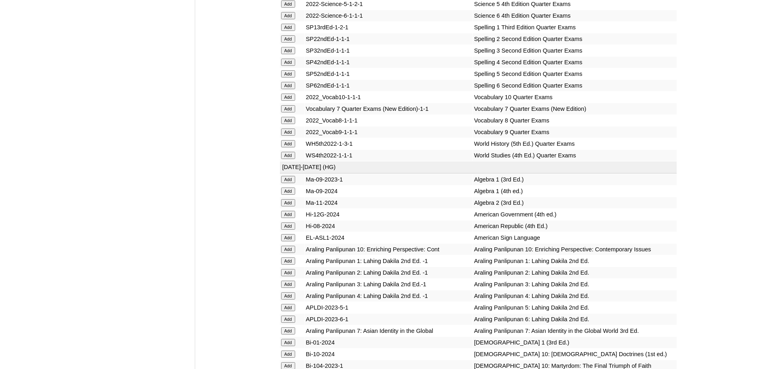
click at [289, 66] on input "Add" at bounding box center [288, 62] width 14 height 7
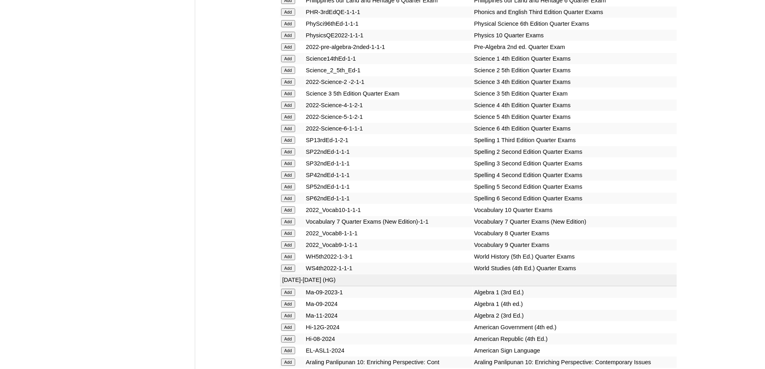
scroll to position [0, 0]
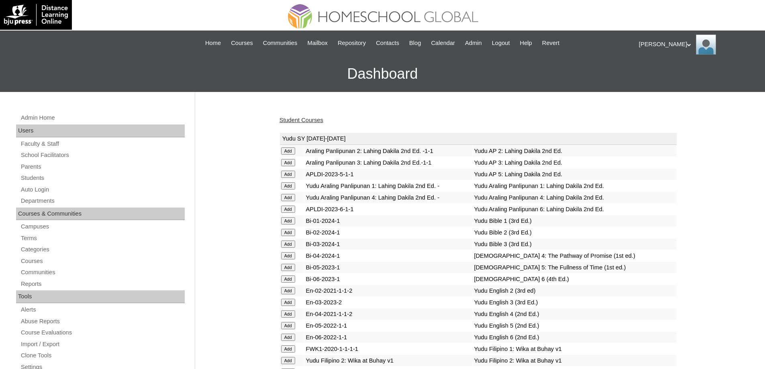
click at [303, 118] on link "Student Courses" at bounding box center [302, 120] width 44 height 6
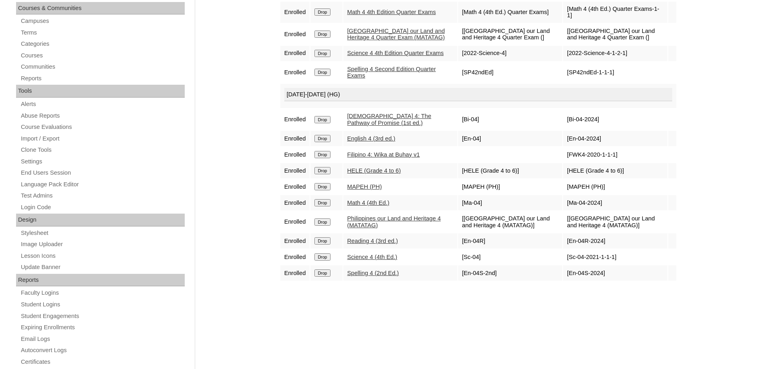
scroll to position [121, 0]
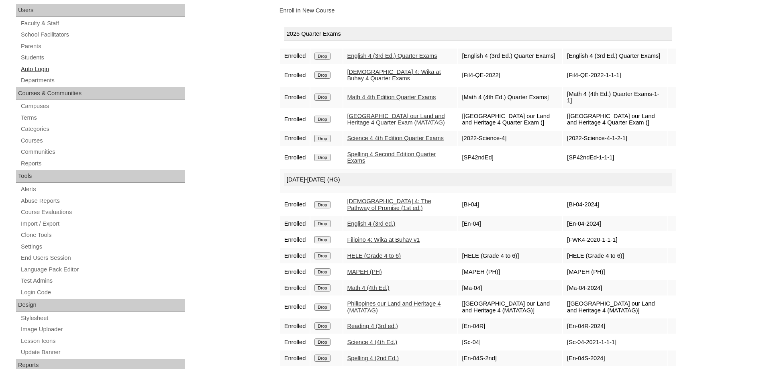
click at [46, 70] on link "Auto Login" at bounding box center [102, 69] width 165 height 10
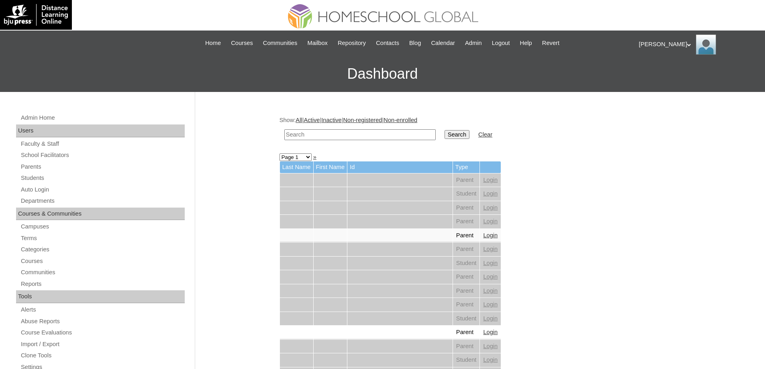
drag, startPoint x: 352, startPoint y: 135, endPoint x: 362, endPoint y: 136, distance: 10.5
click at [352, 135] on input "text" at bounding box center [359, 134] width 151 height 11
paste input "[PERSON_NAME]"
type input "[PERSON_NAME]"
click at [464, 136] on input "Search" at bounding box center [457, 134] width 25 height 9
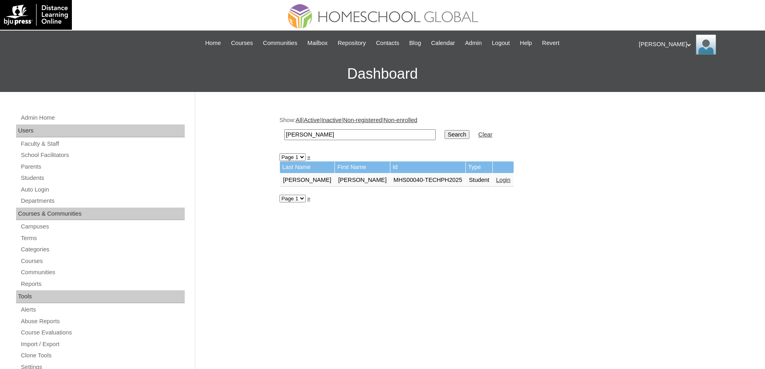
click at [493, 176] on td "Login" at bounding box center [503, 181] width 21 height 14
click at [496, 180] on link "Login" at bounding box center [503, 180] width 14 height 6
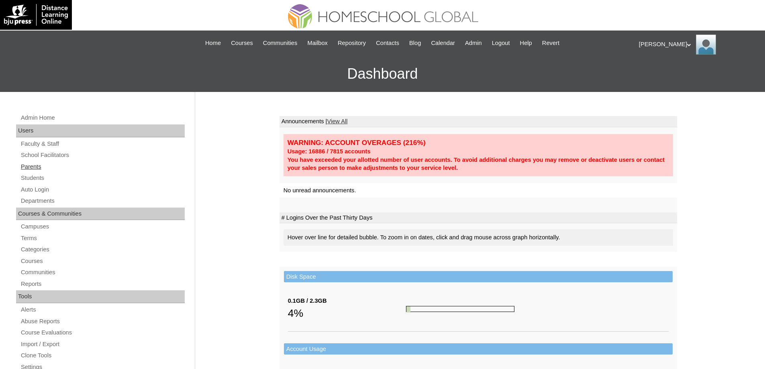
click at [46, 166] on link "Parents" at bounding box center [102, 167] width 165 height 10
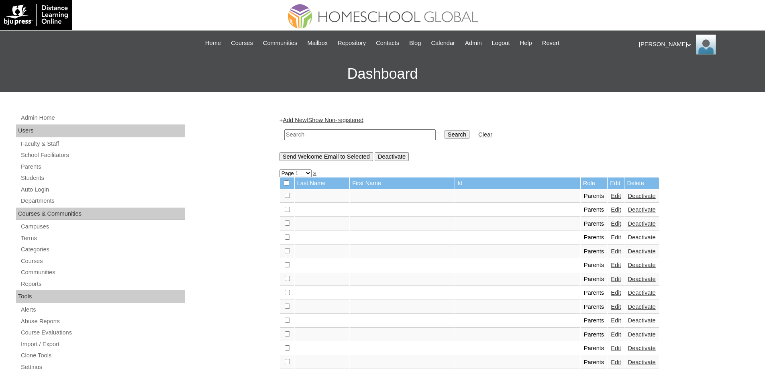
click at [376, 141] on td at bounding box center [360, 134] width 160 height 19
drag, startPoint x: 382, startPoint y: 134, endPoint x: 452, endPoint y: 135, distance: 69.1
click at [383, 134] on input "text" at bounding box center [359, 134] width 151 height 11
paste input "alejandrinoMA2025"
type input "alejandrinoMA2025"
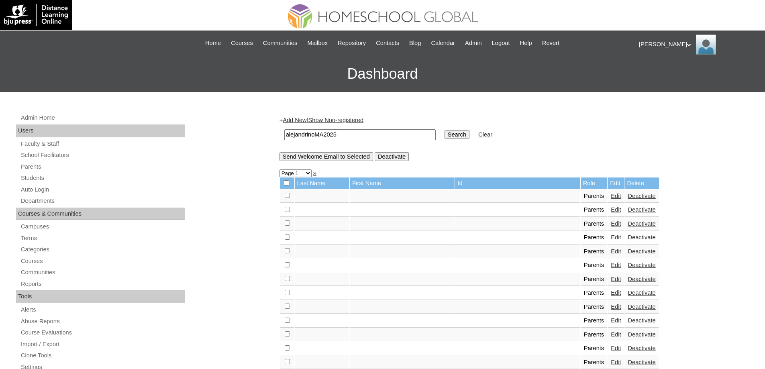
click at [454, 135] on input "Search" at bounding box center [457, 134] width 25 height 9
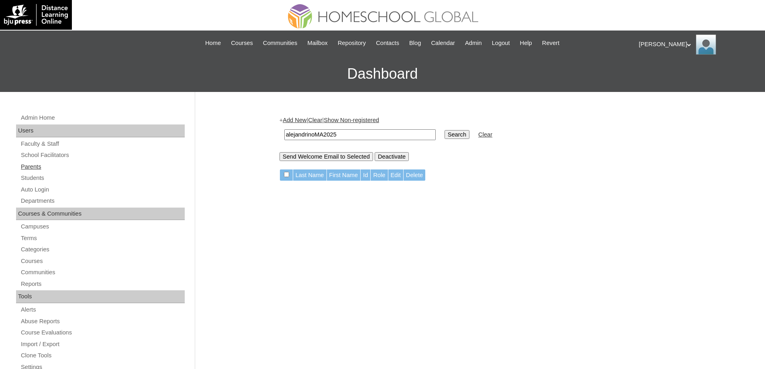
click at [67, 171] on link "Parents" at bounding box center [102, 167] width 165 height 10
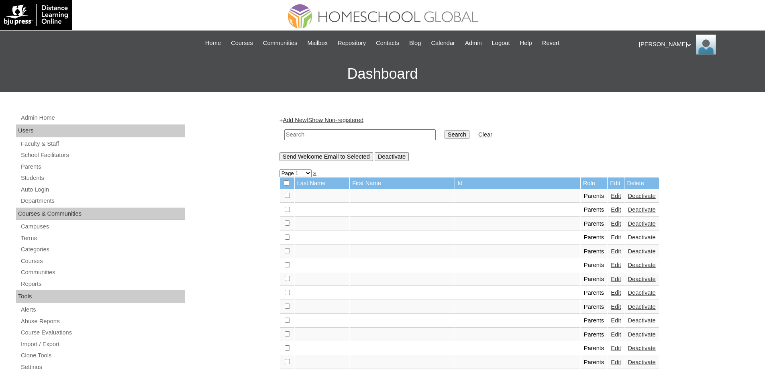
drag, startPoint x: 0, startPoint y: 0, endPoint x: 344, endPoint y: 134, distance: 369.2
click at [321, 135] on input "text" at bounding box center [359, 134] width 151 height 11
paste input "MHP0215-TECHPH2025"
click at [440, 133] on td "MHP0215-TECHPH2025" at bounding box center [360, 134] width 160 height 19
type input "MHP0215-TECHPH2025"
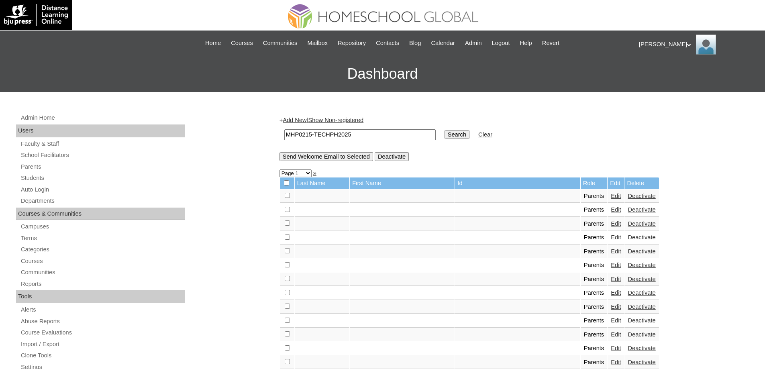
click at [456, 132] on input "Search" at bounding box center [457, 134] width 25 height 9
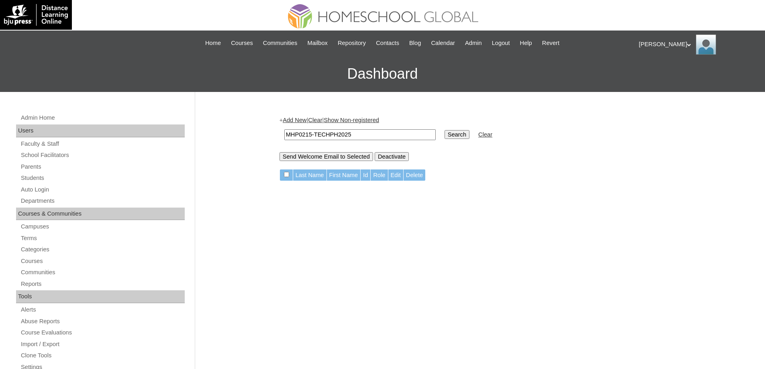
click at [303, 121] on link "Add New" at bounding box center [295, 120] width 24 height 6
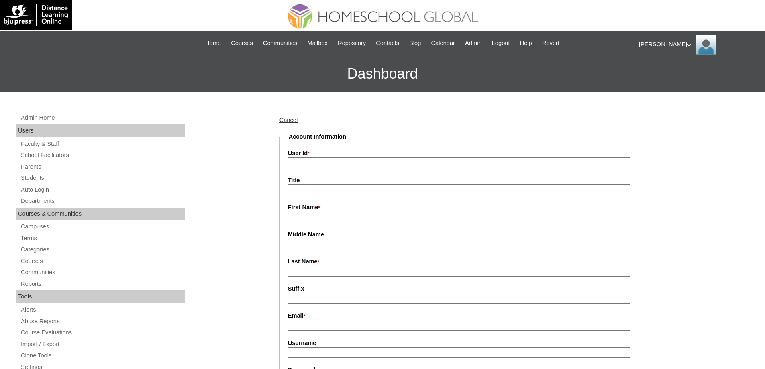
click at [322, 167] on input "User Id *" at bounding box center [459, 162] width 343 height 11
paste input "MHP0215-TECHPH2025"
type input "MHP0215-TECHPH2025"
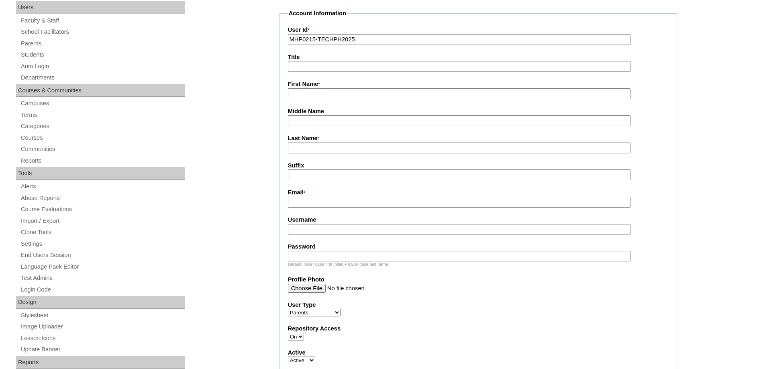
scroll to position [161, 0]
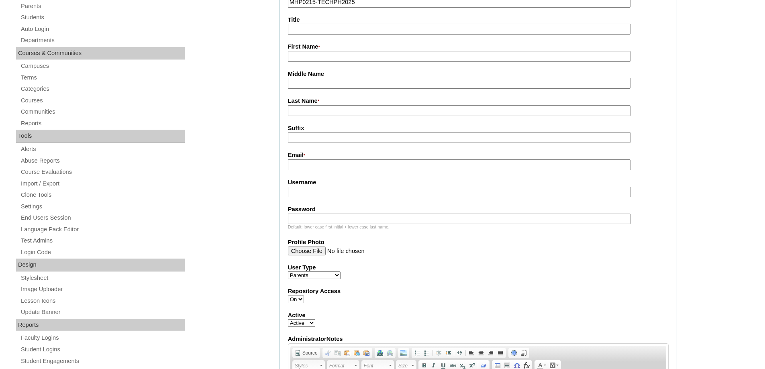
drag, startPoint x: 303, startPoint y: 56, endPoint x: 299, endPoint y: 53, distance: 5.1
click at [303, 56] on input "First Name *" at bounding box center [459, 56] width 343 height 11
paste input "Mery Alaine"
type input "Mery Alaine"
click at [314, 114] on input "Last Name *" at bounding box center [459, 110] width 343 height 11
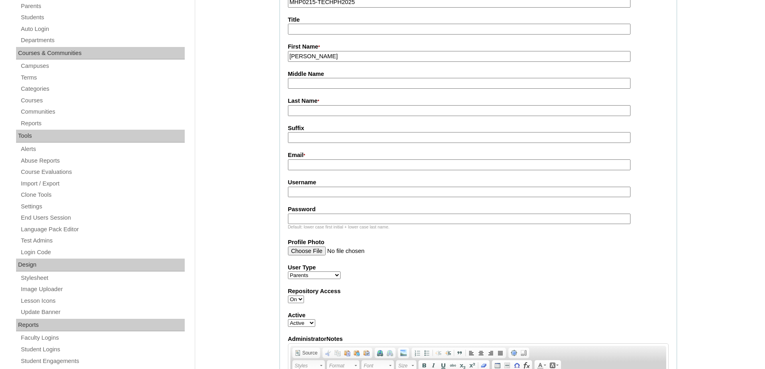
paste input "Yambot"
type input "Yambot"
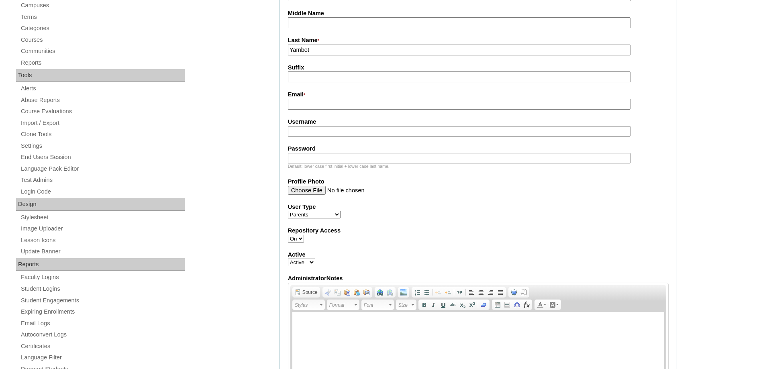
scroll to position [241, 0]
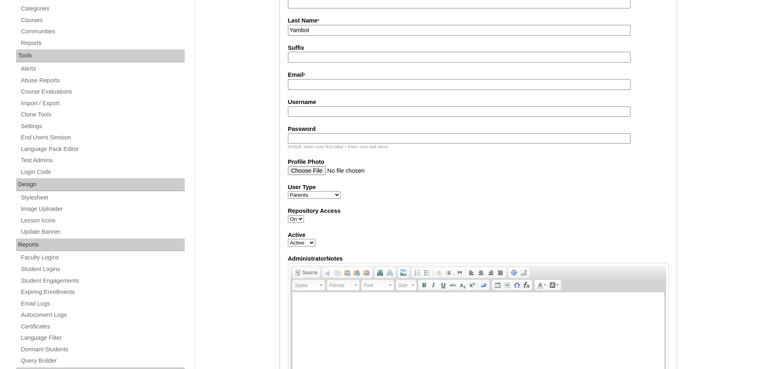
click at [306, 72] on label "Email *" at bounding box center [478, 75] width 381 height 9
click at [306, 79] on input "Email *" at bounding box center [459, 84] width 343 height 11
click at [305, 87] on input "Email *" at bounding box center [459, 84] width 343 height 11
click at [311, 90] on input "Email *" at bounding box center [459, 84] width 343 height 11
paste input "alainealejandrino@gmail.com"
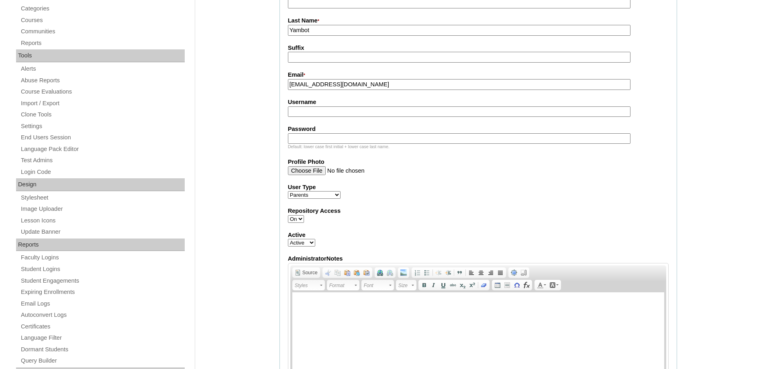
type input "alainealejandrino@gmail.com"
click at [327, 119] on fieldset "Account Information User Id * MHP0215-TECHPH2025 Title First Name * Mery Alaine…" at bounding box center [479, 147] width 398 height 511
click at [326, 115] on input "Username" at bounding box center [459, 111] width 343 height 11
paste input "alejandrinoMA2025"
type input "alejandrinoMA2025"
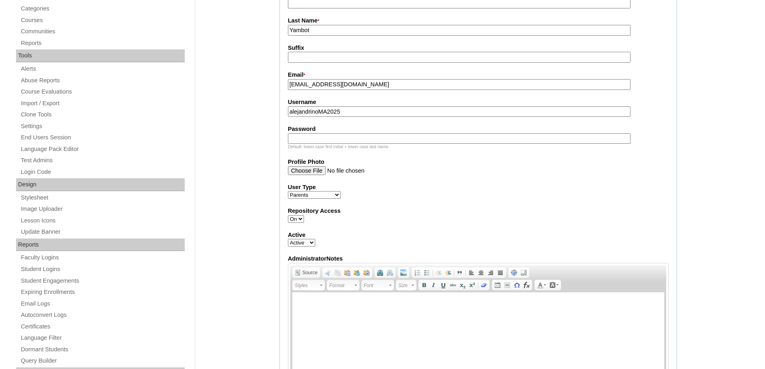
click at [311, 139] on input "Password" at bounding box center [459, 138] width 343 height 11
paste input "technLr416"
type input "technLr416"
click at [258, 150] on div "Admin Home Users Faculty & Staff School Facilitators Parents Students Auto Logi…" at bounding box center [382, 342] width 765 height 983
click at [644, 261] on label "AdministratorNotes" at bounding box center [478, 259] width 381 height 8
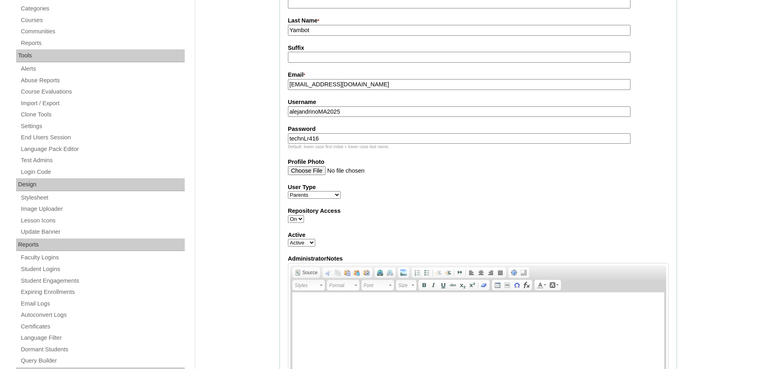
click at [0, 0] on textarea "AdministratorNotes" at bounding box center [0, 0] width 0 height 0
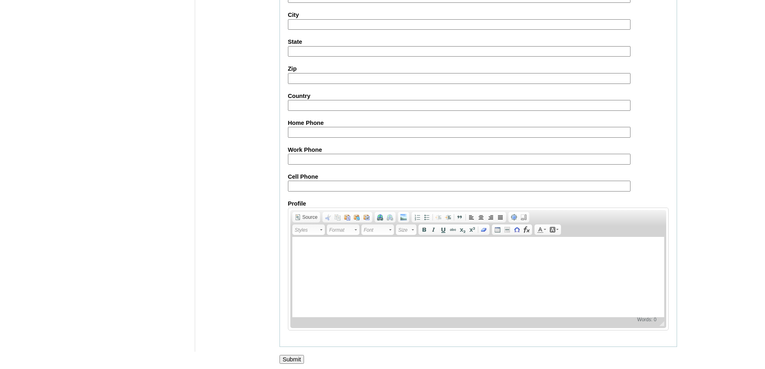
scroll to position [716, 0]
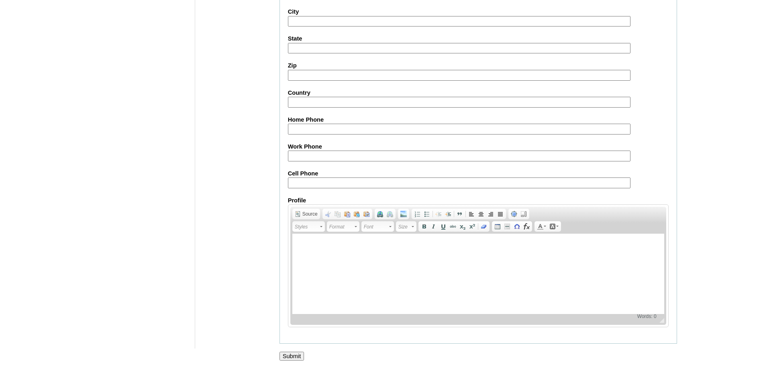
drag, startPoint x: 329, startPoint y: 180, endPoint x: 315, endPoint y: 198, distance: 22.3
click at [329, 181] on input "Cell Phone" at bounding box center [459, 183] width 343 height 11
paste input "63-9760332527"
type input "63-9760332527"
drag, startPoint x: 271, startPoint y: 269, endPoint x: 281, endPoint y: 323, distance: 55.6
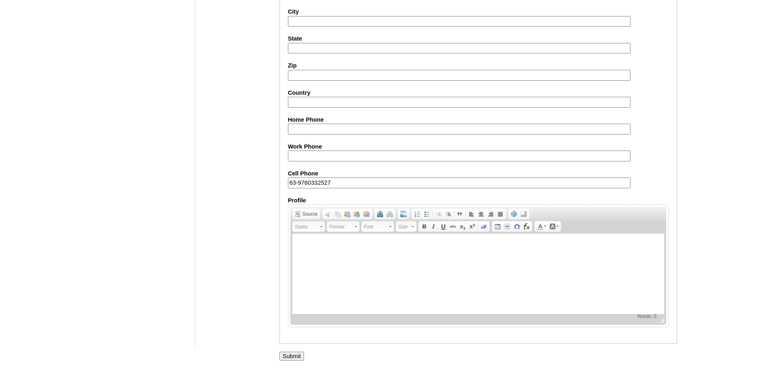
click at [294, 355] on input "Submit" at bounding box center [292, 356] width 25 height 9
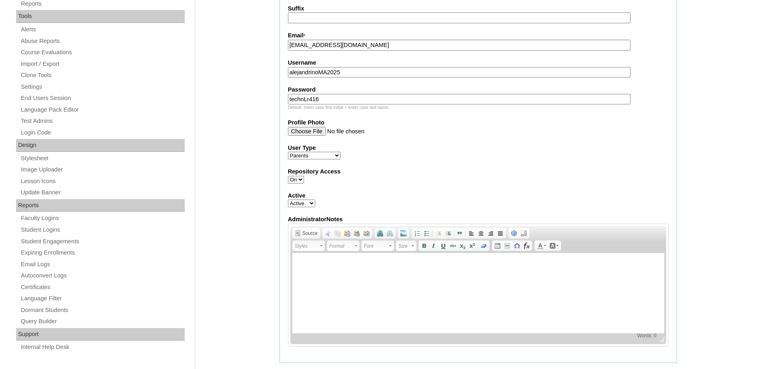
scroll to position [274, 0]
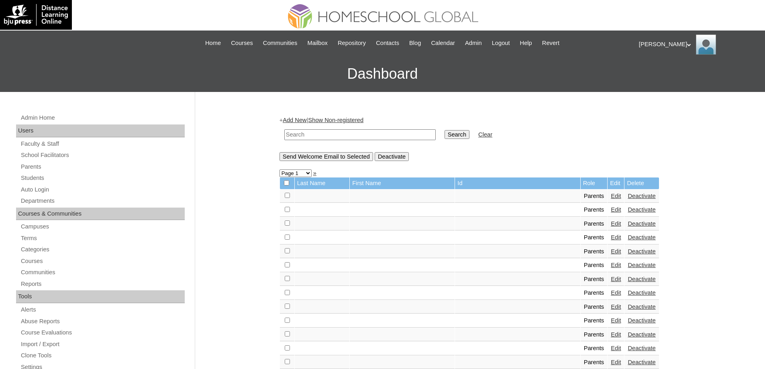
click at [53, 184] on div "Admin Home Users Faculty & Staff School Facilitators Parents Students Auto Logi…" at bounding box center [101, 372] width 179 height 519
click at [49, 176] on link "Students" at bounding box center [102, 178] width 165 height 10
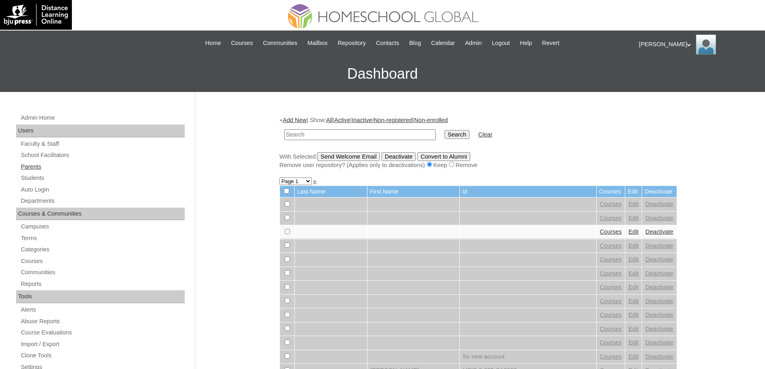
click at [33, 169] on link "Parents" at bounding box center [102, 167] width 165 height 10
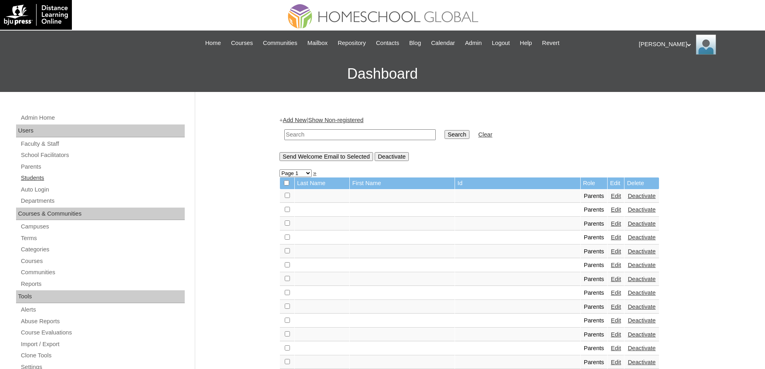
click at [61, 180] on link "Students" at bounding box center [102, 178] width 165 height 10
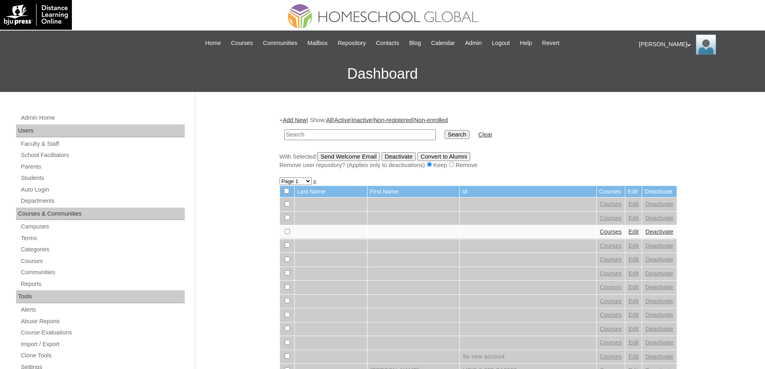
click at [331, 138] on input "text" at bounding box center [359, 134] width 151 height 11
paste input "MHS00317-TECHPH2025"
type input "MHS00317-TECHPH2025"
click at [456, 133] on input "Search" at bounding box center [457, 134] width 25 height 9
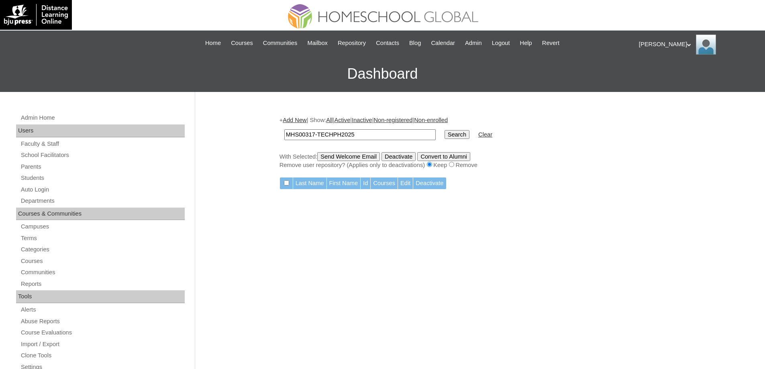
click at [300, 118] on link "Add New" at bounding box center [295, 120] width 24 height 6
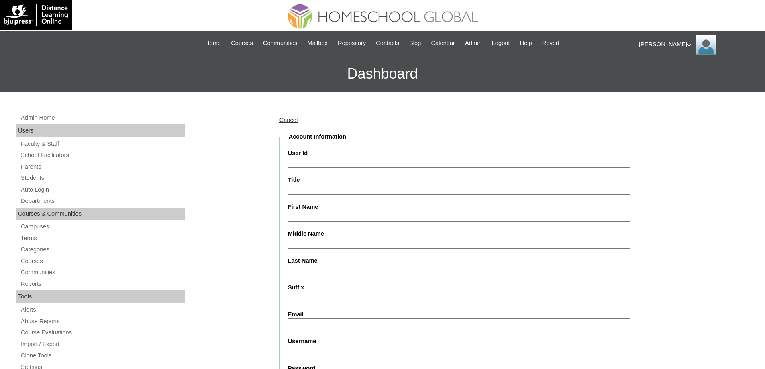
drag, startPoint x: 319, startPoint y: 164, endPoint x: 250, endPoint y: 179, distance: 71.2
click at [319, 164] on input "User Id" at bounding box center [459, 162] width 343 height 11
paste input "MHS00317-TECHPH2025"
type input "MHS00317-TECHPH2025"
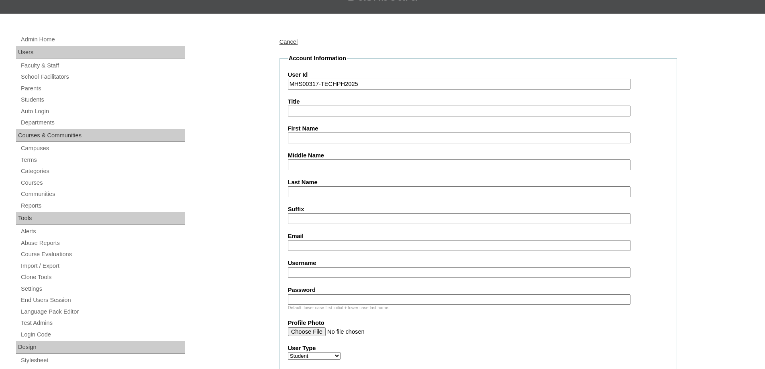
scroll to position [80, 0]
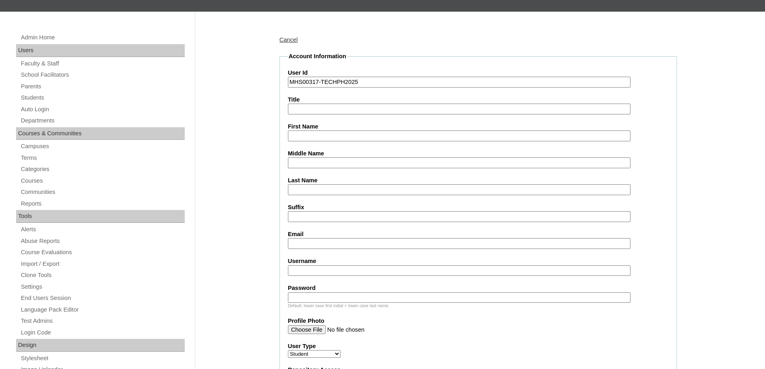
click at [304, 137] on input "First Name" at bounding box center [459, 136] width 343 height 11
paste input "Juan Miguel"
type input "Juan Miguel"
click at [311, 159] on input "Middle Name" at bounding box center [459, 162] width 343 height 11
paste input "Yambot"
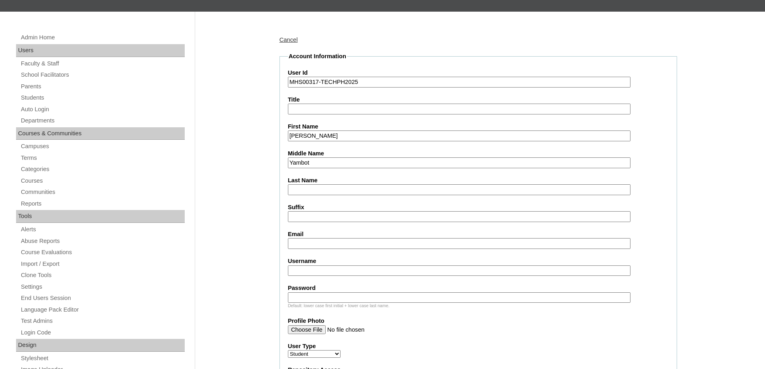
type input "Yambot"
click at [327, 185] on input "Last Name" at bounding box center [459, 189] width 343 height 11
paste input "Alejandrino"
type input "Alejandrino"
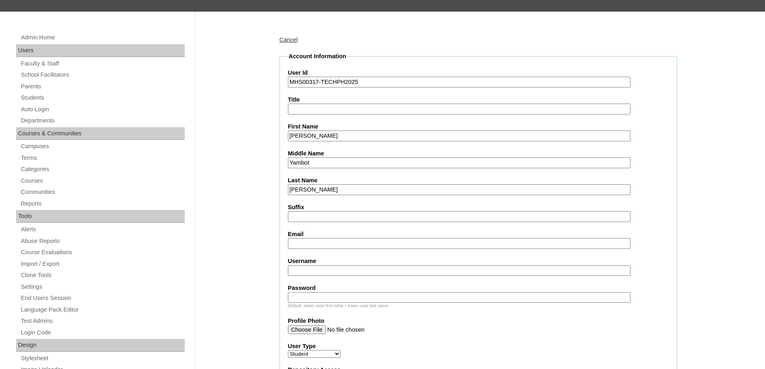
click at [635, 220] on div "Suffix" at bounding box center [478, 212] width 381 height 19
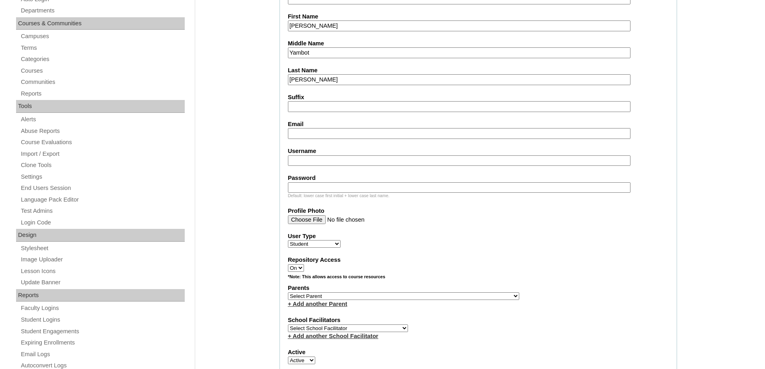
scroll to position [201, 0]
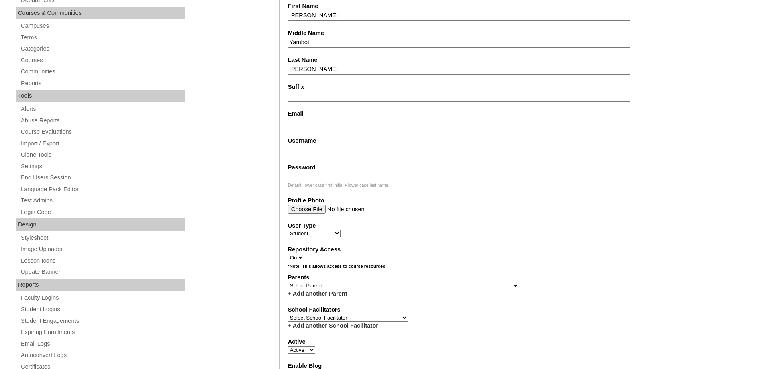
click at [304, 128] on input "Email" at bounding box center [459, 123] width 343 height 11
click at [314, 124] on input "Email" at bounding box center [459, 123] width 343 height 11
paste input "alainealejandrino@gmail.com"
type input "alainealejandrino@gmail.com"
click at [307, 160] on fieldset "Account Information User Id MHS00317-TECHPH2025 Title First Name Juan Miguel Mi…" at bounding box center [479, 257] width 398 height 650
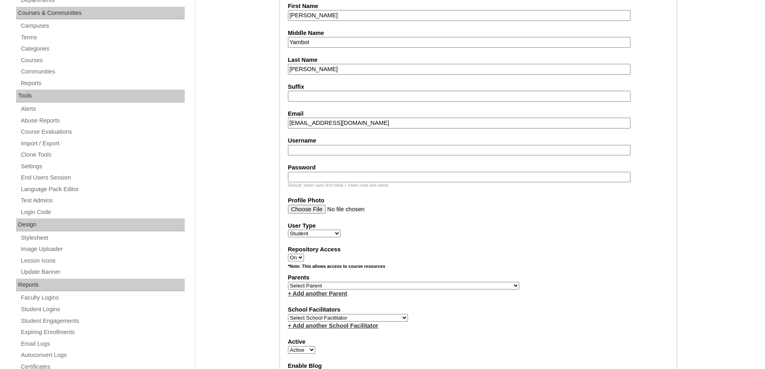
click at [308, 153] on input "Username" at bounding box center [459, 150] width 343 height 11
paste input "juanmiguelalejandrino"
type input "juanmiguelalejandrino"
click at [339, 179] on input "Password" at bounding box center [459, 177] width 343 height 11
paste input "250006210"
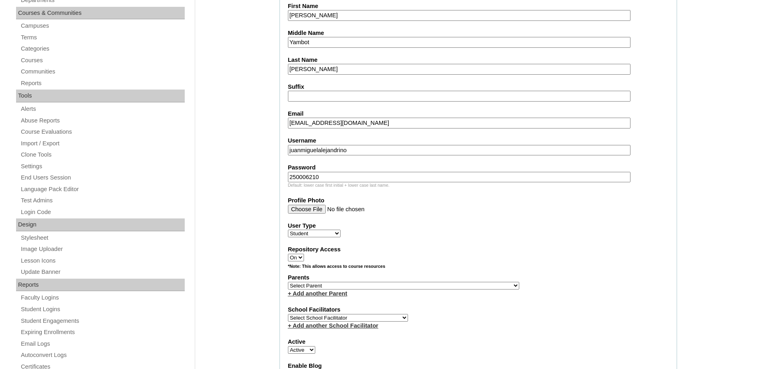
type input "250006210"
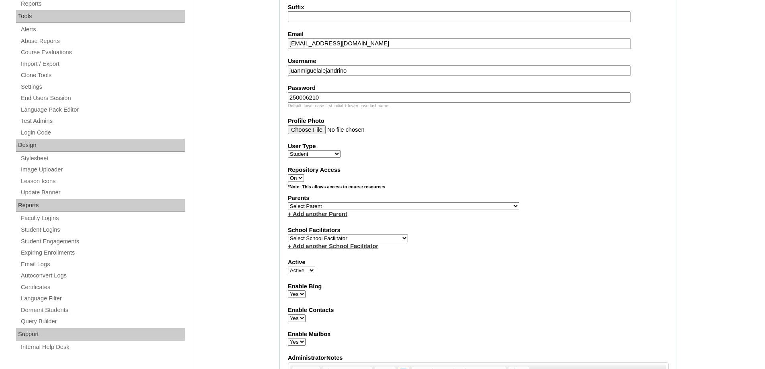
scroll to position [281, 0]
click at [302, 204] on select "Select Parent , , , , , , , , , , , , , , , , , , , , , , , , , , , , , , , , ,…" at bounding box center [403, 206] width 231 height 8
click at [350, 200] on label "Parents" at bounding box center [478, 197] width 381 height 8
click at [348, 205] on select "Select Parent , , , , , , , , , , , , , , , , , , , , , , , , , , , , , , , , ,…" at bounding box center [403, 206] width 231 height 8
select select "44031"
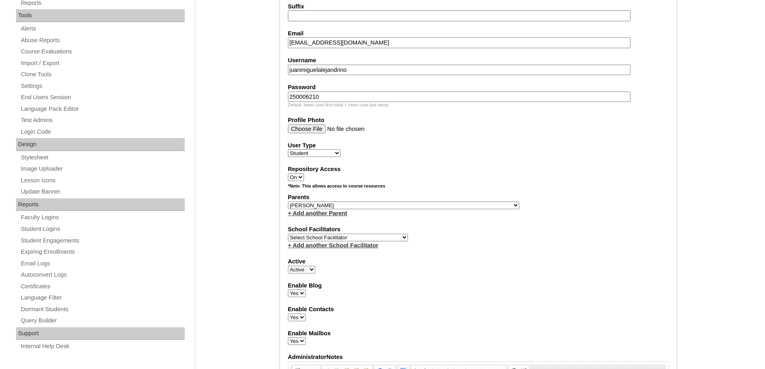
click at [288, 202] on select "Select Parent , , , , , , , , , , , , , , , , , , , , , , , , , , , , , , , , ,…" at bounding box center [403, 206] width 231 height 8
click at [489, 207] on div "Parents Select Parent , , , , , , , , , , , , , , , , , , , , , , , , , , , , ,…" at bounding box center [478, 205] width 381 height 24
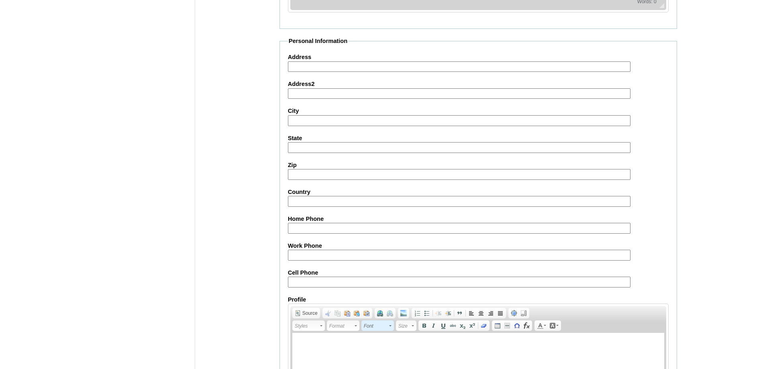
scroll to position [853, 0]
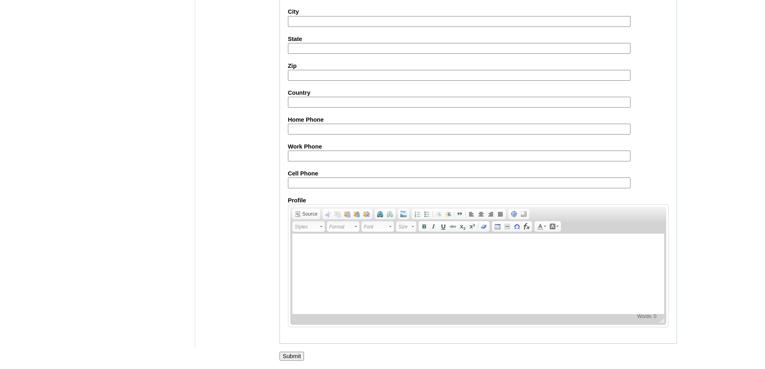
click at [298, 353] on input "Submit" at bounding box center [292, 356] width 25 height 9
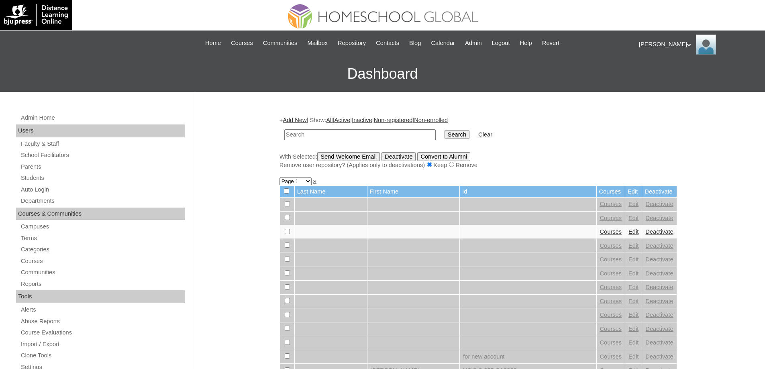
drag, startPoint x: 327, startPoint y: 135, endPoint x: 389, endPoint y: 137, distance: 62.3
click at [331, 136] on input "text" at bounding box center [359, 134] width 151 height 11
paste input "MHS00317-TECHPH2025"
type input "MHS00317-TECHPH2025"
click at [468, 135] on input "Search" at bounding box center [457, 134] width 25 height 9
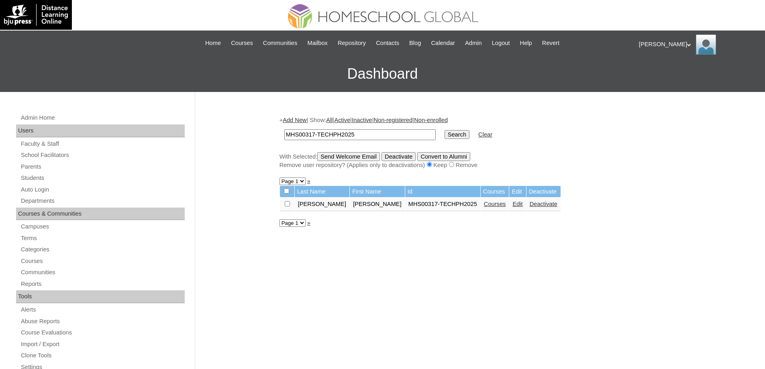
click at [484, 204] on link "Courses" at bounding box center [495, 204] width 22 height 6
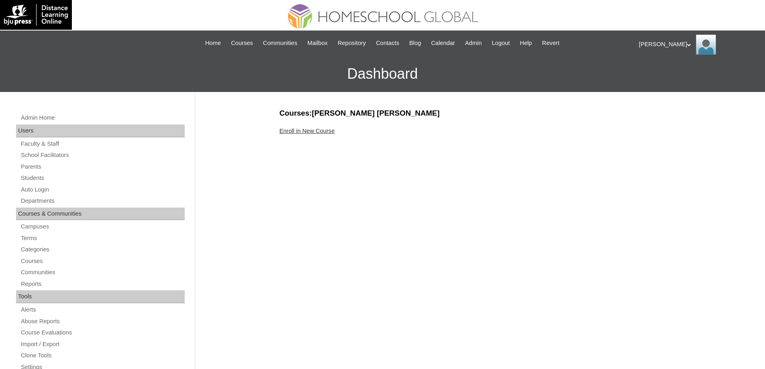
click at [298, 133] on link "Enroll in New Course" at bounding box center [307, 131] width 55 height 6
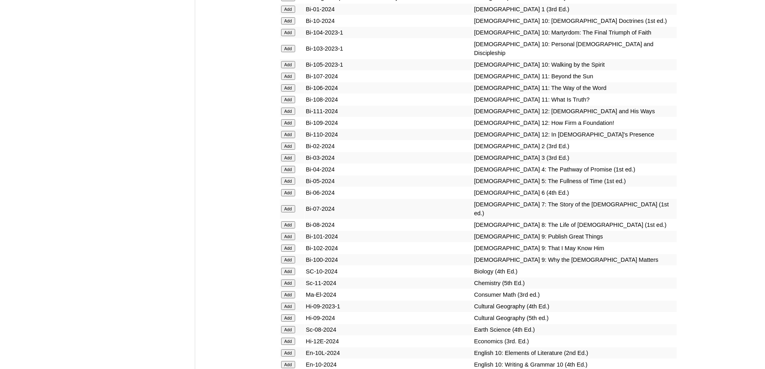
scroll to position [2129, 0]
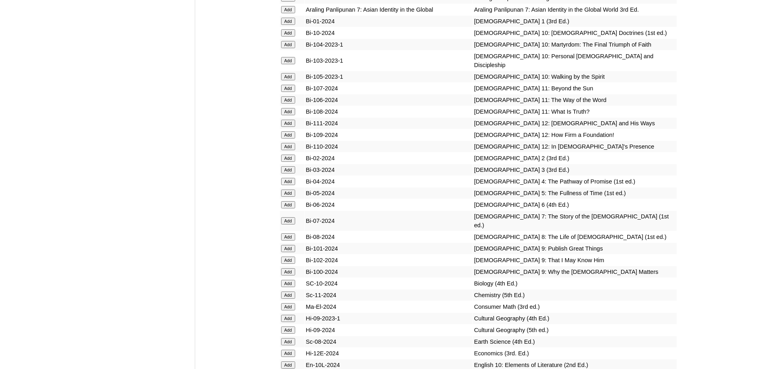
click at [289, 162] on input "Add" at bounding box center [288, 158] width 14 height 7
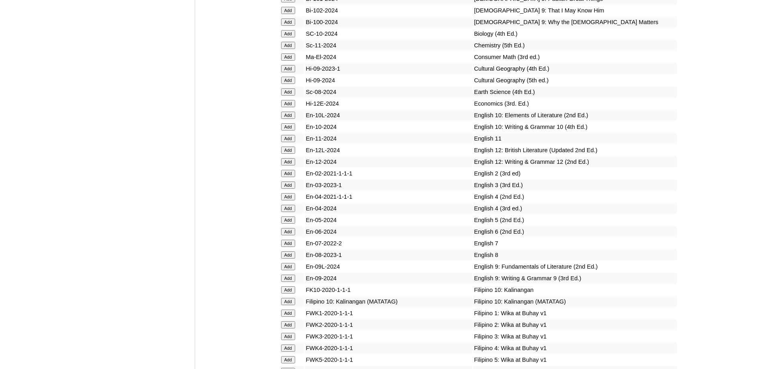
scroll to position [2451, 0]
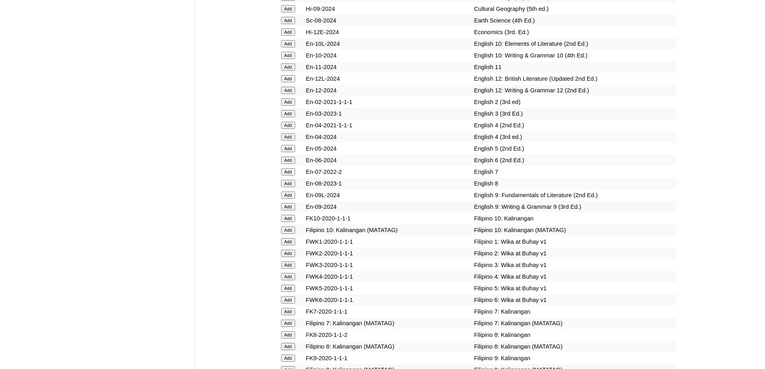
click at [286, 106] on input "Add" at bounding box center [288, 101] width 14 height 7
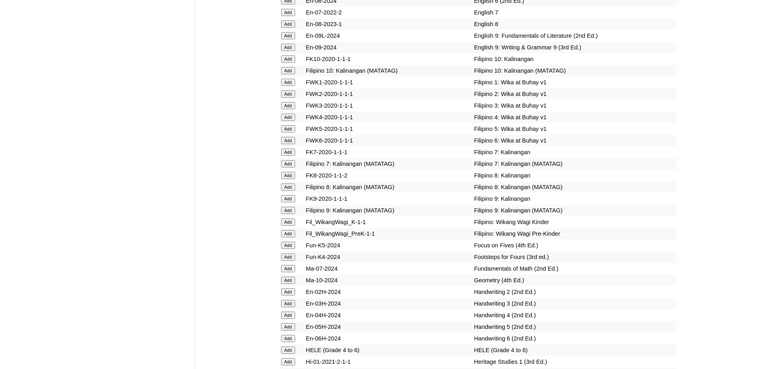
scroll to position [2611, 0]
click at [285, 96] on input "Add" at bounding box center [288, 92] width 14 height 7
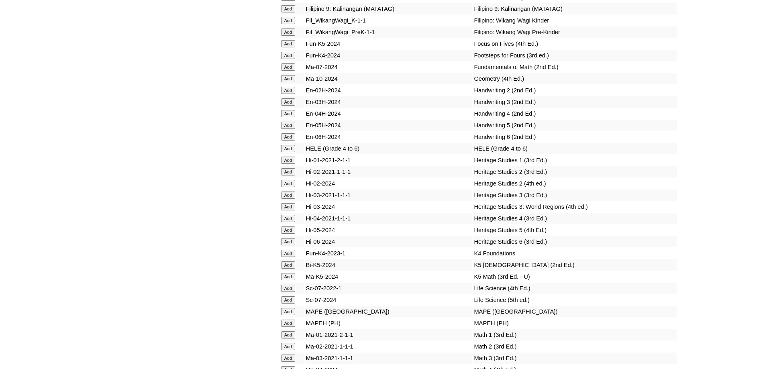
scroll to position [2812, 0]
click at [286, 94] on input "Add" at bounding box center [288, 89] width 14 height 7
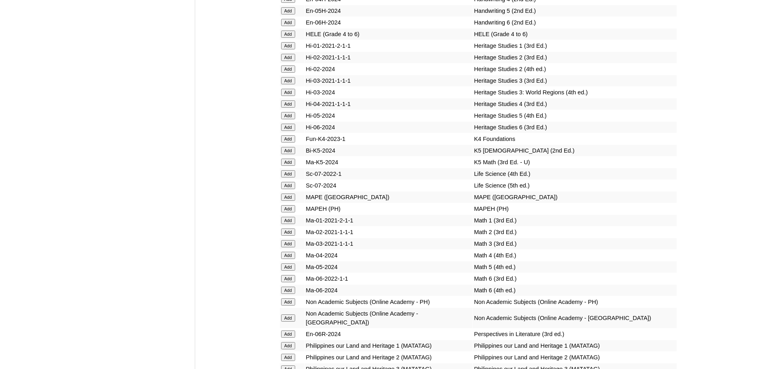
scroll to position [2933, 0]
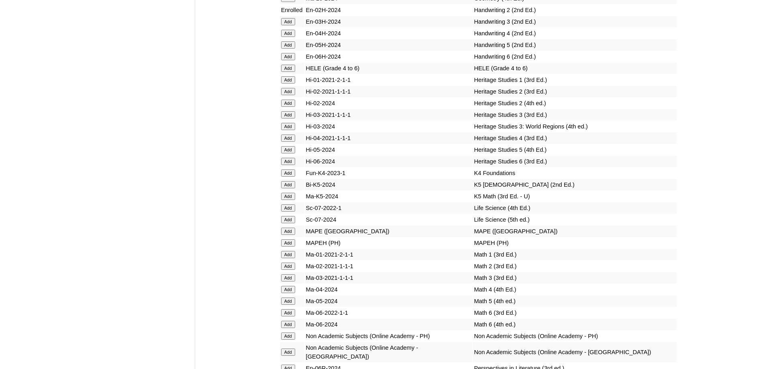
scroll to position [3127, 0]
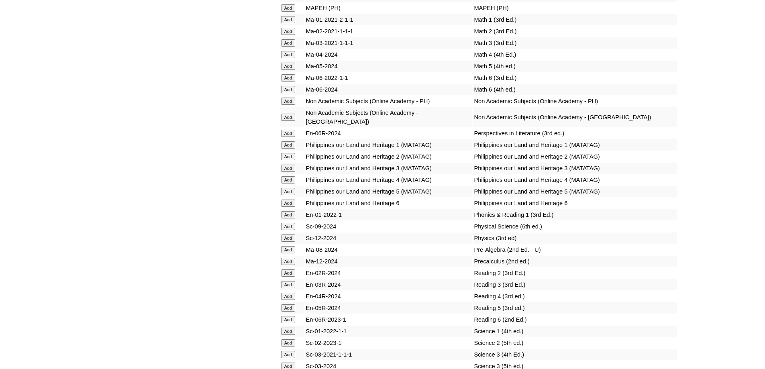
click at [290, 12] on input "Add" at bounding box center [288, 7] width 14 height 7
click at [292, 35] on input "Add" at bounding box center [288, 31] width 14 height 7
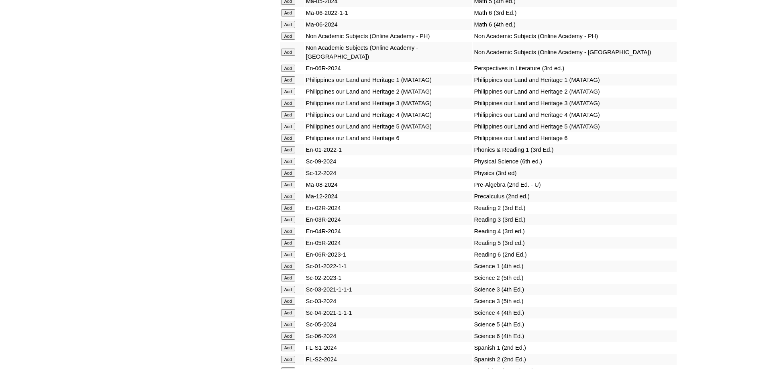
scroll to position [3328, 0]
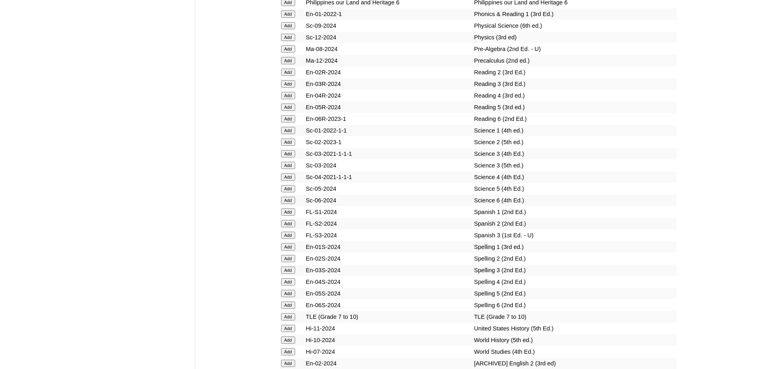
click at [293, 76] on input "Add" at bounding box center [288, 72] width 14 height 7
click at [290, 76] on input "Add" at bounding box center [288, 72] width 14 height 7
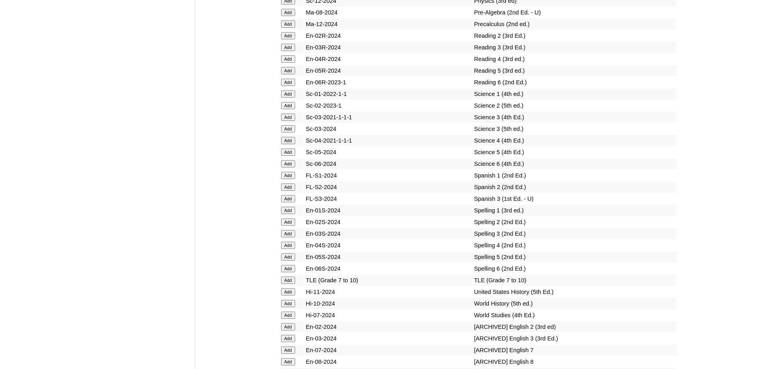
scroll to position [3368, 0]
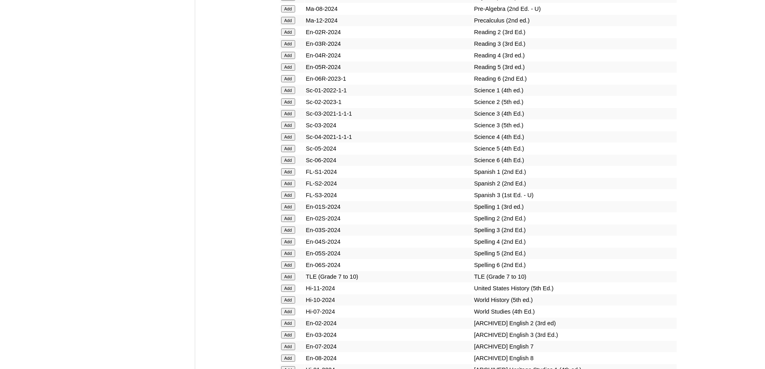
click at [288, 106] on input "Add" at bounding box center [288, 101] width 14 height 7
click at [290, 222] on input "Add" at bounding box center [288, 218] width 14 height 7
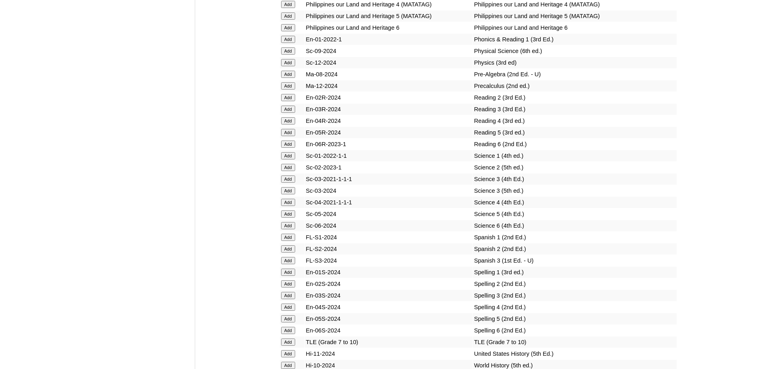
scroll to position [3208, 0]
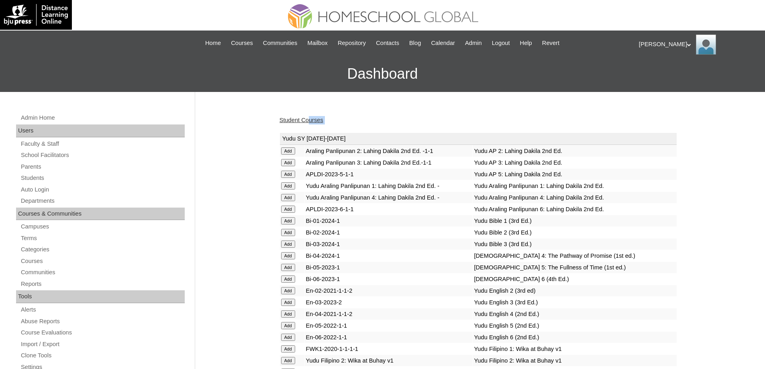
click at [313, 123] on link "Student Courses" at bounding box center [302, 120] width 44 height 6
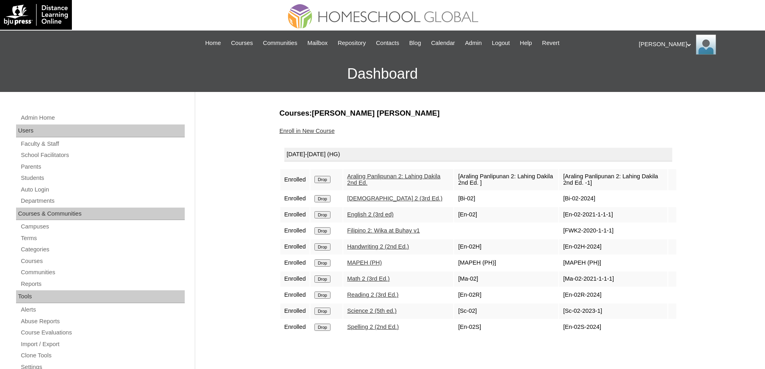
click at [318, 129] on link "Enroll in New Course" at bounding box center [307, 131] width 55 height 6
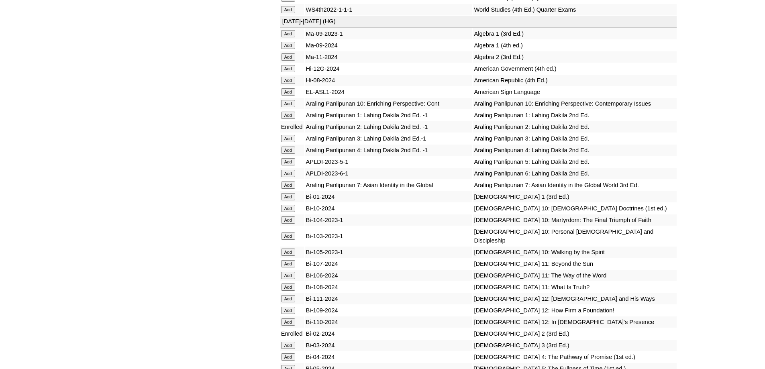
scroll to position [1768, 0]
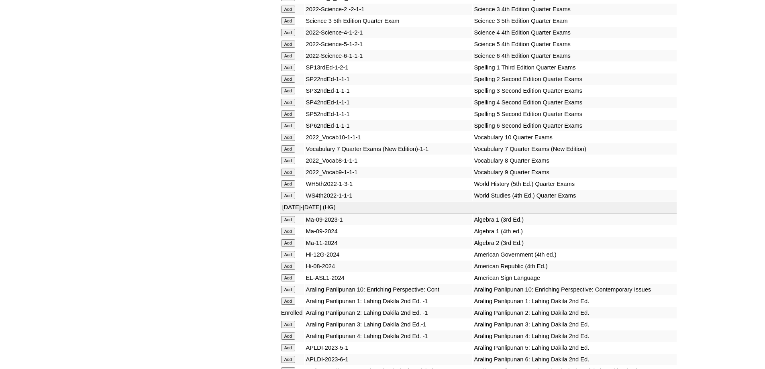
click at [289, 83] on input "Add" at bounding box center [288, 79] width 14 height 7
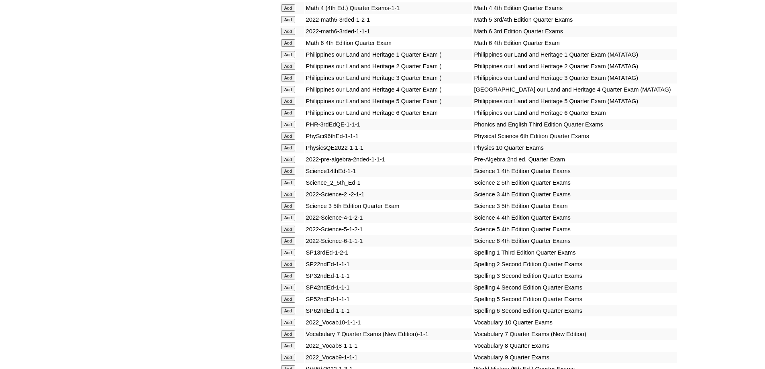
scroll to position [1487, 0]
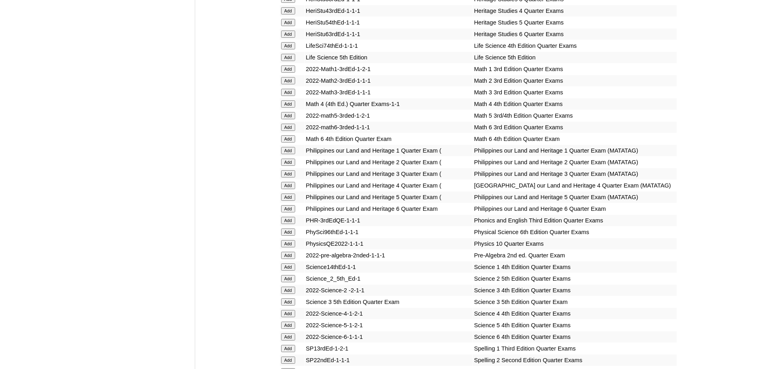
click at [291, 84] on input "Add" at bounding box center [288, 80] width 14 height 7
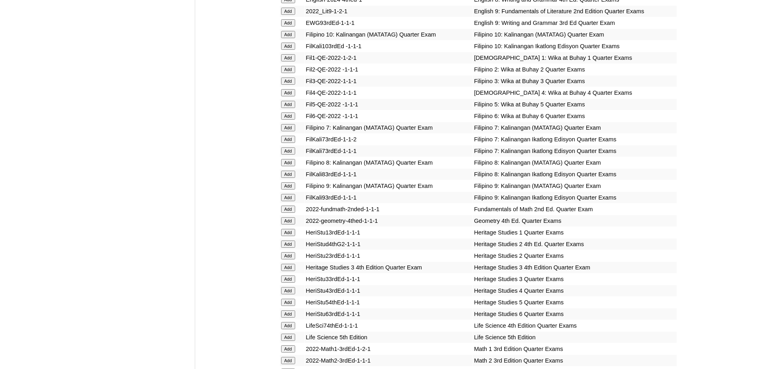
scroll to position [1205, 0]
click at [290, 74] on input "Add" at bounding box center [288, 70] width 14 height 7
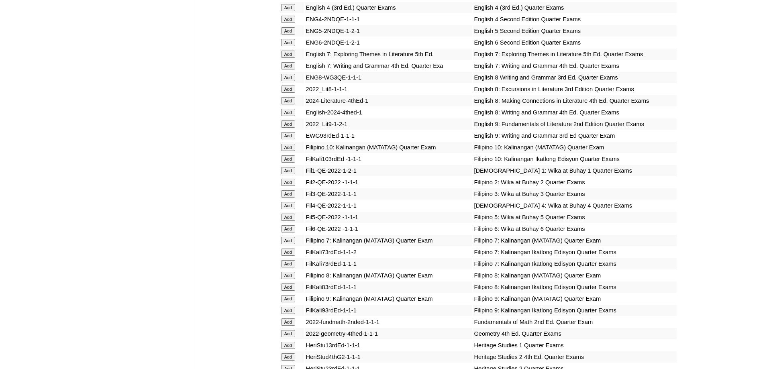
scroll to position [1045, 0]
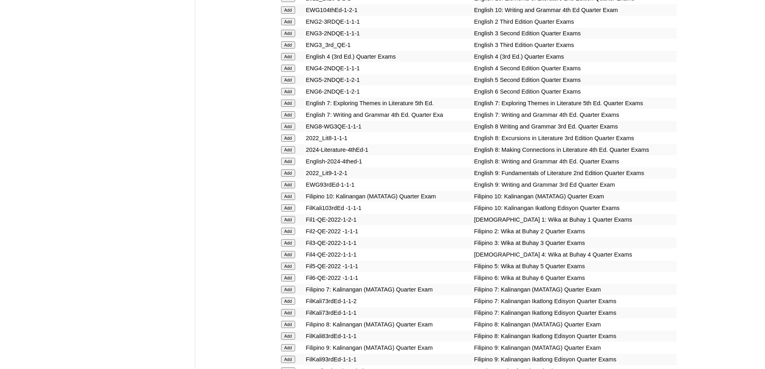
click at [290, 25] on input "Add" at bounding box center [288, 21] width 14 height 7
drag, startPoint x: 290, startPoint y: 49, endPoint x: 301, endPoint y: 56, distance: 12.6
click at [290, 25] on input "Add" at bounding box center [288, 21] width 14 height 7
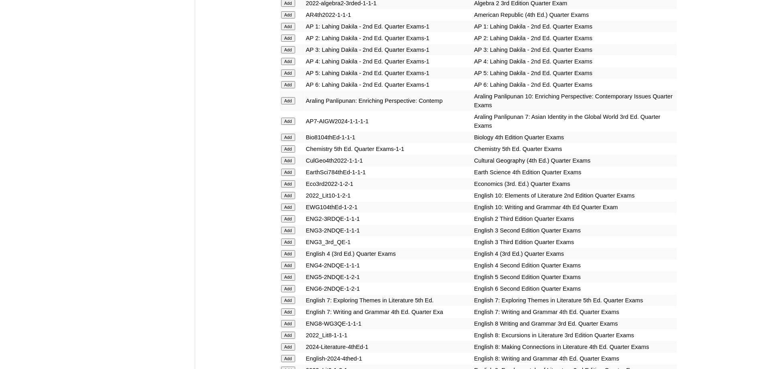
scroll to position [844, 0]
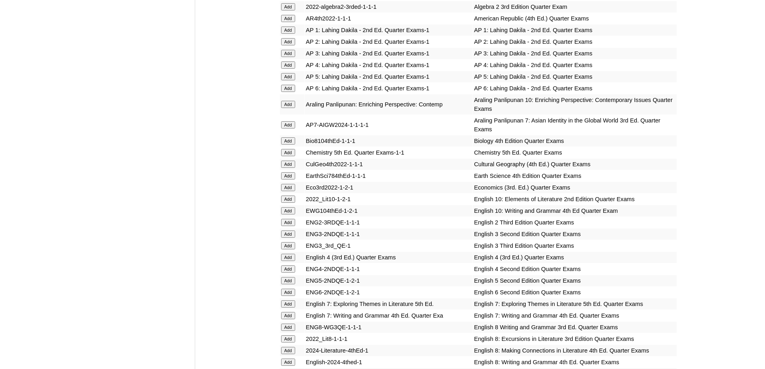
click at [284, 45] on input "Add" at bounding box center [288, 41] width 14 height 7
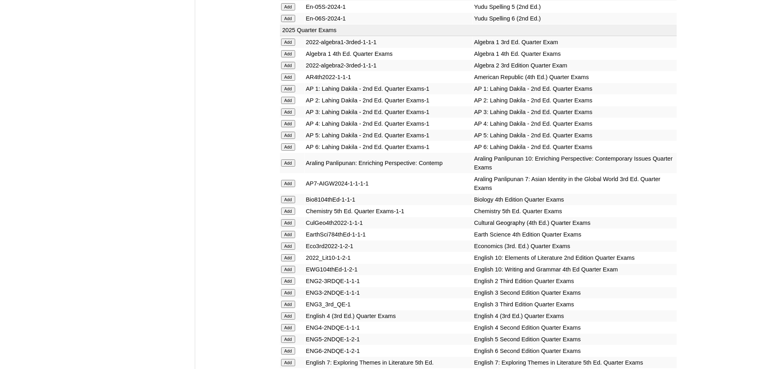
scroll to position [643, 0]
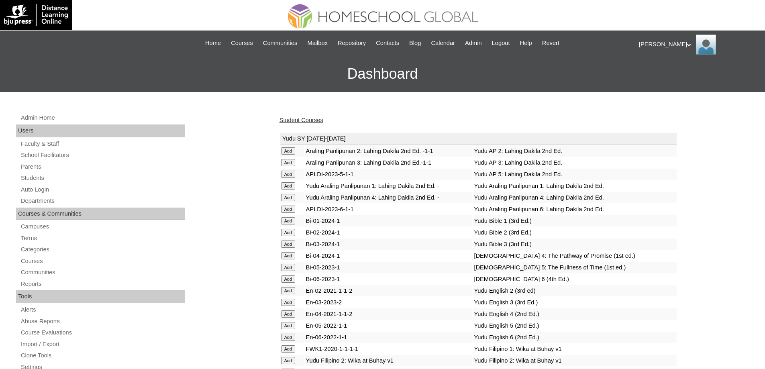
click at [299, 122] on link "Student Courses" at bounding box center [302, 120] width 44 height 6
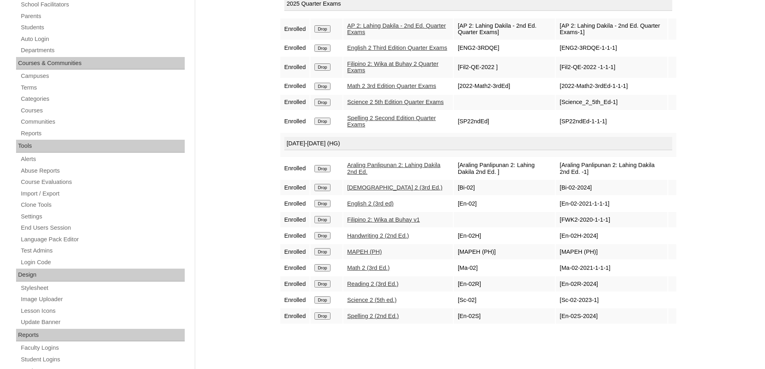
scroll to position [165, 0]
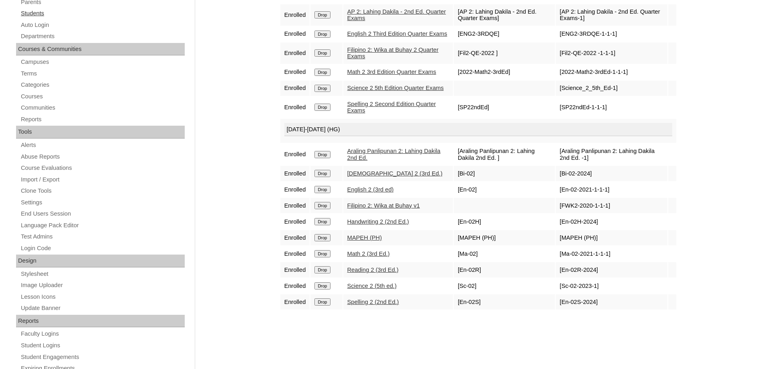
click at [39, 13] on link "Students" at bounding box center [102, 13] width 165 height 10
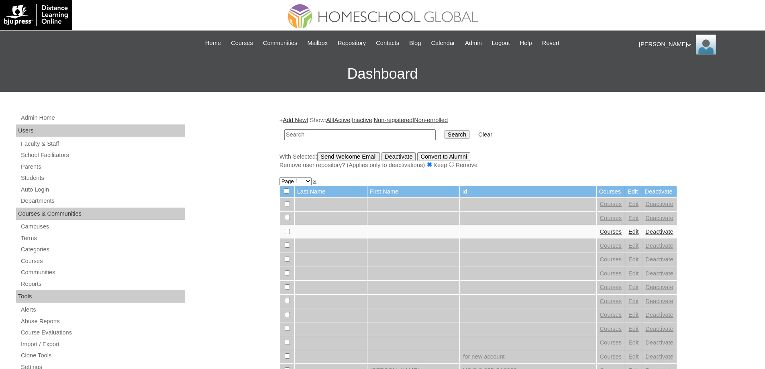
click at [380, 137] on input "text" at bounding box center [359, 134] width 151 height 11
type input "MHS00309-TECHPH2025"
click at [470, 139] on input "Search" at bounding box center [457, 134] width 25 height 9
click at [468, 135] on input "Search" at bounding box center [457, 134] width 25 height 9
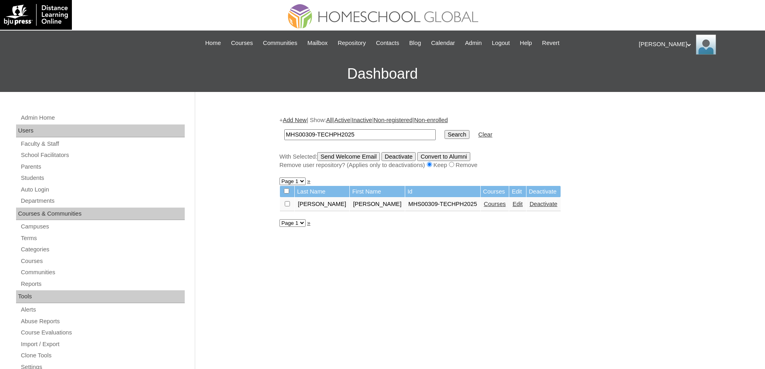
click at [484, 207] on link "Courses" at bounding box center [495, 204] width 22 height 6
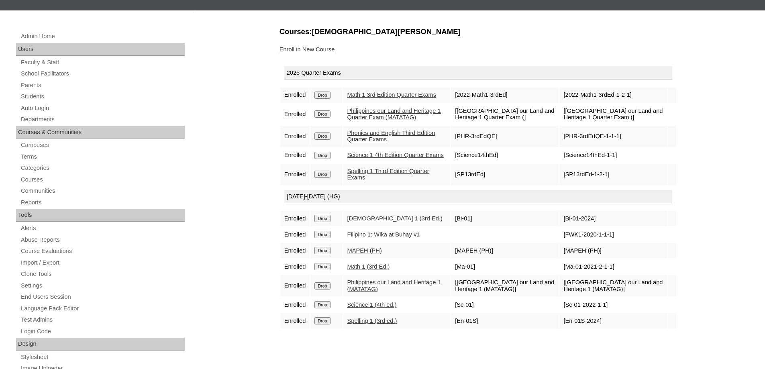
scroll to position [80, 0]
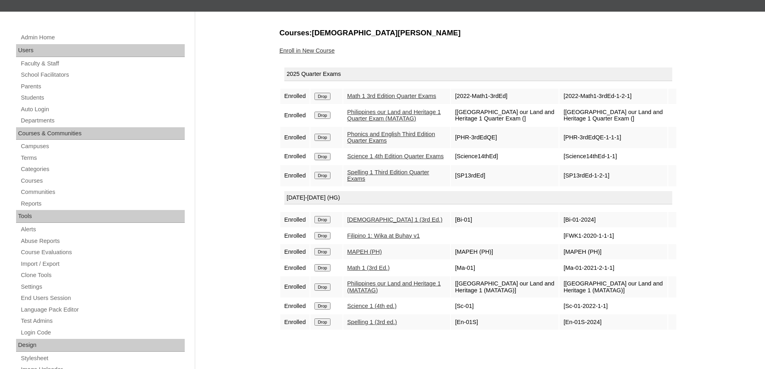
click at [321, 49] on link "Enroll in New Course" at bounding box center [307, 50] width 55 height 6
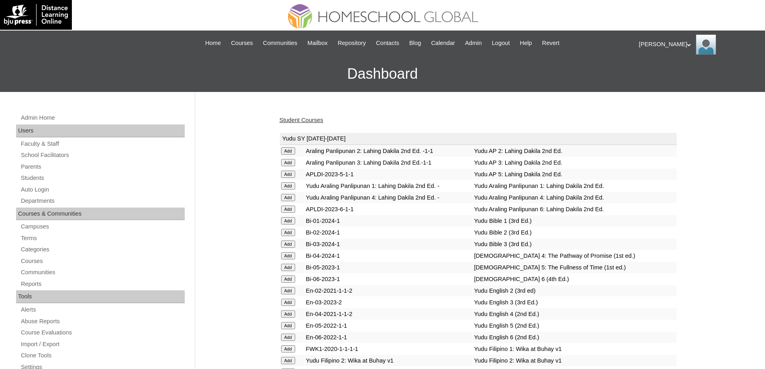
click at [364, 250] on td "Bi-03-2024-1" at bounding box center [389, 244] width 168 height 11
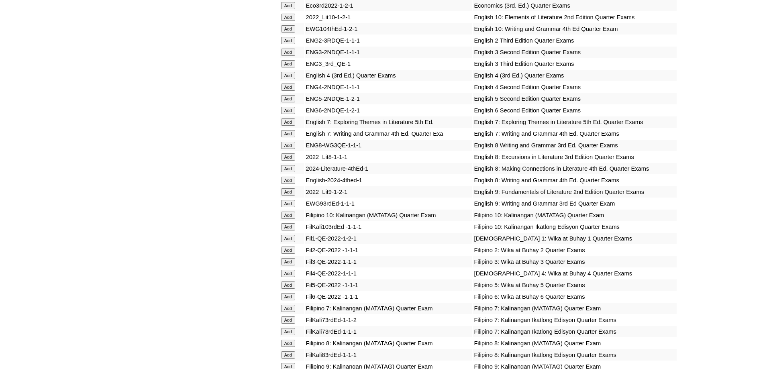
scroll to position [1165, 0]
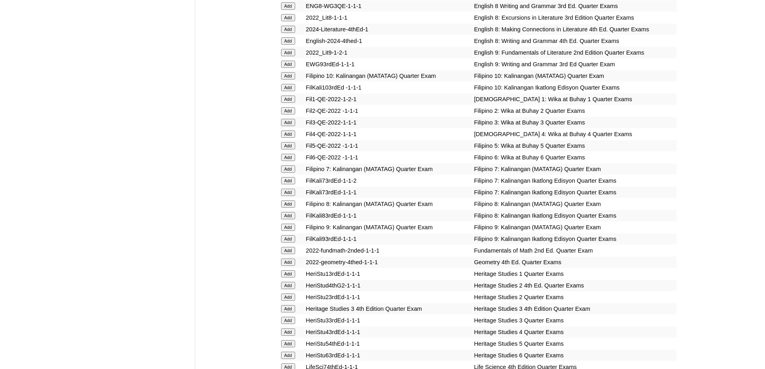
click at [290, 103] on input "Add" at bounding box center [288, 99] width 14 height 7
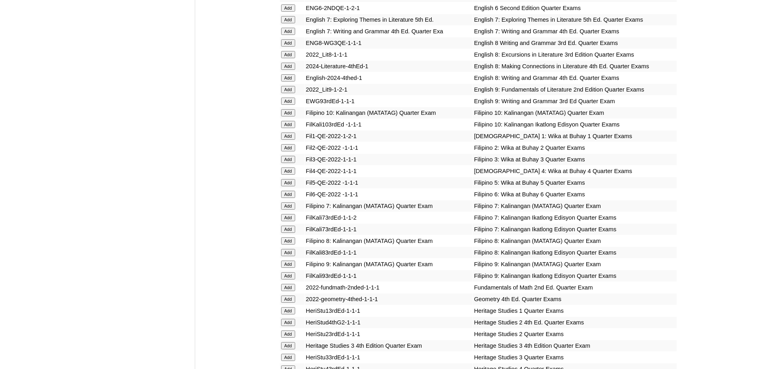
scroll to position [1004, 0]
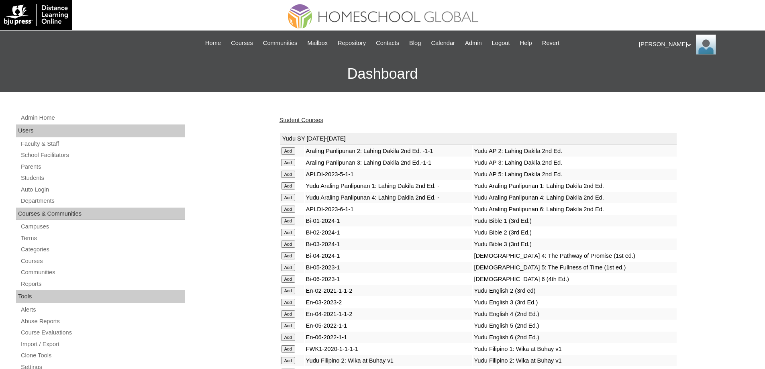
click at [299, 117] on link "Student Courses" at bounding box center [302, 120] width 44 height 6
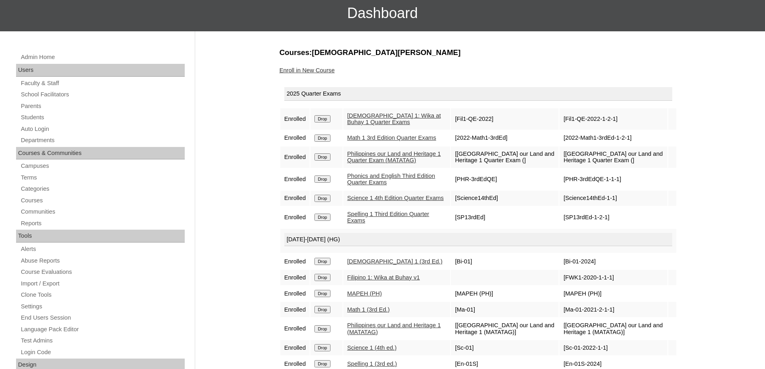
scroll to position [40, 0]
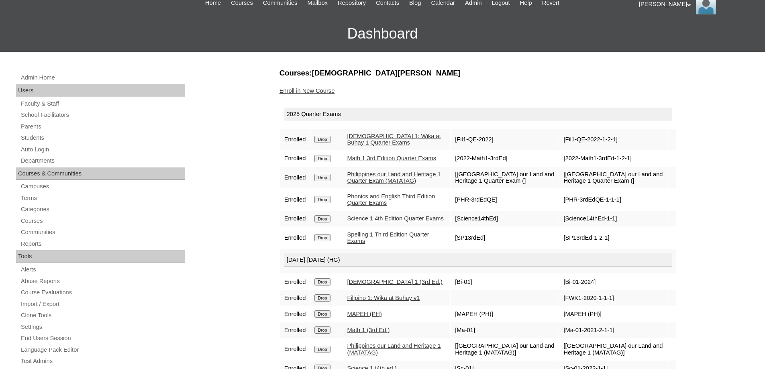
click at [327, 93] on link "Enroll in New Course" at bounding box center [307, 91] width 55 height 6
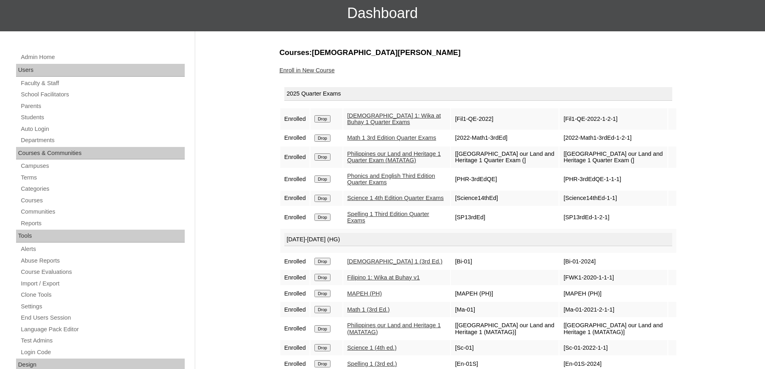
scroll to position [121, 0]
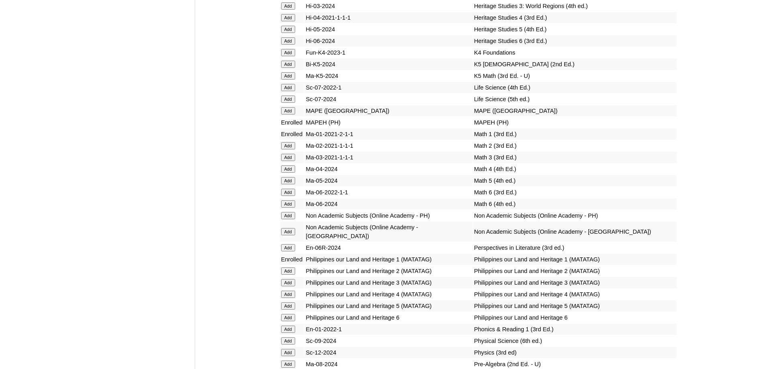
scroll to position [3146, 0]
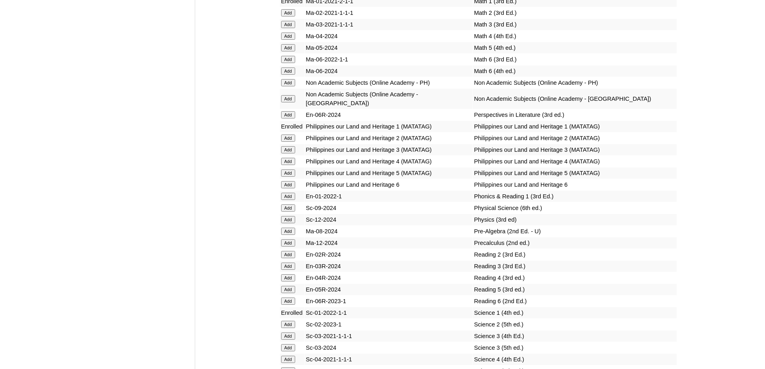
click at [292, 200] on input "Add" at bounding box center [288, 196] width 14 height 7
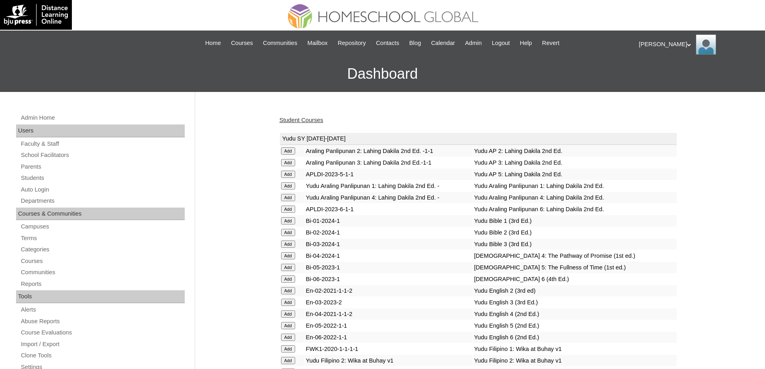
click at [311, 123] on link "Student Courses" at bounding box center [302, 120] width 44 height 6
